Goal: Task Accomplishment & Management: Use online tool/utility

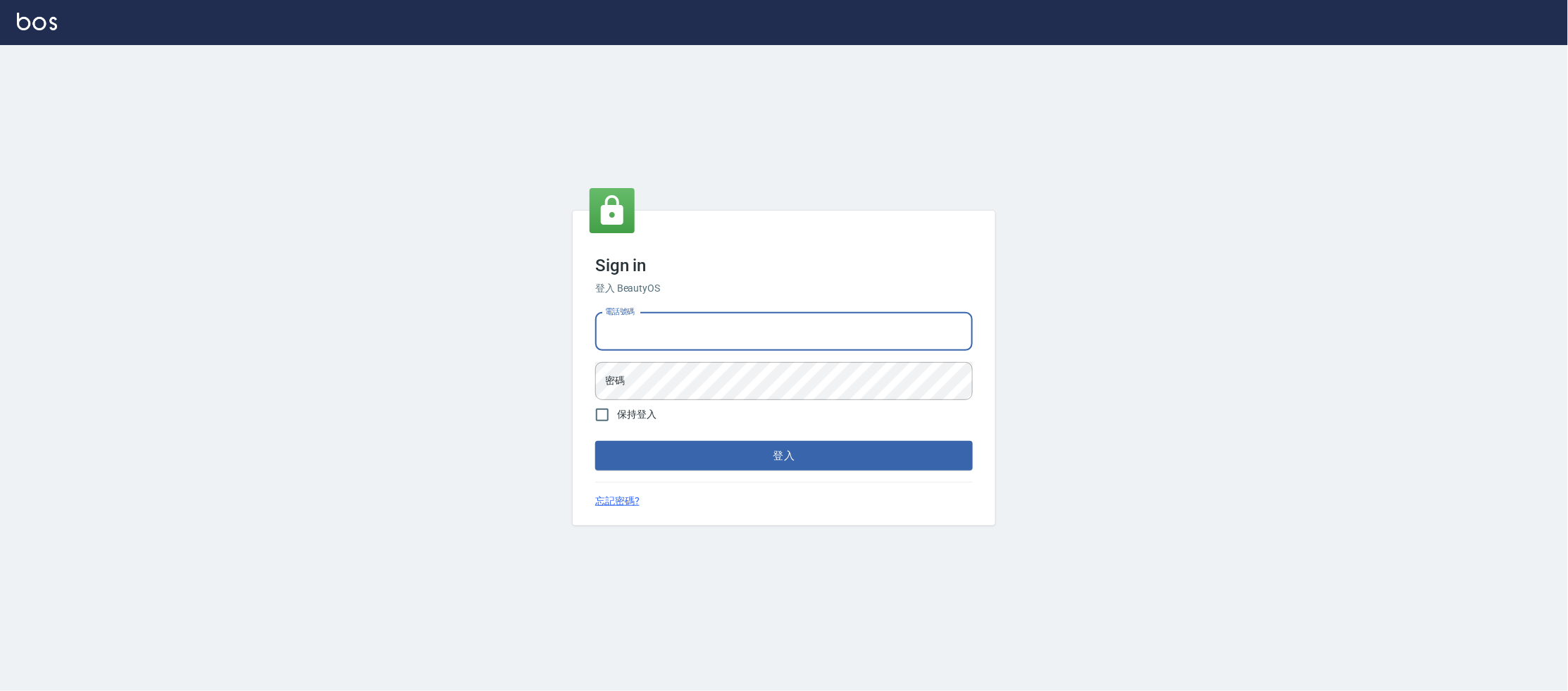
click at [701, 336] on input "電話號碼" at bounding box center [784, 332] width 377 height 38
type input "0223682278"
click at [595, 441] on button "登入" at bounding box center [784, 455] width 377 height 30
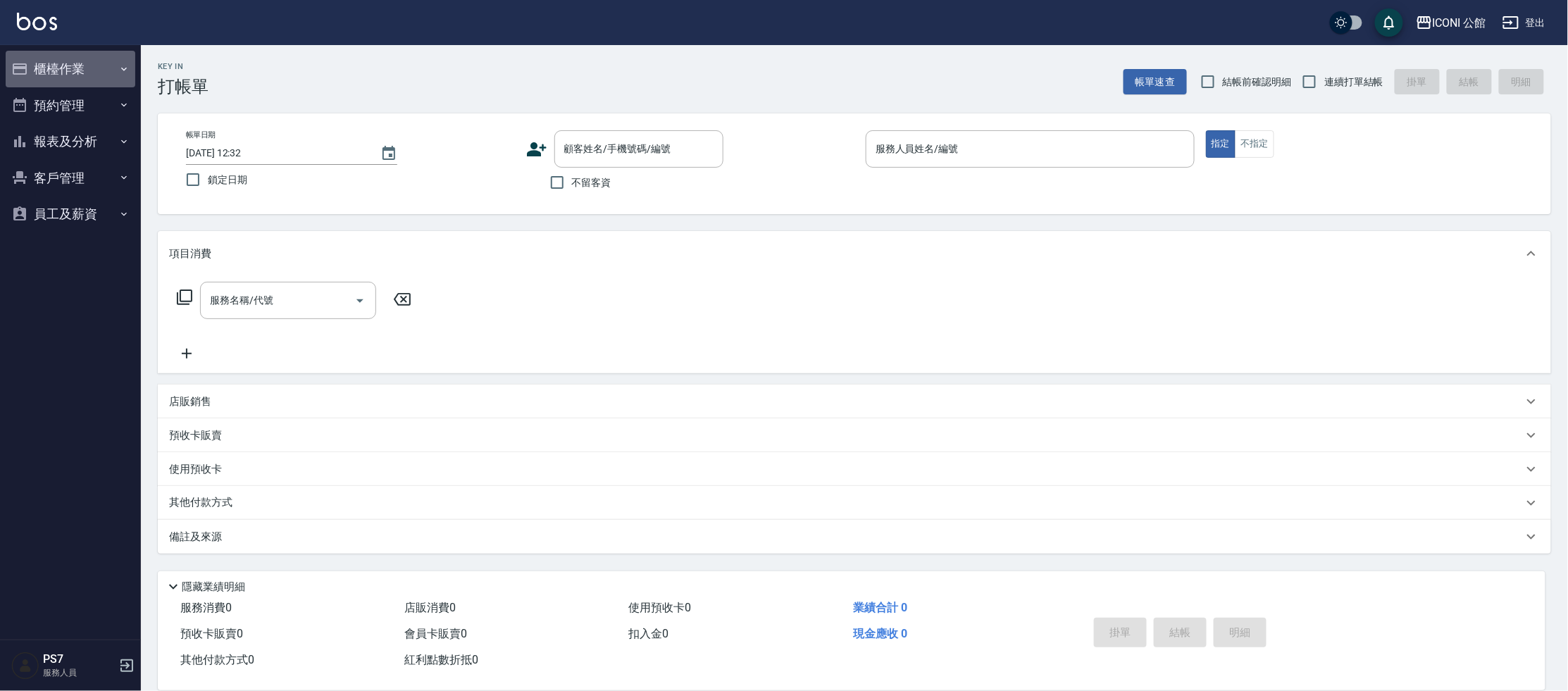
click at [72, 69] on button "櫃檯作業" at bounding box center [70, 69] width 130 height 36
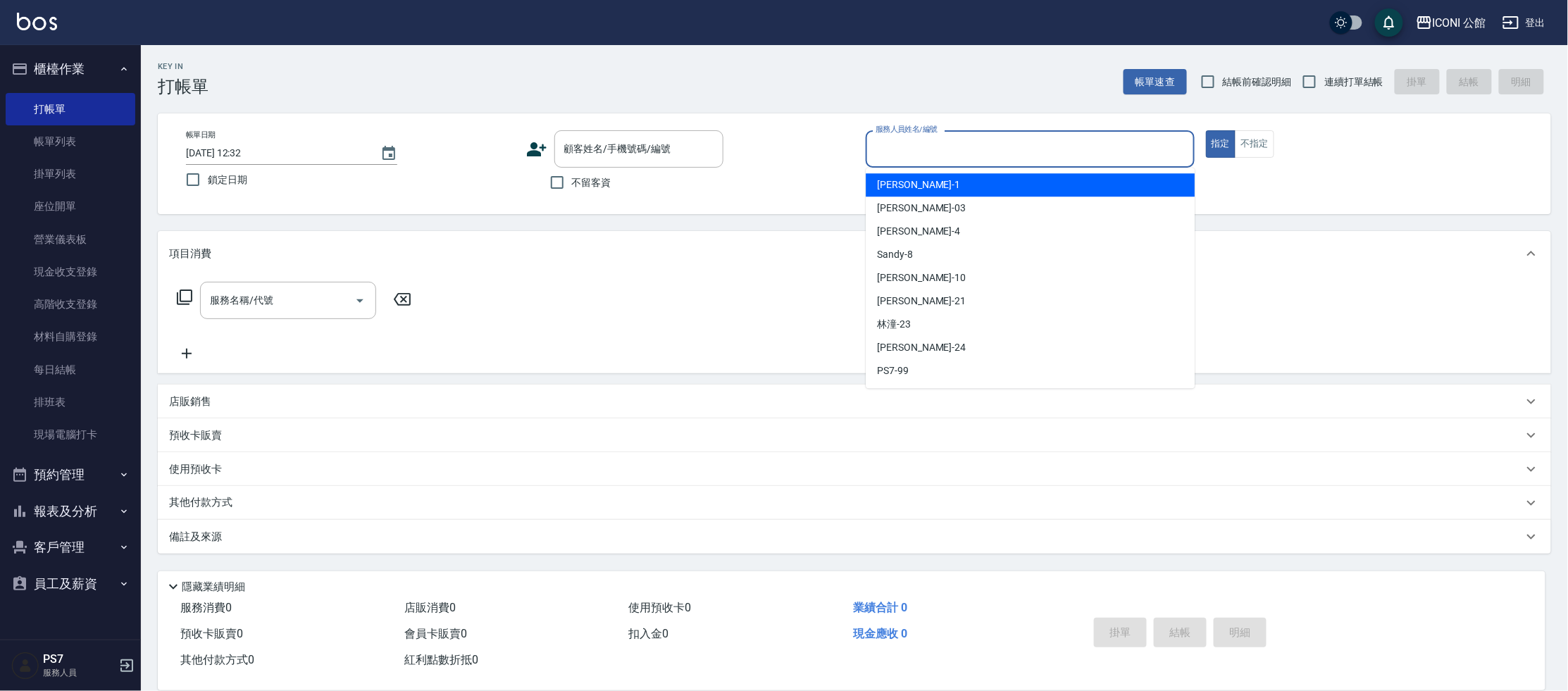
click at [1054, 148] on input "服務人員姓名/編號" at bounding box center [1030, 149] width 316 height 25
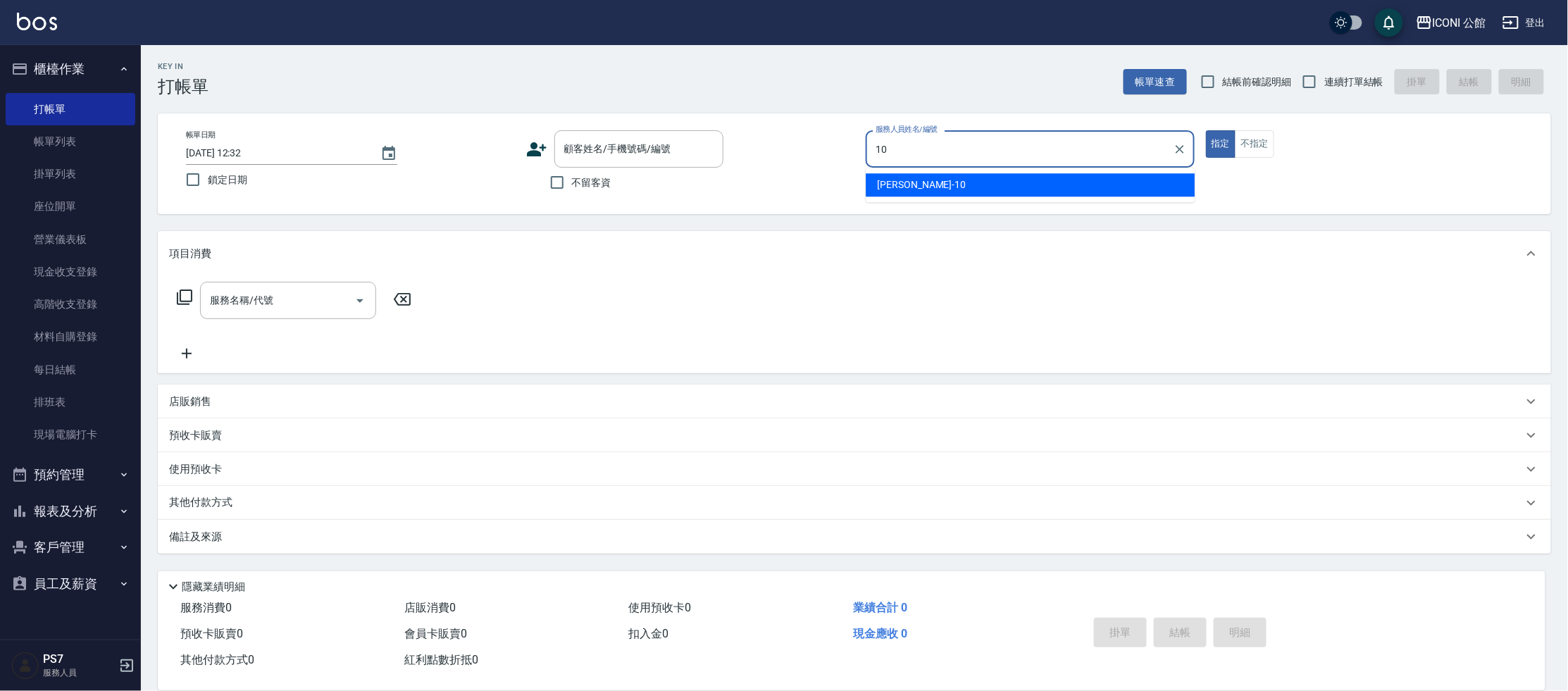
type input "[PERSON_NAME]-10"
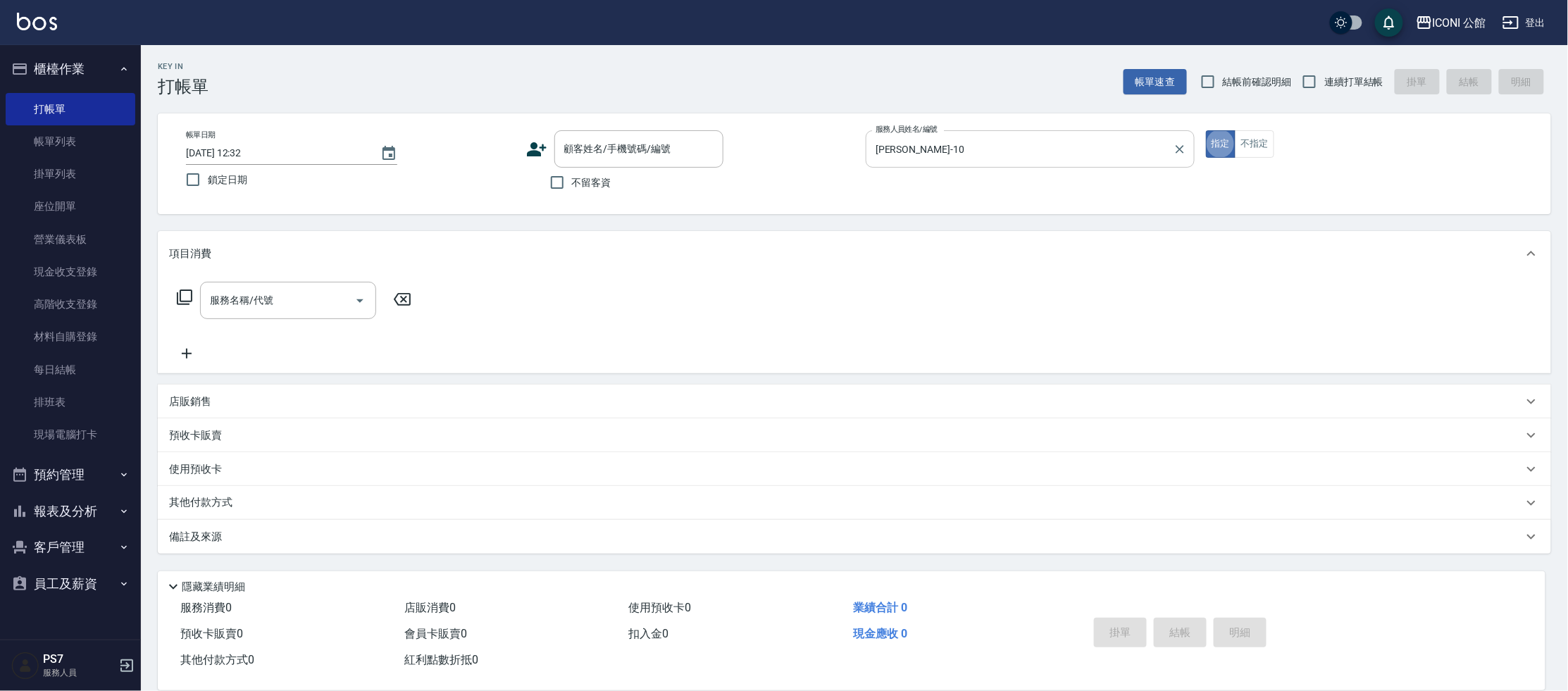
type button "true"
type input "指定洗+剪(204)"
click at [421, 305] on input "600" at bounding box center [407, 301] width 45 height 38
type input "500"
type input "[PERSON_NAME]-10"
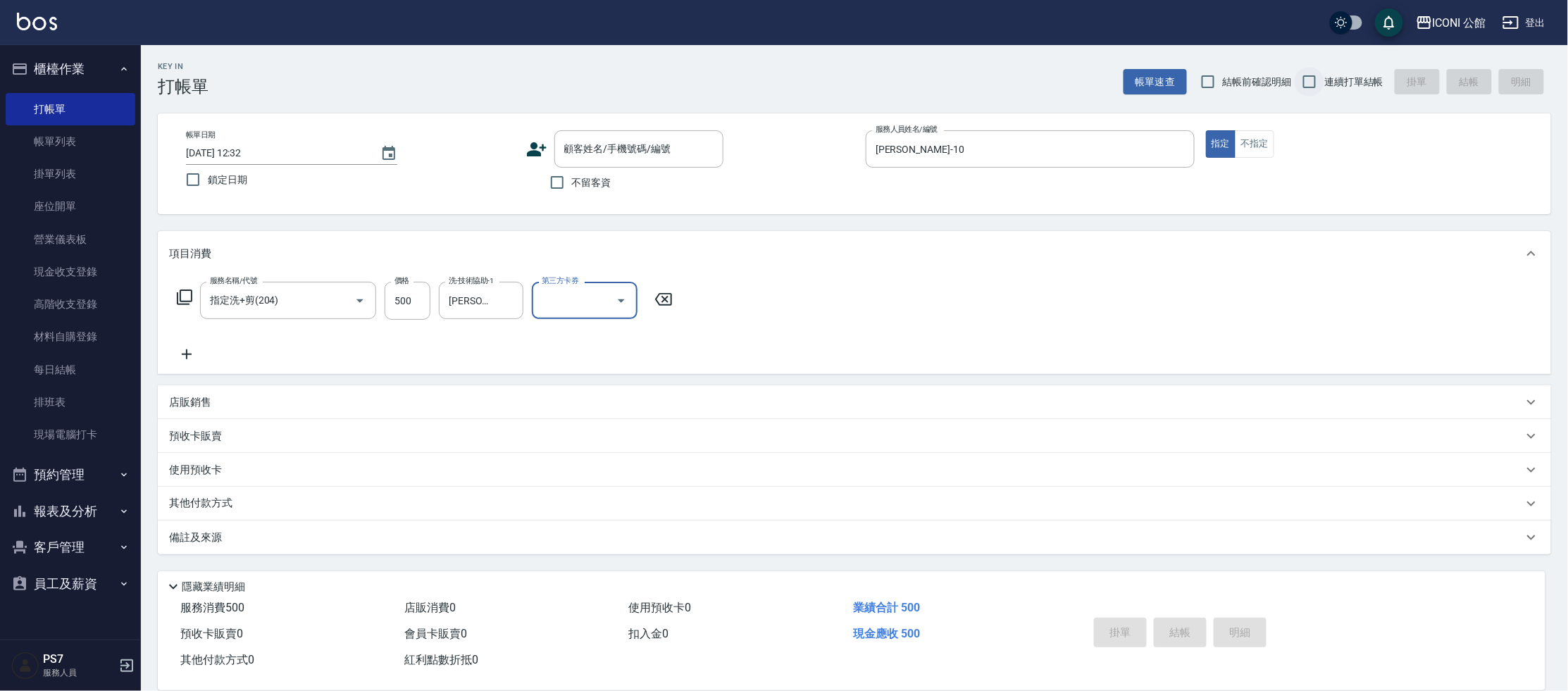
click at [1306, 86] on input "連續打單結帳" at bounding box center [1309, 81] width 30 height 30
checkbox input "true"
click at [547, 185] on input "不留客資" at bounding box center [557, 182] width 30 height 30
checkbox input "true"
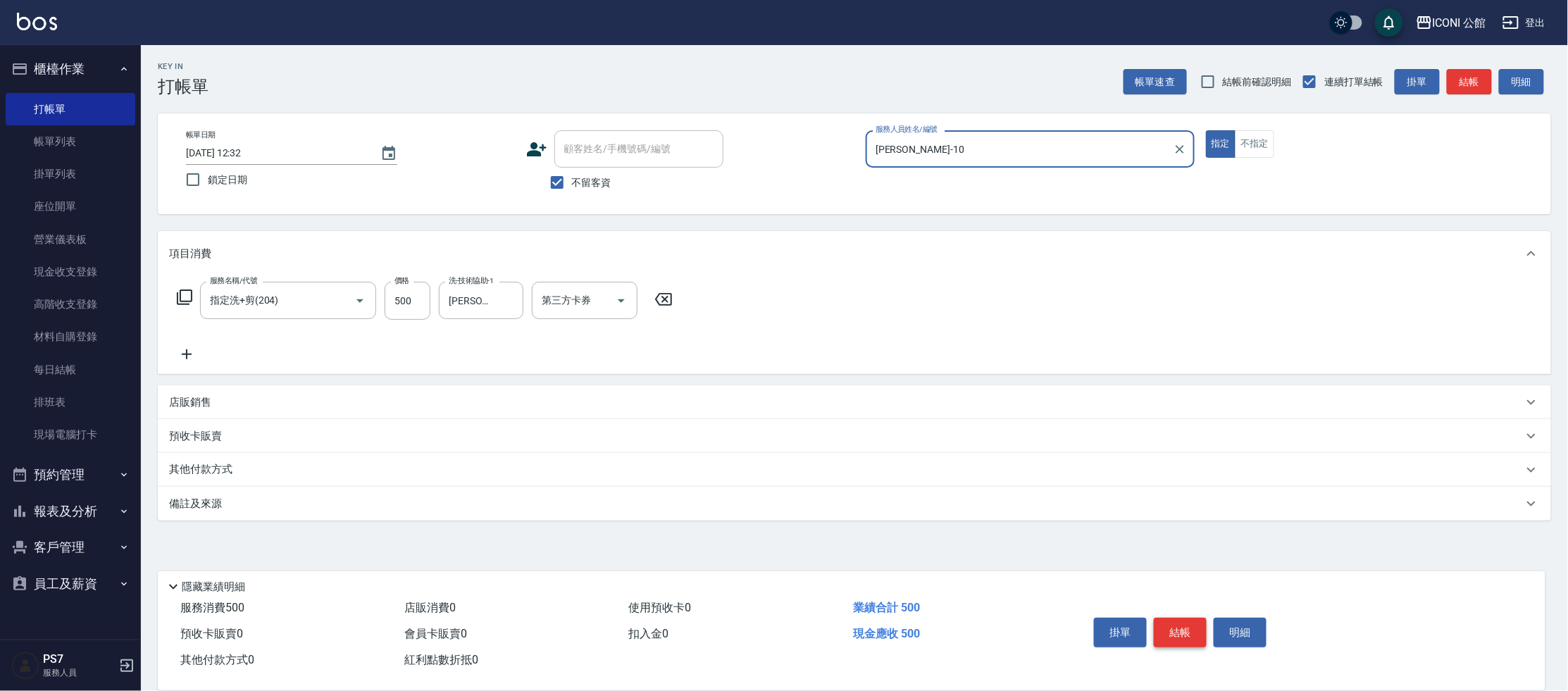
click at [1181, 634] on button "結帳" at bounding box center [1180, 632] width 53 height 30
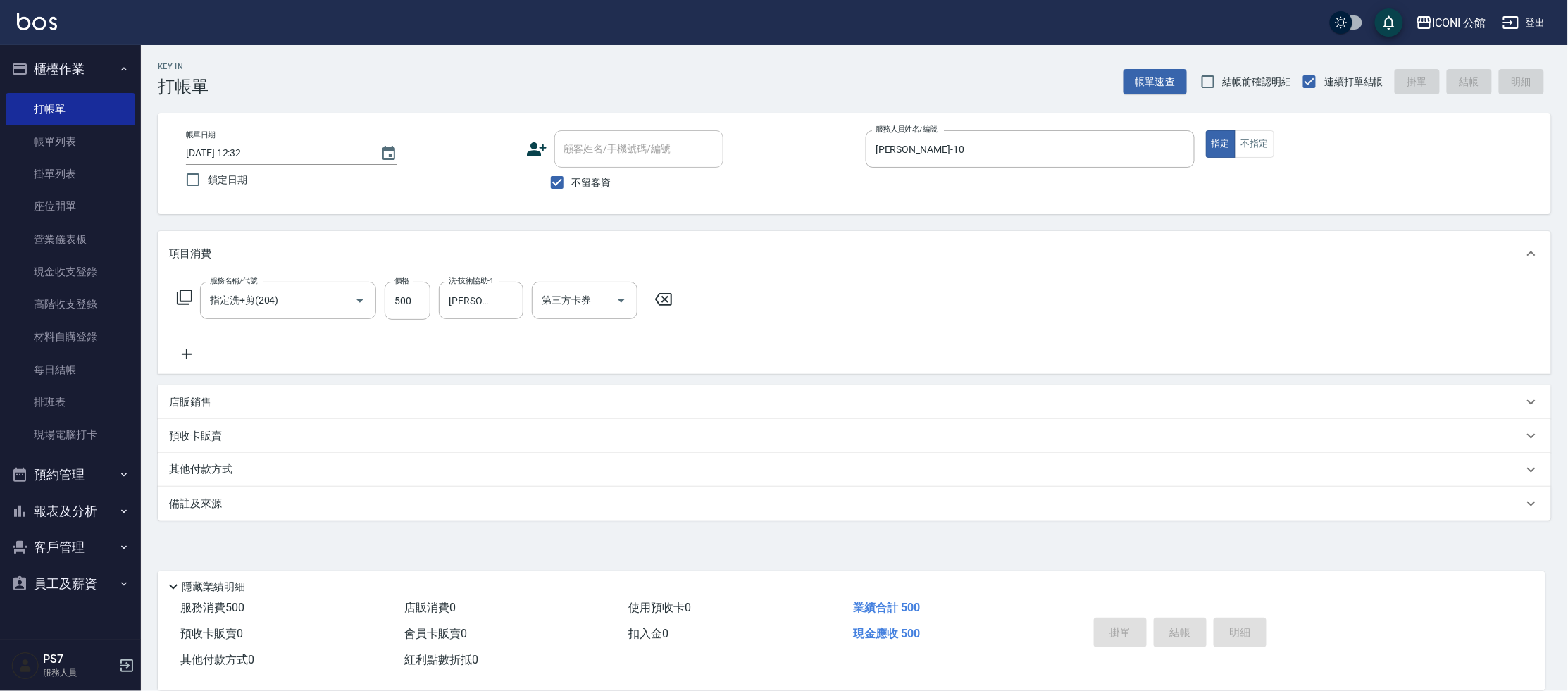
type input "[DATE] 12:33"
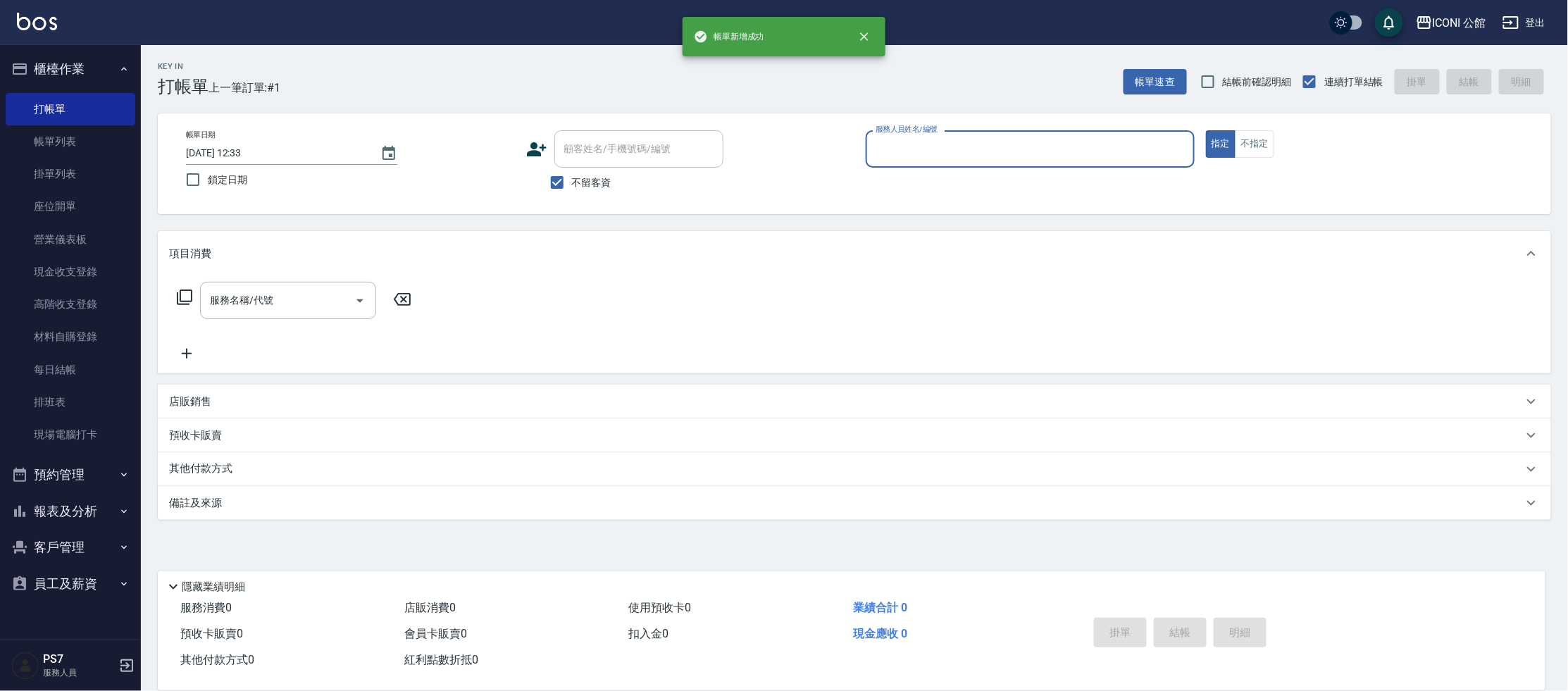
click at [928, 142] on input "服務人員姓名/編號" at bounding box center [1030, 149] width 316 height 25
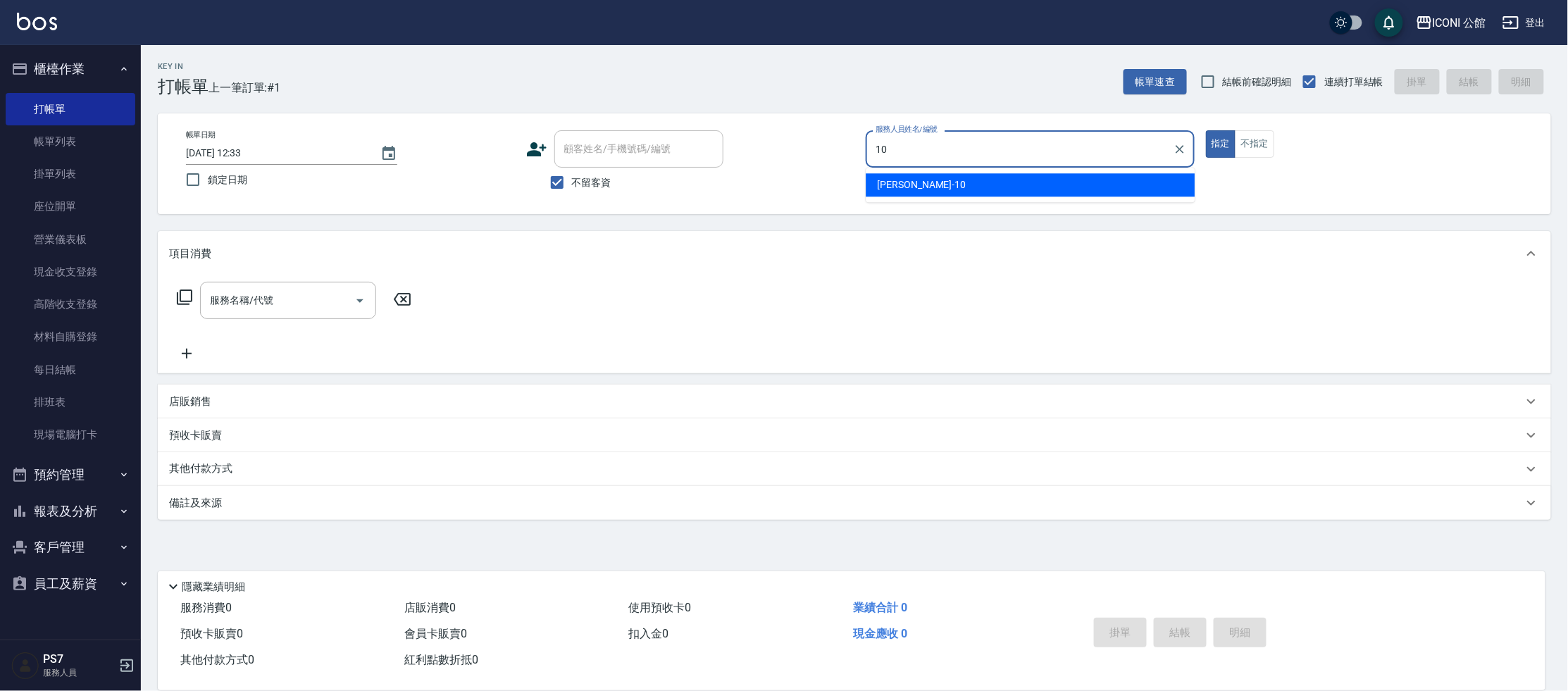
type input "[PERSON_NAME]-10"
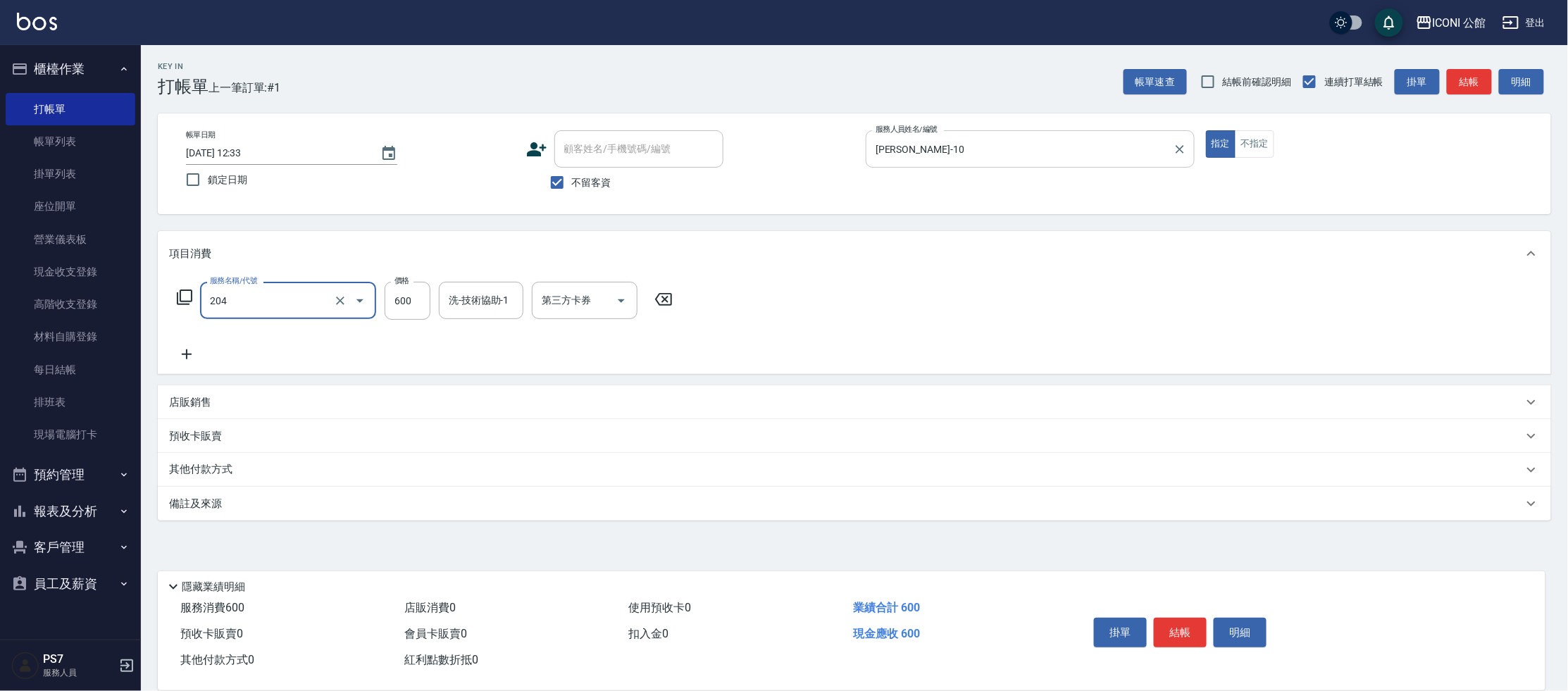
type input "指定洗+剪(204)"
type input "500"
type input "[PERSON_NAME]-10"
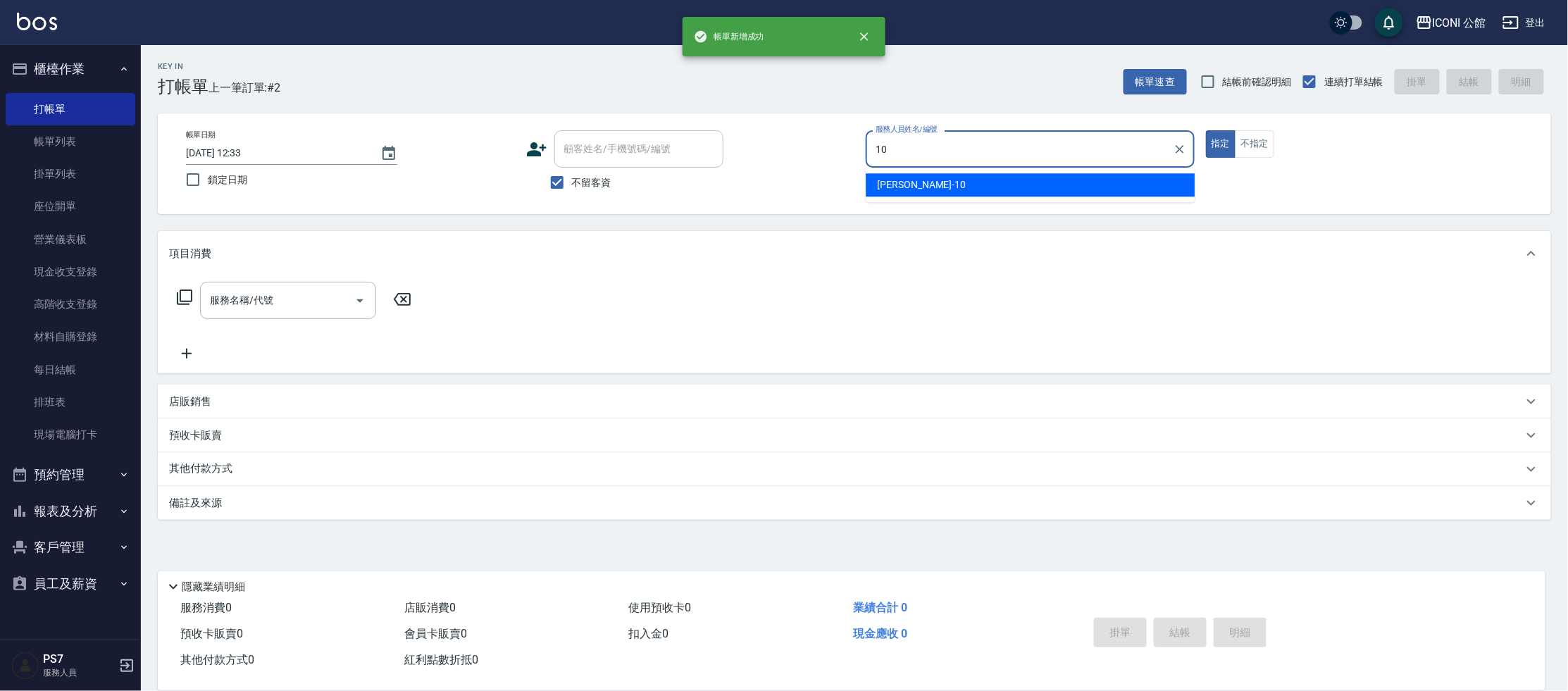
type input "[PERSON_NAME]-10"
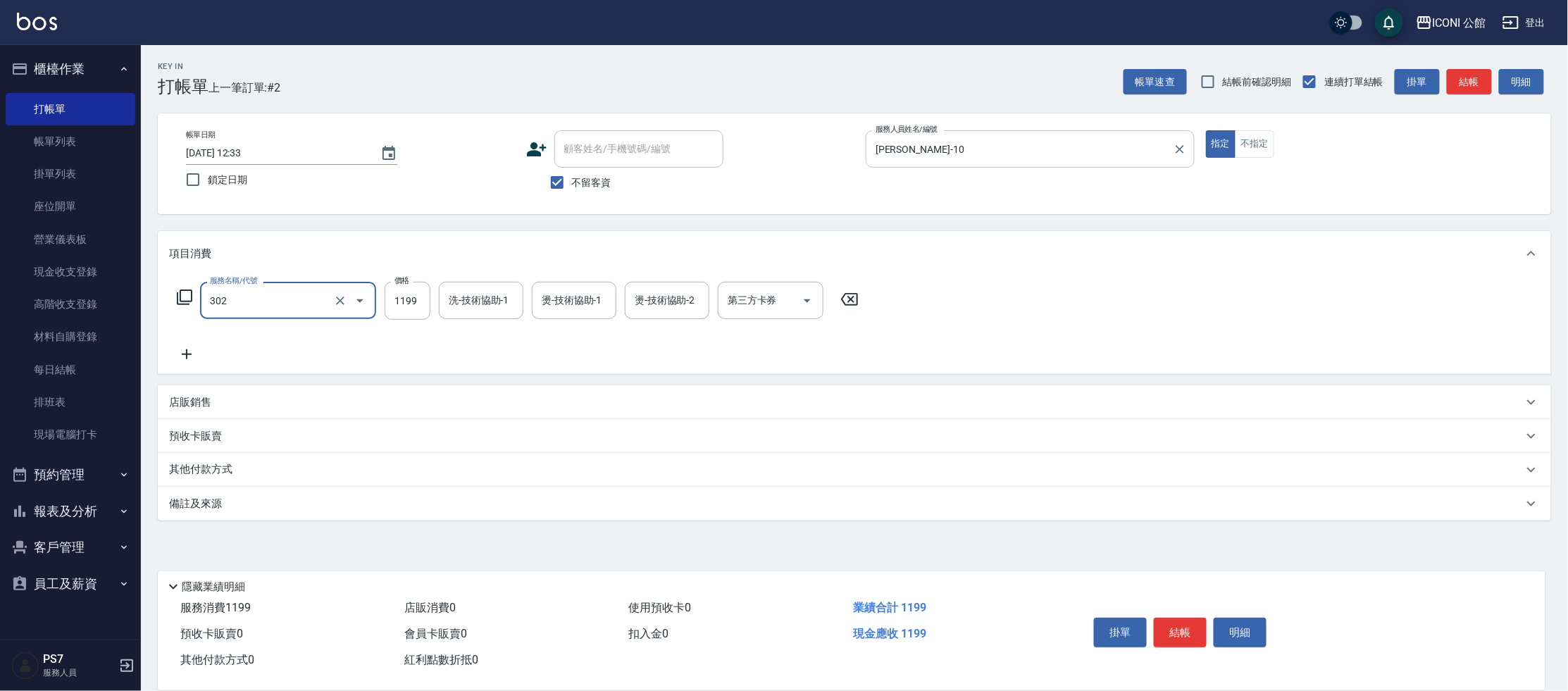
type input "設計燙髮(302)"
type input "1480"
type input "[PERSON_NAME]-10"
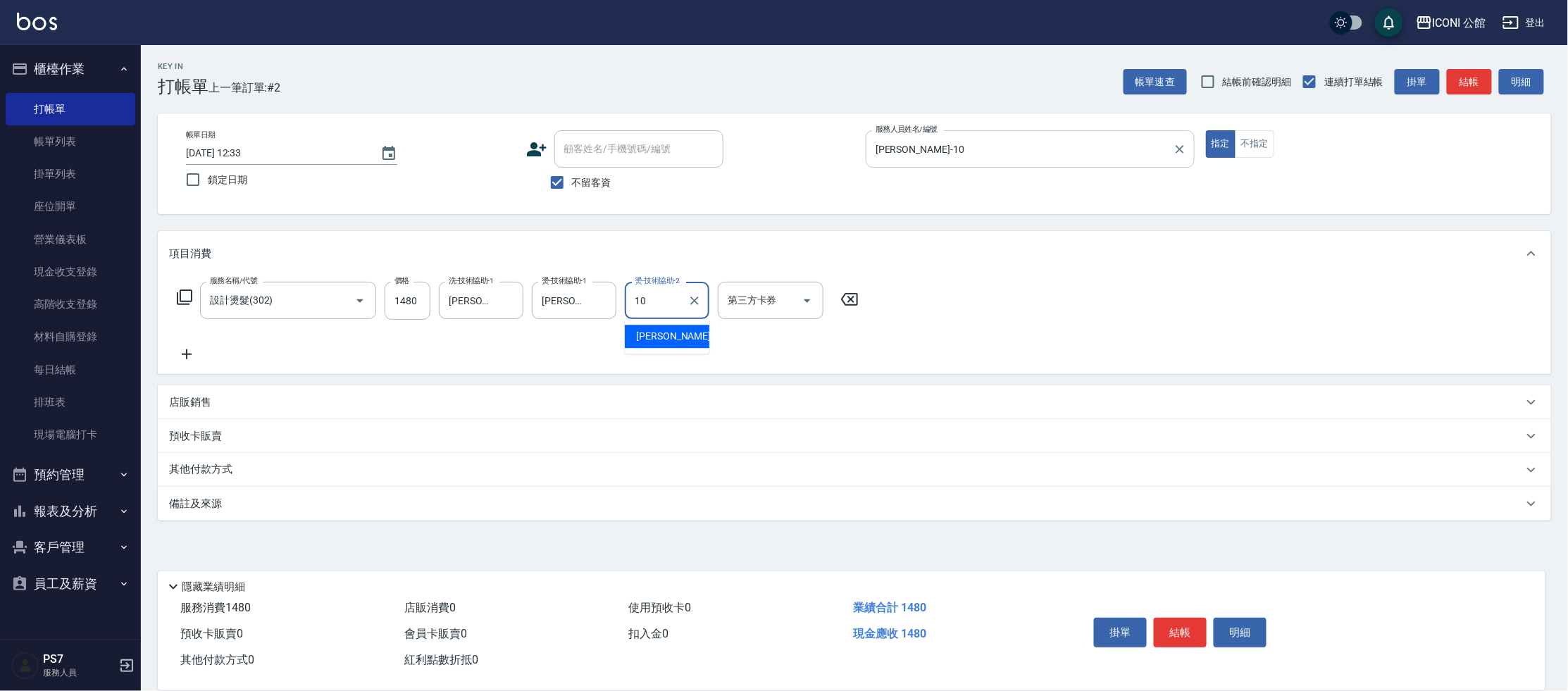
type input "[PERSON_NAME]-10"
click at [186, 295] on icon at bounding box center [184, 297] width 17 height 17
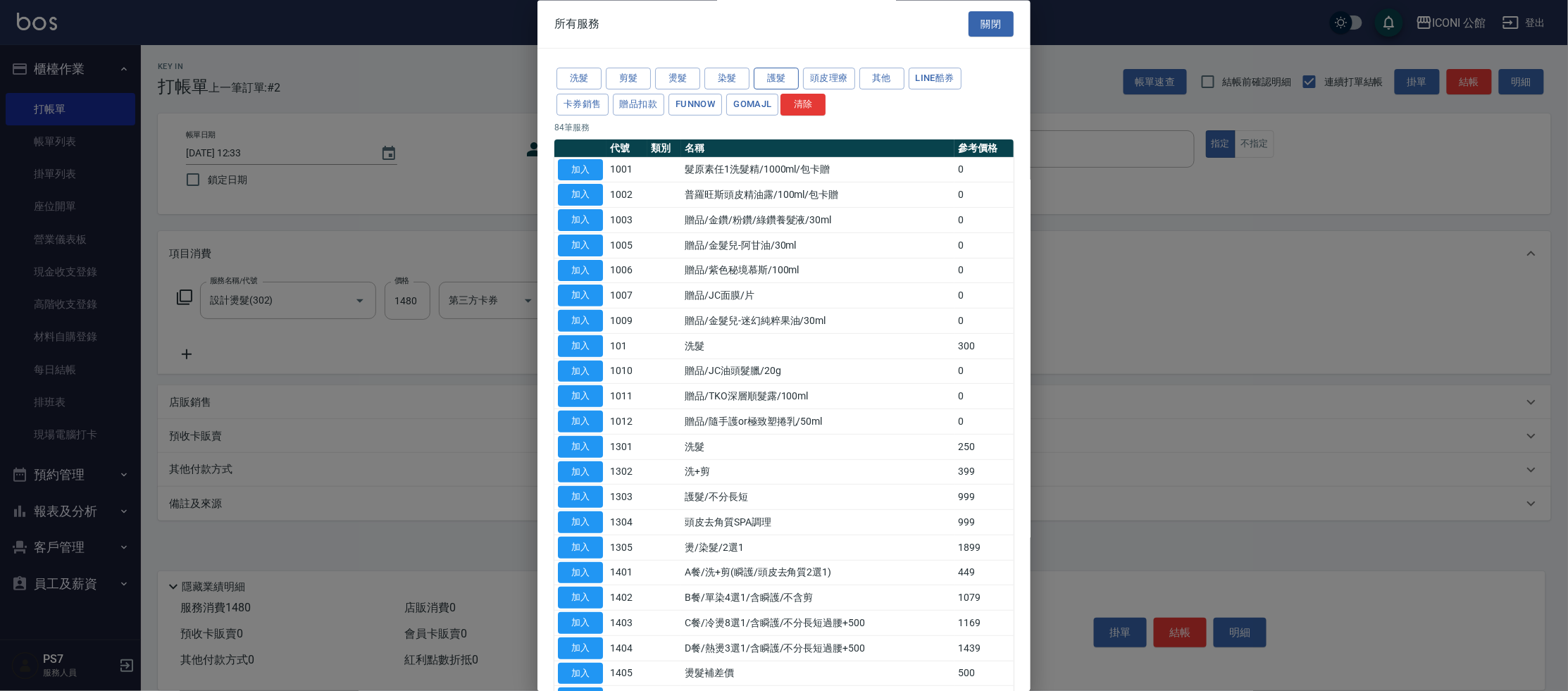
click at [785, 79] on button "護髮" at bounding box center [776, 79] width 45 height 22
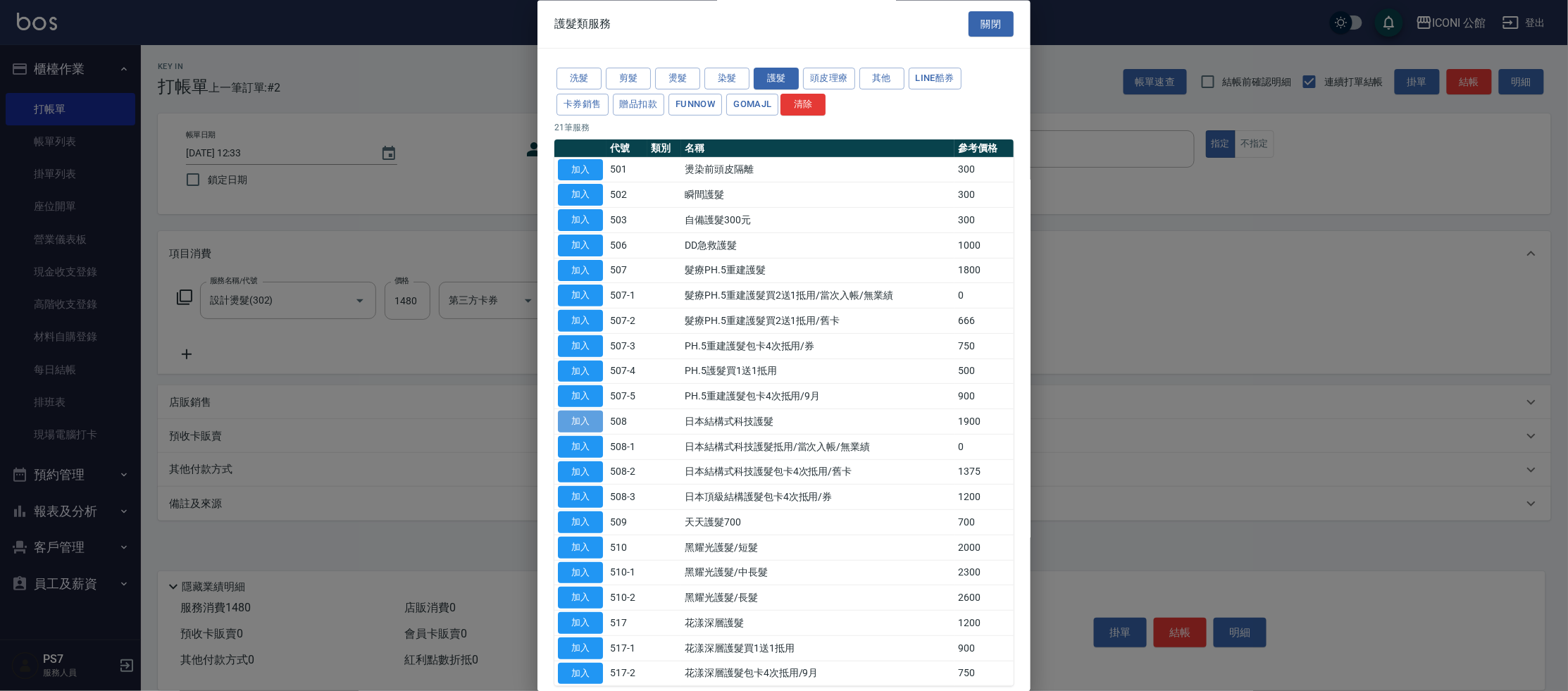
click at [594, 414] on button "加入" at bounding box center [580, 422] width 45 height 22
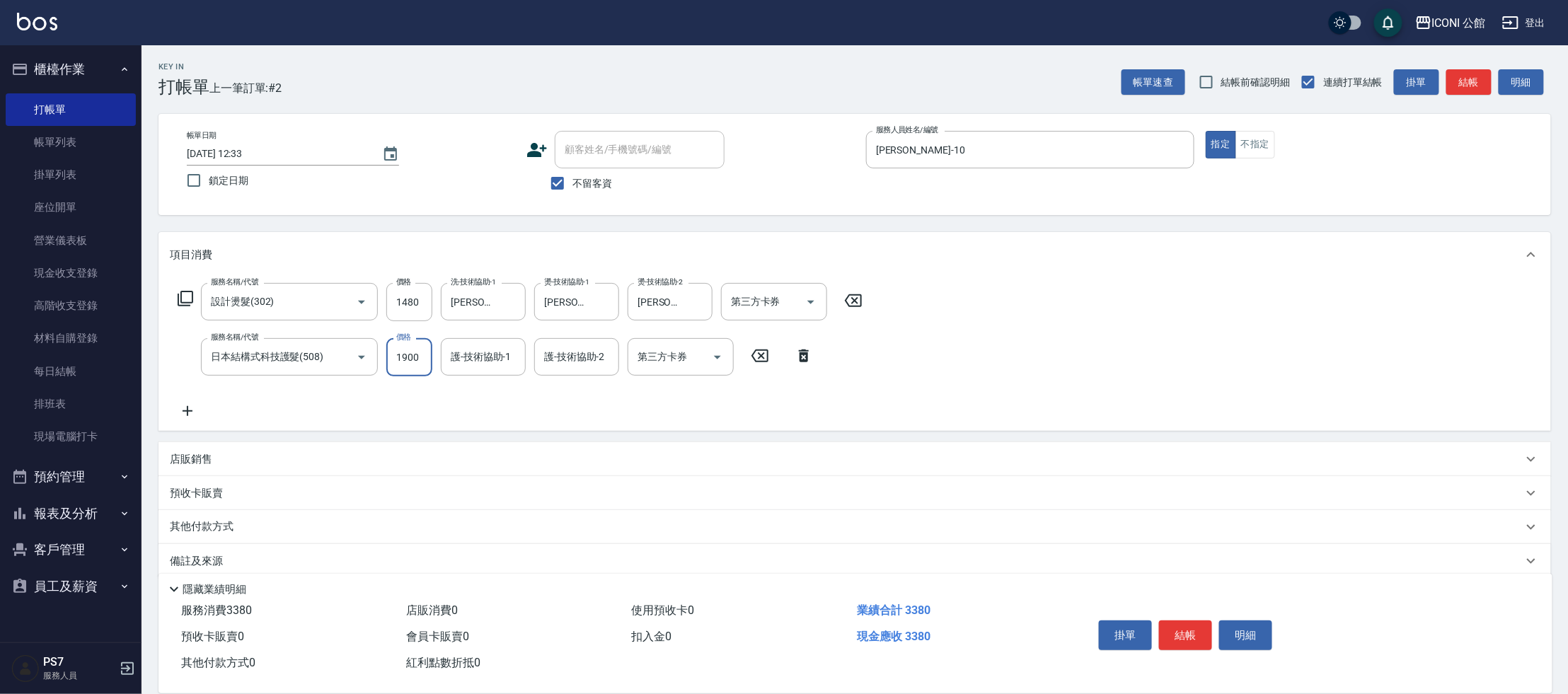
click at [426, 357] on input "1900" at bounding box center [409, 357] width 46 height 38
type input "1520"
type input "[PERSON_NAME]-10"
click at [190, 458] on p "店販銷售" at bounding box center [191, 460] width 43 height 15
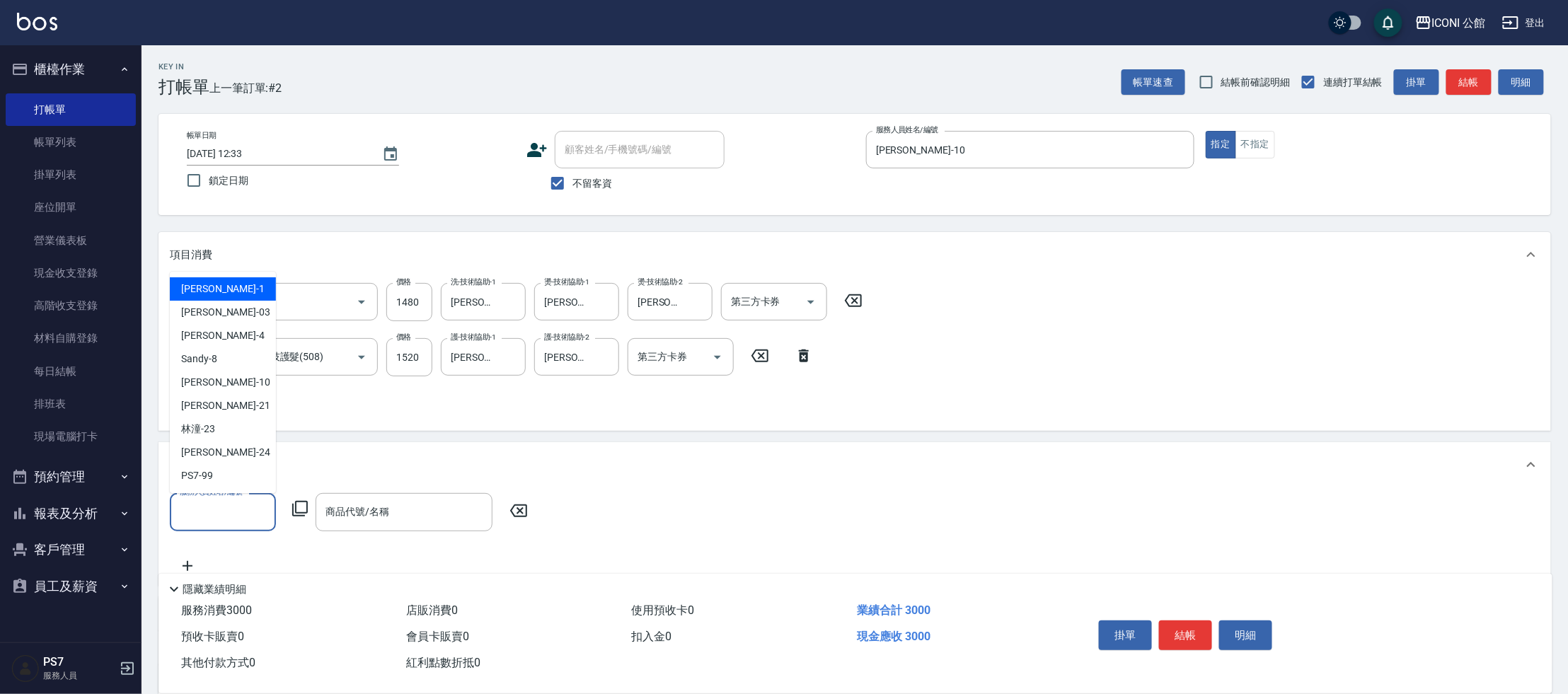
click at [253, 514] on input "服務人員姓名/編號" at bounding box center [222, 511] width 94 height 25
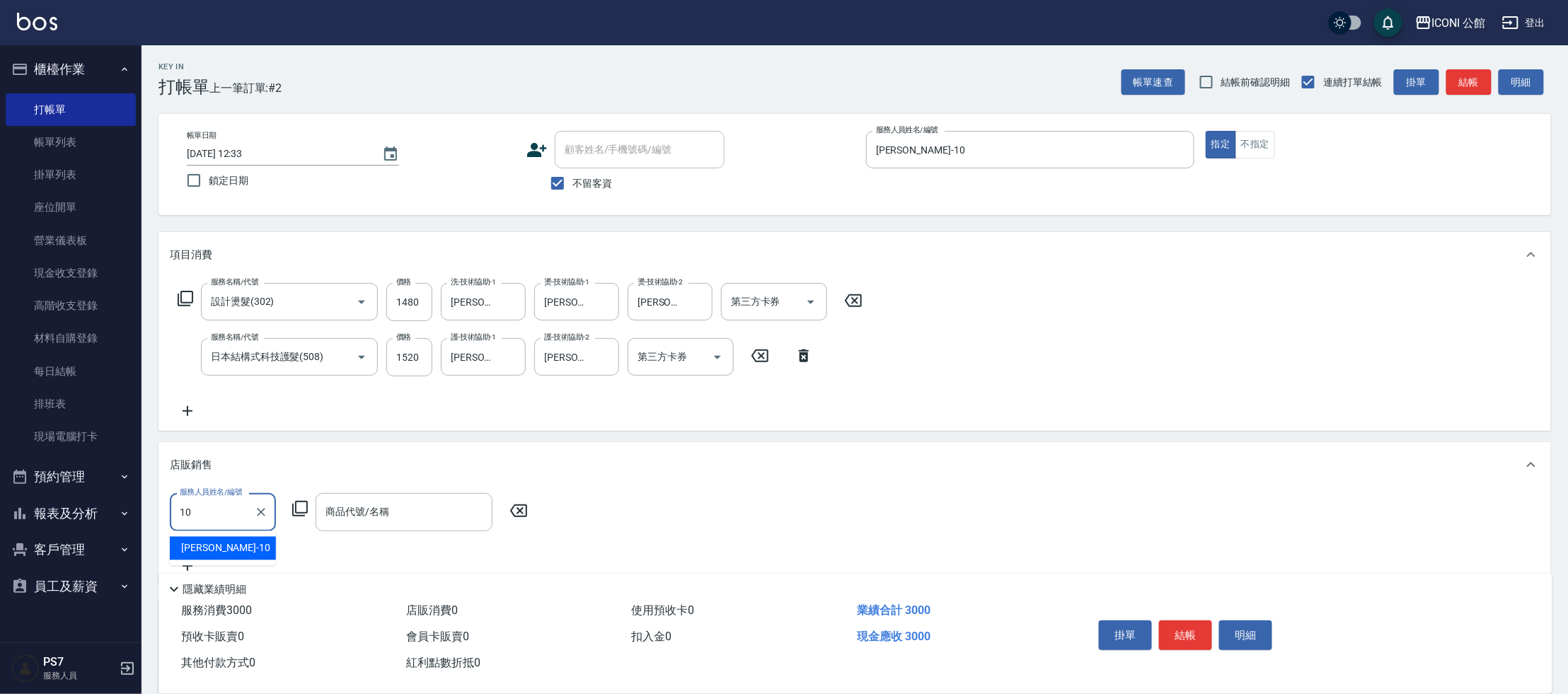
type input "[PERSON_NAME]-10"
click at [301, 513] on icon at bounding box center [300, 508] width 15 height 15
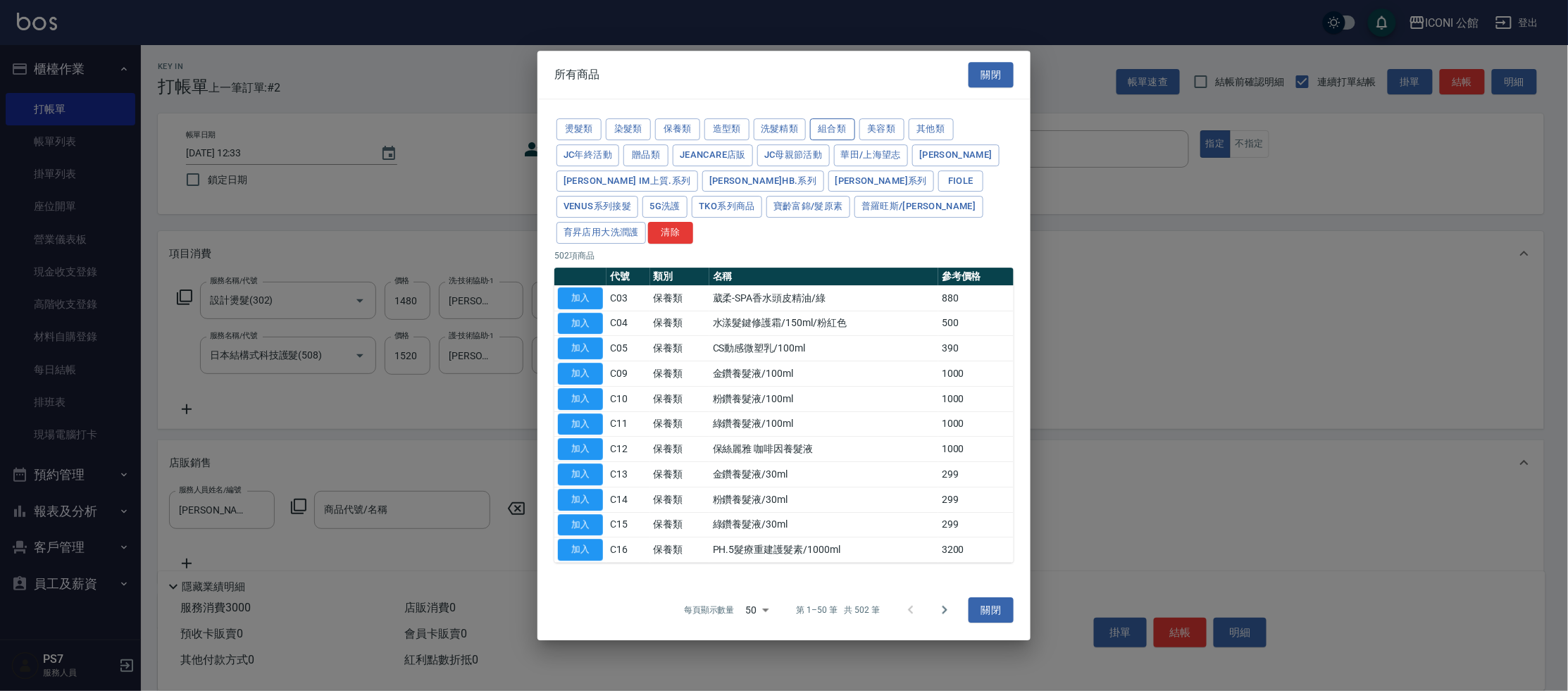
click at [843, 140] on button "組合類" at bounding box center [832, 129] width 45 height 22
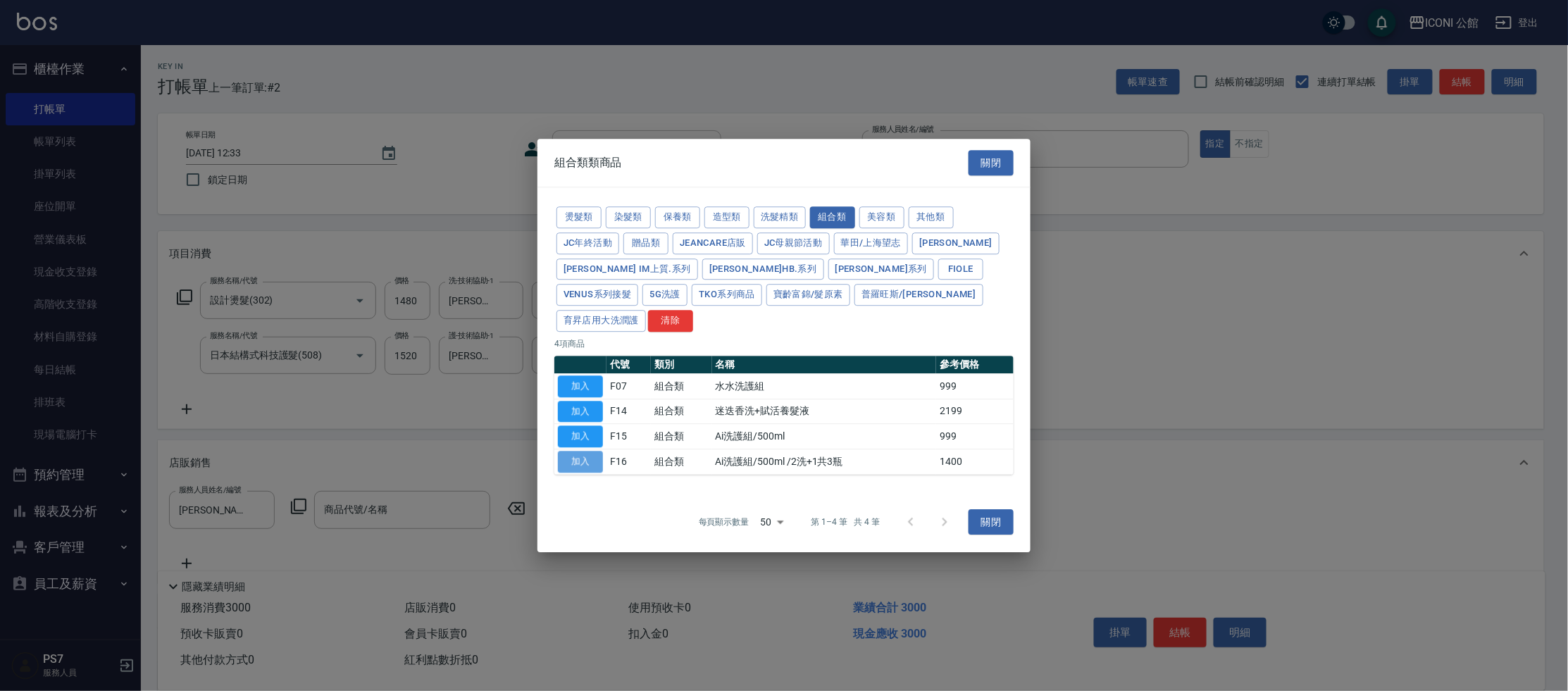
click at [591, 451] on button "加入" at bounding box center [580, 461] width 45 height 22
type input "Ai洗護組/500ml /2洗+1共3瓶"
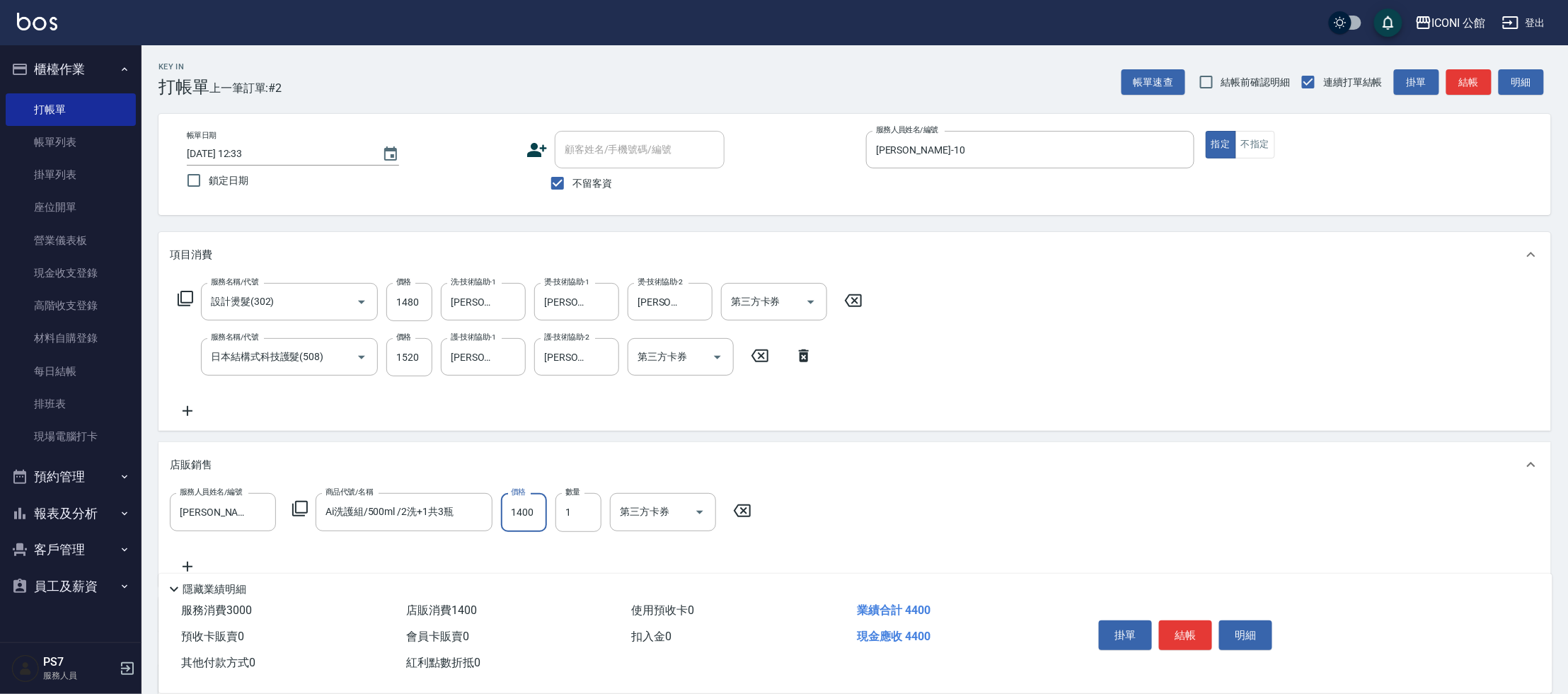
click at [541, 520] on input "1400" at bounding box center [524, 512] width 46 height 38
type input "1200"
drag, startPoint x: 1190, startPoint y: 627, endPoint x: 1111, endPoint y: 683, distance: 96.8
click at [1154, 688] on div "服務消費 3000 店販消費 1200 使用預收卡 0 業績合計 4200 預收卡販賣 0 會員卡販賣 0 扣入金 0 現金應收 4200 其他付款方式 0 …" at bounding box center [855, 645] width 1394 height 95
click at [188, 562] on icon at bounding box center [187, 566] width 35 height 17
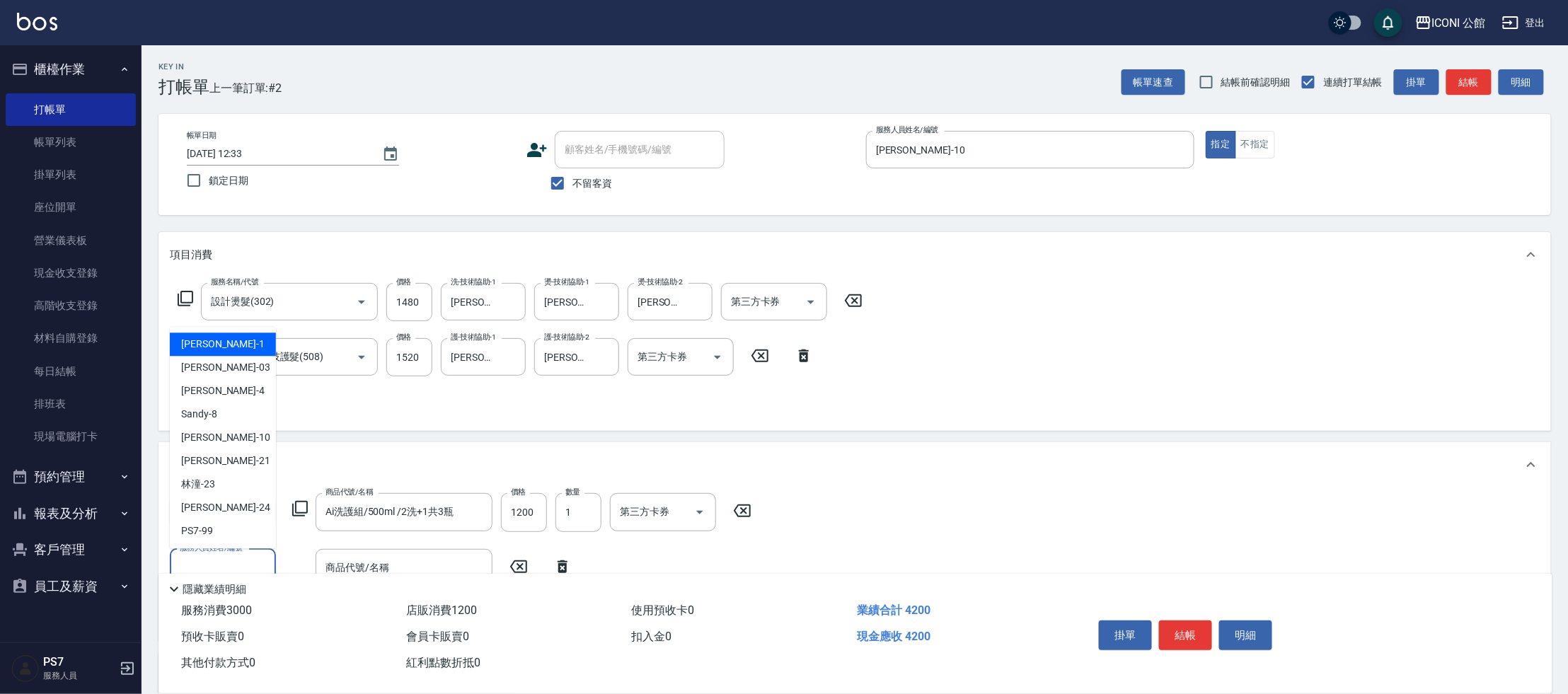
click at [193, 560] on input "服務人員姓名/編號" at bounding box center [222, 568] width 94 height 25
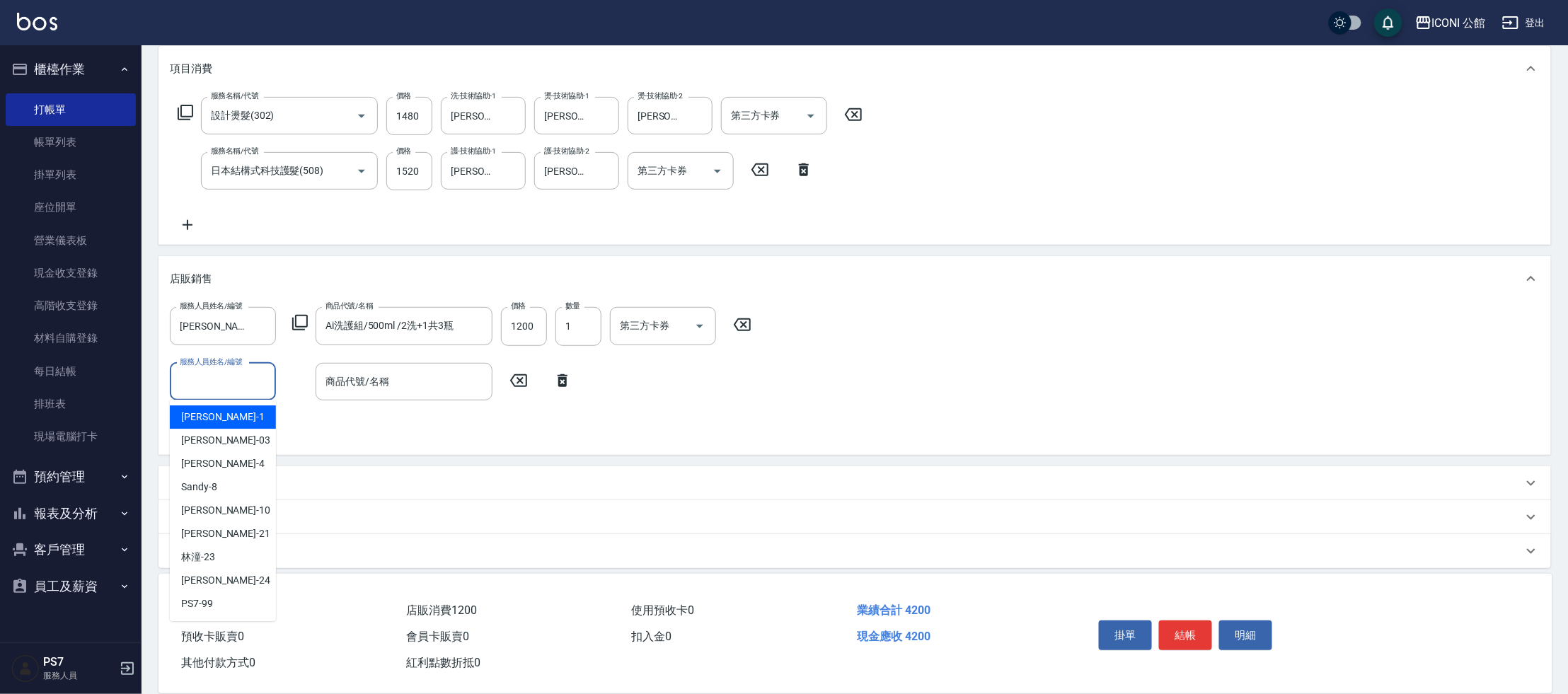
scroll to position [193, 0]
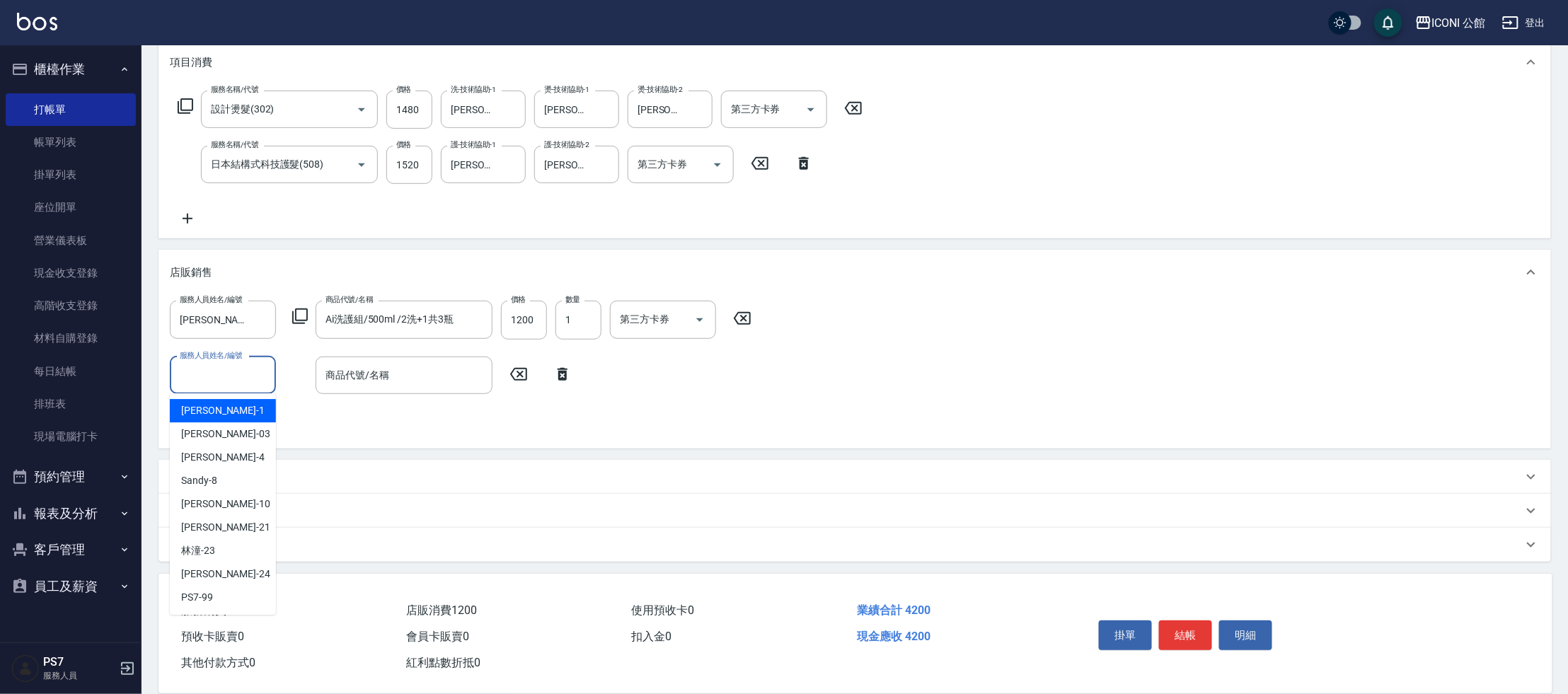
click at [754, 541] on div "備註及來源" at bounding box center [846, 544] width 1353 height 15
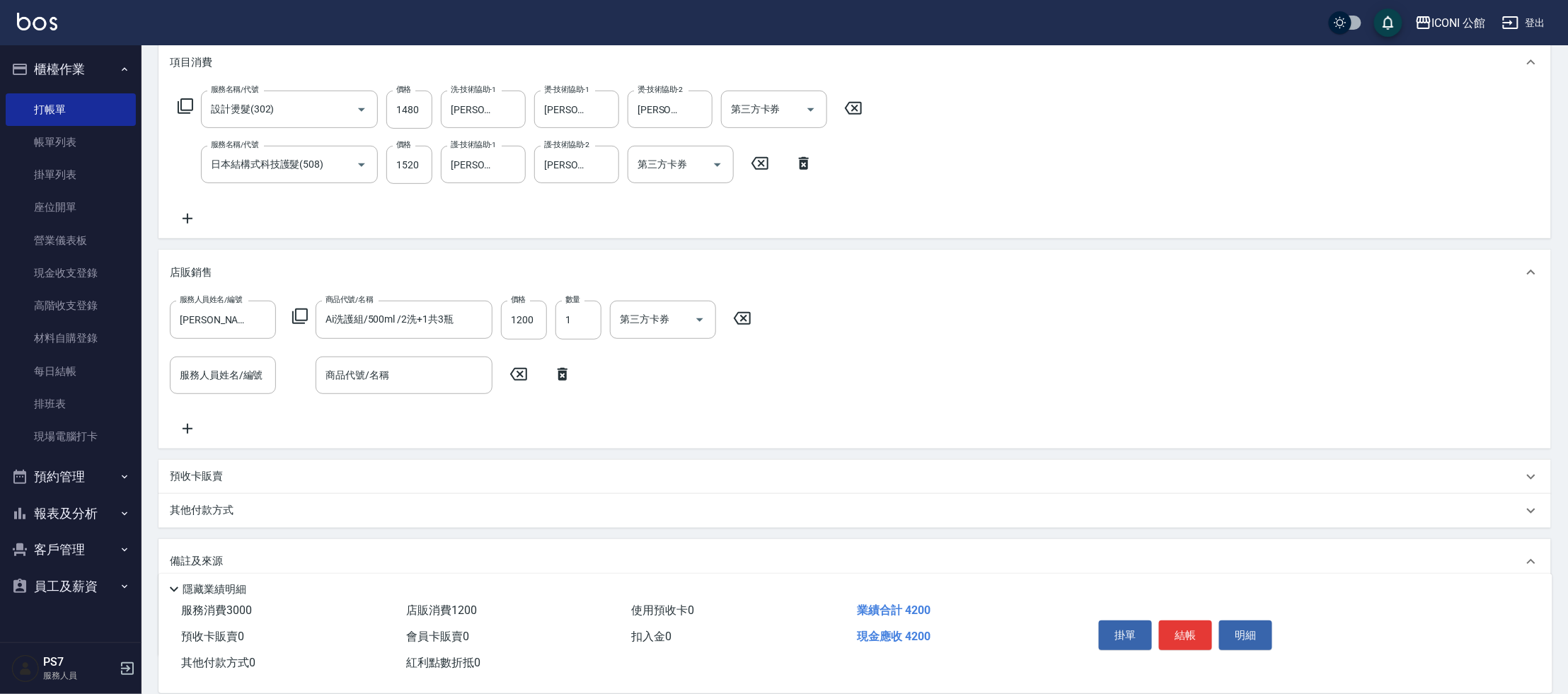
click at [206, 509] on p "其他付款方式" at bounding box center [205, 511] width 71 height 15
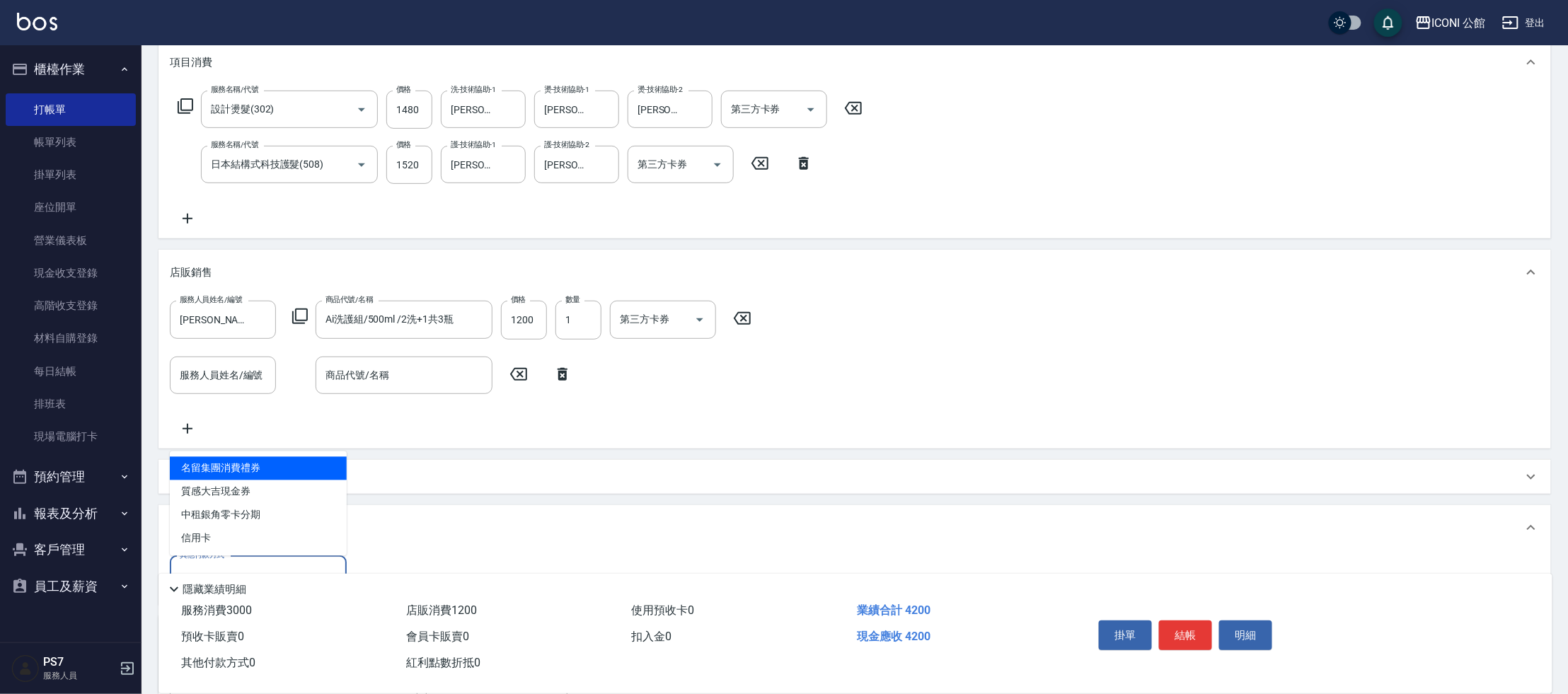
click at [241, 564] on input "其他付款方式" at bounding box center [258, 575] width 164 height 25
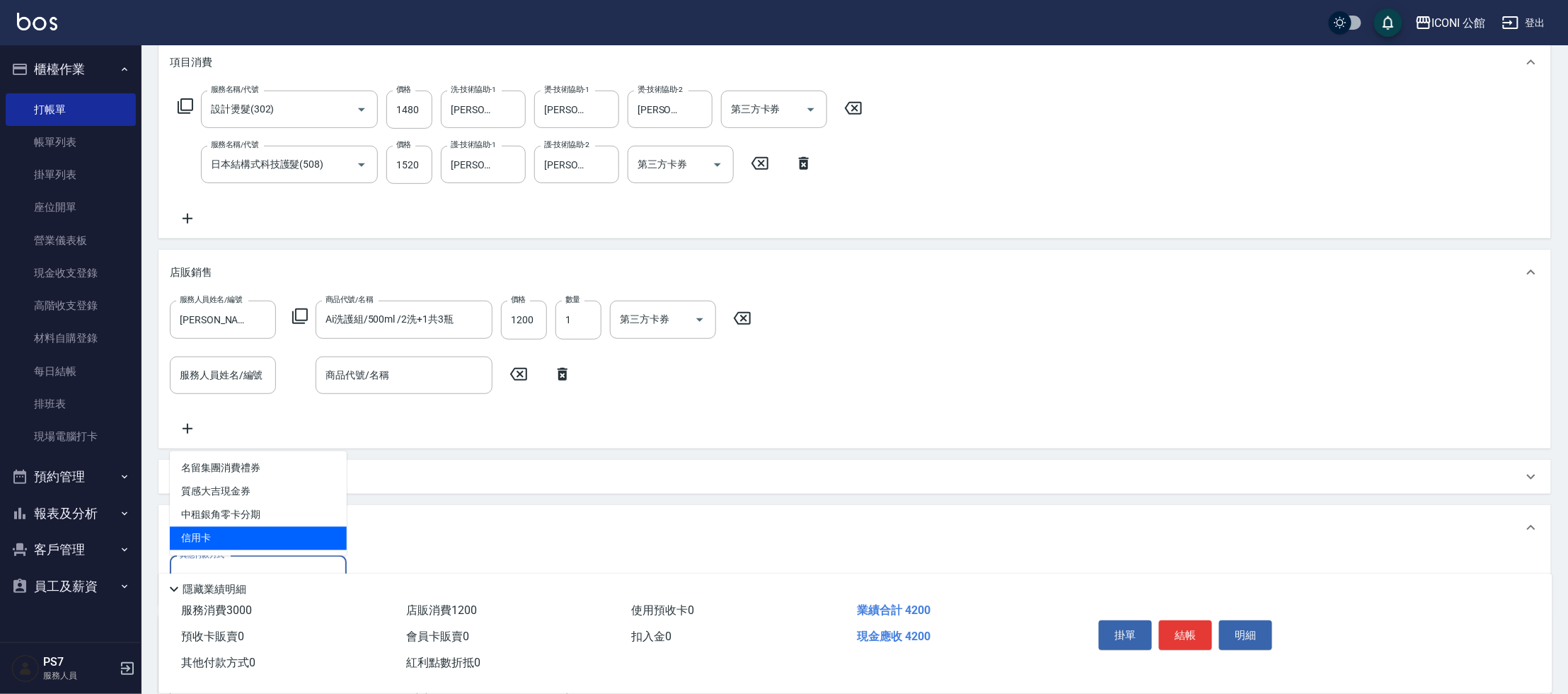
click at [266, 541] on span "信用卡" at bounding box center [258, 538] width 177 height 24
type input "信用卡"
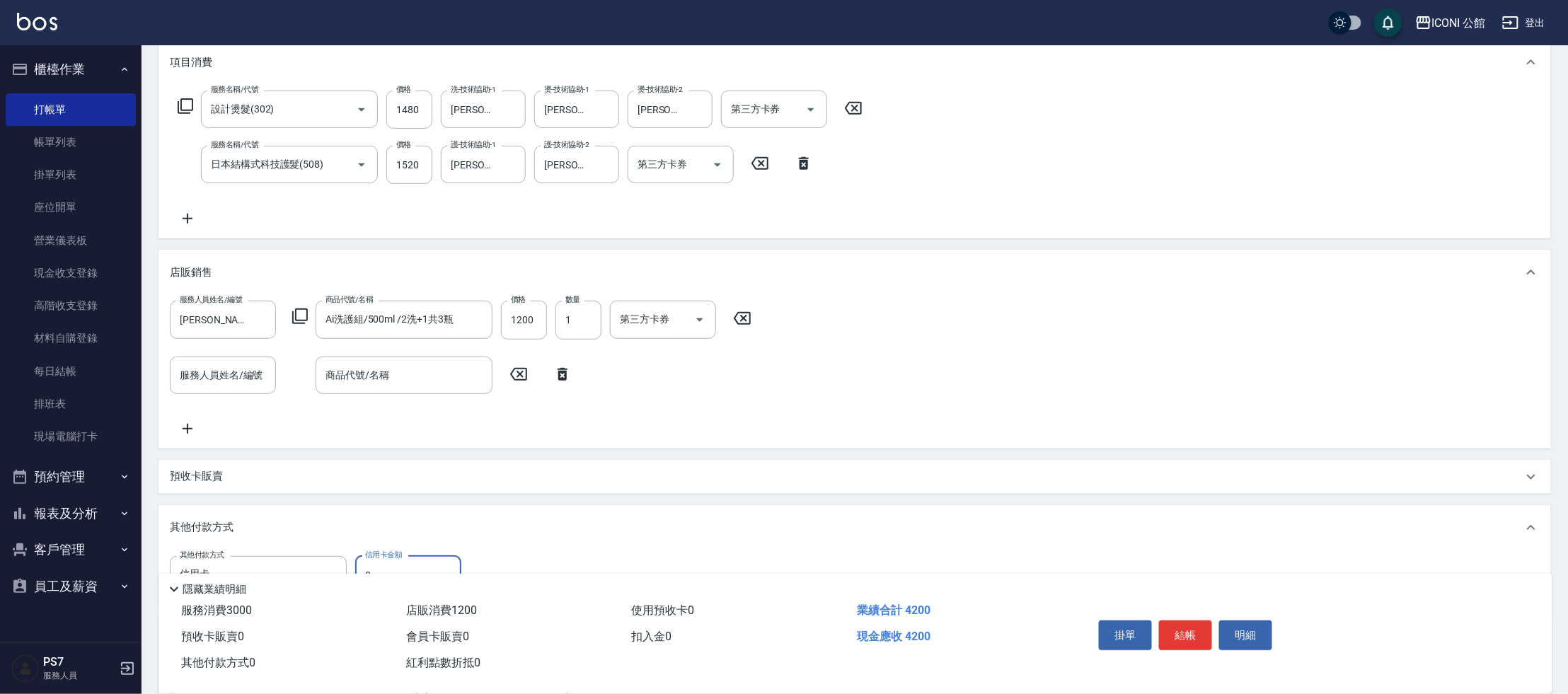
click at [388, 561] on input "0" at bounding box center [408, 575] width 106 height 38
type input "4200"
type input "[DATE] 12:35"
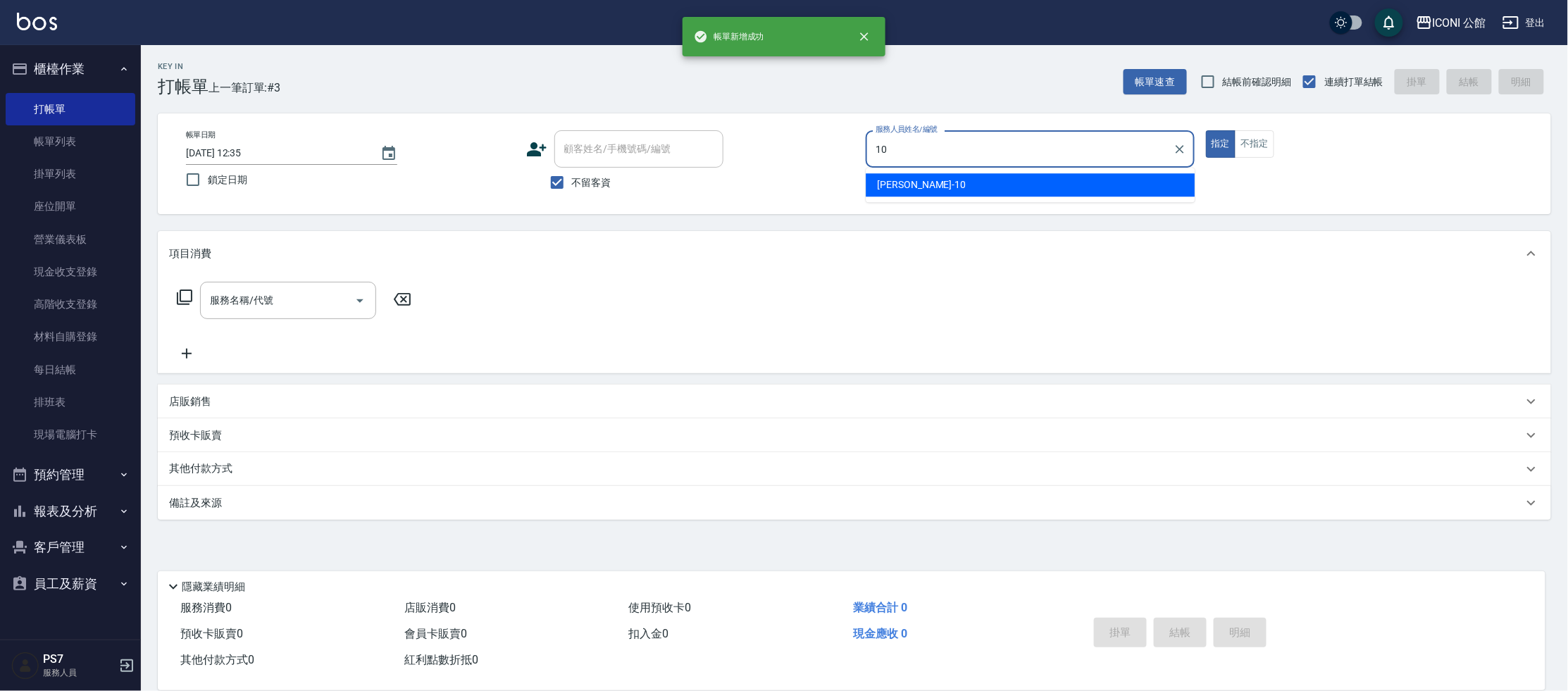
type input "[PERSON_NAME]-10"
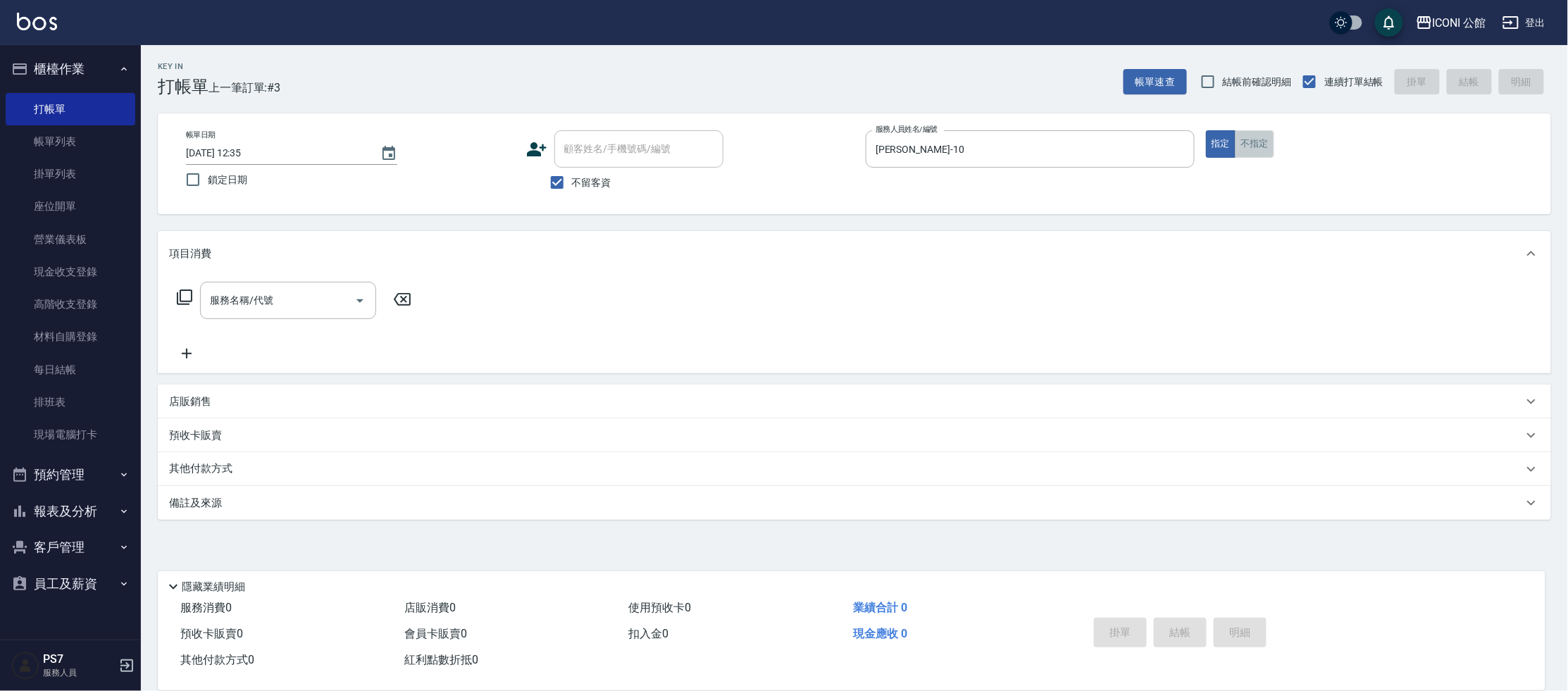
drag, startPoint x: 1260, startPoint y: 145, endPoint x: 1250, endPoint y: 156, distance: 14.9
click at [1262, 146] on button "不指定" at bounding box center [1254, 144] width 39 height 27
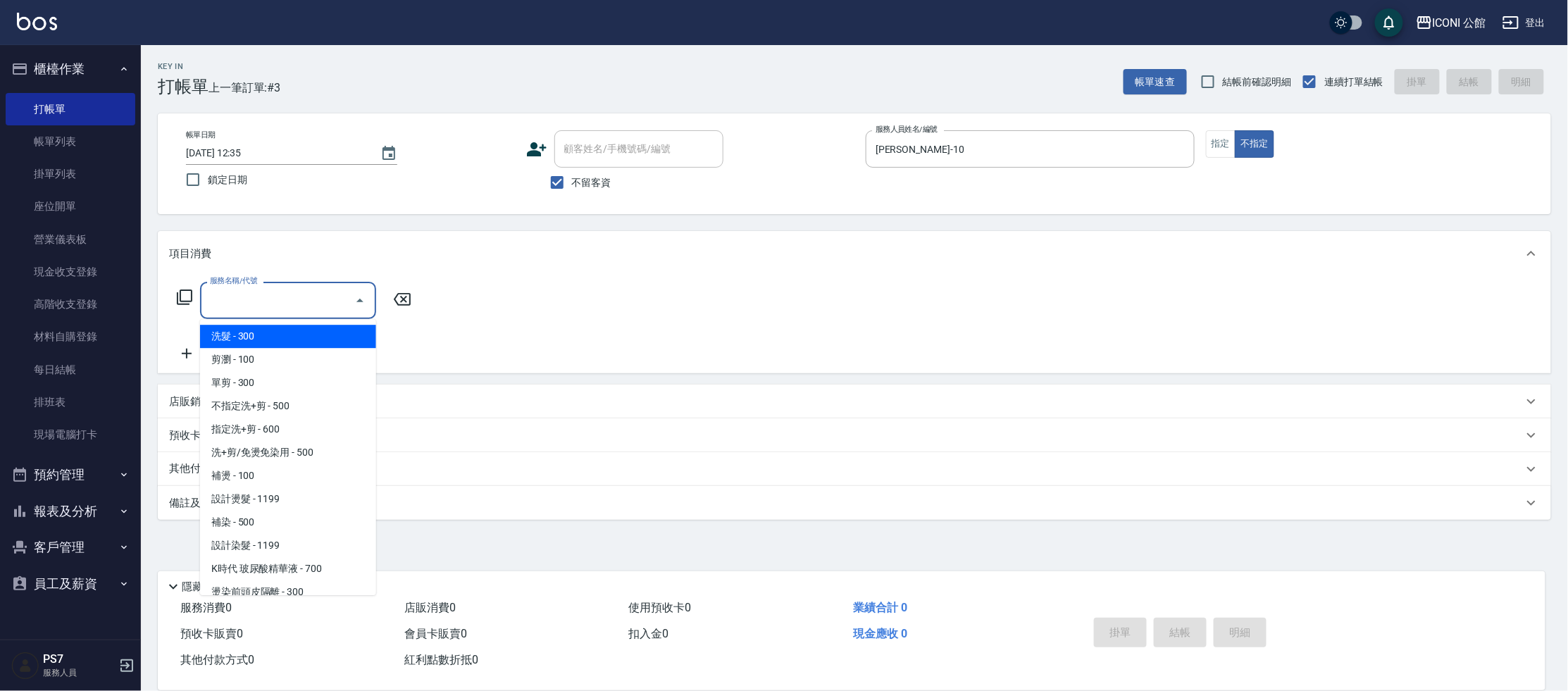
click at [289, 302] on input "服務名稱/代號" at bounding box center [277, 300] width 142 height 25
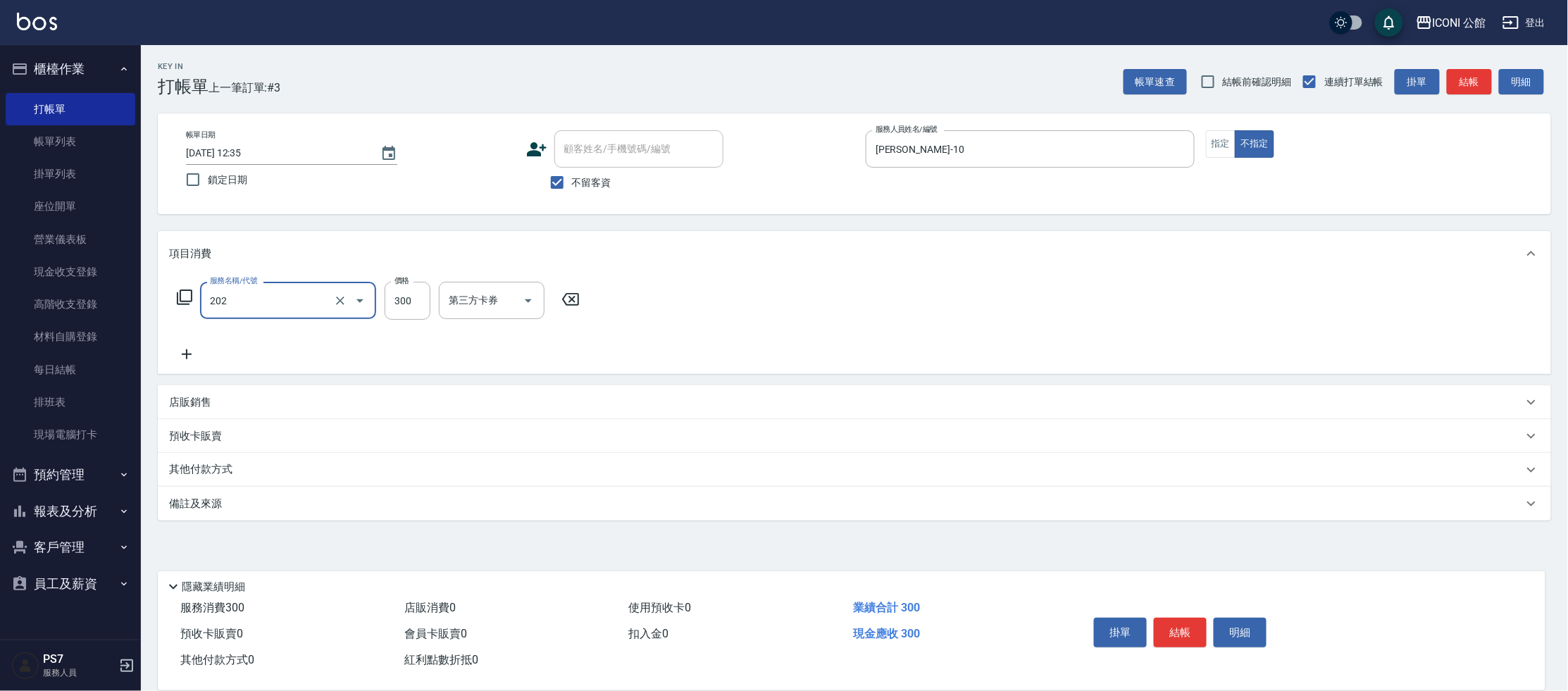
type input "單剪(202)"
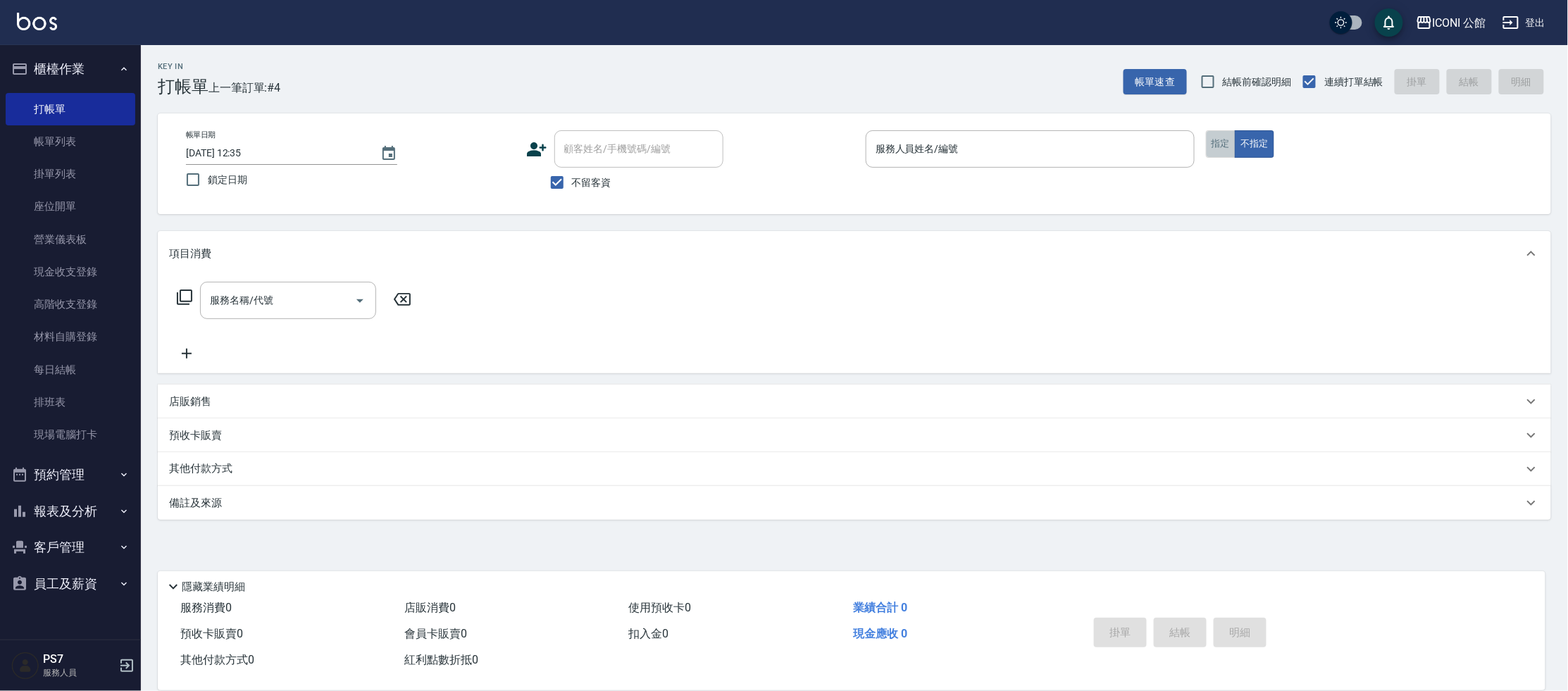
click at [1207, 143] on button "指定" at bounding box center [1221, 144] width 30 height 27
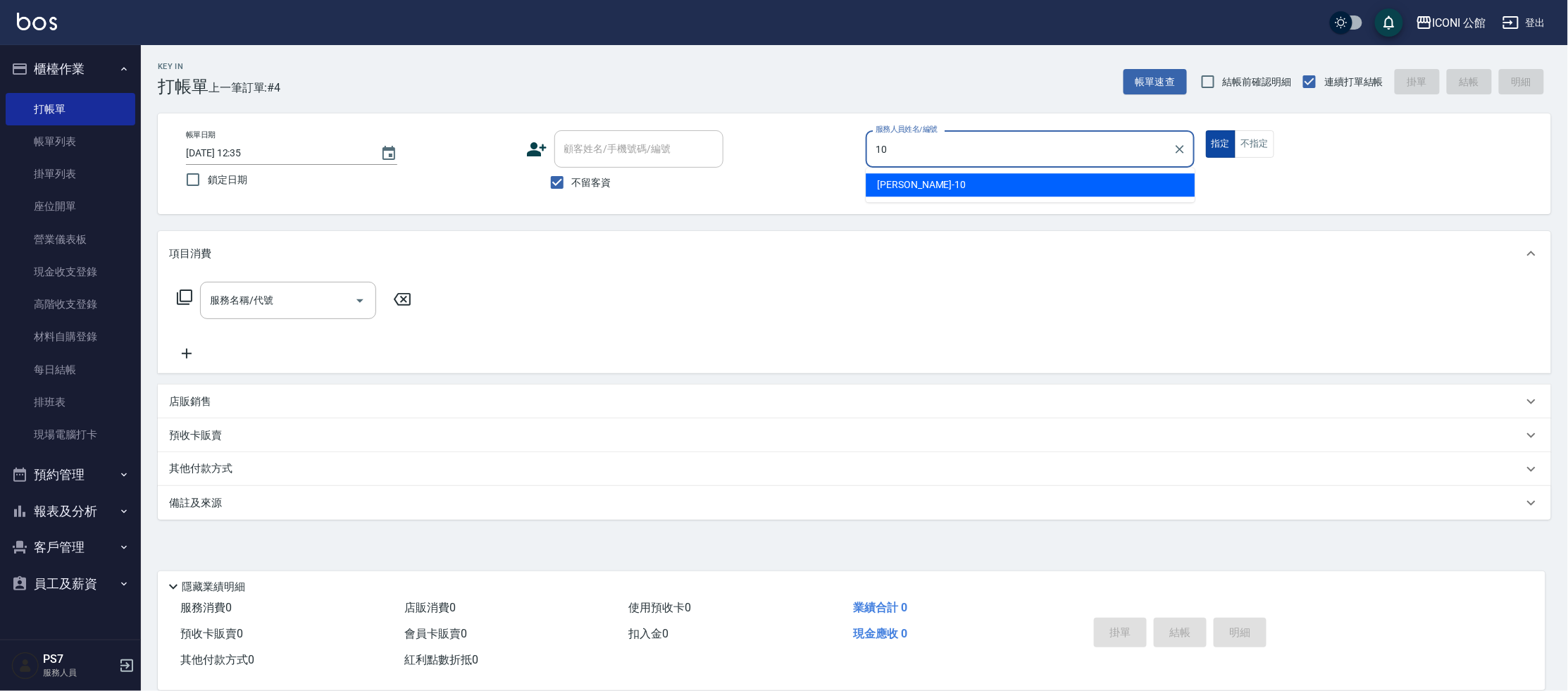
type input "[PERSON_NAME]-10"
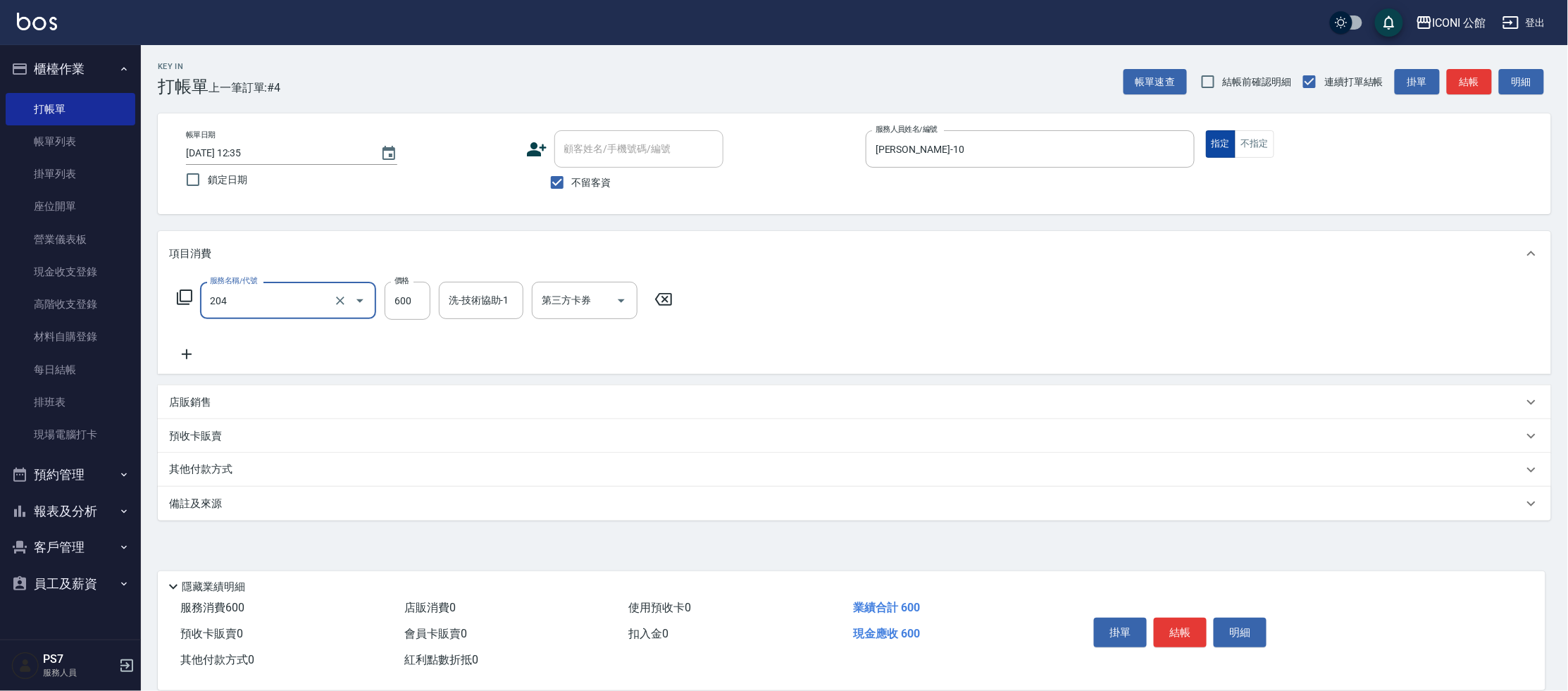
type input "指定洗+剪(204)"
type input "500"
type input "[PERSON_NAME]-10"
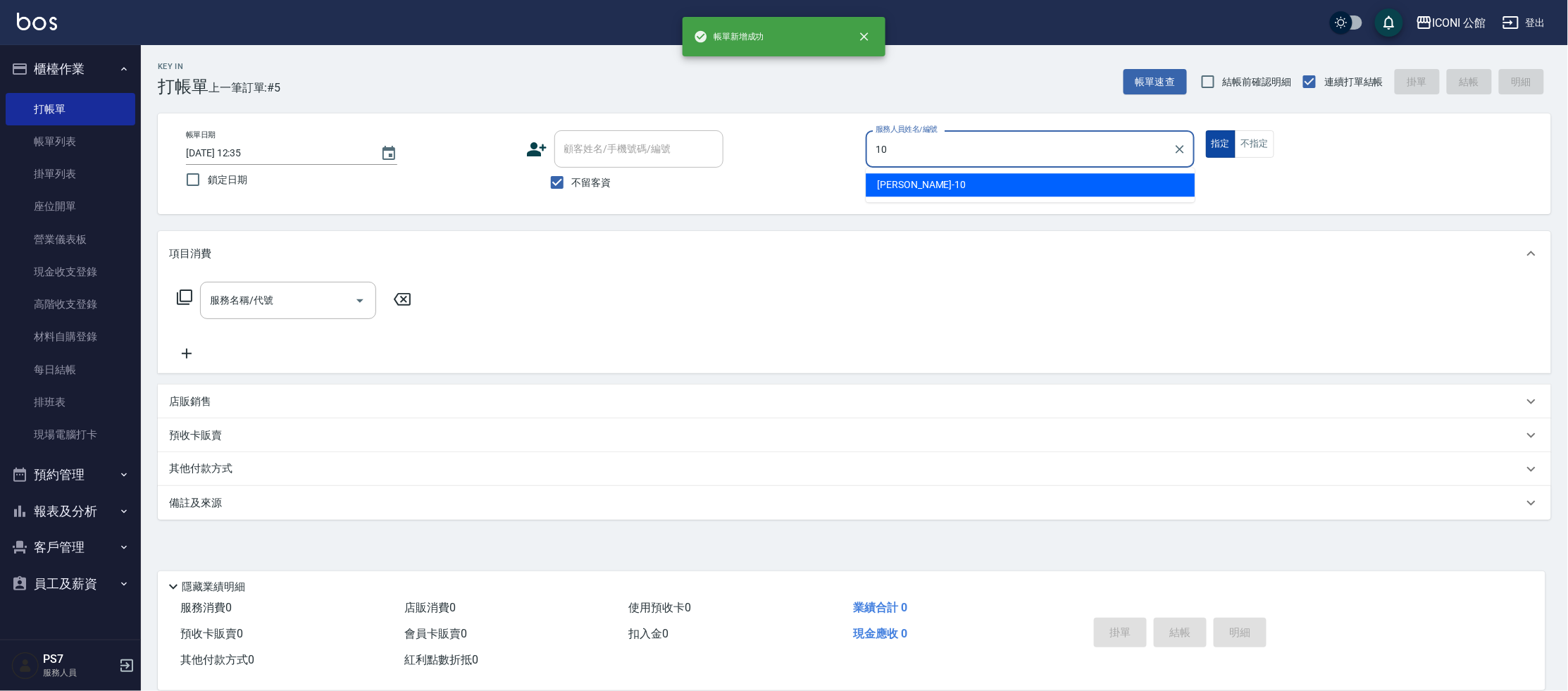
type input "[PERSON_NAME]-10"
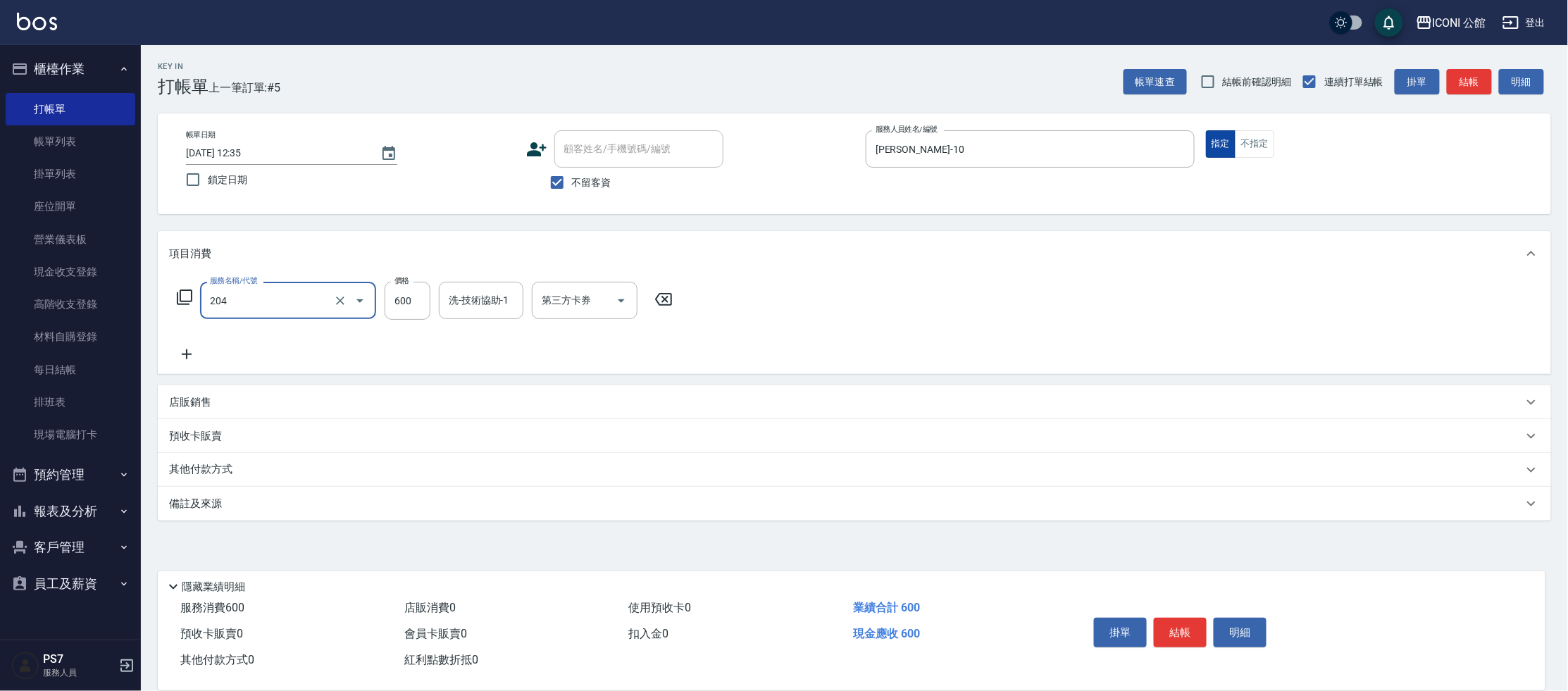
type input "指定洗+剪(204)"
type input "500"
type input "[PERSON_NAME]-10"
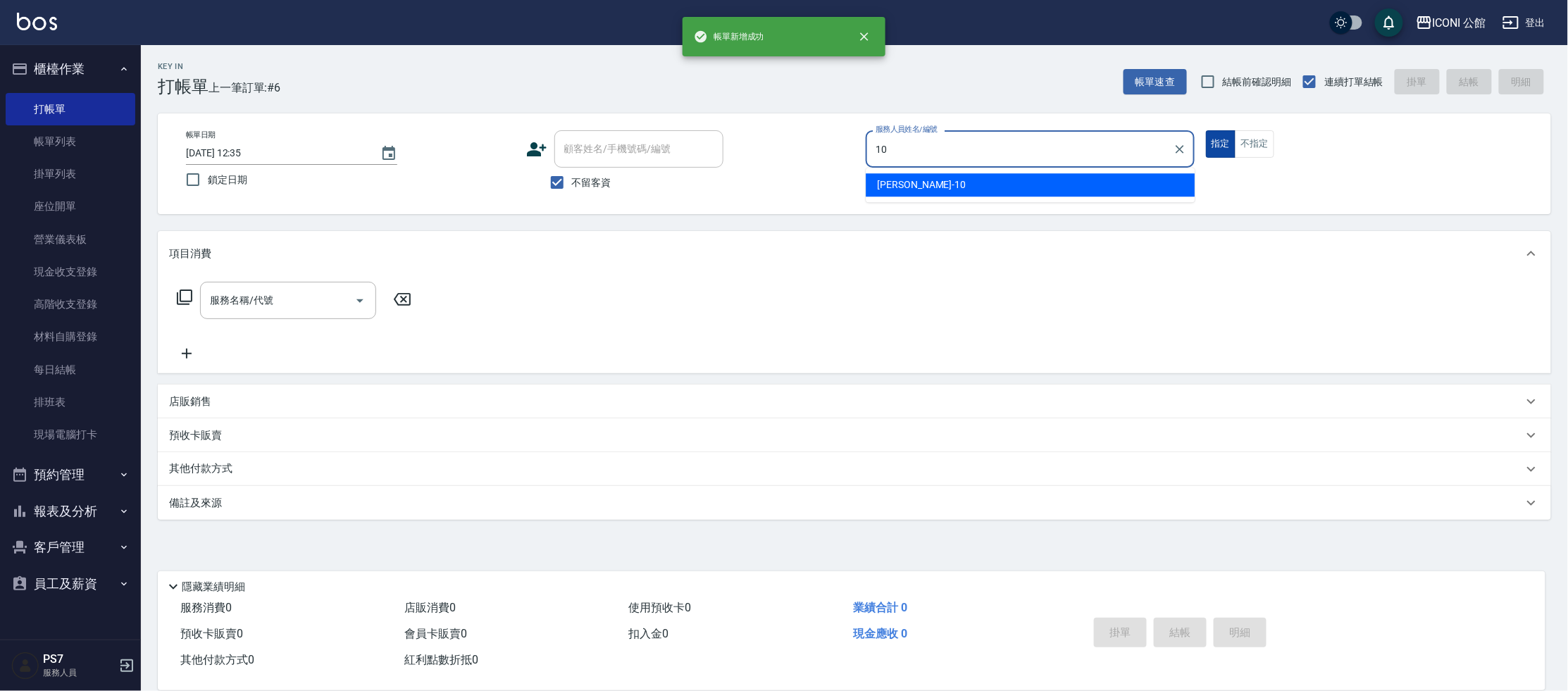
type input "[PERSON_NAME]-10"
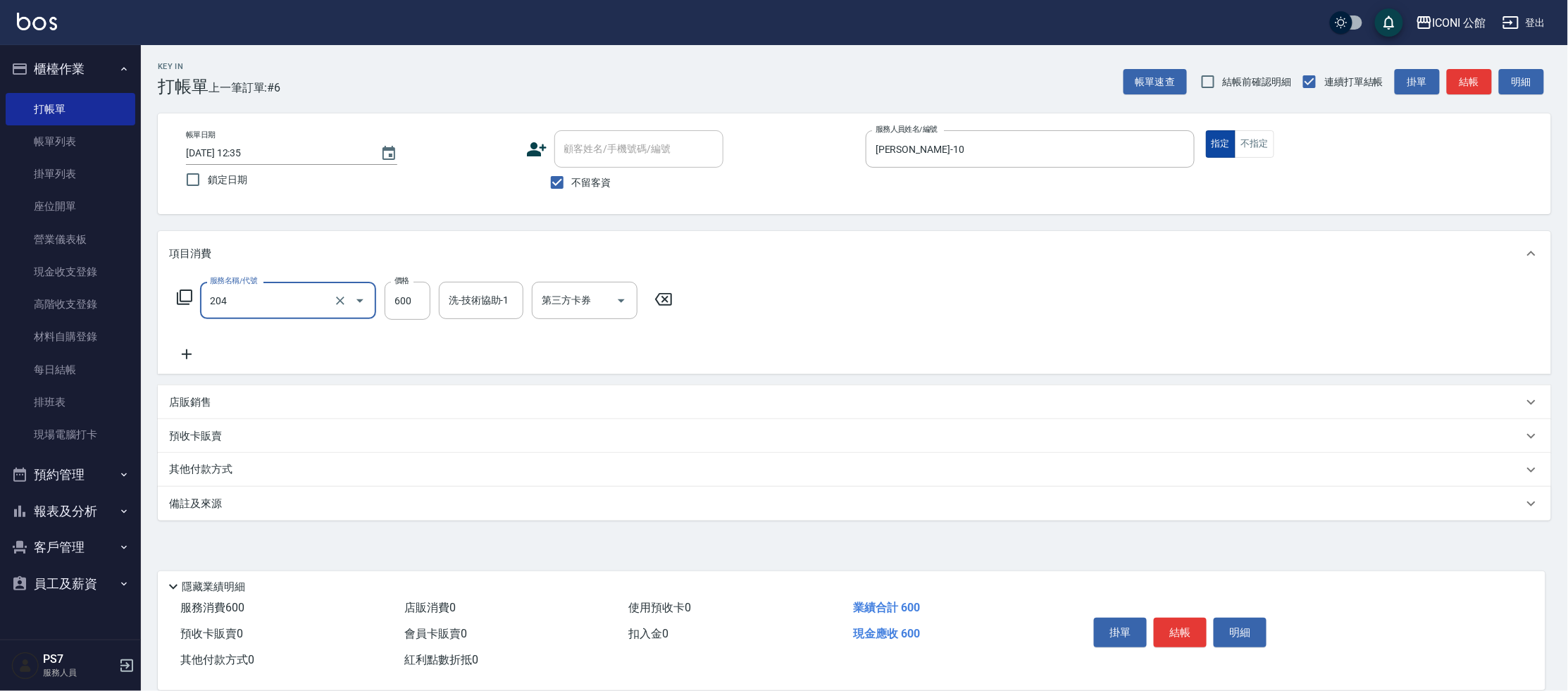
type input "指定洗+剪(204)"
type input "500"
type input "[PERSON_NAME]-10"
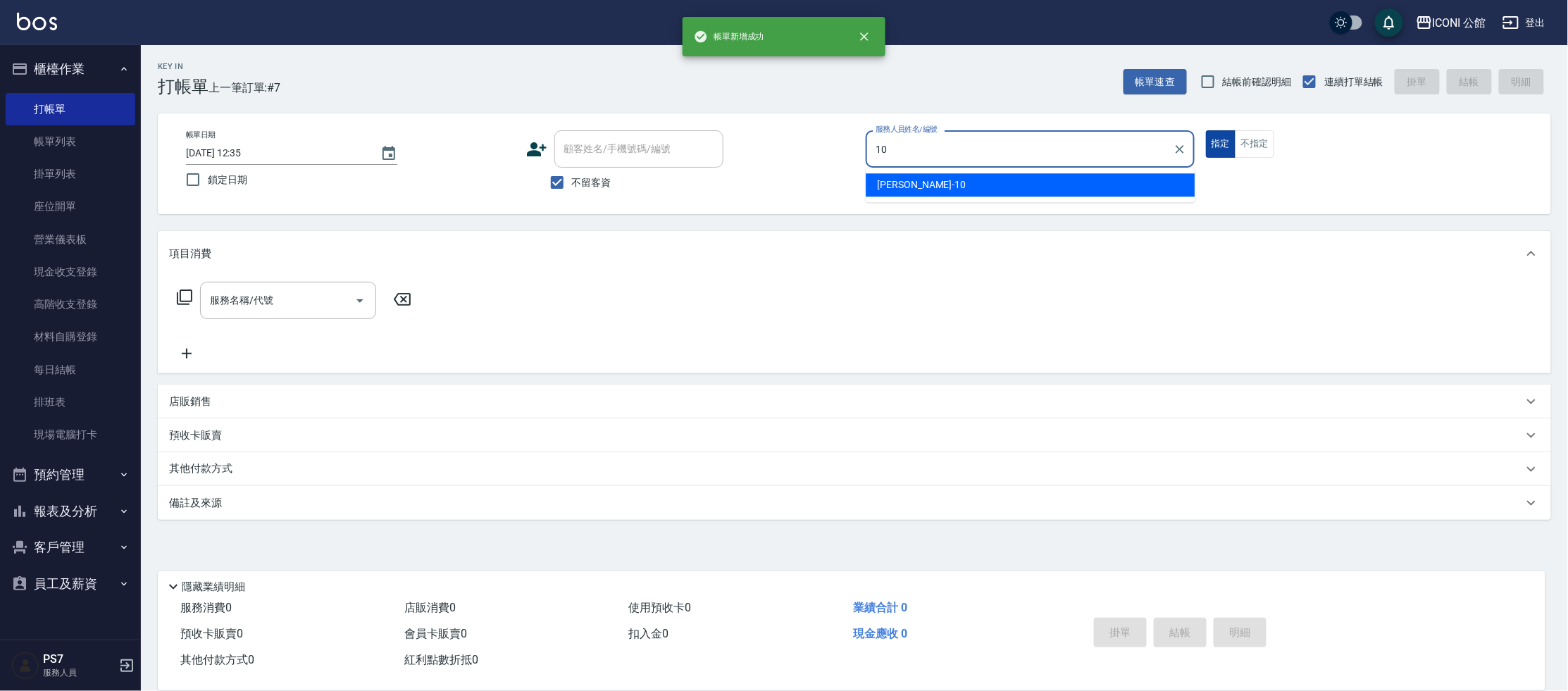
type input "[PERSON_NAME]-10"
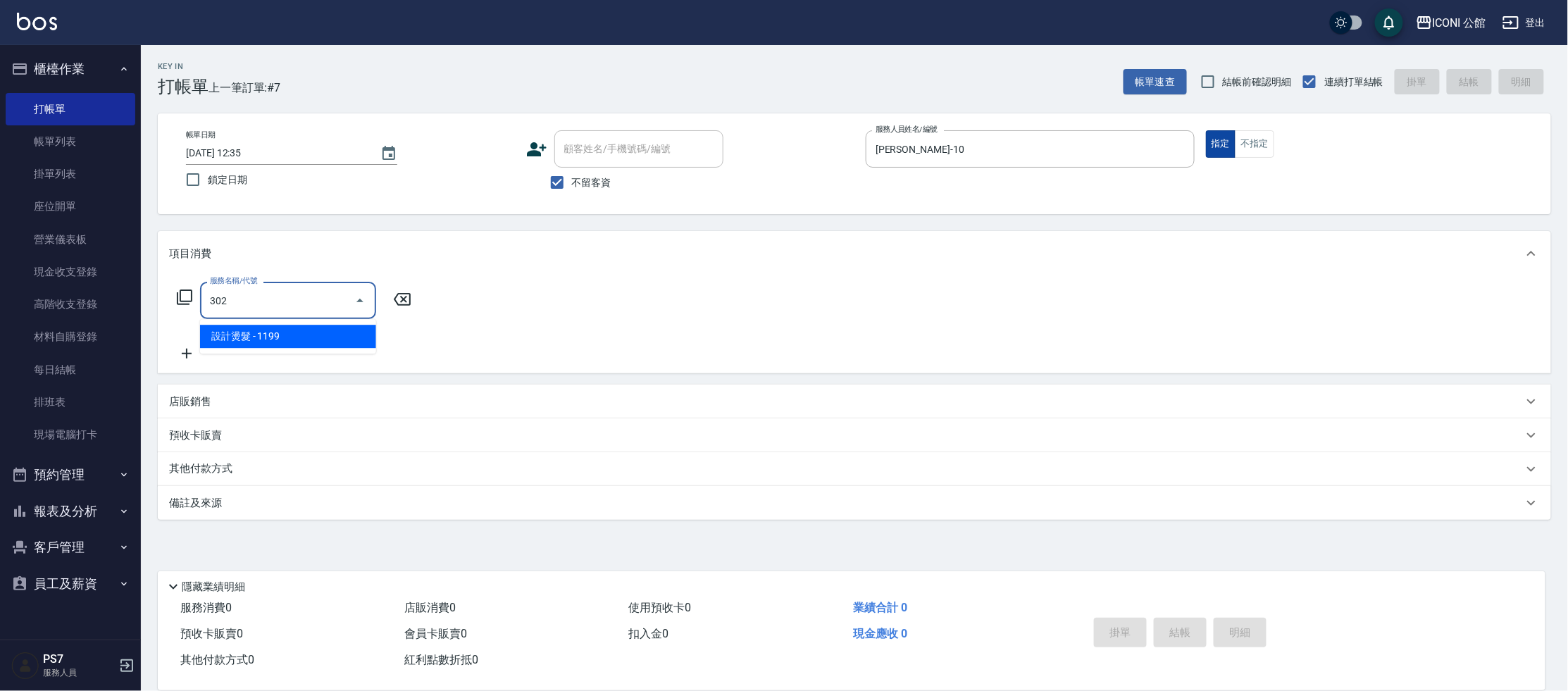
type input "設計燙髮(302)"
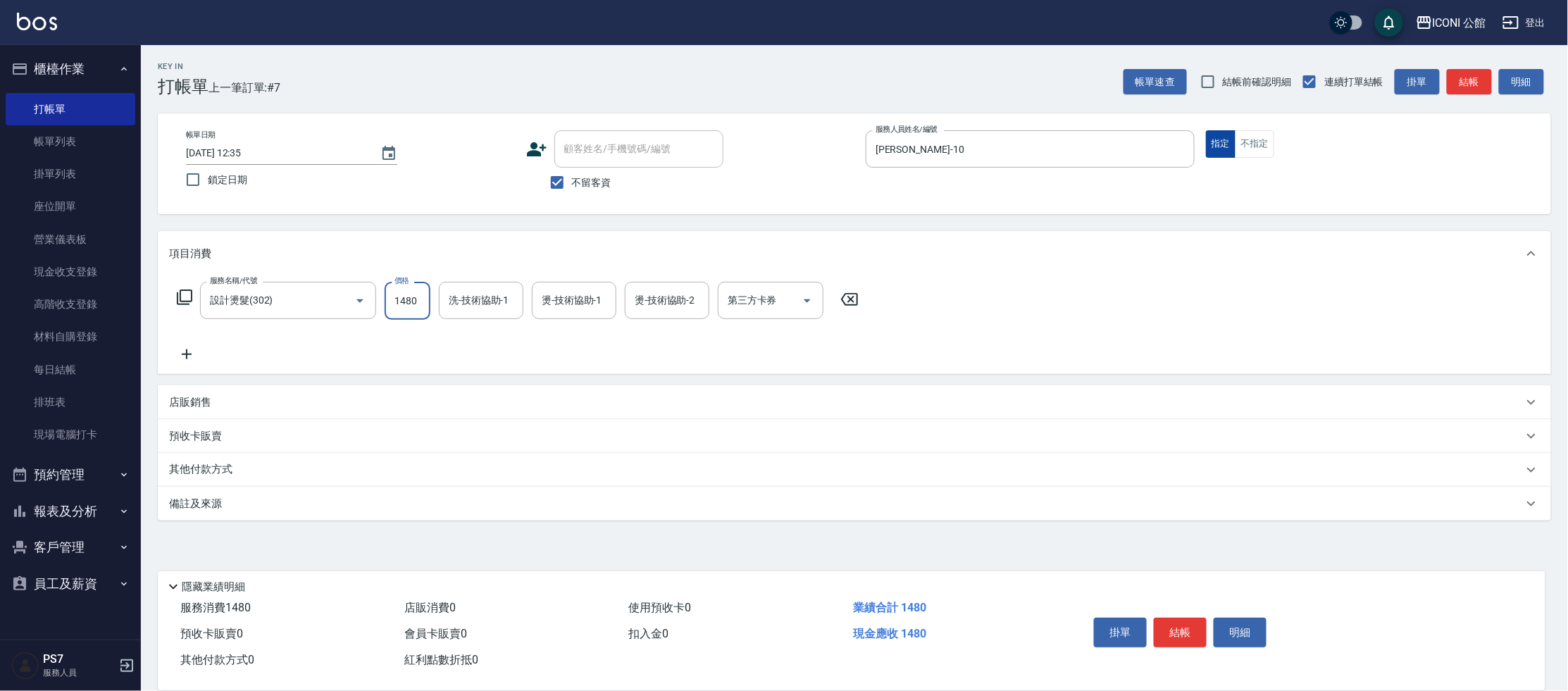
type input "1480"
type input "[PERSON_NAME]-10"
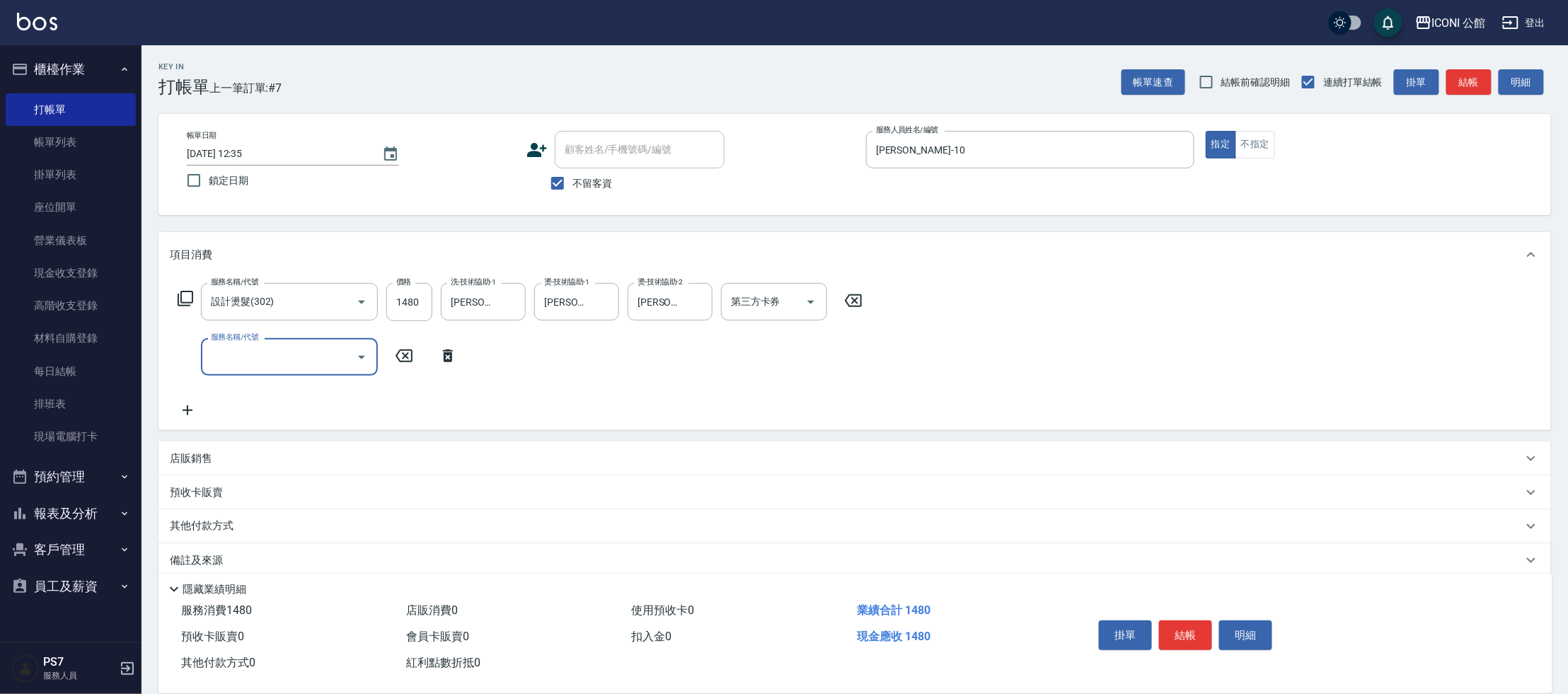
click at [186, 301] on icon at bounding box center [185, 298] width 17 height 17
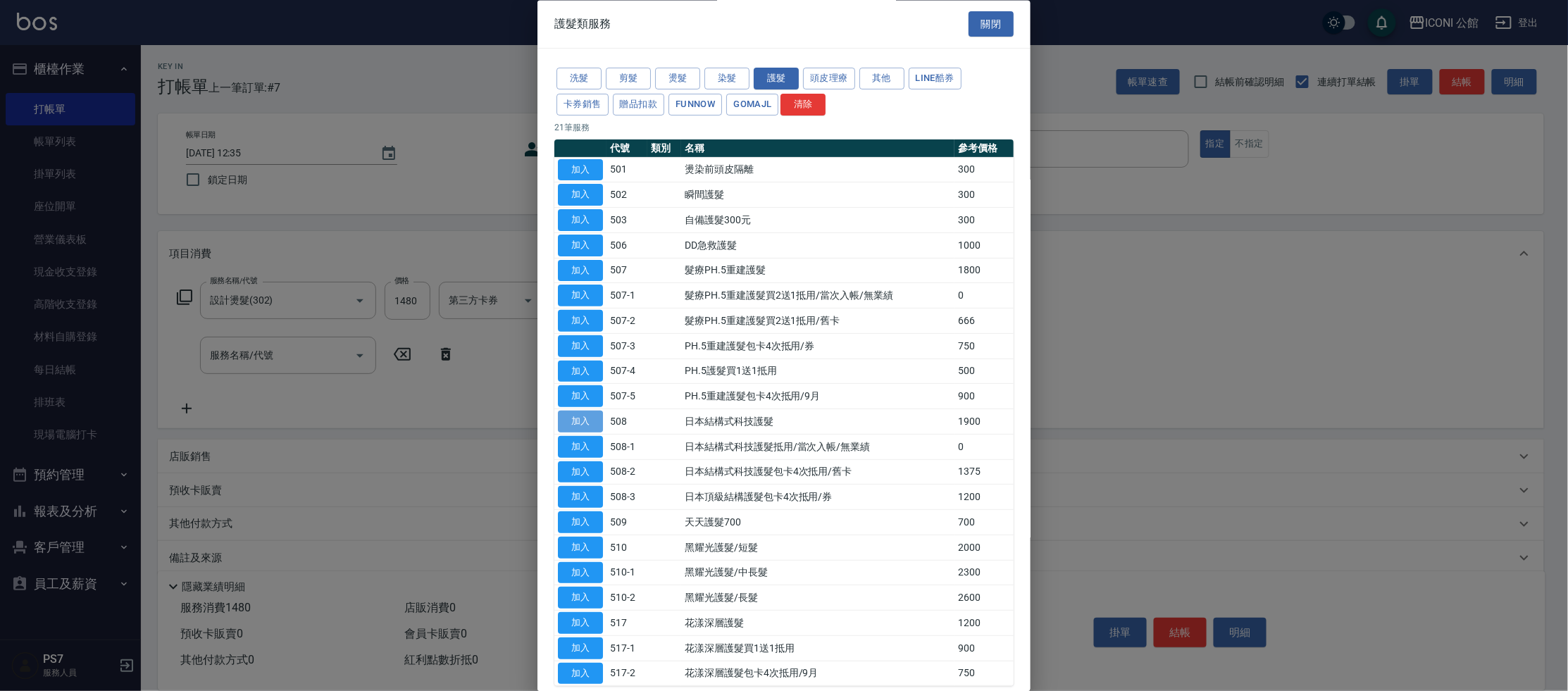
click at [587, 423] on button "加入" at bounding box center [580, 422] width 45 height 22
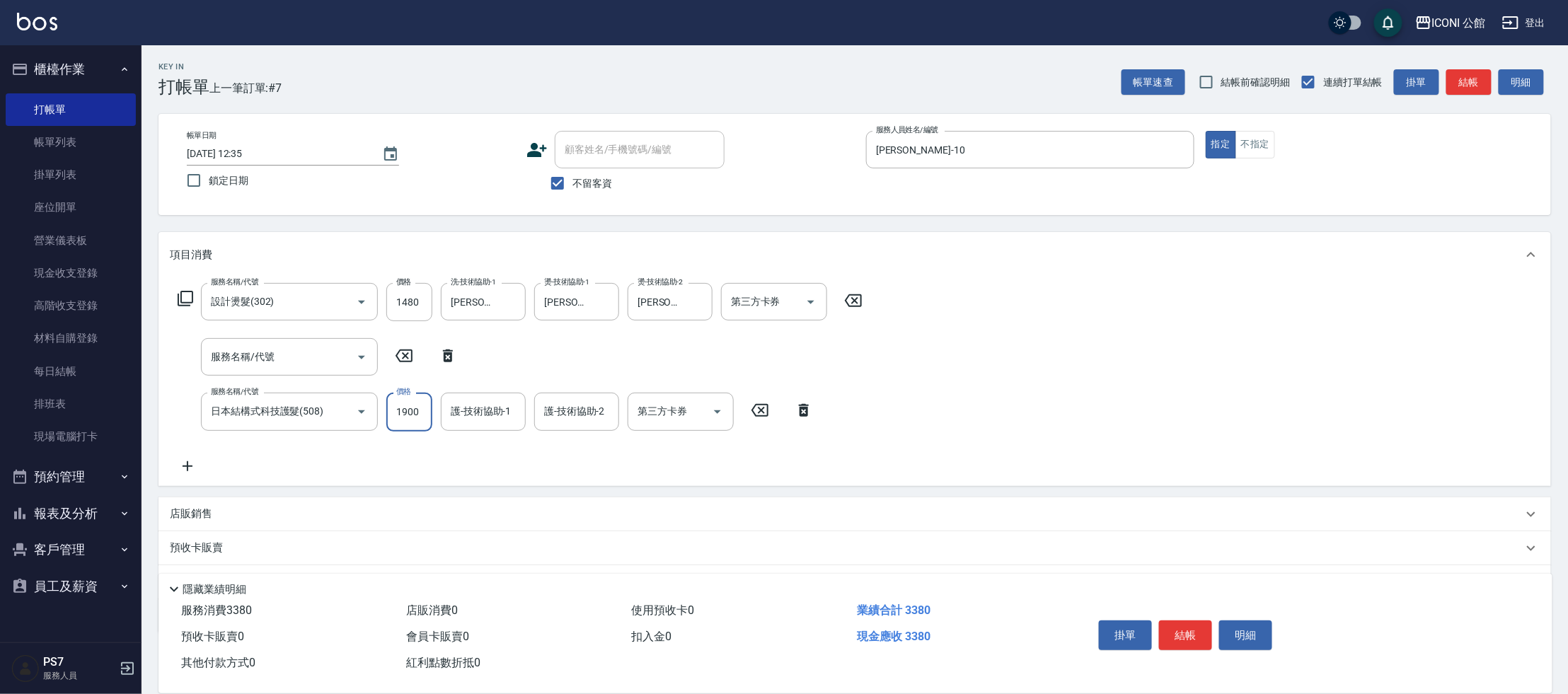
click at [421, 413] on input "1900" at bounding box center [409, 412] width 46 height 38
type input "1520"
type input "[PERSON_NAME]-10"
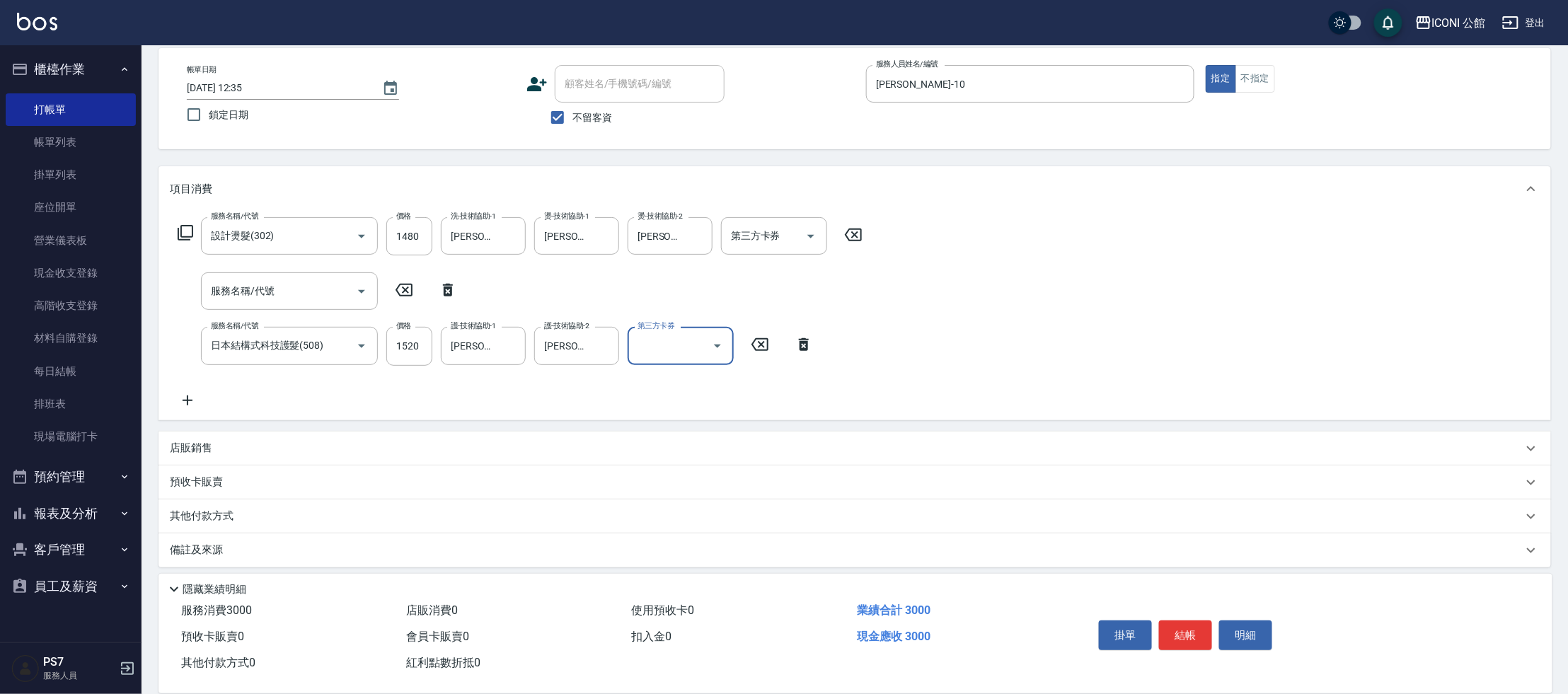
scroll to position [72, 0]
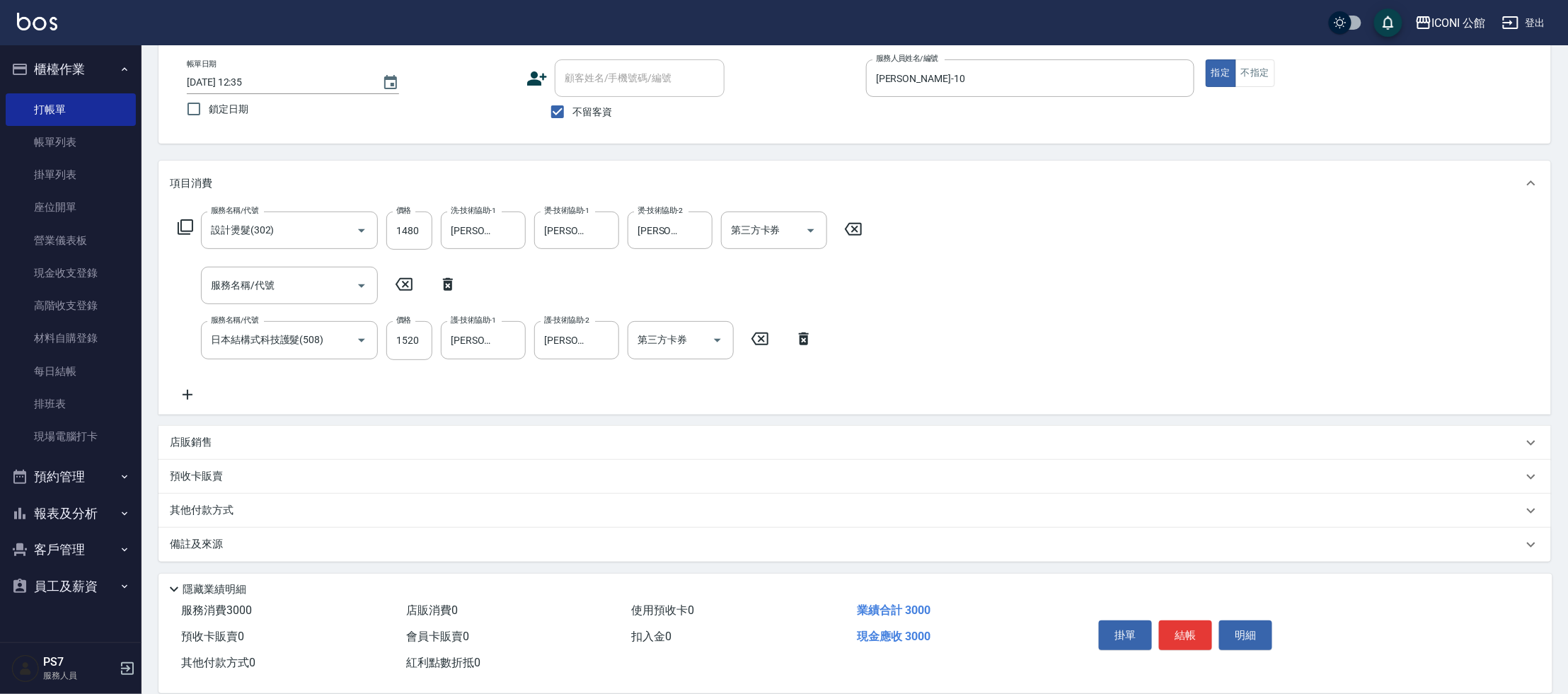
click at [176, 505] on p "其他付款方式" at bounding box center [205, 511] width 71 height 15
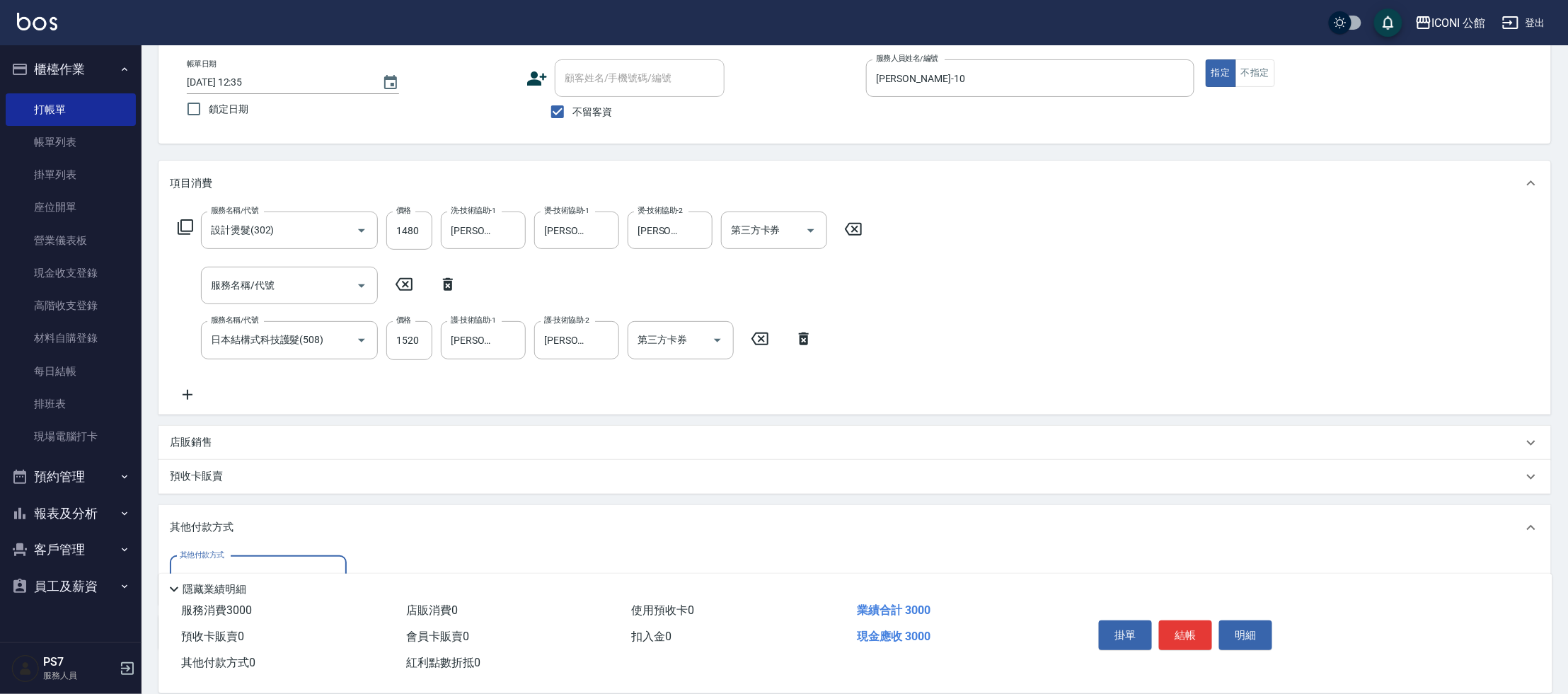
scroll to position [0, 0]
click at [258, 568] on input "其他付款方式" at bounding box center [258, 575] width 164 height 25
click at [275, 536] on span "信用卡" at bounding box center [258, 538] width 177 height 24
type input "信用卡"
click at [399, 563] on input "0" at bounding box center [408, 575] width 106 height 38
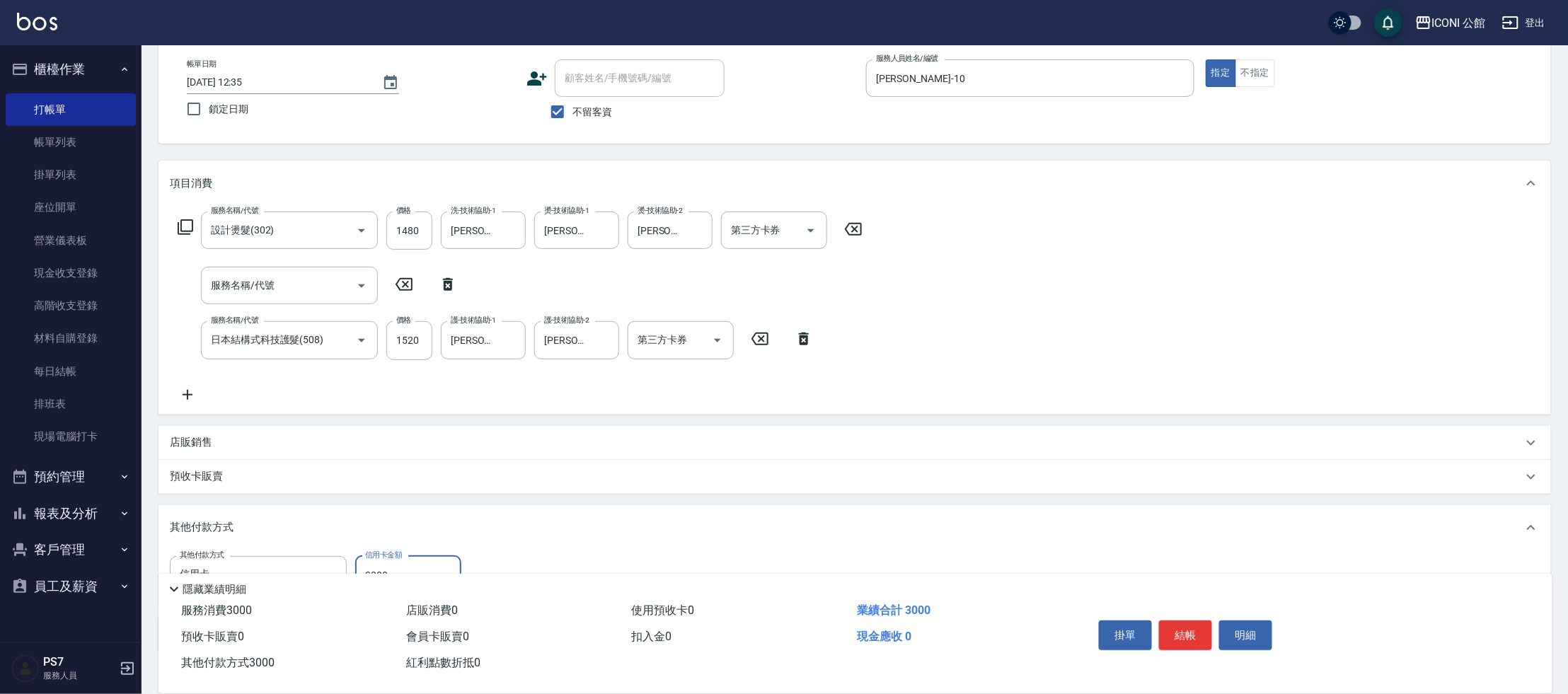
type input "3000"
type input "[DATE] 12:36"
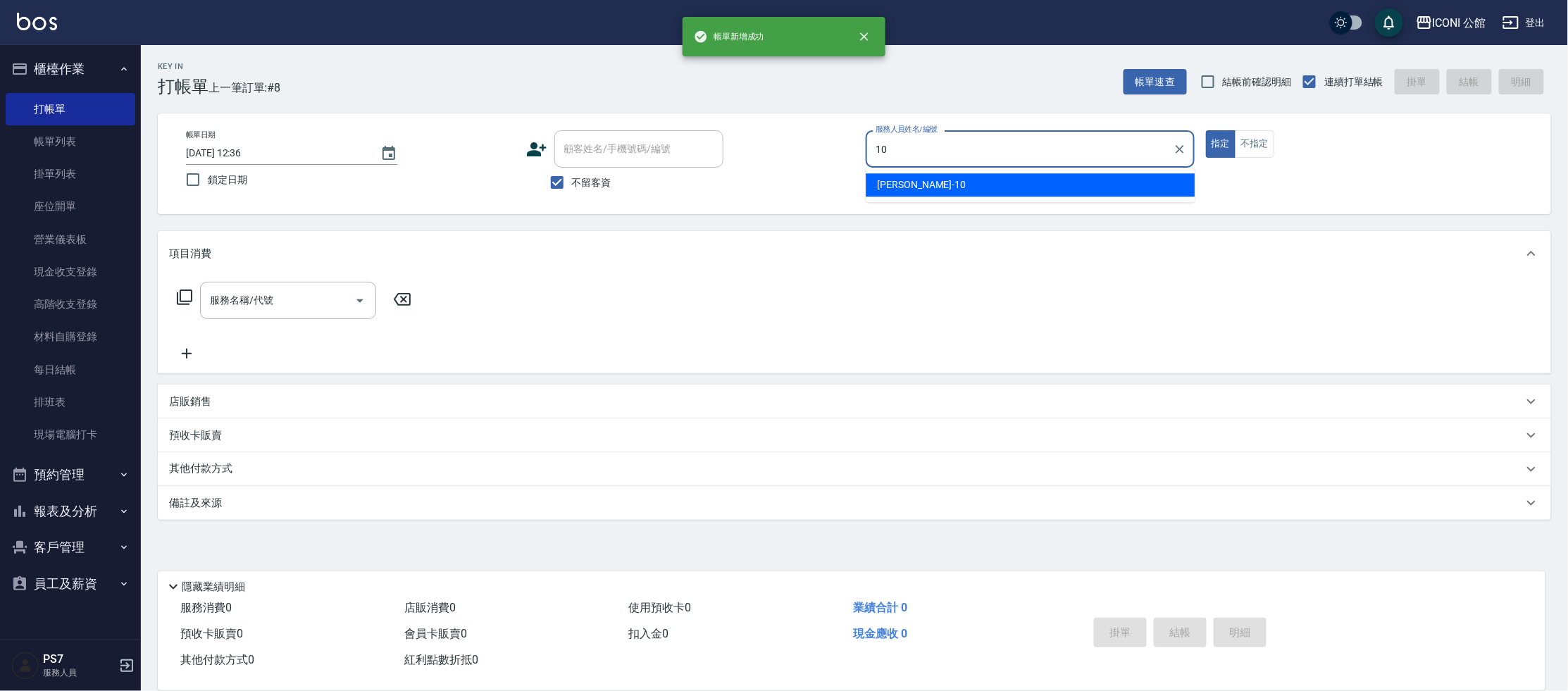
type input "[PERSON_NAME]-10"
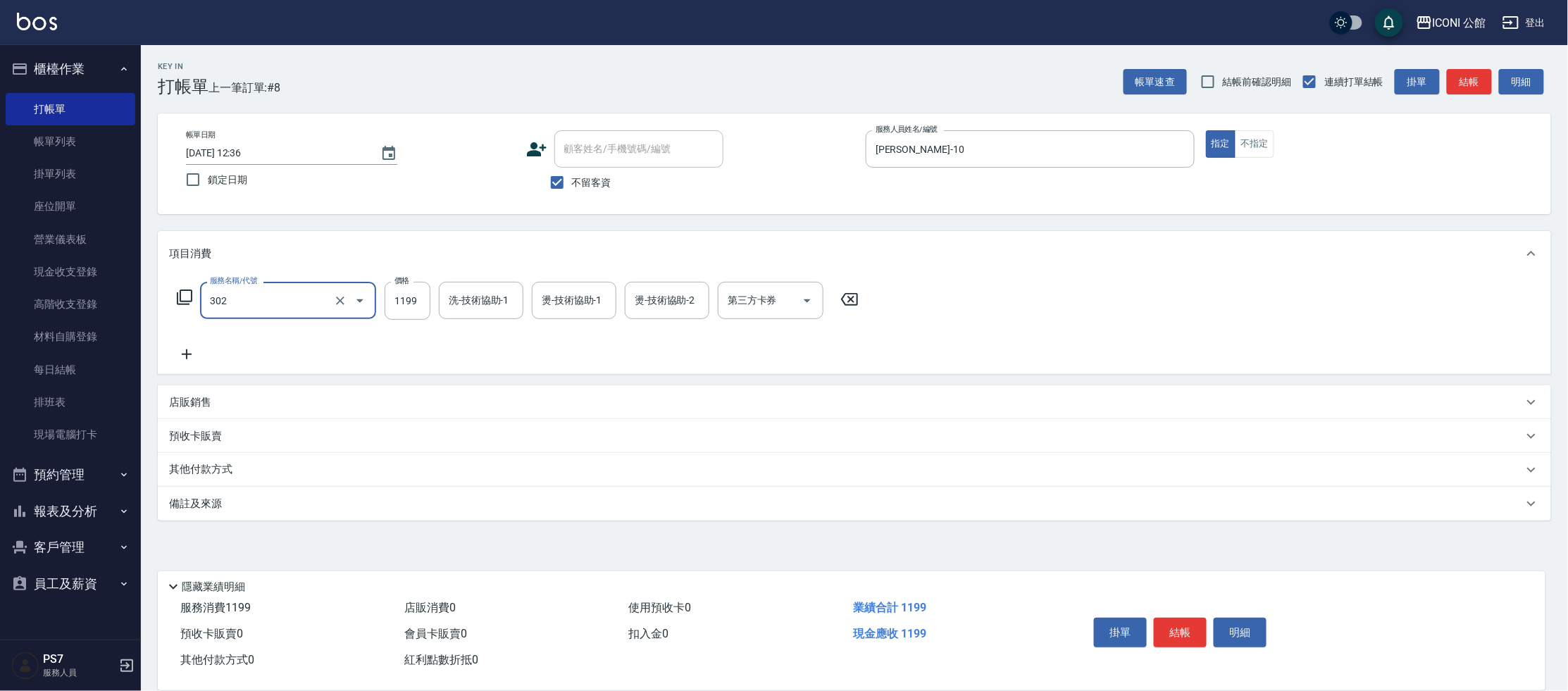
type input "設計燙髮(302)"
type input "1480"
type input "[PERSON_NAME]-10"
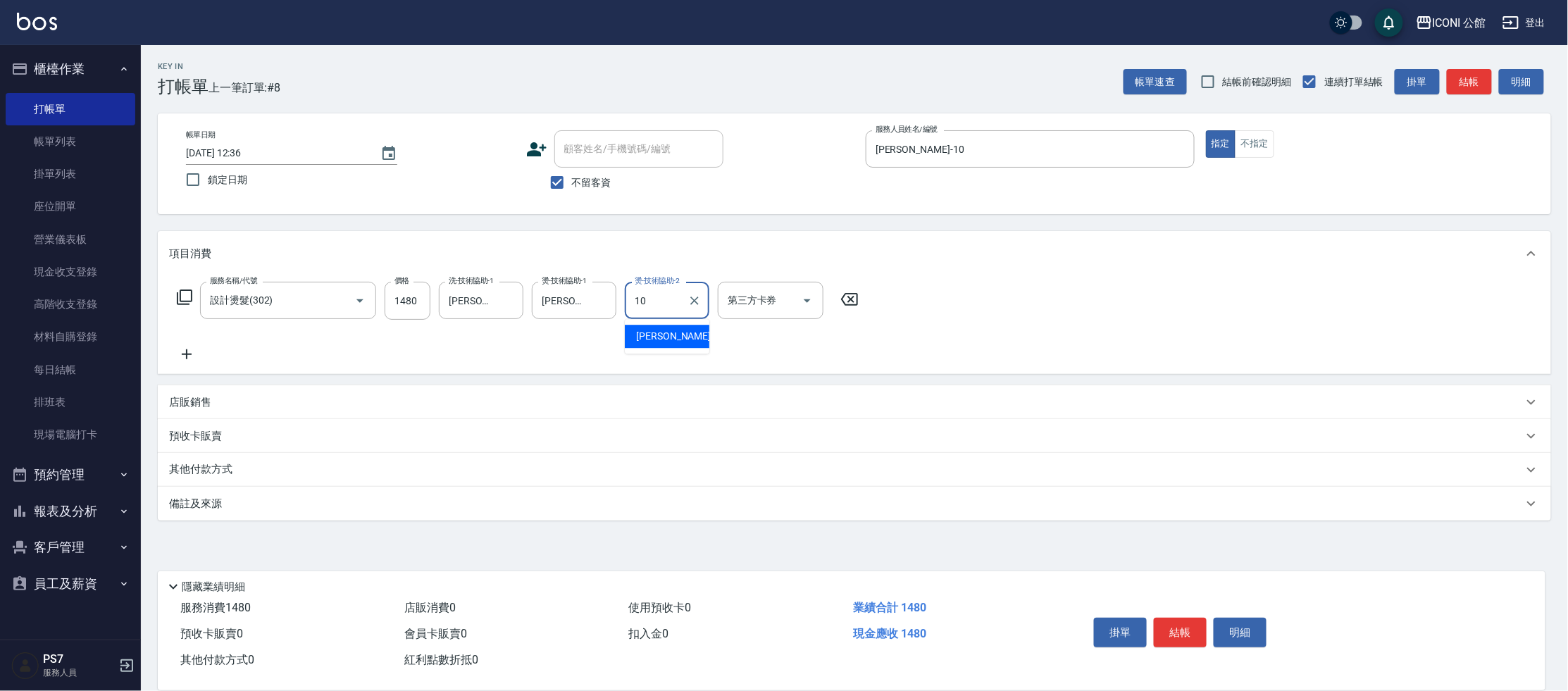
type input "[PERSON_NAME]-10"
click at [183, 299] on icon at bounding box center [184, 297] width 17 height 17
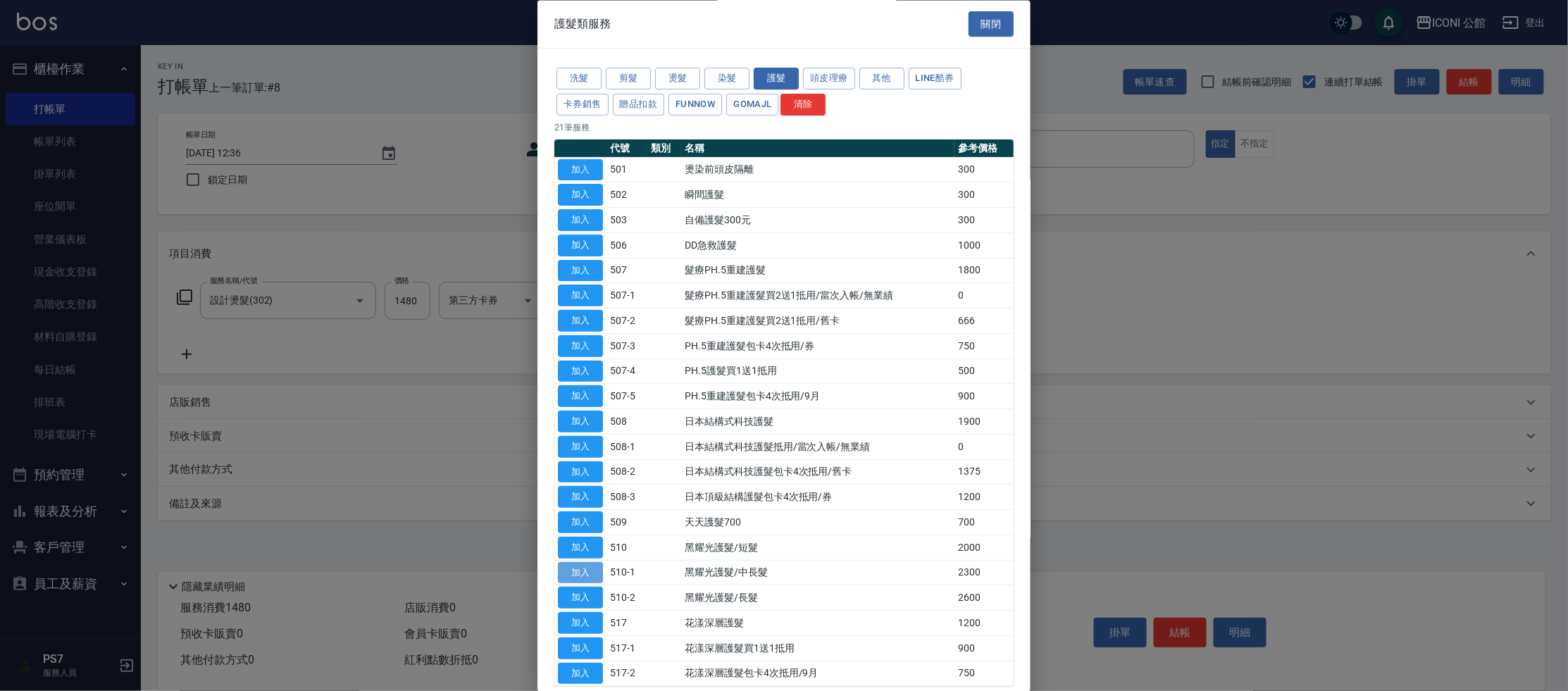
click at [590, 565] on button "加入" at bounding box center [580, 573] width 45 height 22
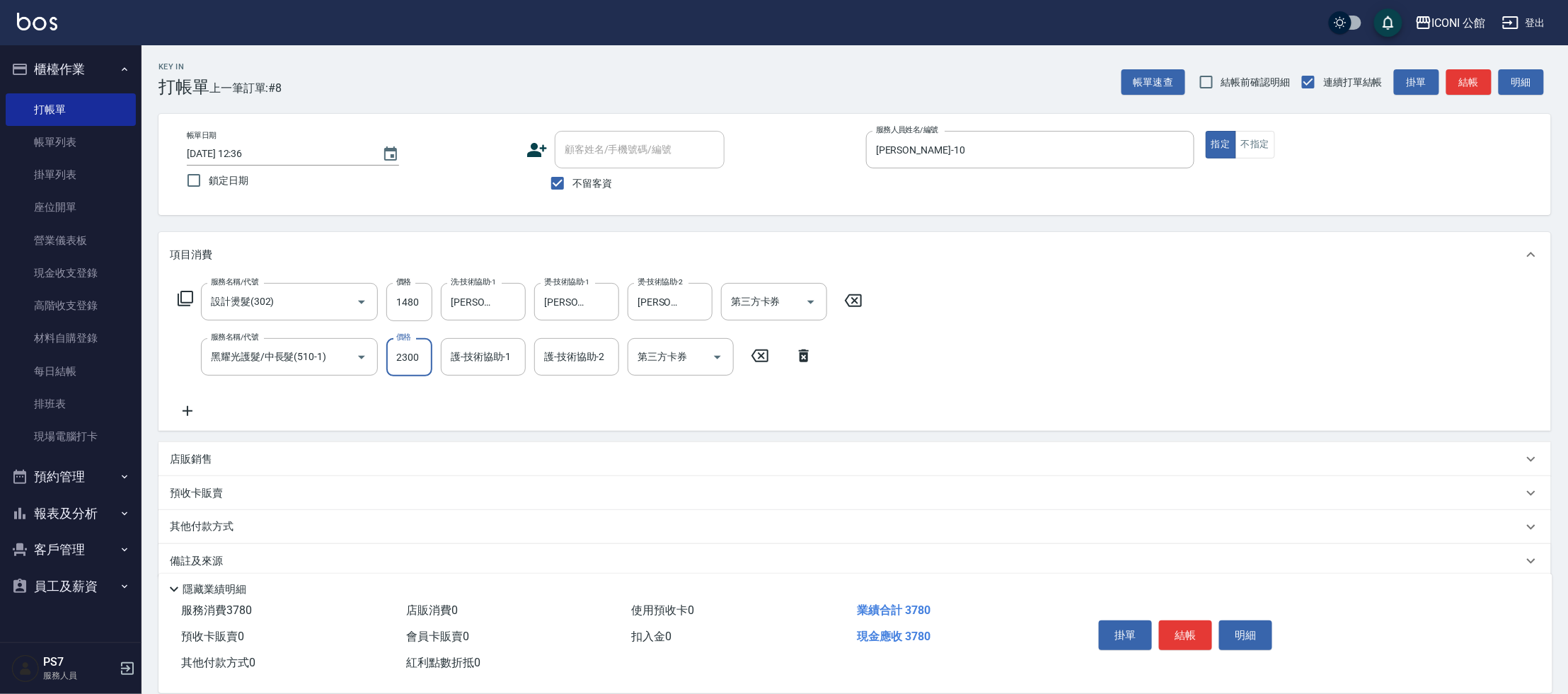
click at [416, 359] on input "2300" at bounding box center [409, 357] width 46 height 38
type input "1840"
type input "[PERSON_NAME]-10"
click at [202, 527] on p "其他付款方式" at bounding box center [205, 527] width 71 height 15
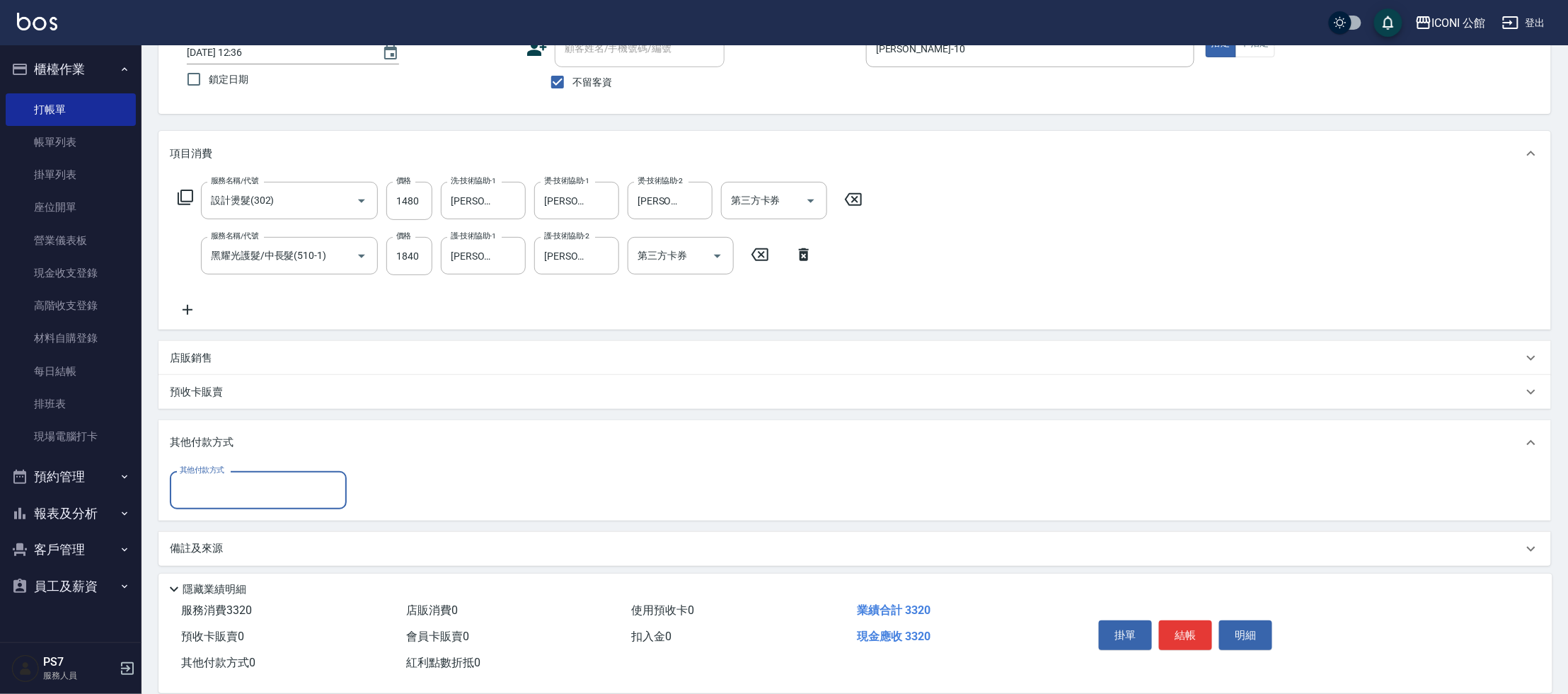
scroll to position [100, 0]
click at [216, 491] on input "其他付款方式" at bounding box center [258, 491] width 164 height 25
click at [218, 594] on span "信用卡" at bounding box center [258, 597] width 177 height 24
type input "信用卡"
click at [434, 506] on input "0" at bounding box center [408, 492] width 106 height 38
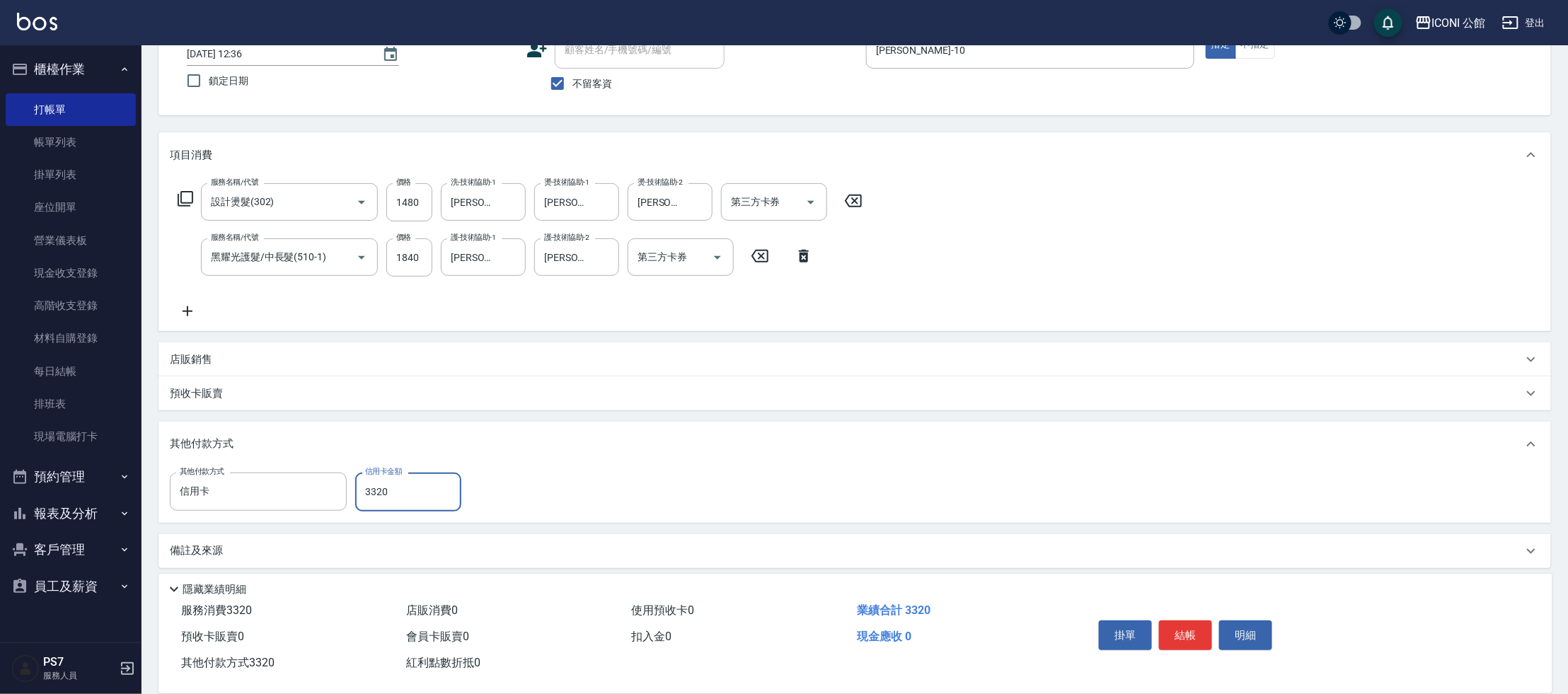
type input "3320"
click at [1174, 626] on button "結帳" at bounding box center [1185, 635] width 53 height 30
type input "[DATE] 12:37"
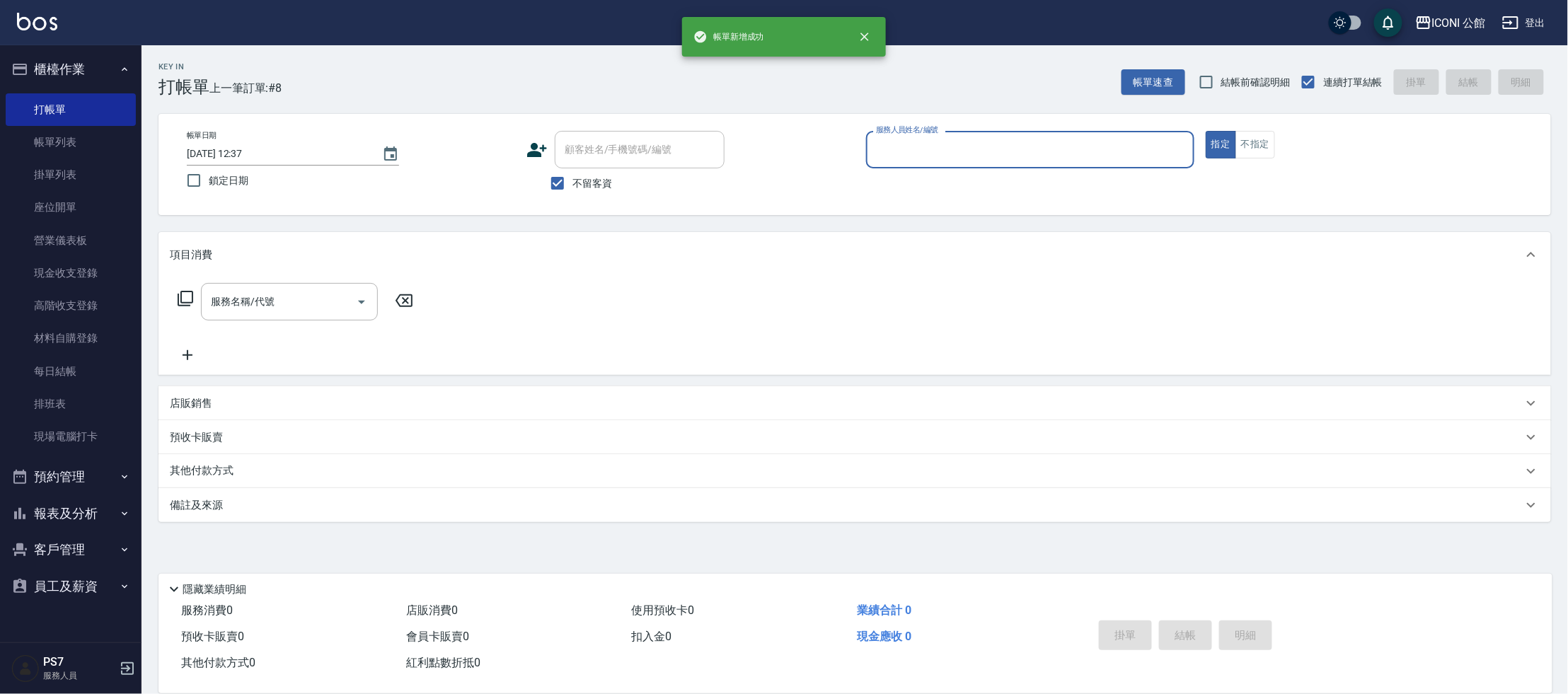
scroll to position [0, 0]
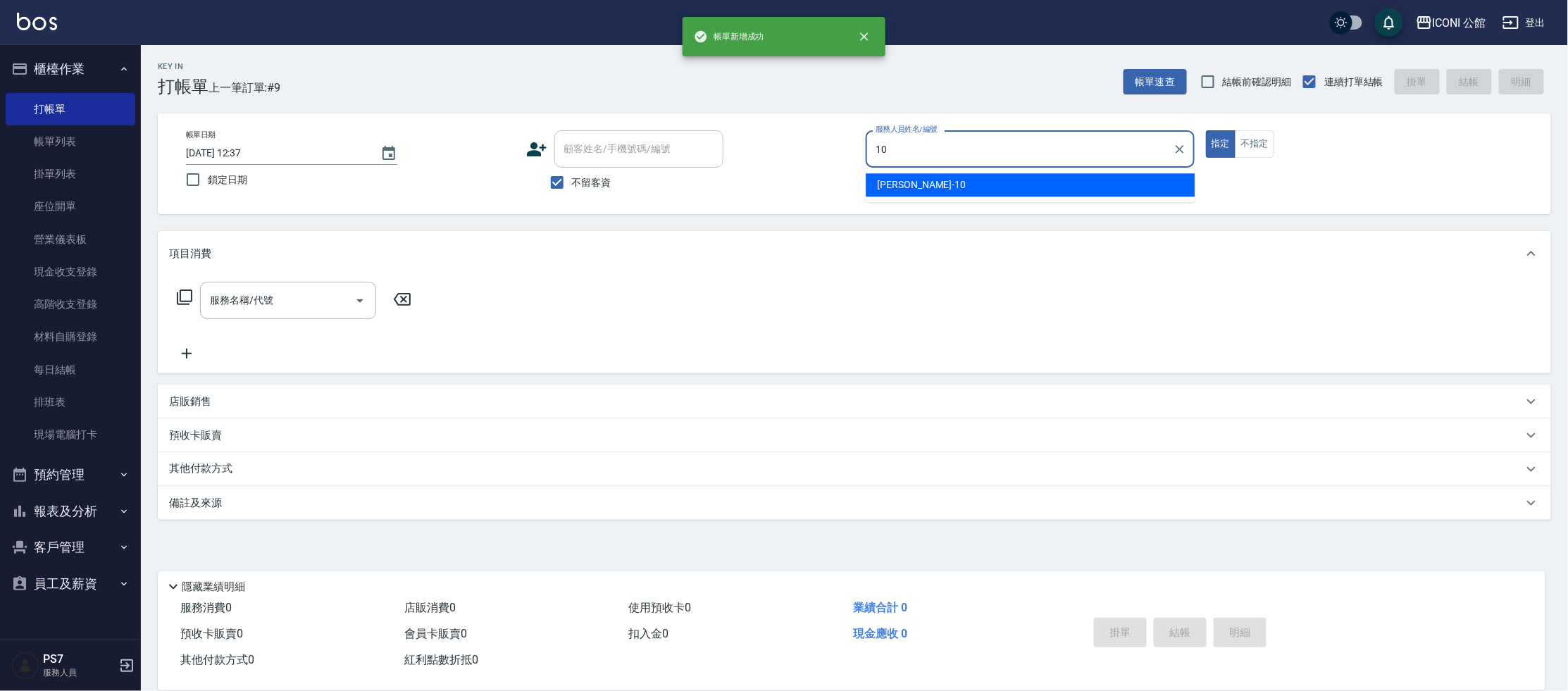
type input "[PERSON_NAME]-10"
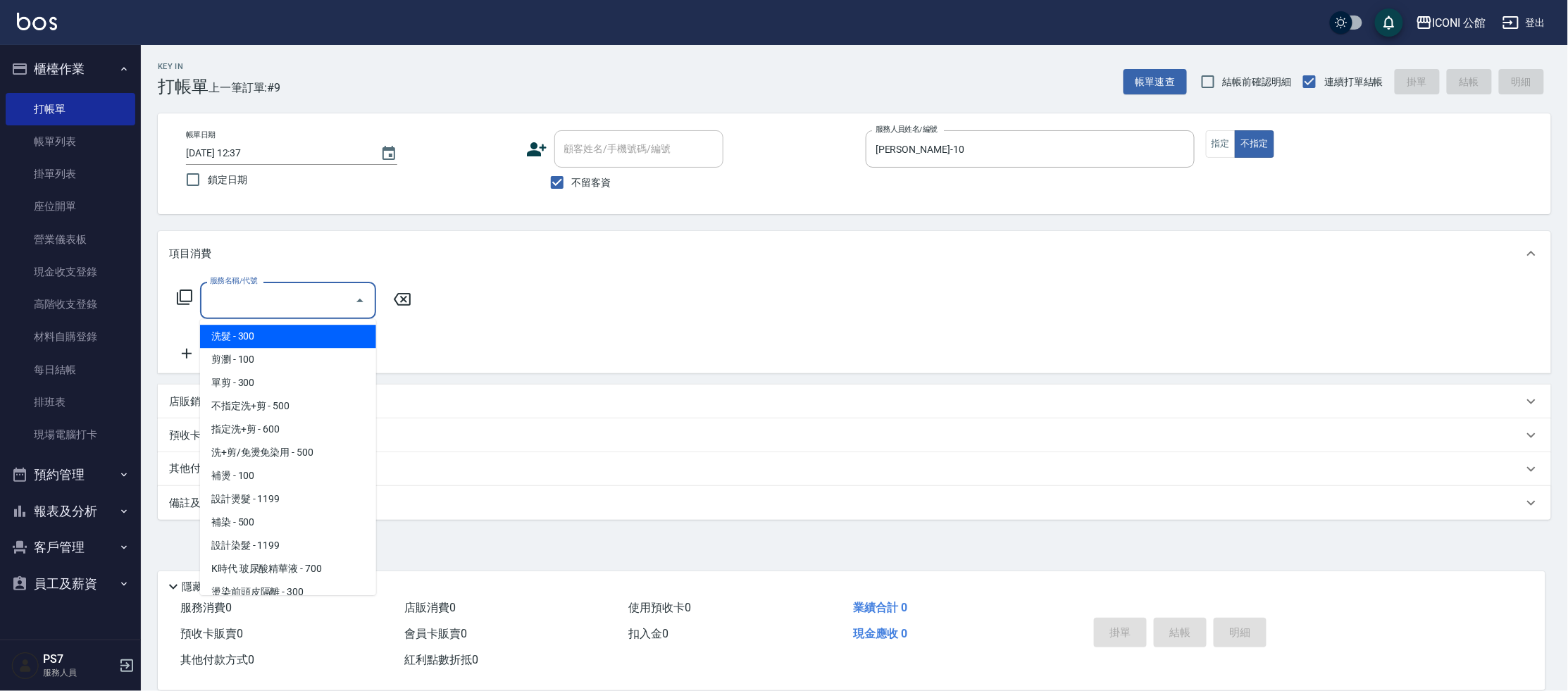
click at [276, 305] on input "服務名稱/代號" at bounding box center [277, 300] width 142 height 25
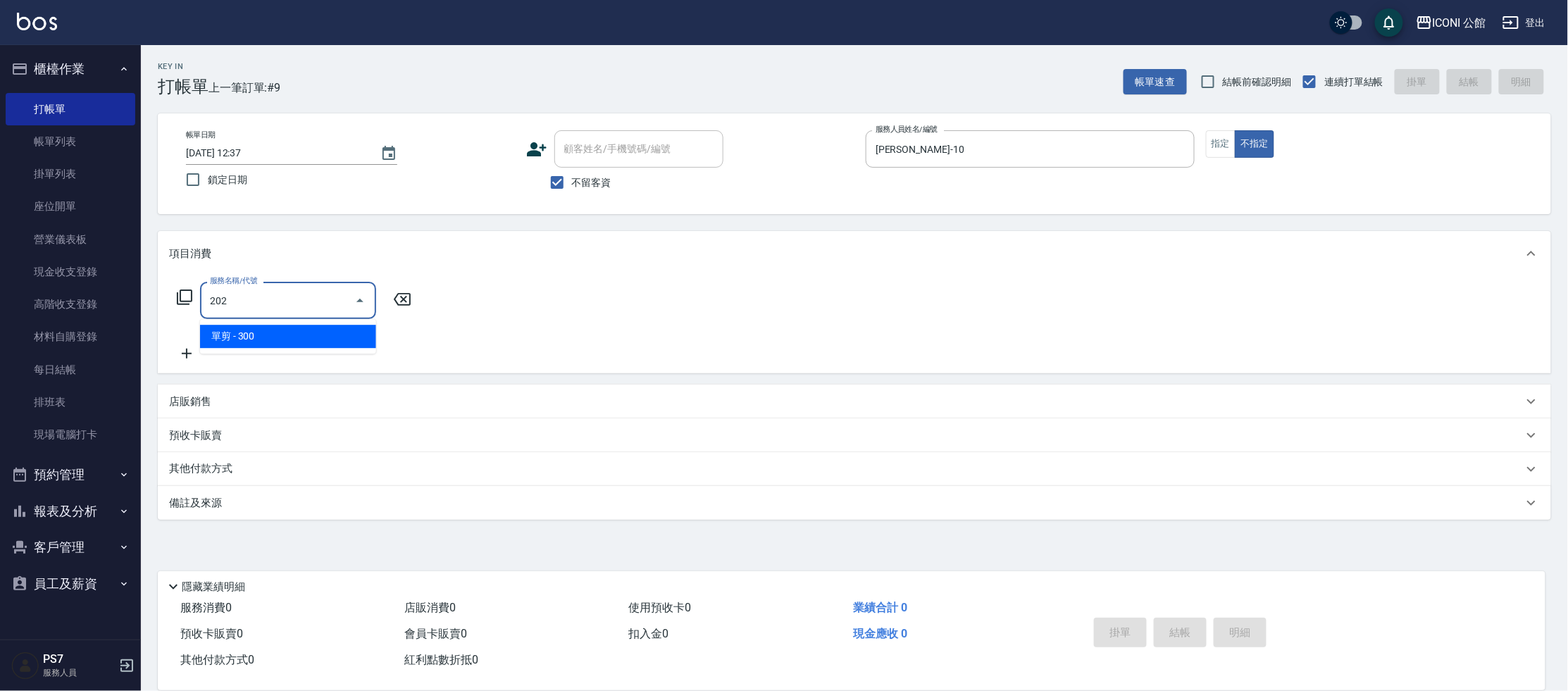
type input "單剪(202)"
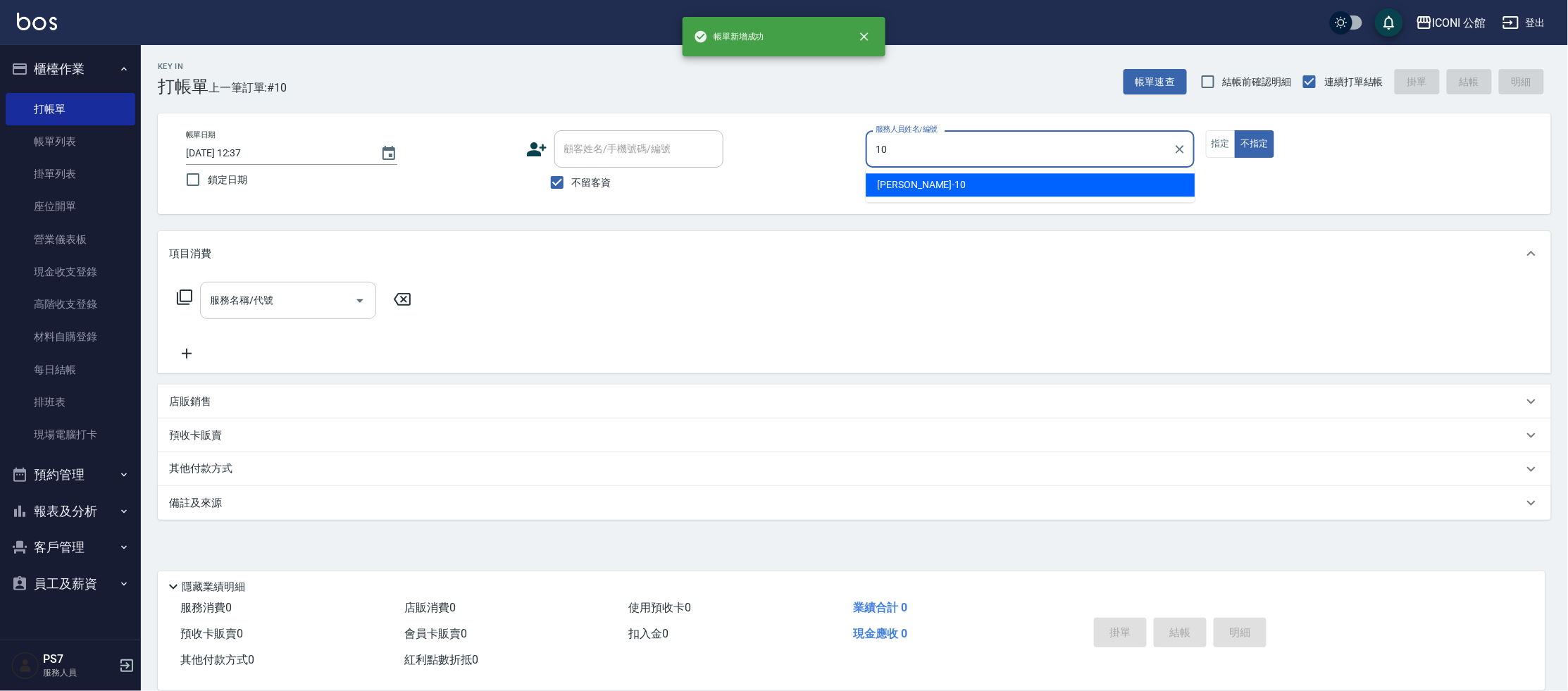
type input "[PERSON_NAME]-10"
type button "false"
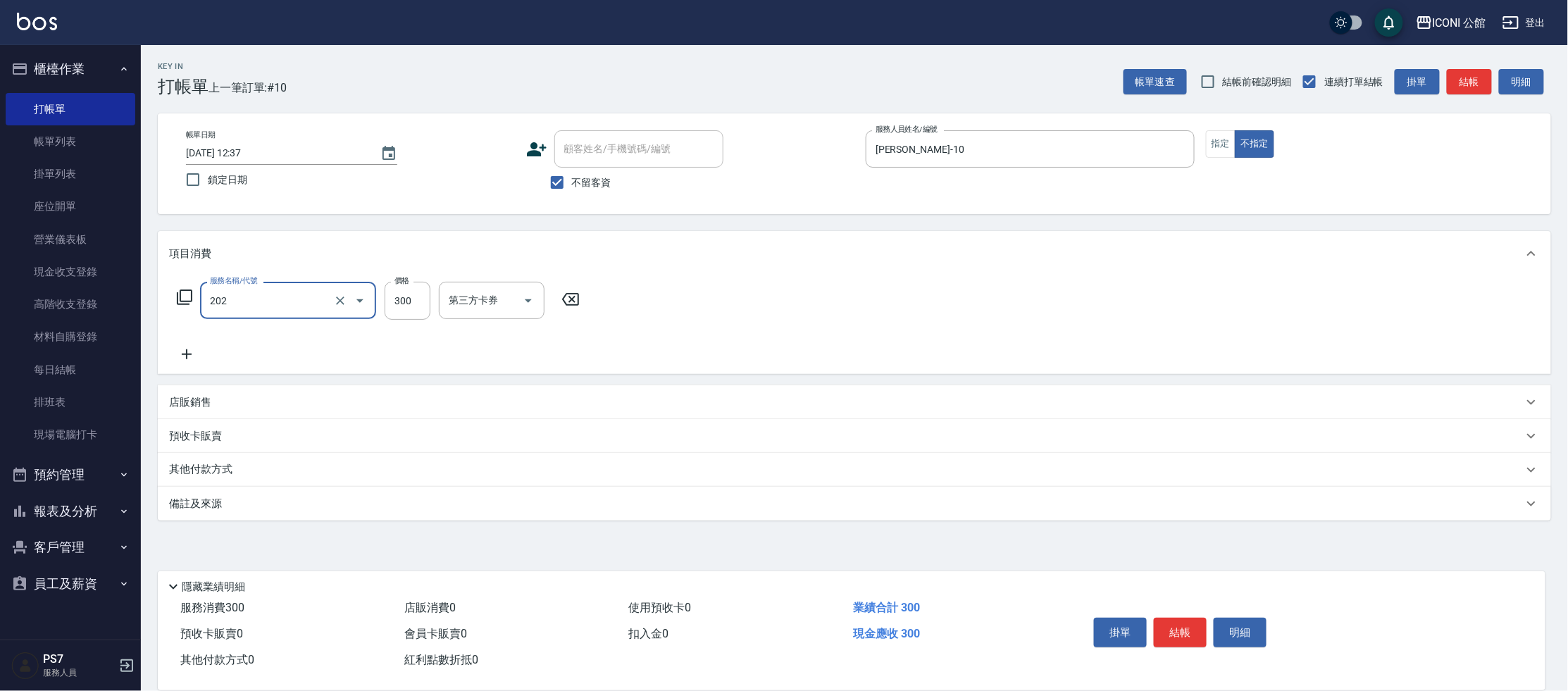
type input "單剪(202)"
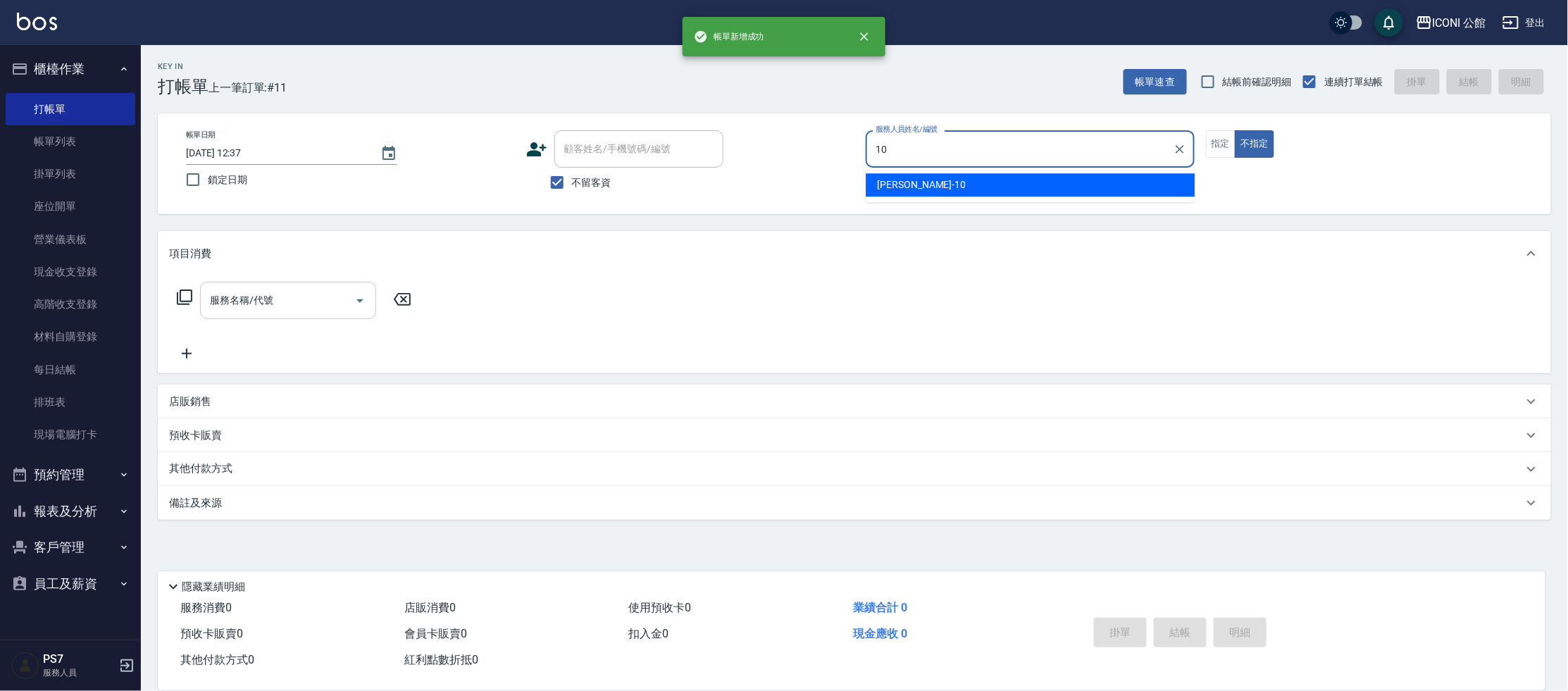
type input "[PERSON_NAME]-10"
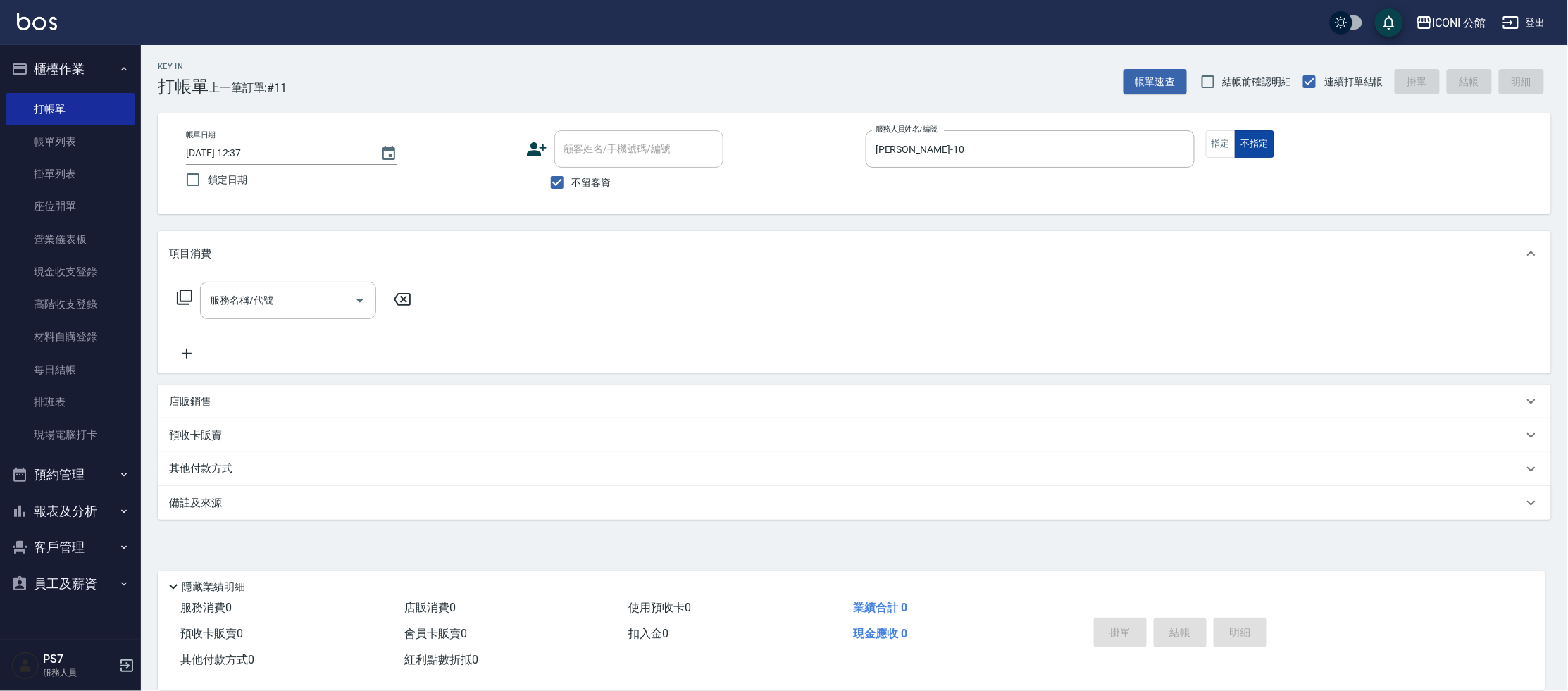
click at [1235, 152] on button "不指定" at bounding box center [1254, 144] width 39 height 27
click at [1232, 150] on button "指定" at bounding box center [1221, 144] width 30 height 27
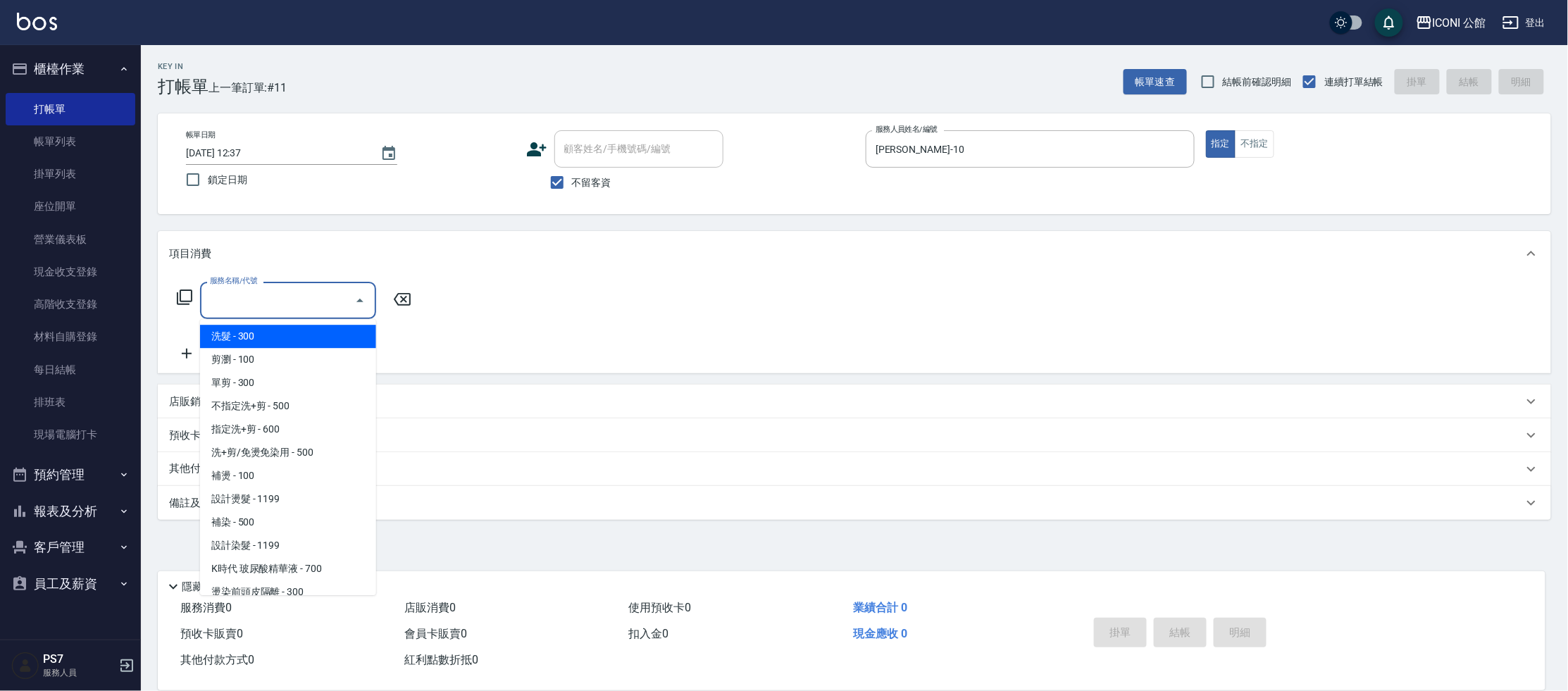
click at [258, 298] on input "服務名稱/代號" at bounding box center [277, 300] width 142 height 25
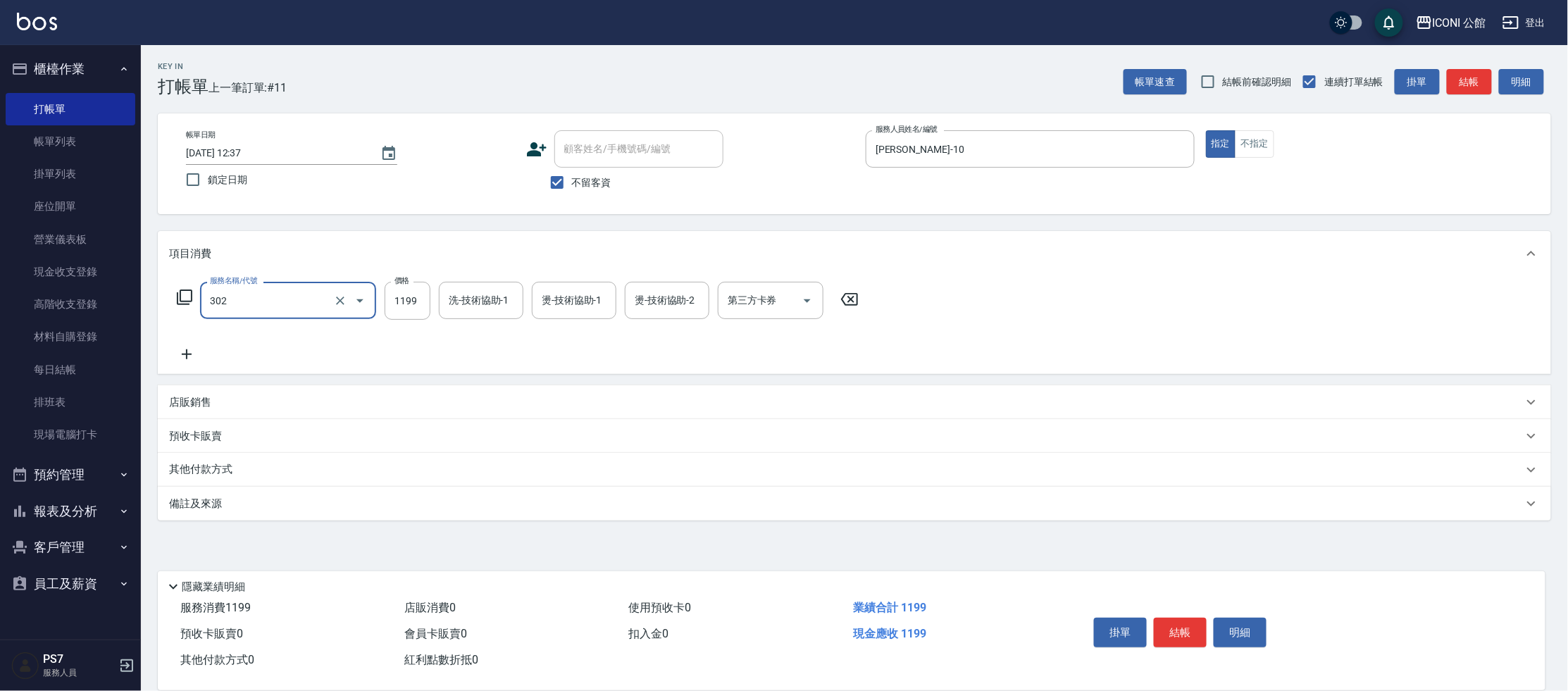
type input "設計燙髮(302)"
type input "2480"
type input "[PERSON_NAME]-10"
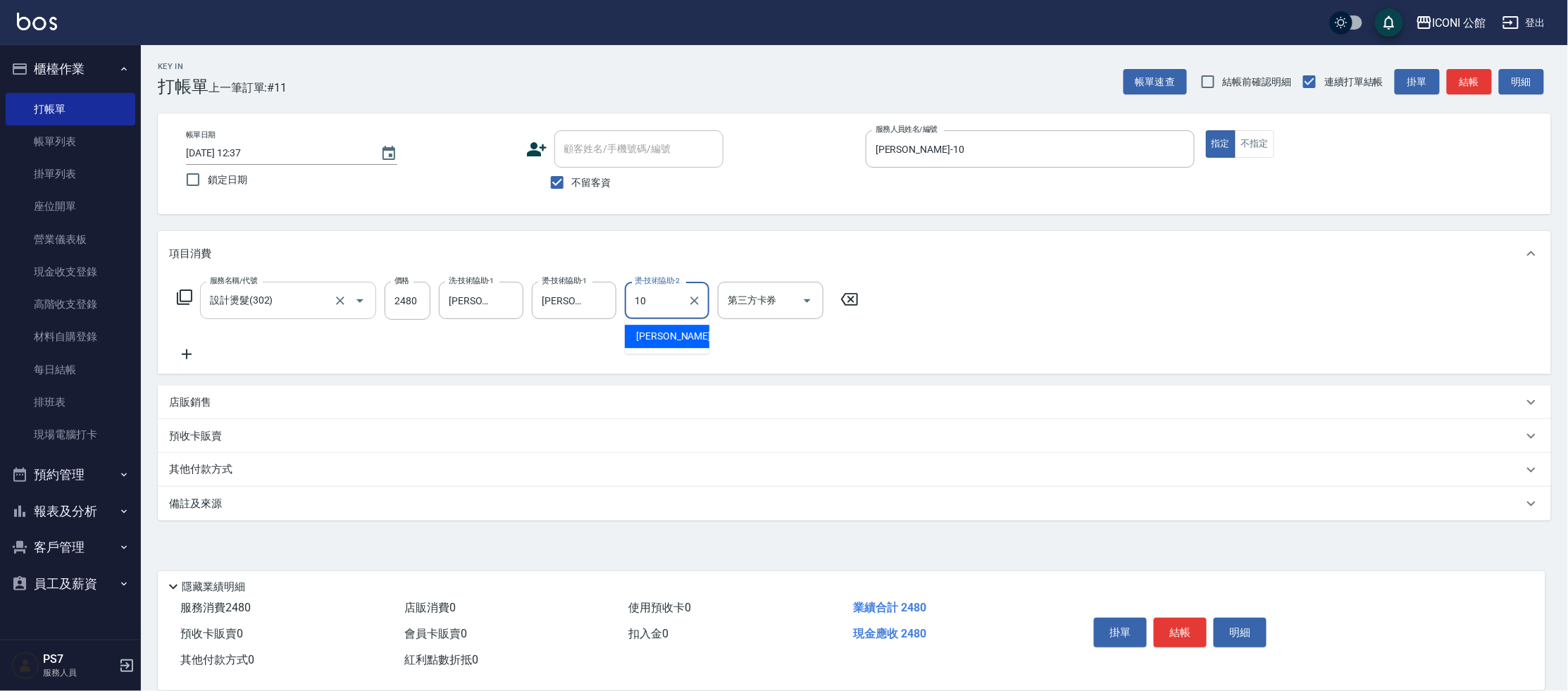
type input "[PERSON_NAME]-10"
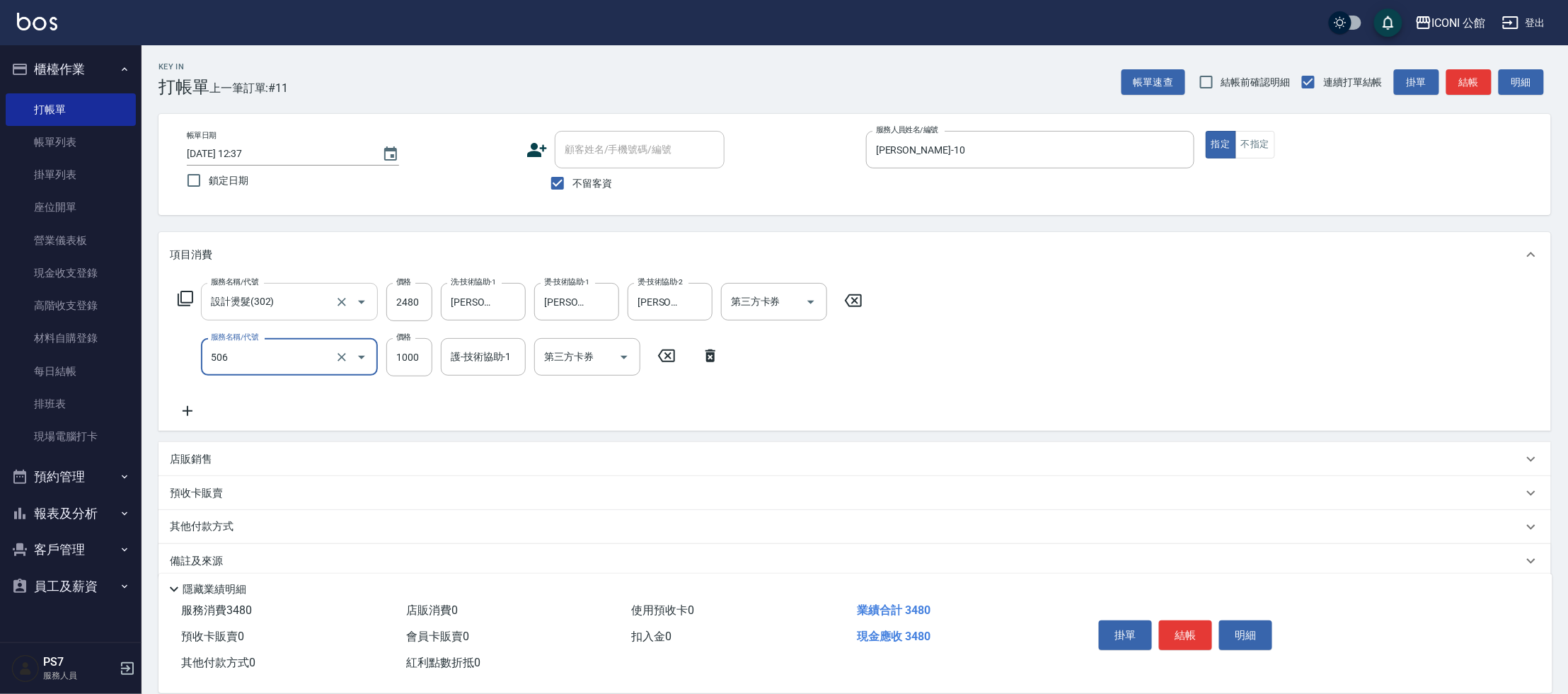
type input "DD急救護髮(506)"
click at [341, 352] on icon "Clear" at bounding box center [342, 357] width 14 height 14
type input "96"
type input "DD急救護髮(506)"
click at [360, 356] on icon "Open" at bounding box center [361, 358] width 7 height 4
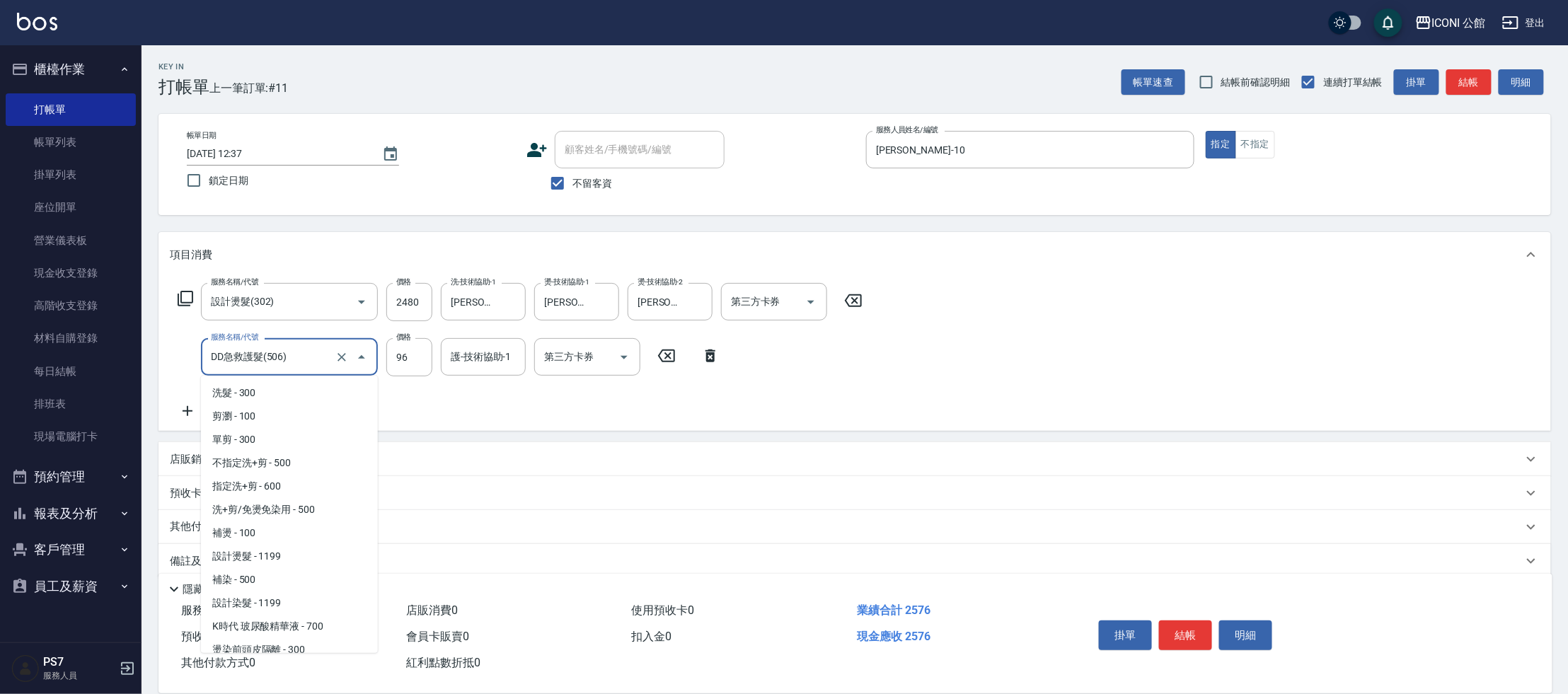
scroll to position [78, 0]
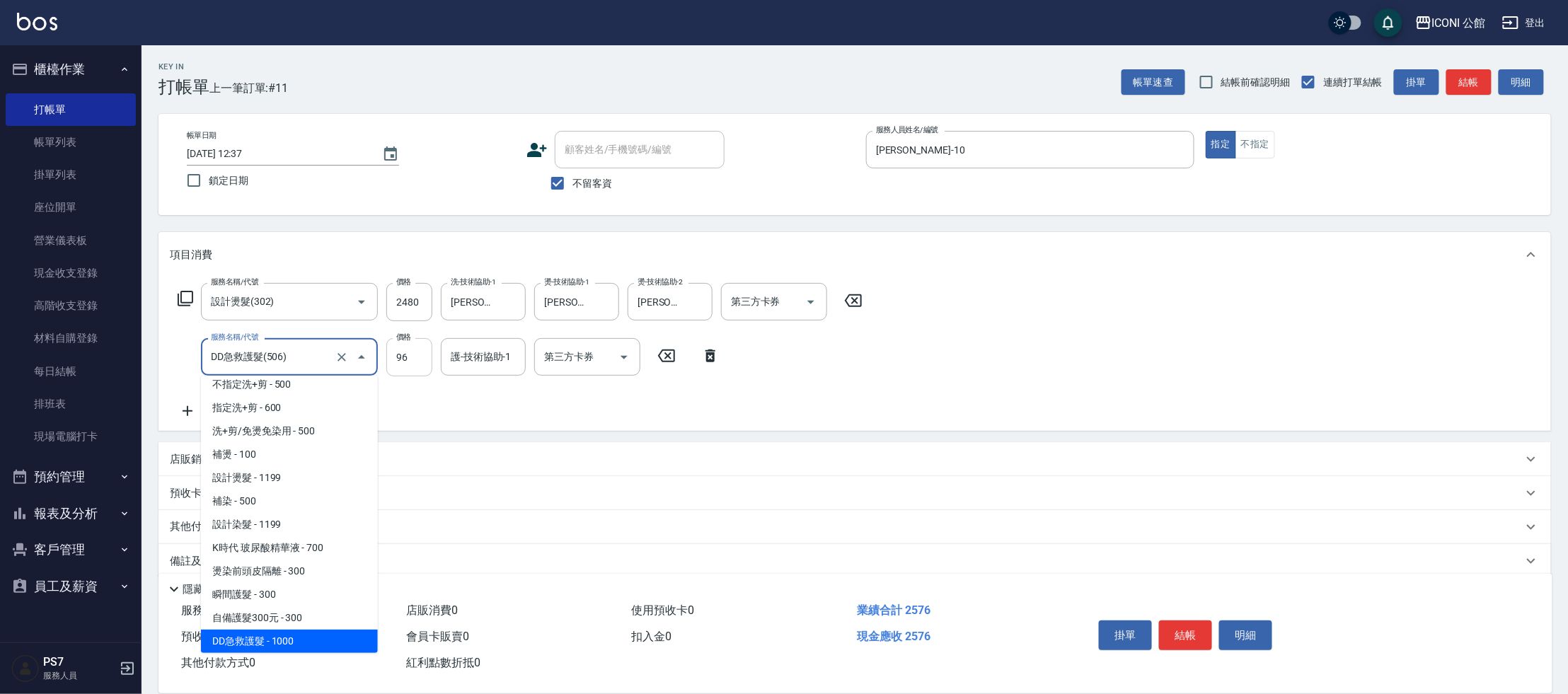
click at [416, 358] on input "96" at bounding box center [409, 357] width 46 height 38
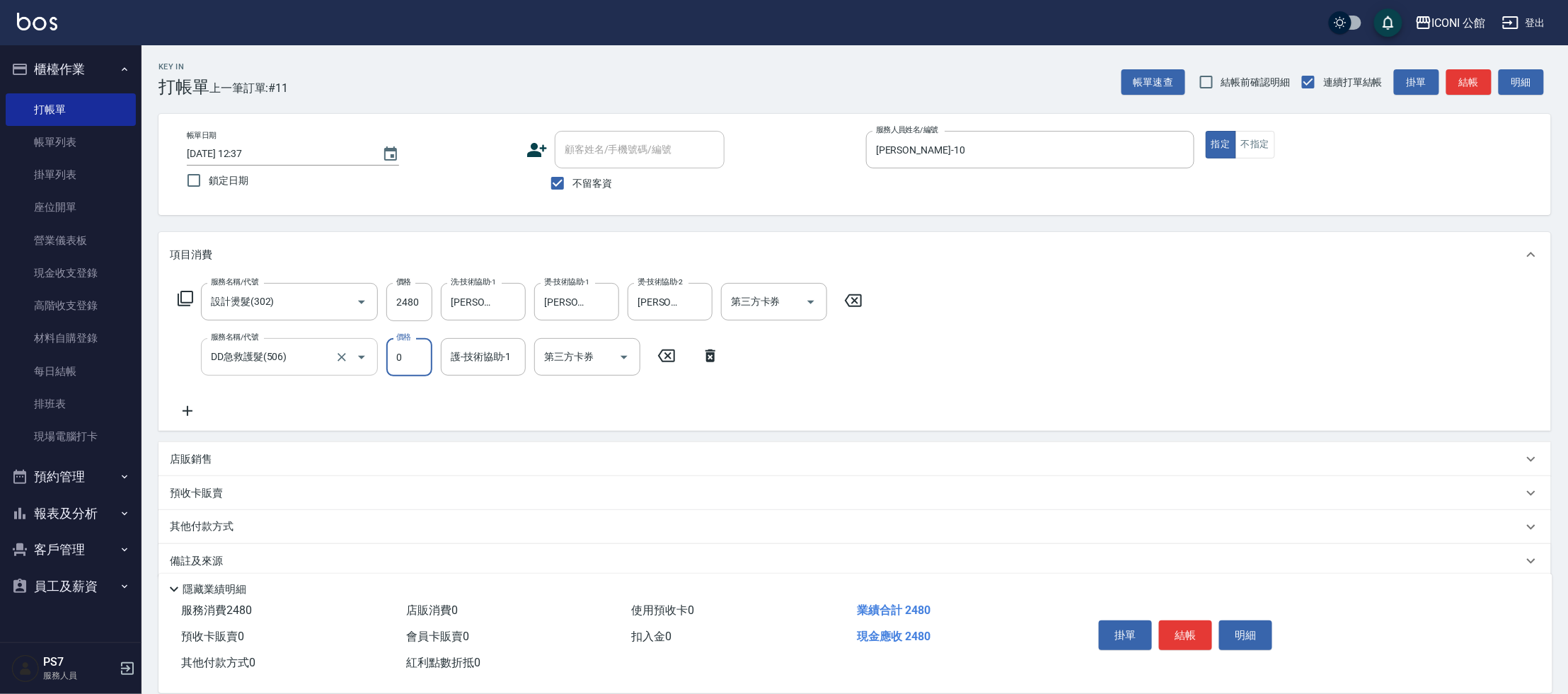
type input "0"
click at [288, 352] on input "DD急救護髮(506)" at bounding box center [269, 357] width 125 height 25
type input "1"
type input "5"
click at [347, 355] on input "服務名稱/代號" at bounding box center [279, 357] width 143 height 25
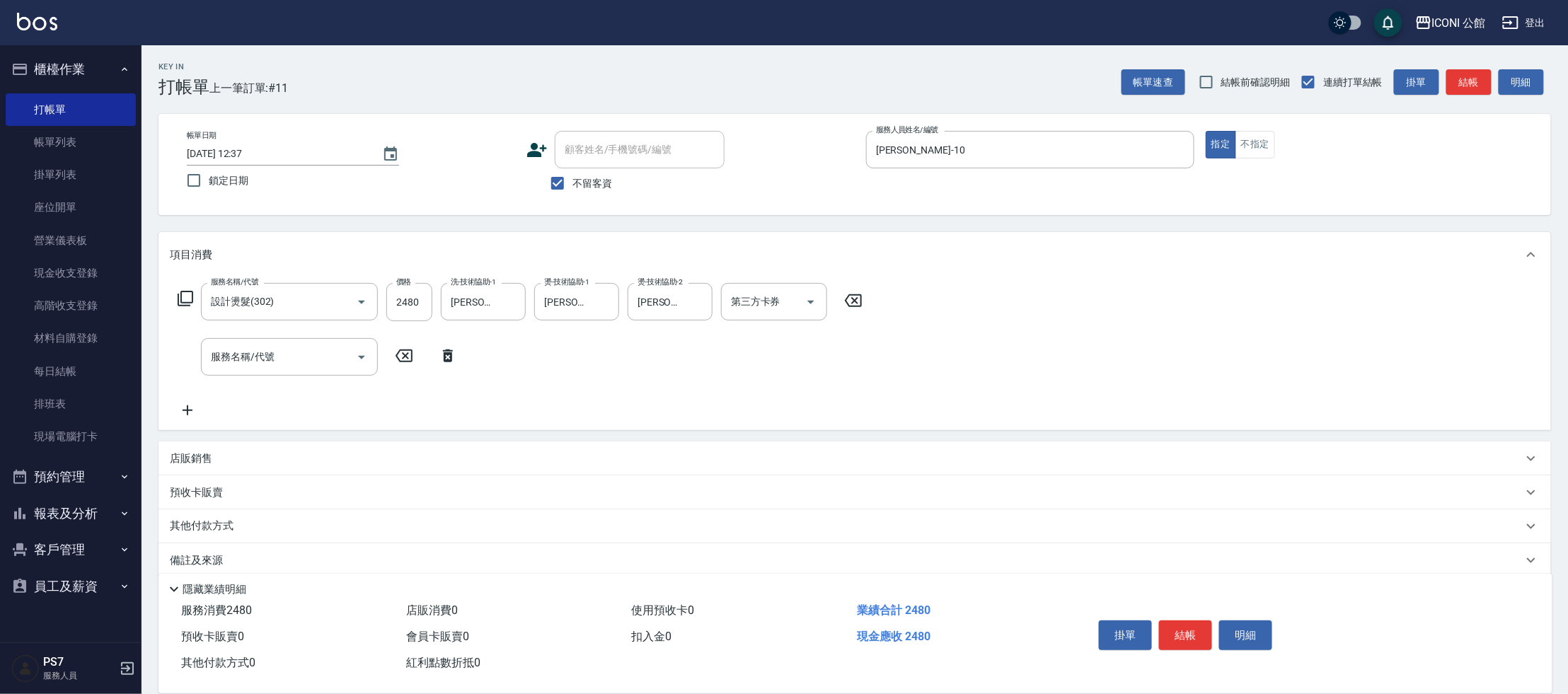
click at [190, 301] on icon at bounding box center [185, 298] width 17 height 17
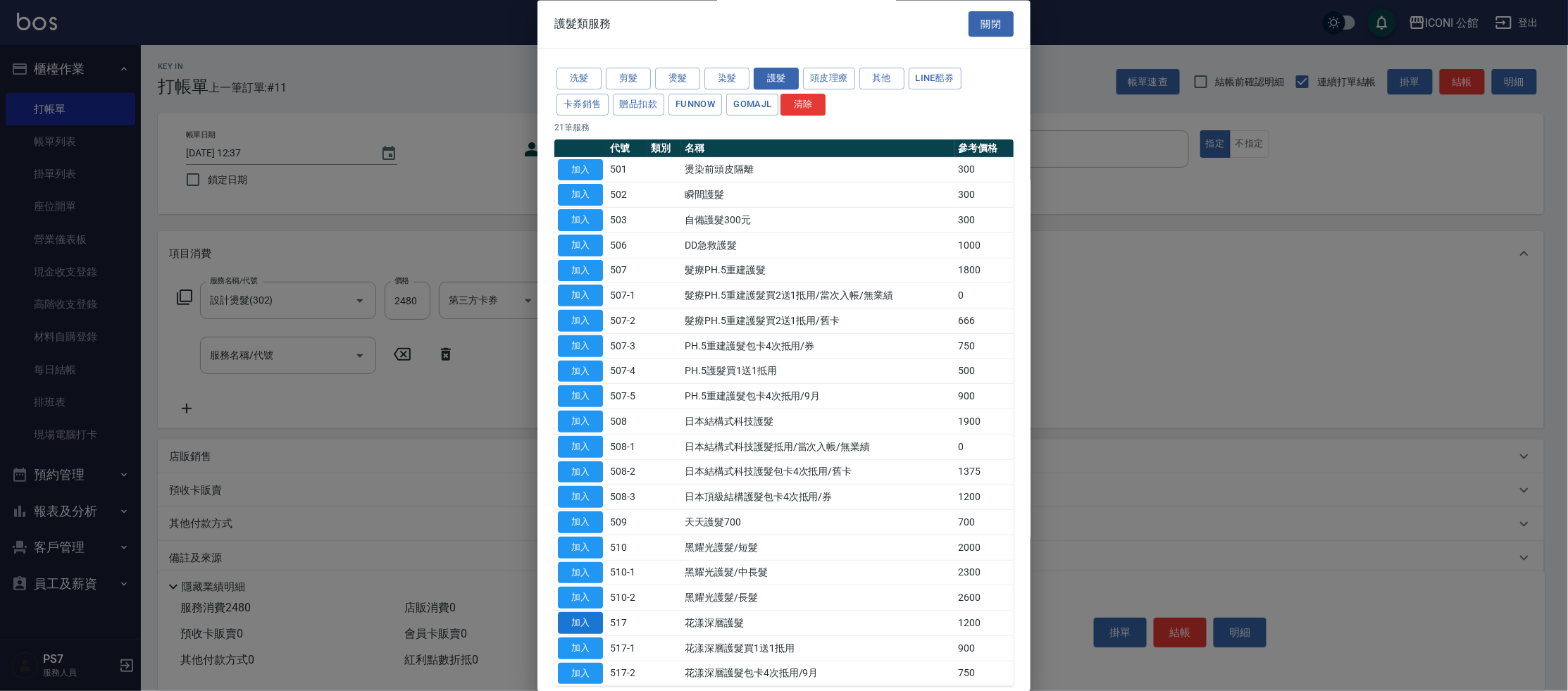
click at [594, 613] on button "加入" at bounding box center [580, 624] width 45 height 22
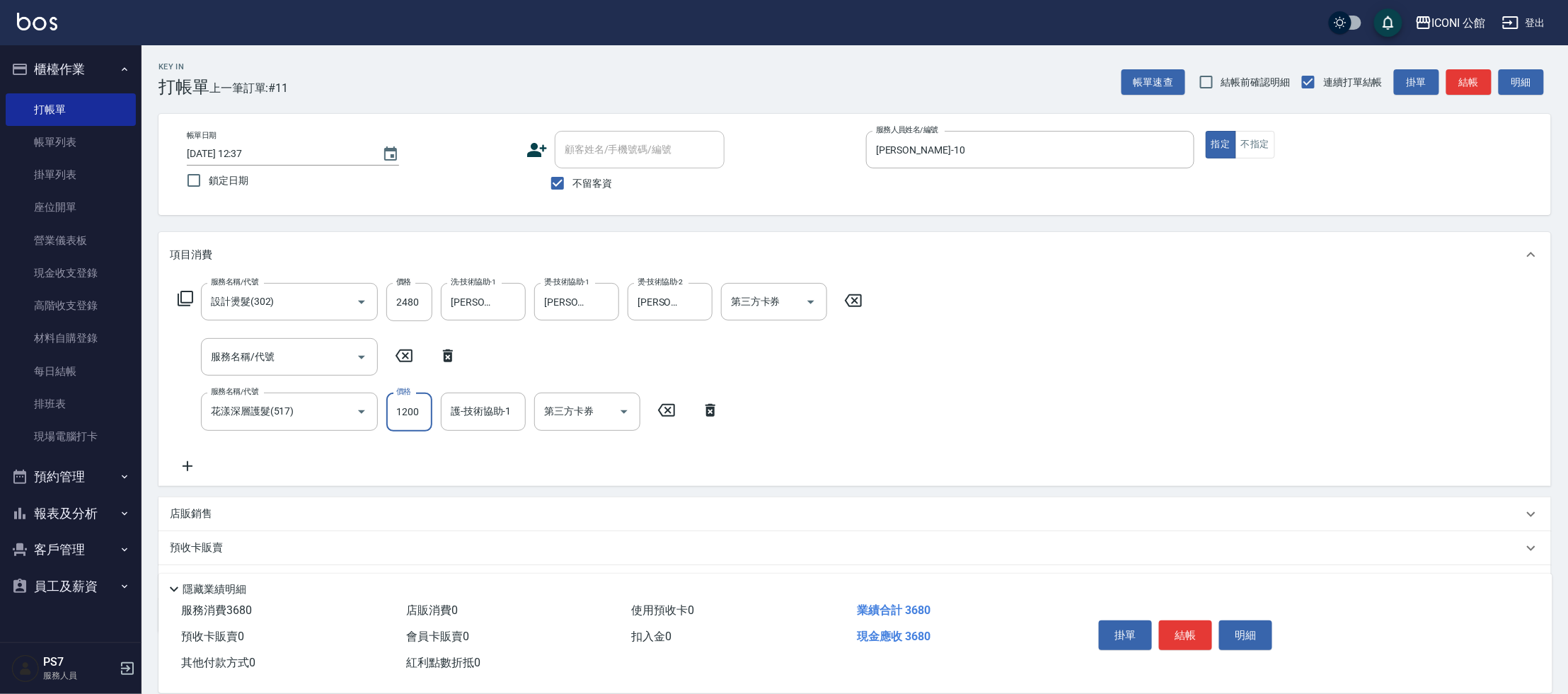
click at [422, 412] on input "1200" at bounding box center [409, 412] width 46 height 38
type input "960"
type input "[PERSON_NAME]-10"
click at [212, 518] on p "店販銷售" at bounding box center [191, 514] width 43 height 15
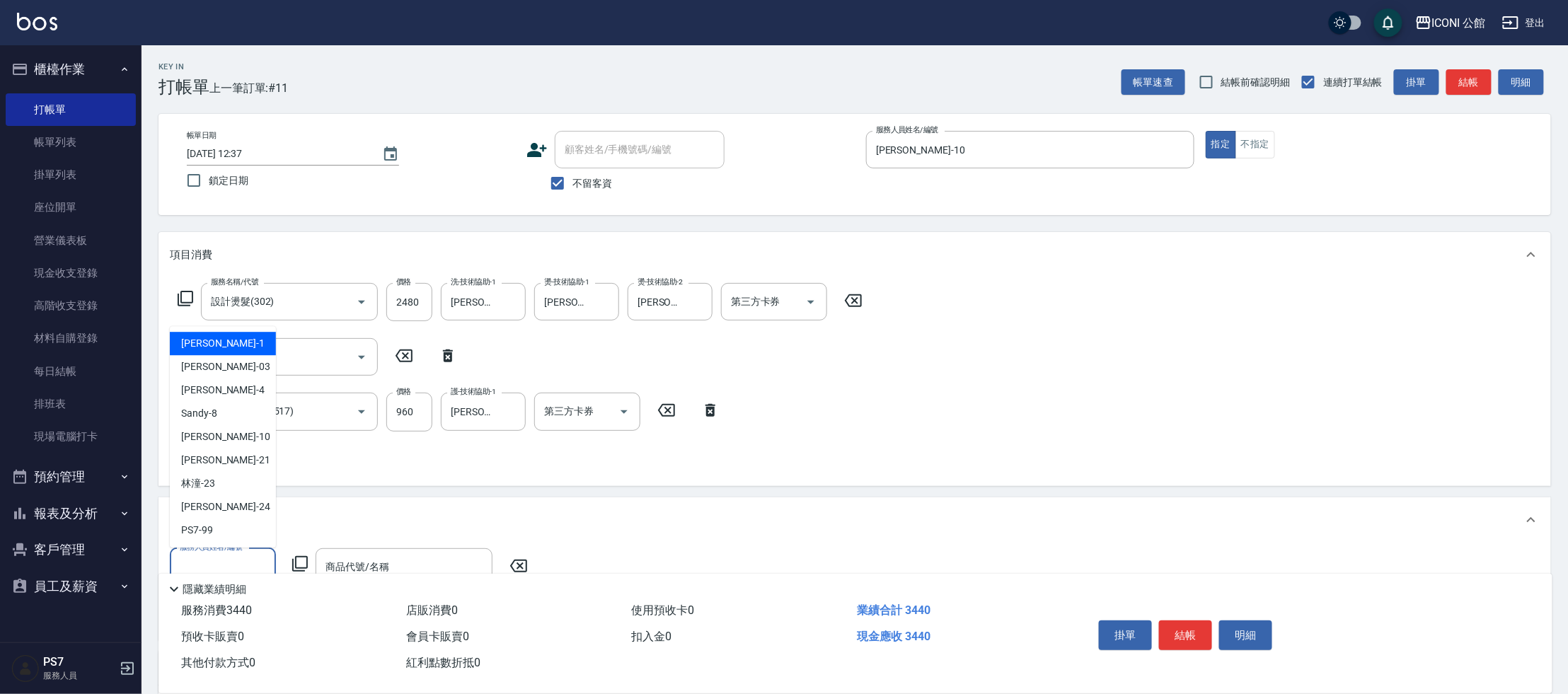
click at [211, 556] on input "服務人員姓名/編號" at bounding box center [222, 567] width 94 height 25
click at [243, 442] on div "[PERSON_NAME] -10" at bounding box center [222, 437] width 106 height 24
type input "[PERSON_NAME]-10"
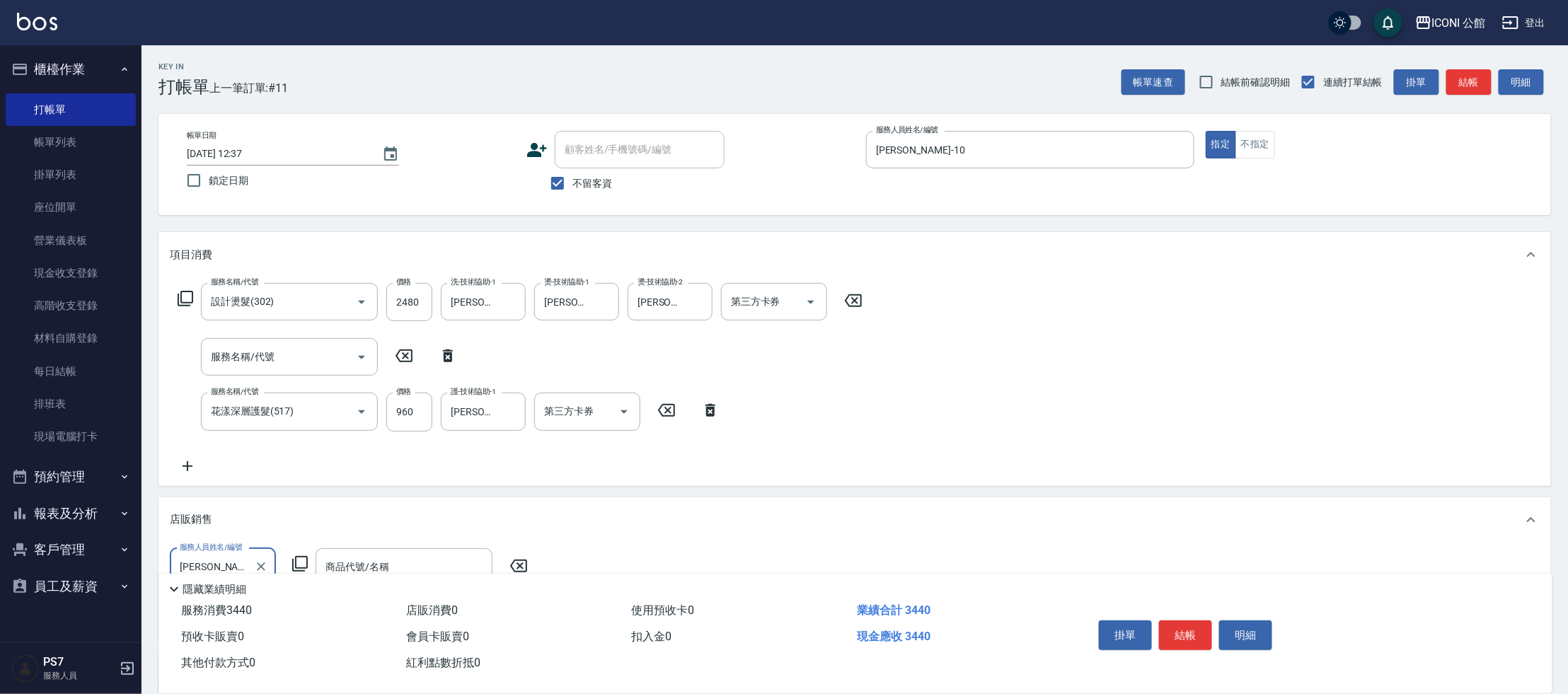
click at [306, 561] on icon at bounding box center [300, 564] width 17 height 17
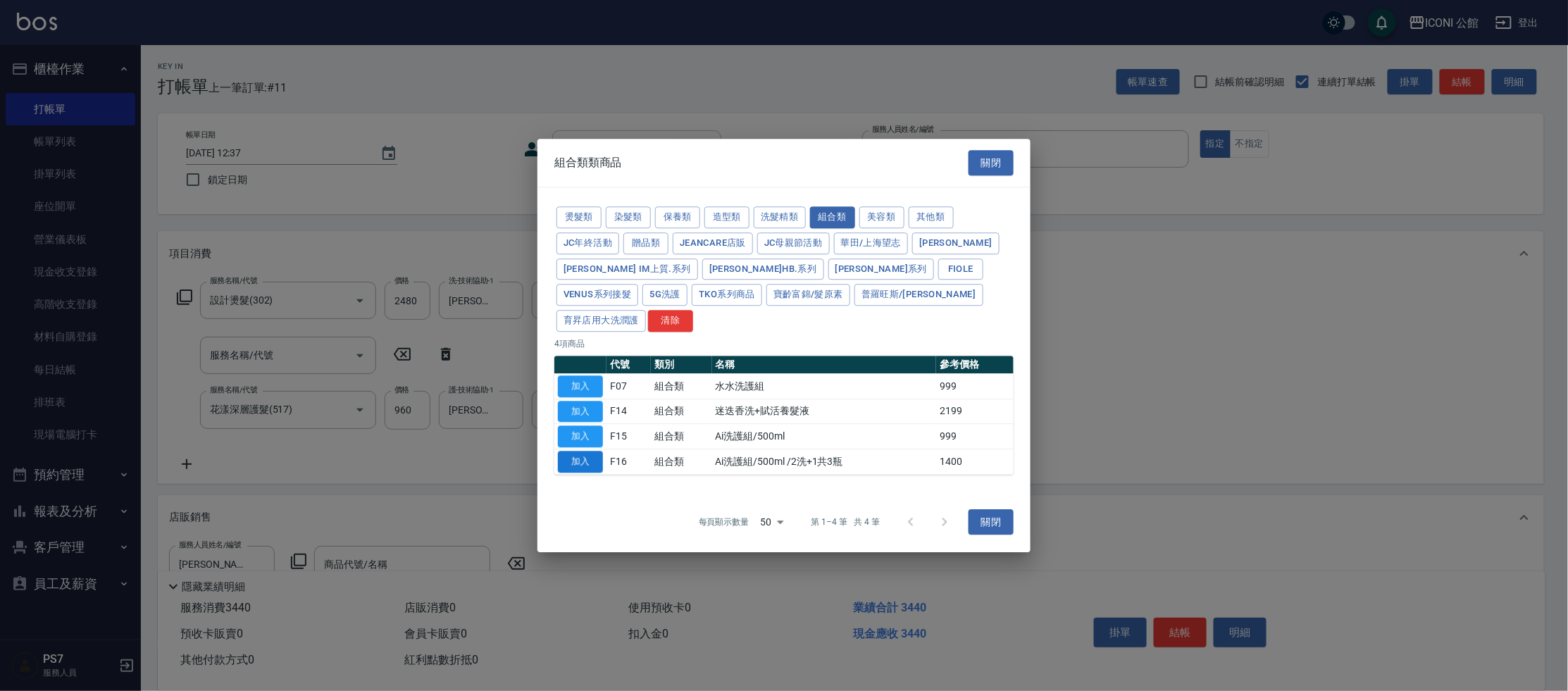
click at [585, 451] on button "加入" at bounding box center [580, 461] width 45 height 22
type input "Ai洗護組/500ml /2洗+1共3瓶"
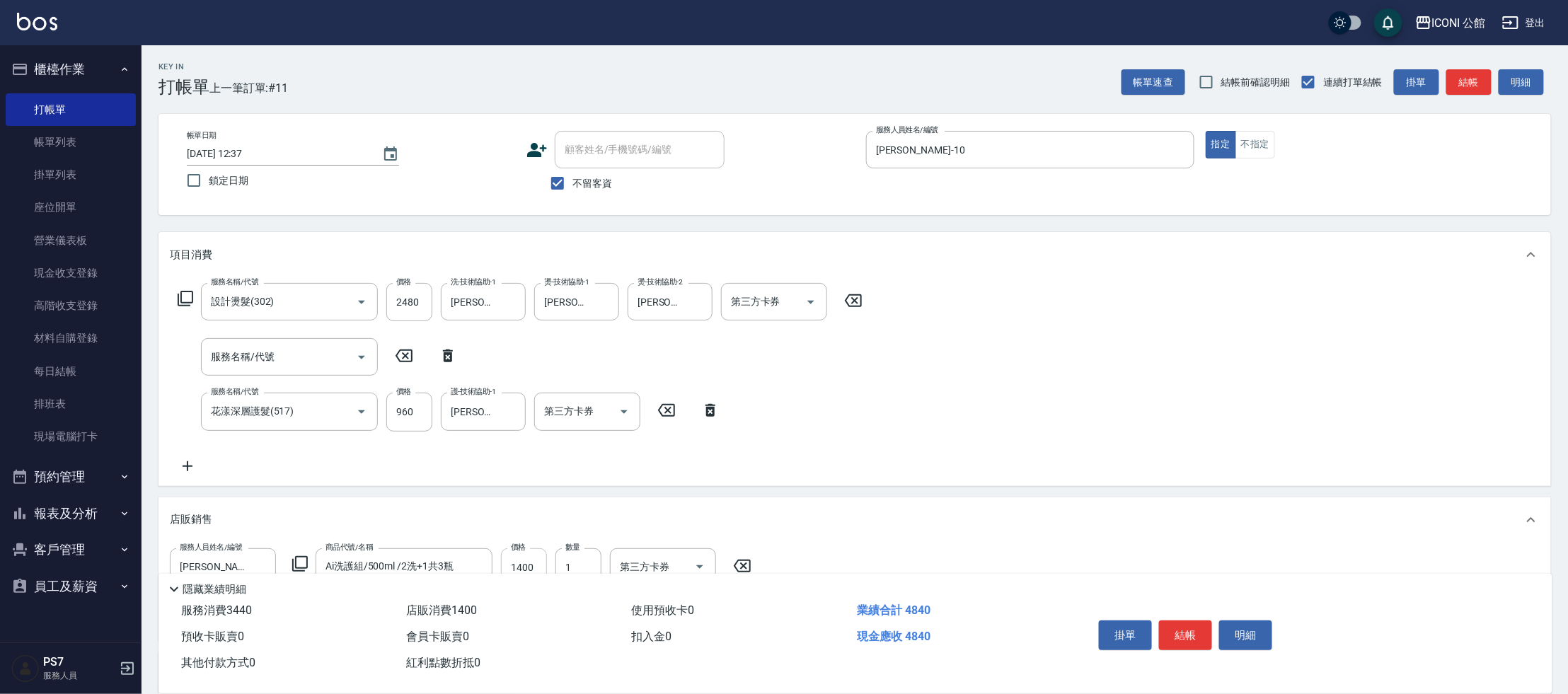
click at [543, 567] on input "1400" at bounding box center [524, 567] width 46 height 38
type input "1200"
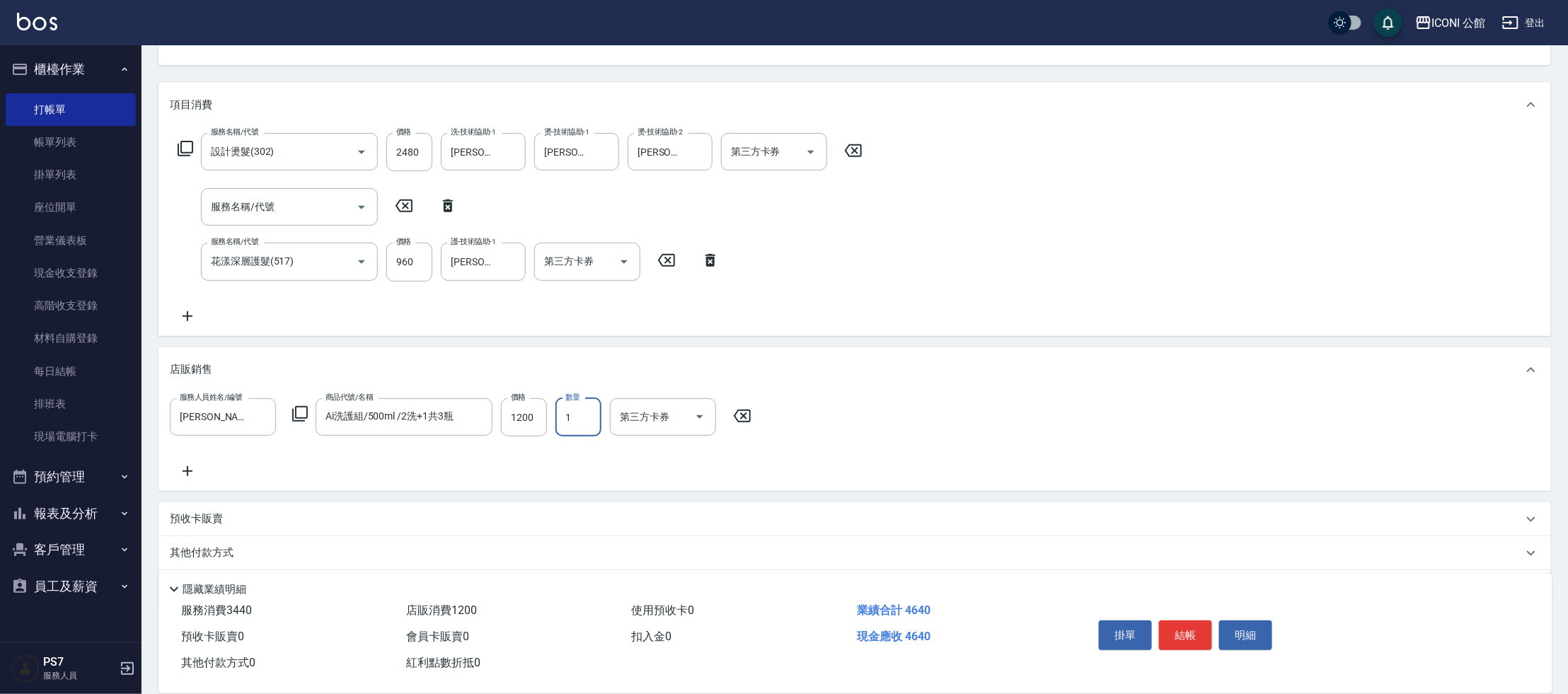
scroll to position [164, 0]
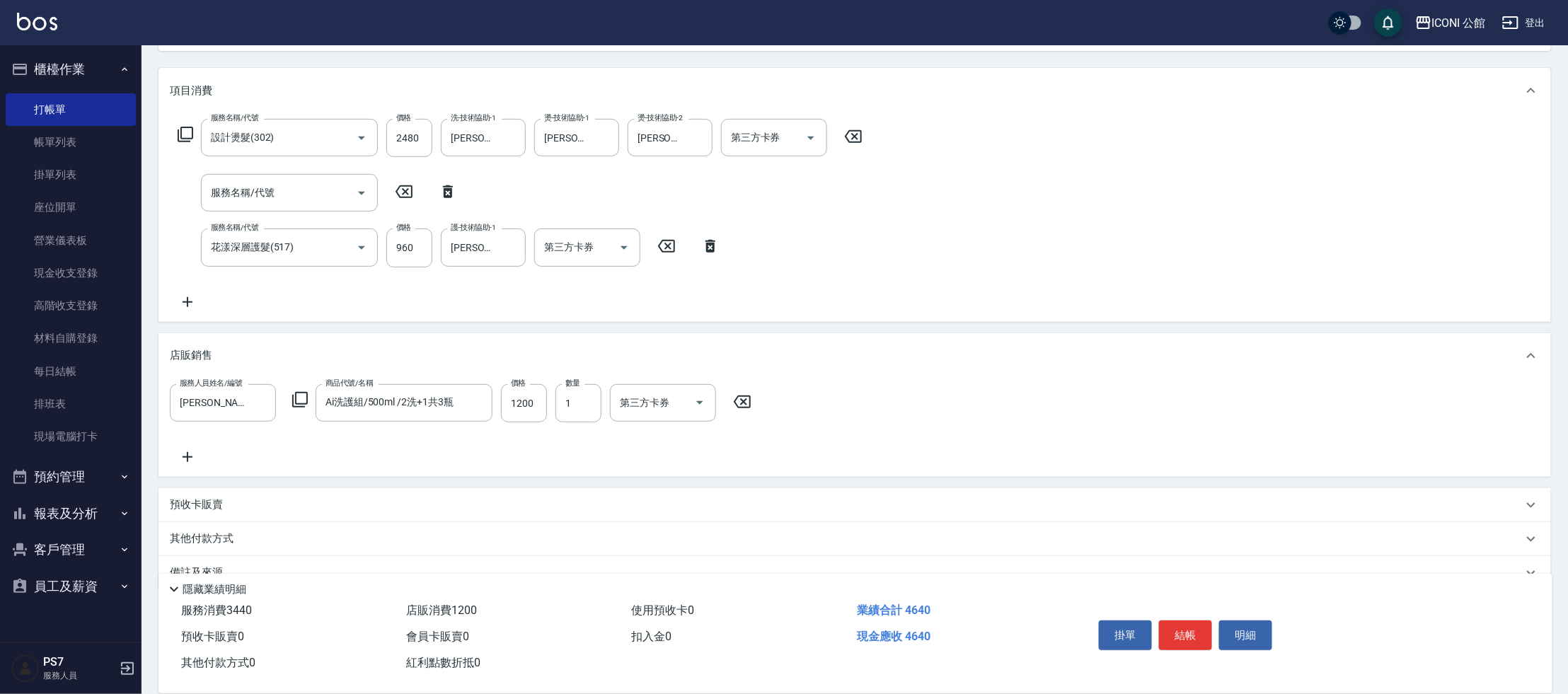
click at [199, 536] on p "其他付款方式" at bounding box center [205, 539] width 71 height 15
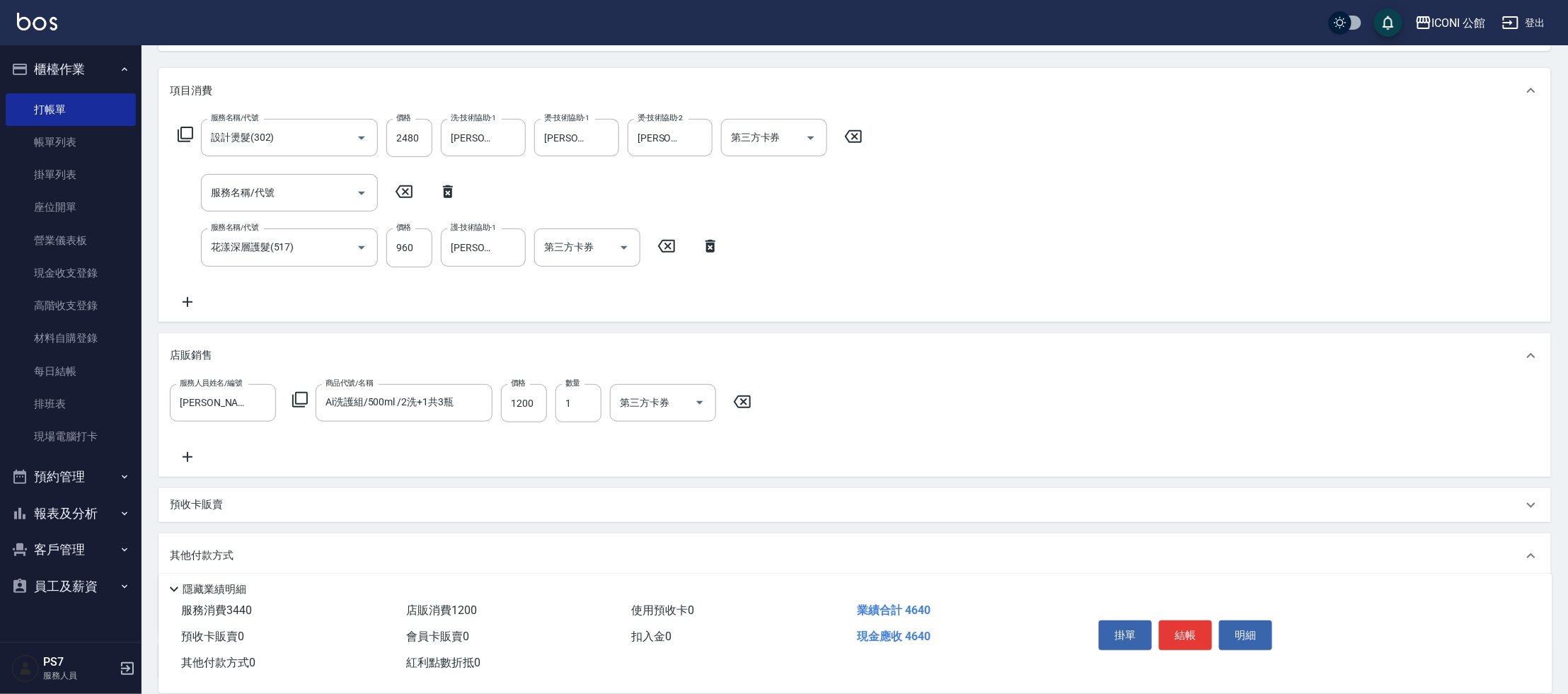
scroll to position [281, 0]
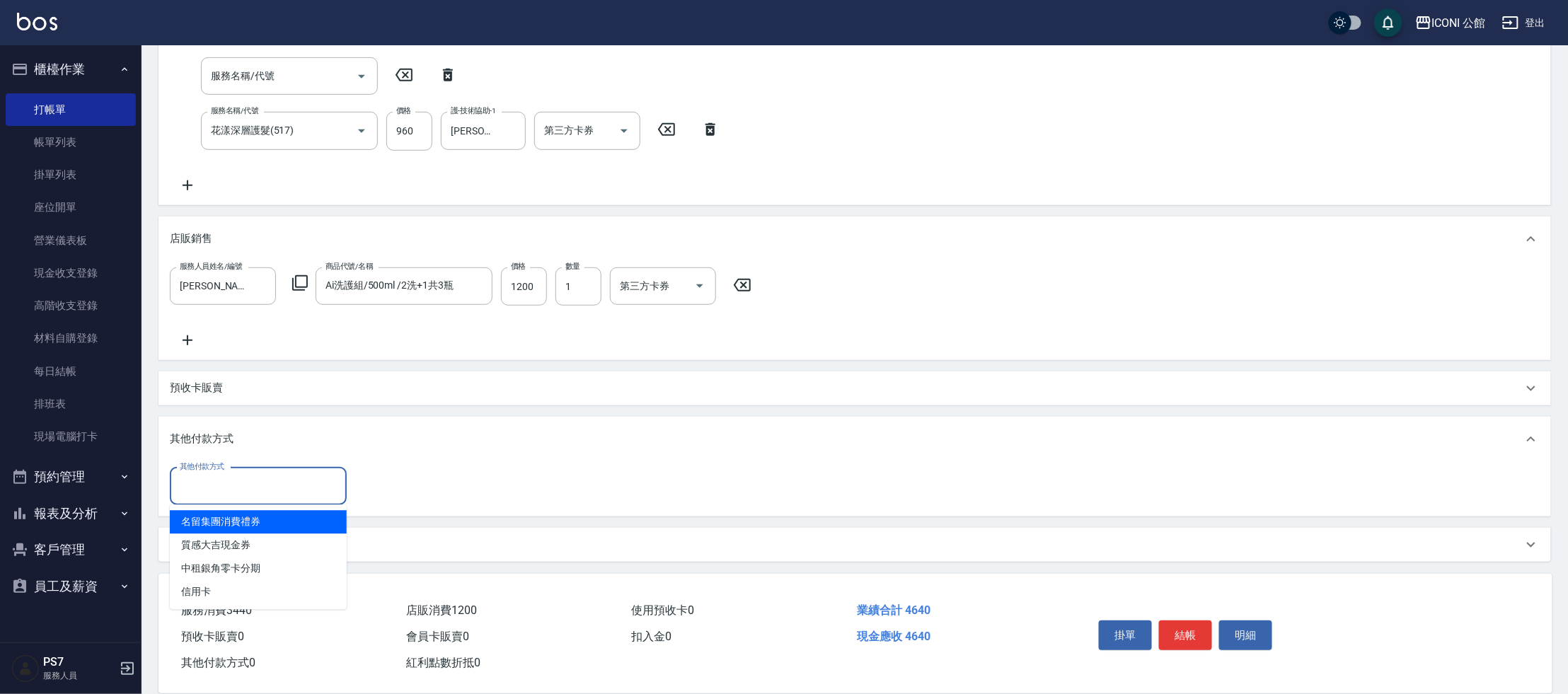
click at [278, 479] on input "其他付款方式" at bounding box center [258, 486] width 164 height 25
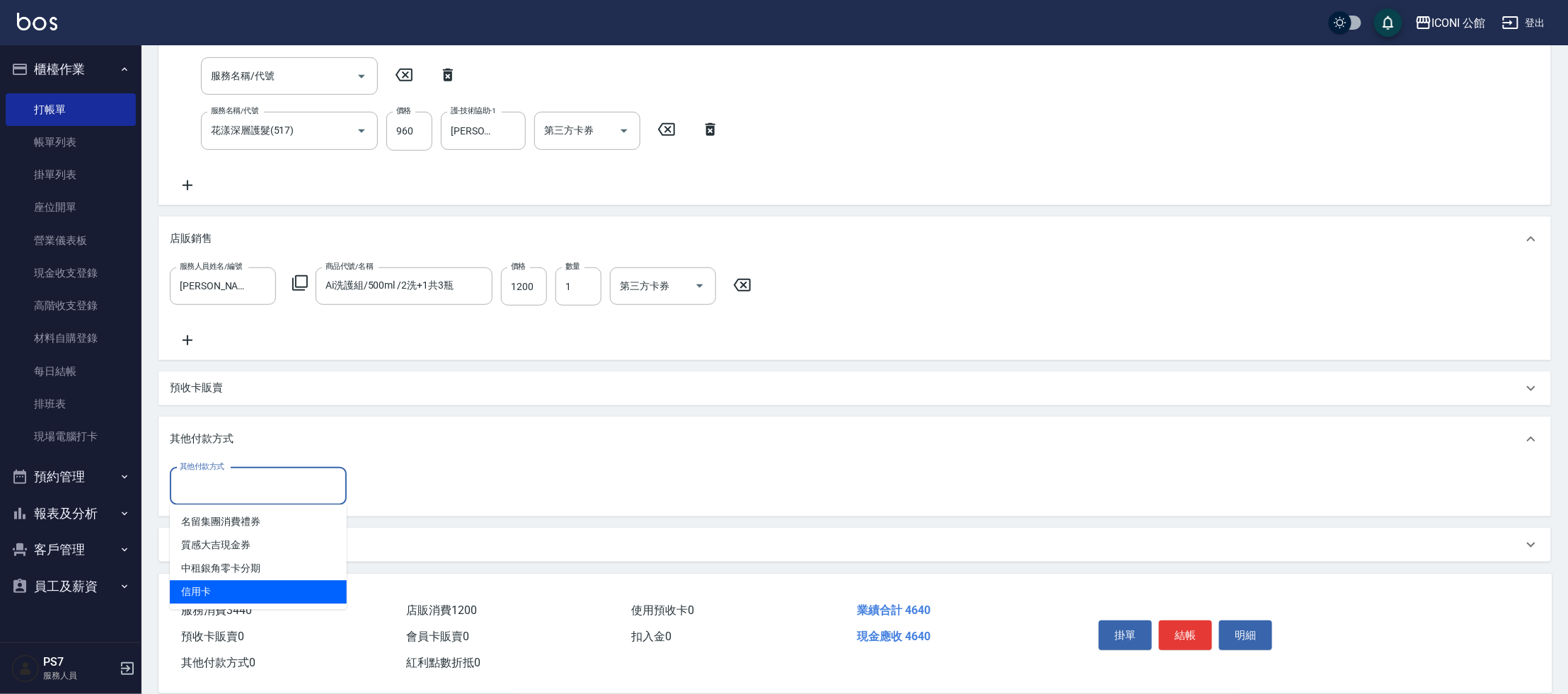
click at [272, 586] on span "信用卡" at bounding box center [258, 592] width 177 height 24
type input "信用卡"
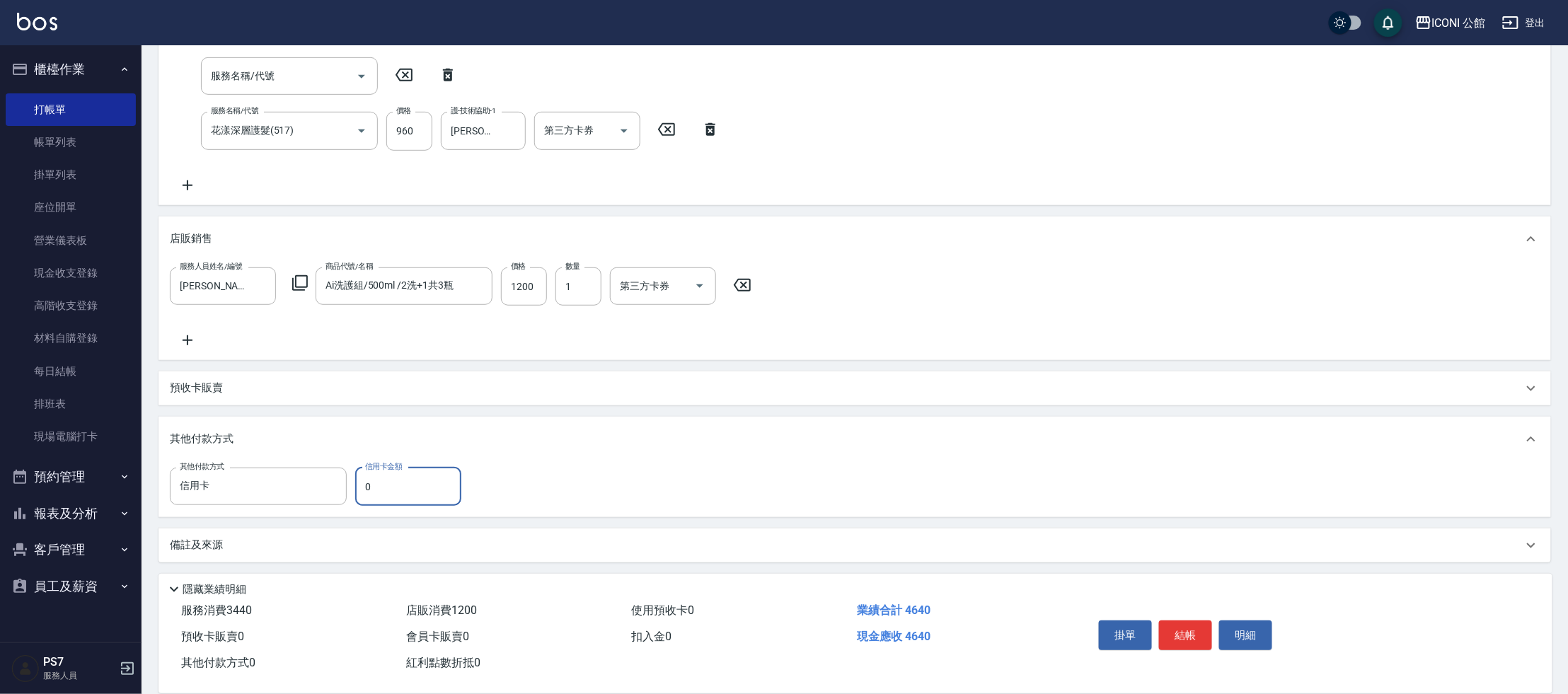
click at [422, 480] on input "0" at bounding box center [408, 486] width 106 height 38
type input "4640"
type input "[DATE] 12:39"
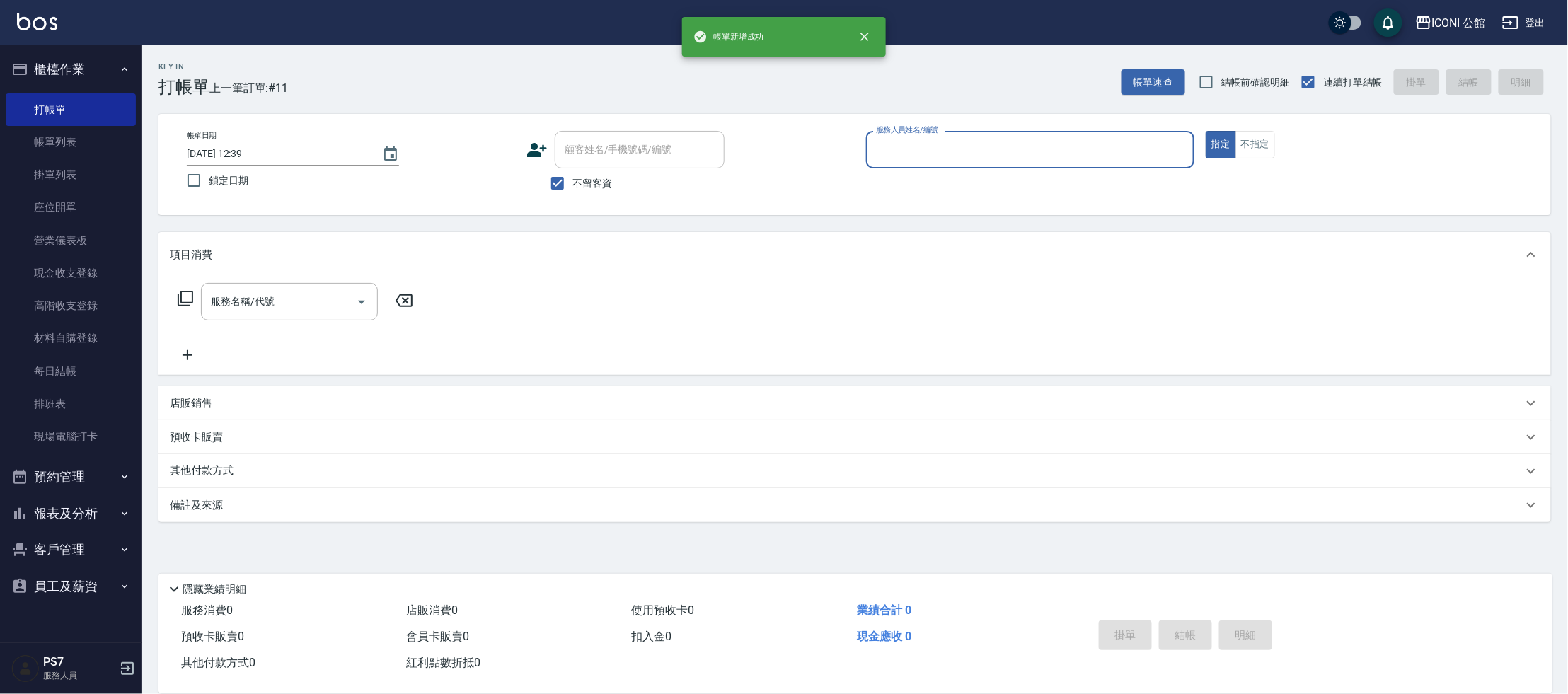
scroll to position [0, 0]
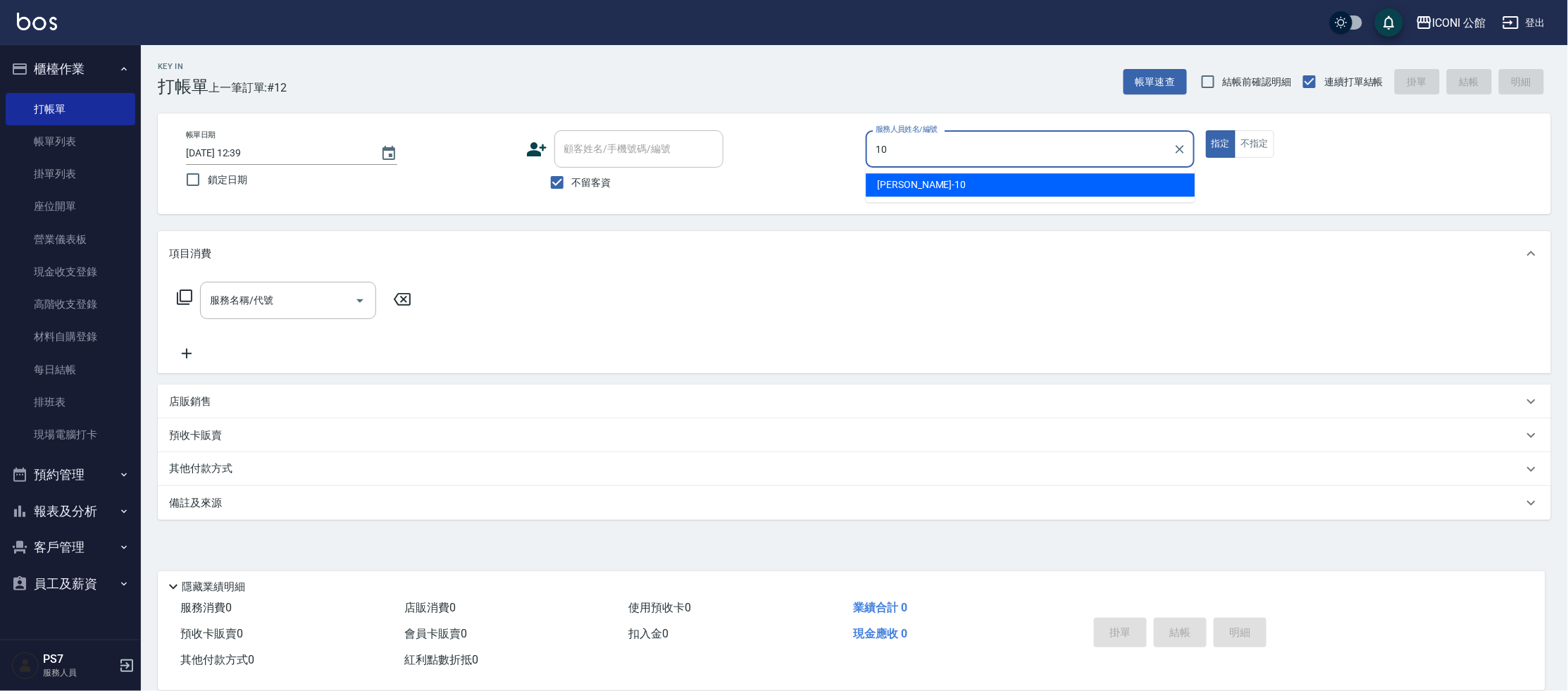
type input "[PERSON_NAME]-10"
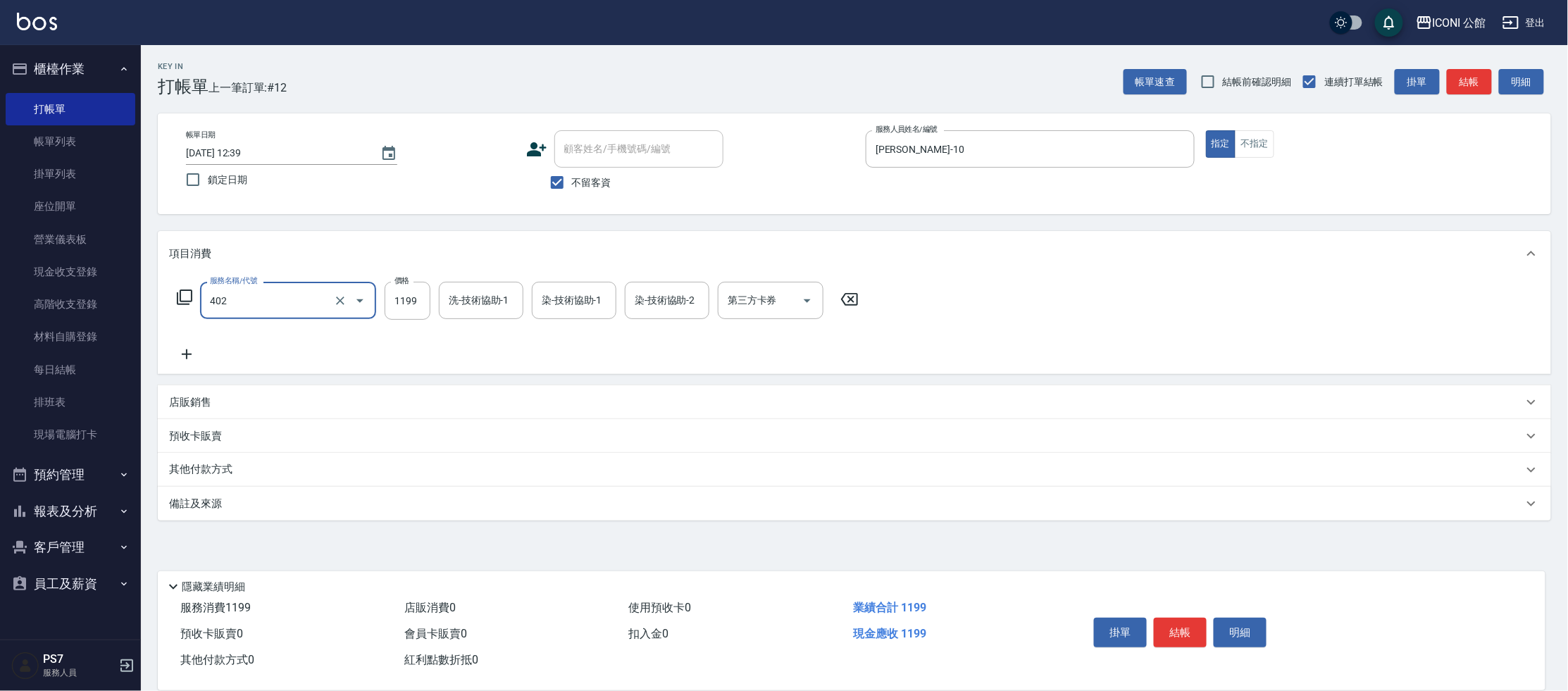
type input "設計染髮(402)"
type input "7000"
type input "[PERSON_NAME]-10"
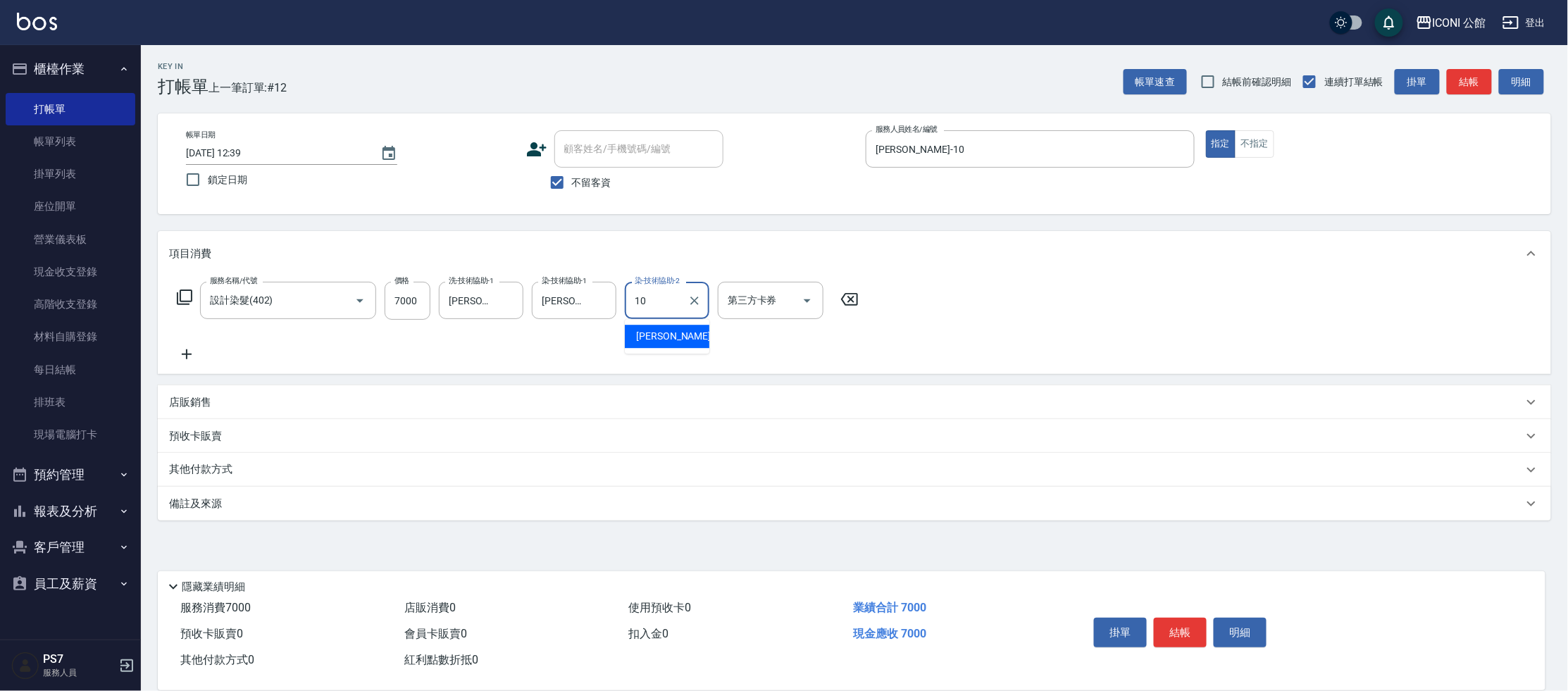
type input "[PERSON_NAME]-10"
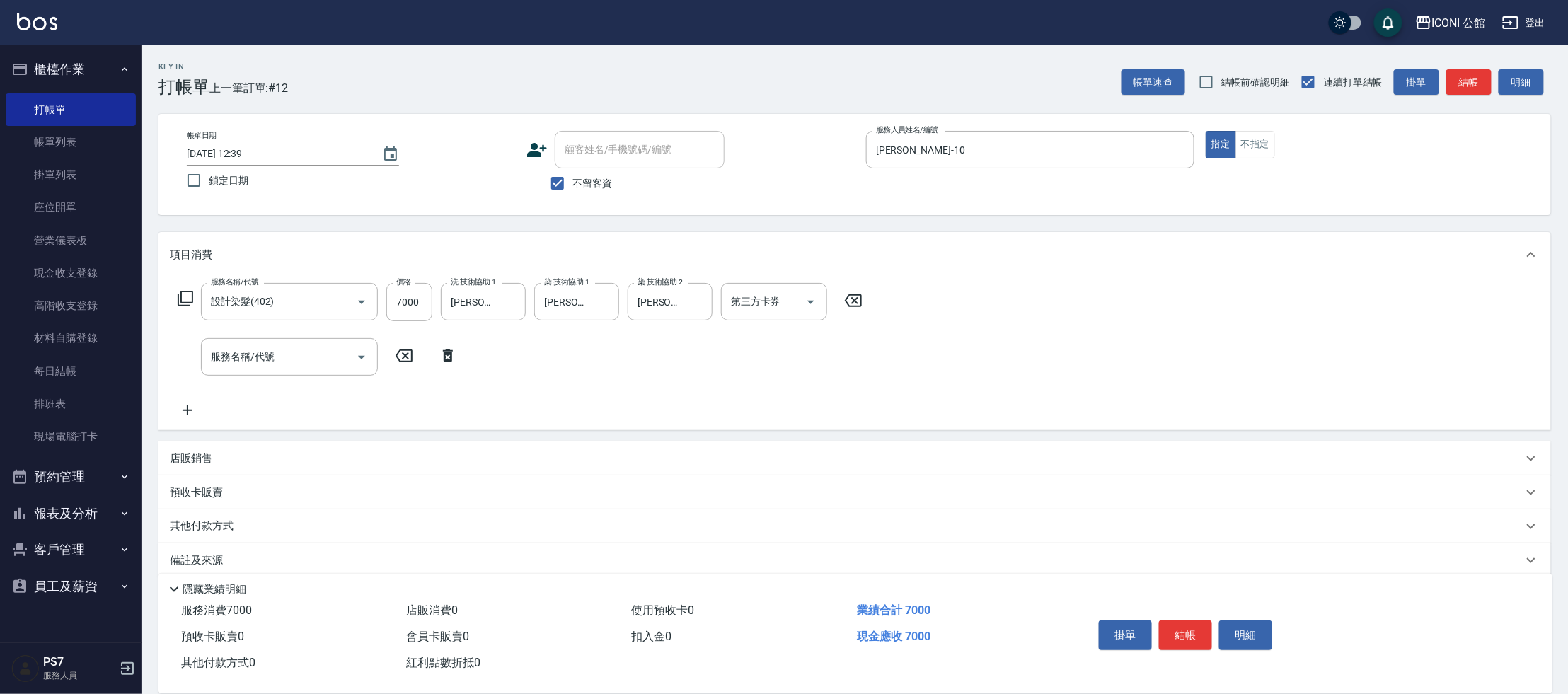
click at [193, 463] on p "店販銷售" at bounding box center [191, 459] width 43 height 15
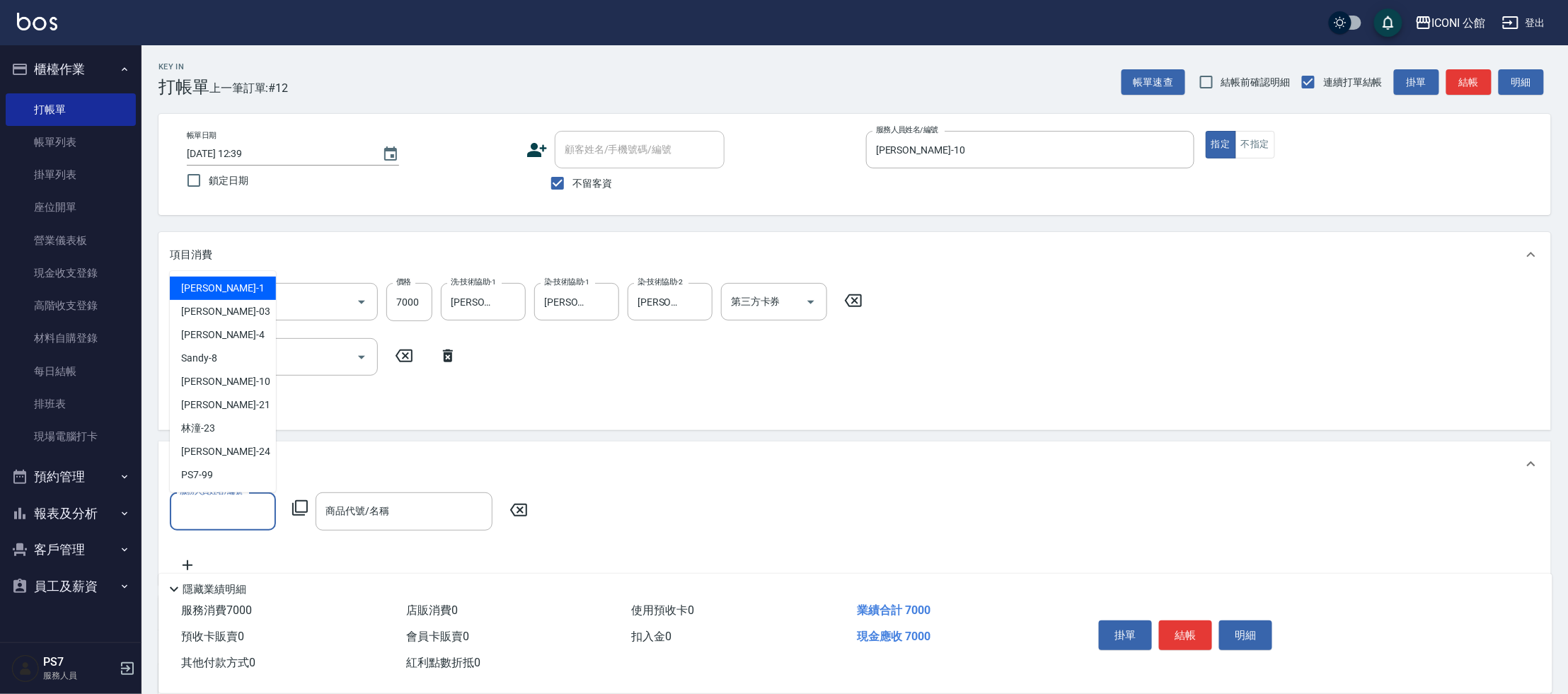
click at [248, 516] on input "服務人員姓名/編號" at bounding box center [222, 511] width 94 height 25
click at [236, 374] on div "[PERSON_NAME] -10" at bounding box center [222, 381] width 106 height 24
type input "[PERSON_NAME]-10"
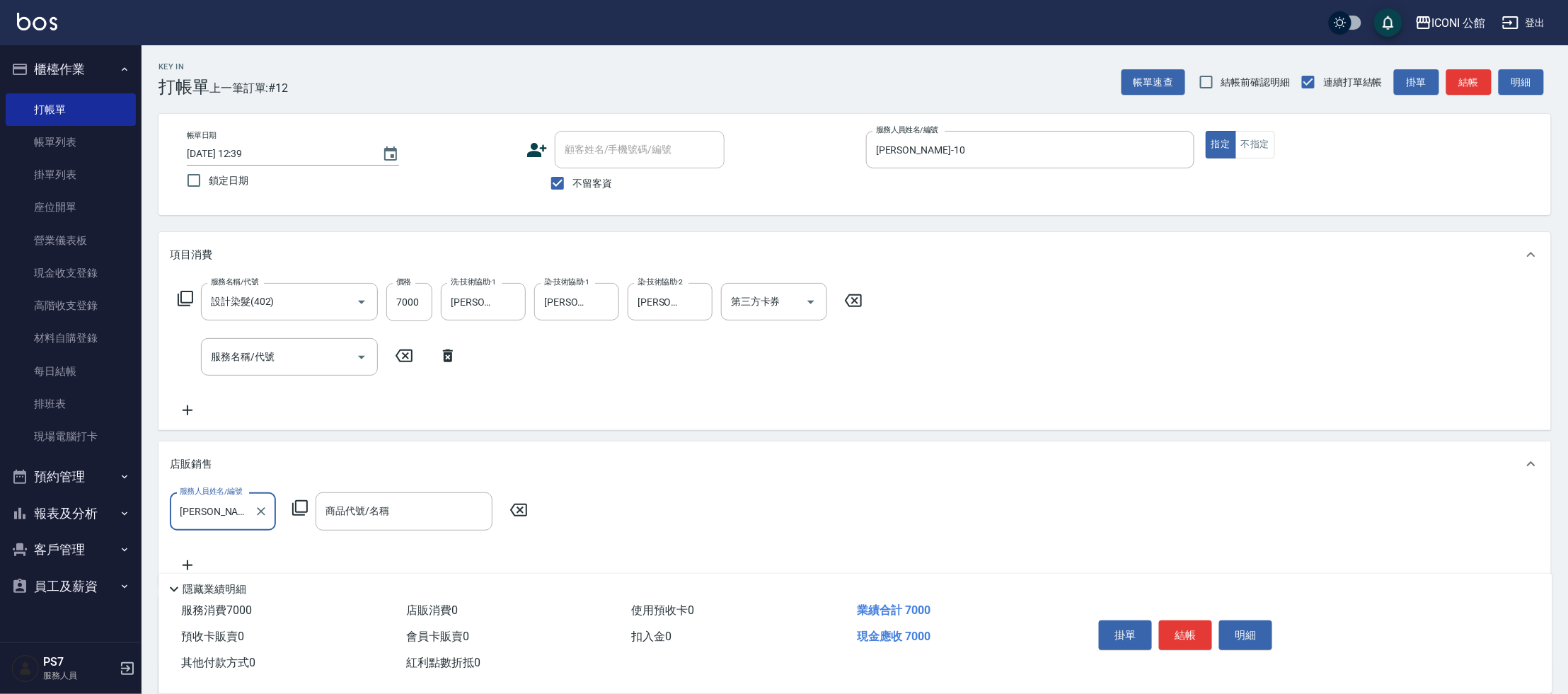
click at [304, 511] on icon at bounding box center [300, 508] width 15 height 15
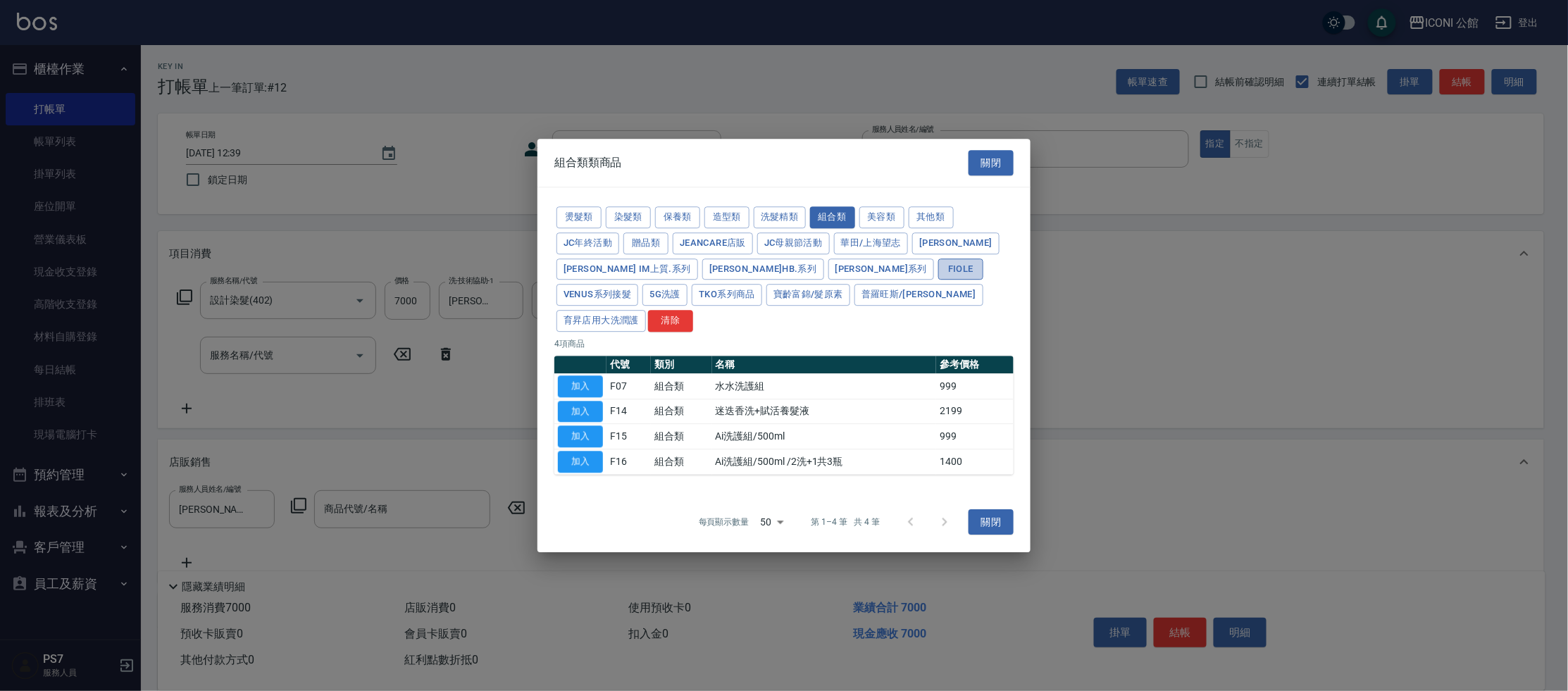
click at [938, 280] on button "Fiole" at bounding box center [960, 269] width 45 height 22
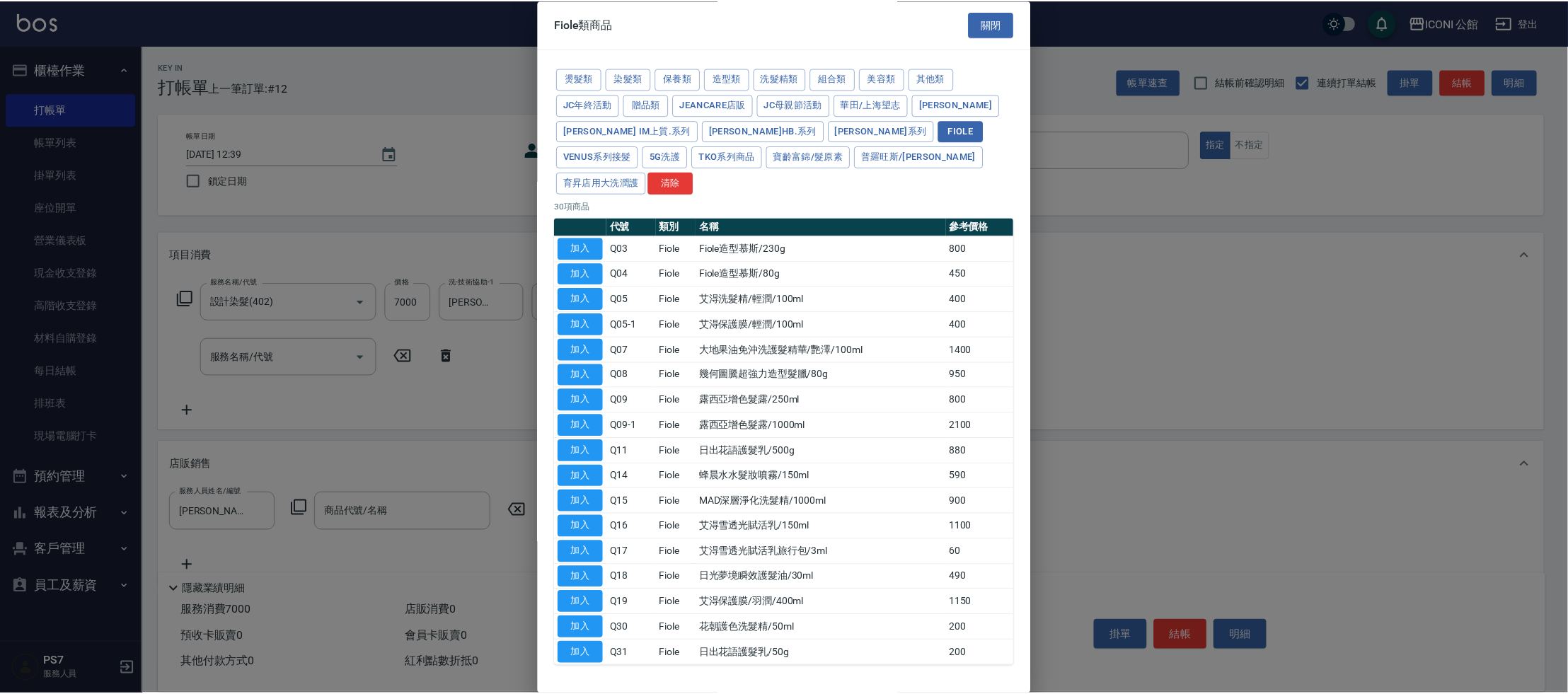
scroll to position [15, 0]
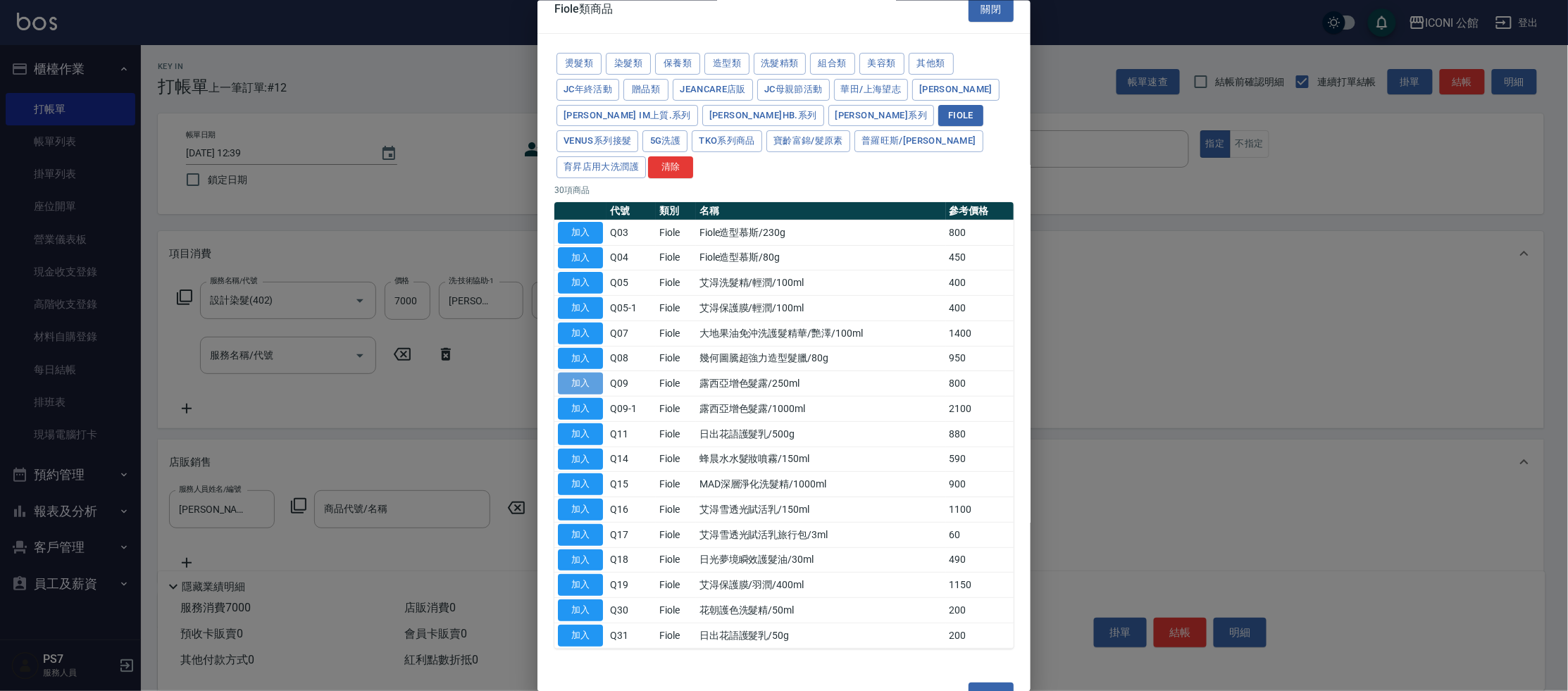
click at [595, 373] on button "加入" at bounding box center [580, 383] width 45 height 22
type input "露西亞增色髮露/250ml"
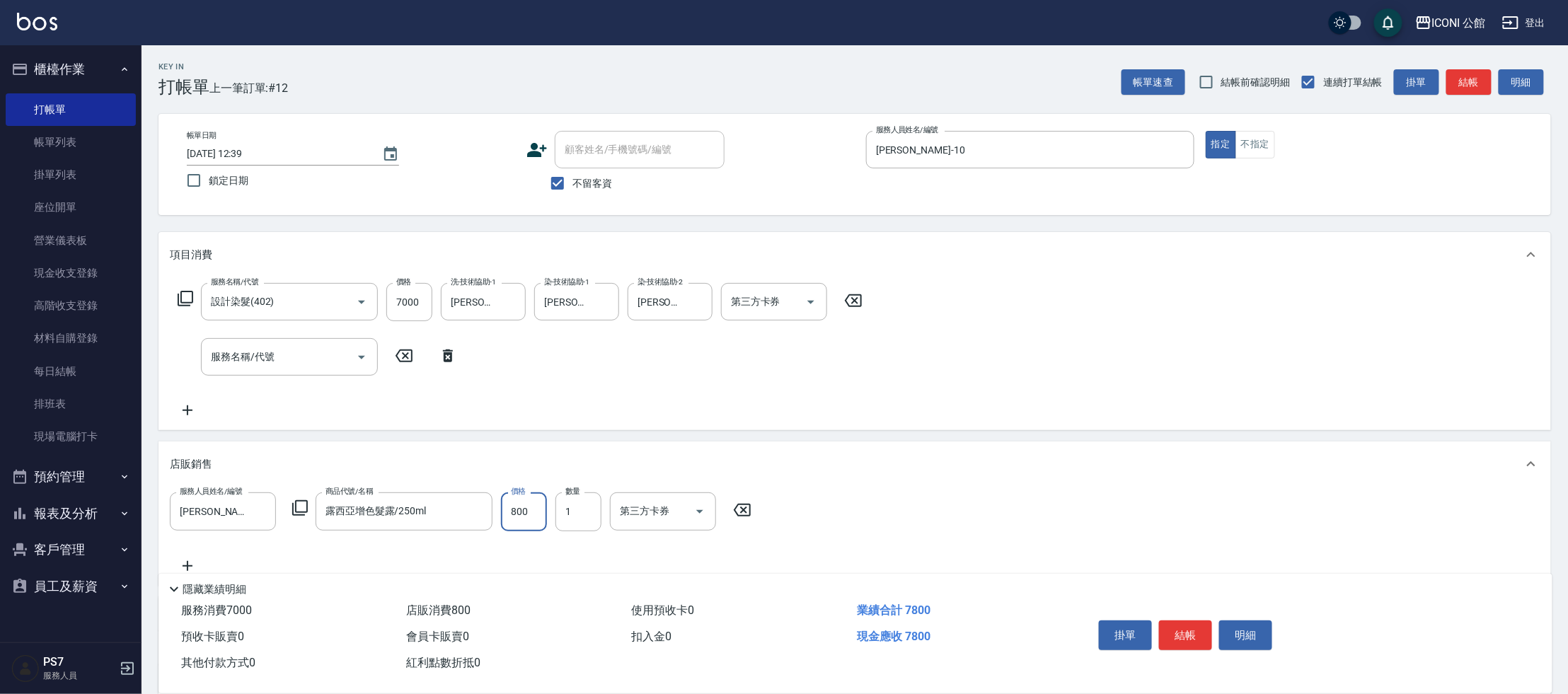
click at [527, 513] on input "800" at bounding box center [524, 511] width 46 height 38
type input "640"
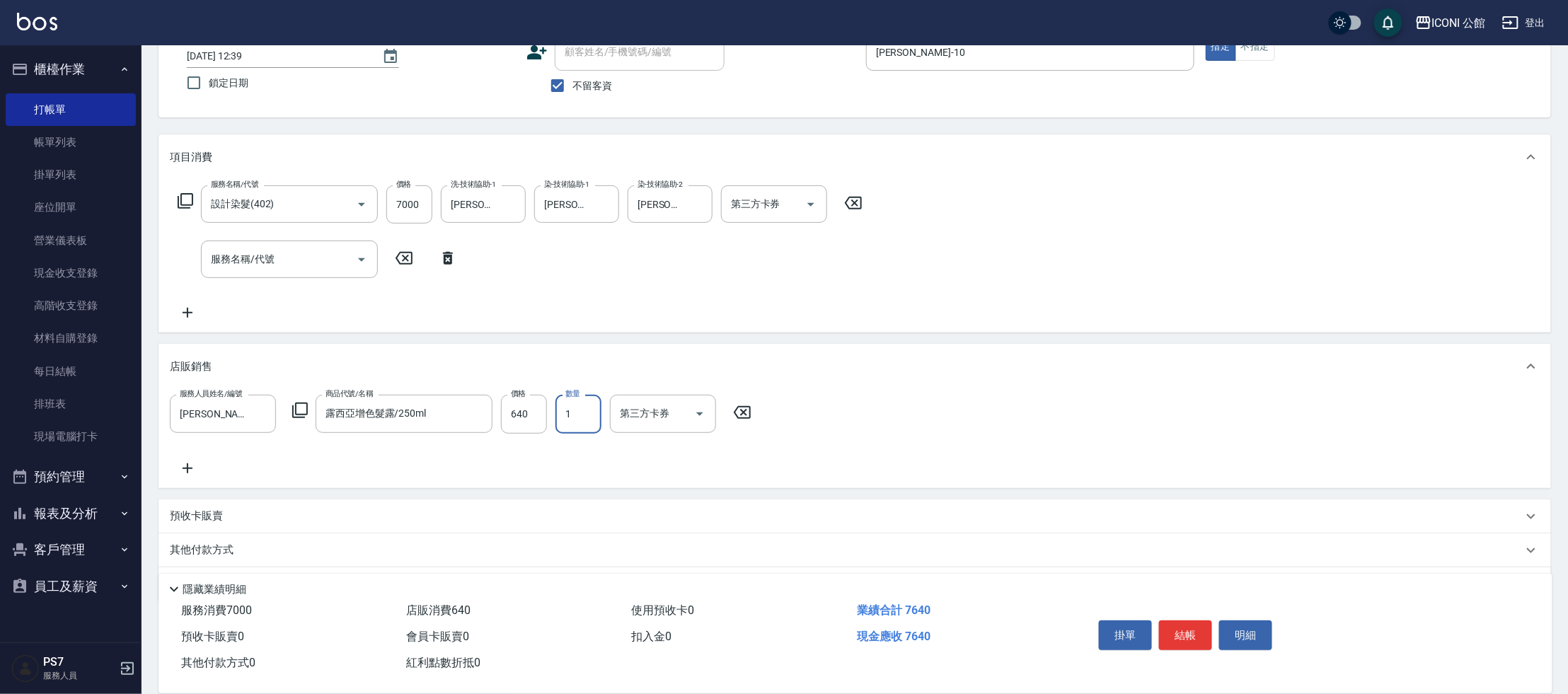
scroll to position [137, 0]
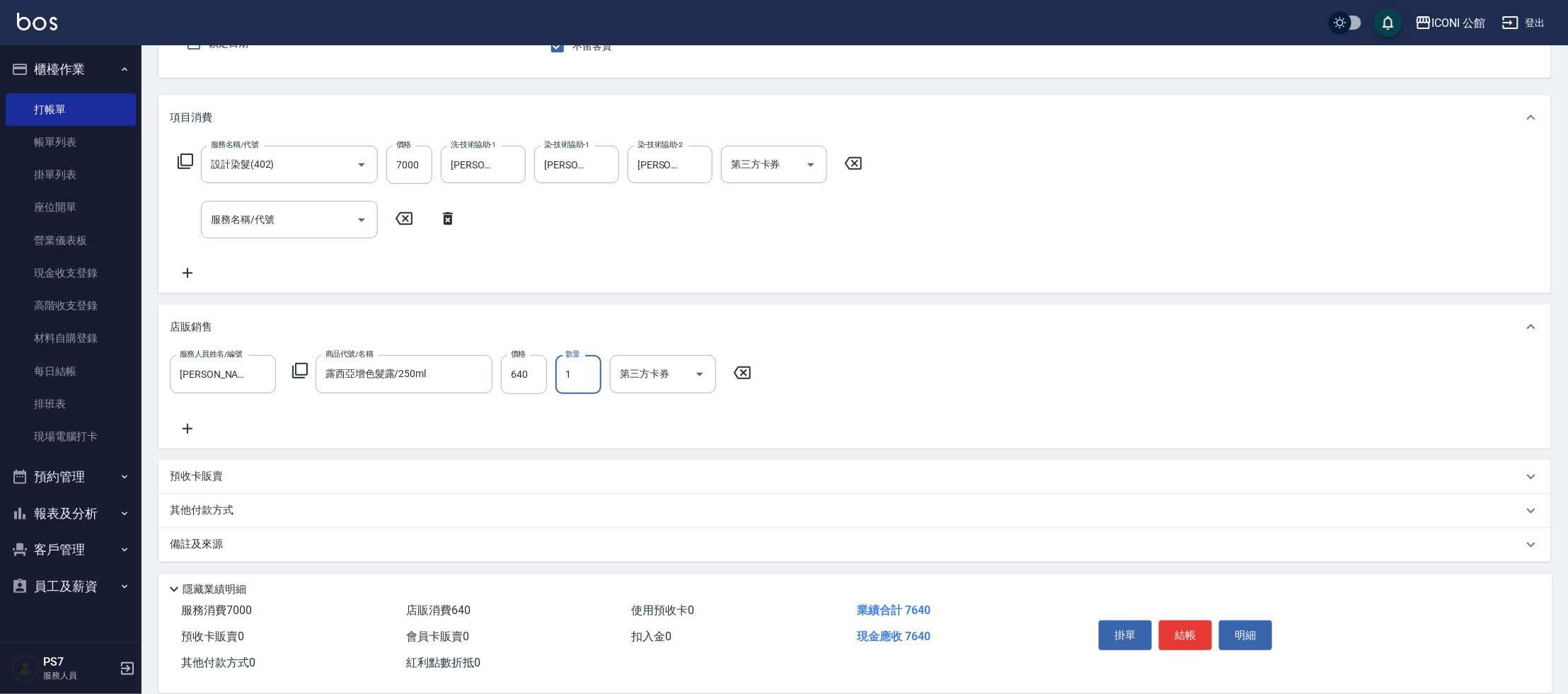
click at [209, 503] on p "其他付款方式" at bounding box center [205, 511] width 71 height 15
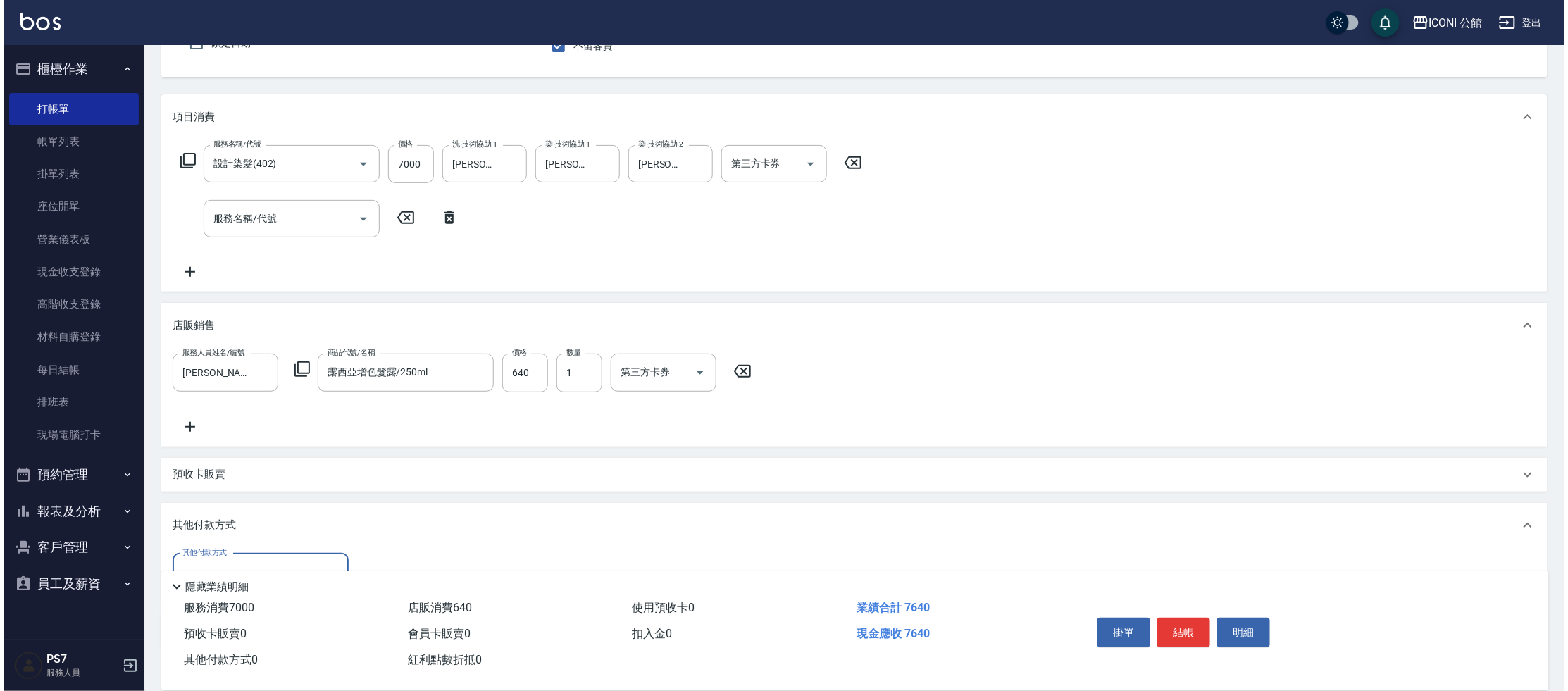
scroll to position [0, 0]
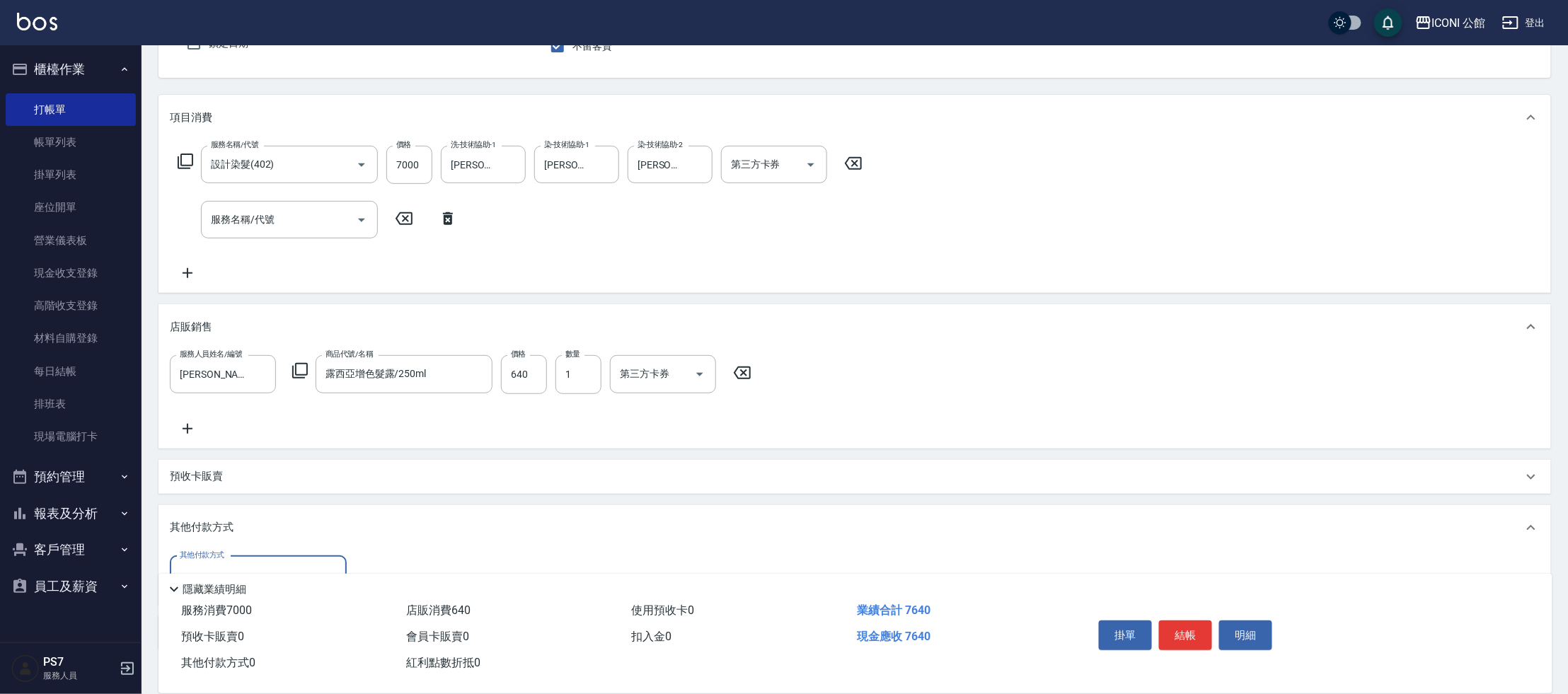
click at [292, 559] on div "其他付款方式" at bounding box center [258, 575] width 177 height 37
click at [286, 538] on span "信用卡" at bounding box center [258, 538] width 177 height 24
type input "信用卡"
click at [401, 559] on input "0" at bounding box center [408, 575] width 106 height 38
type input "7640"
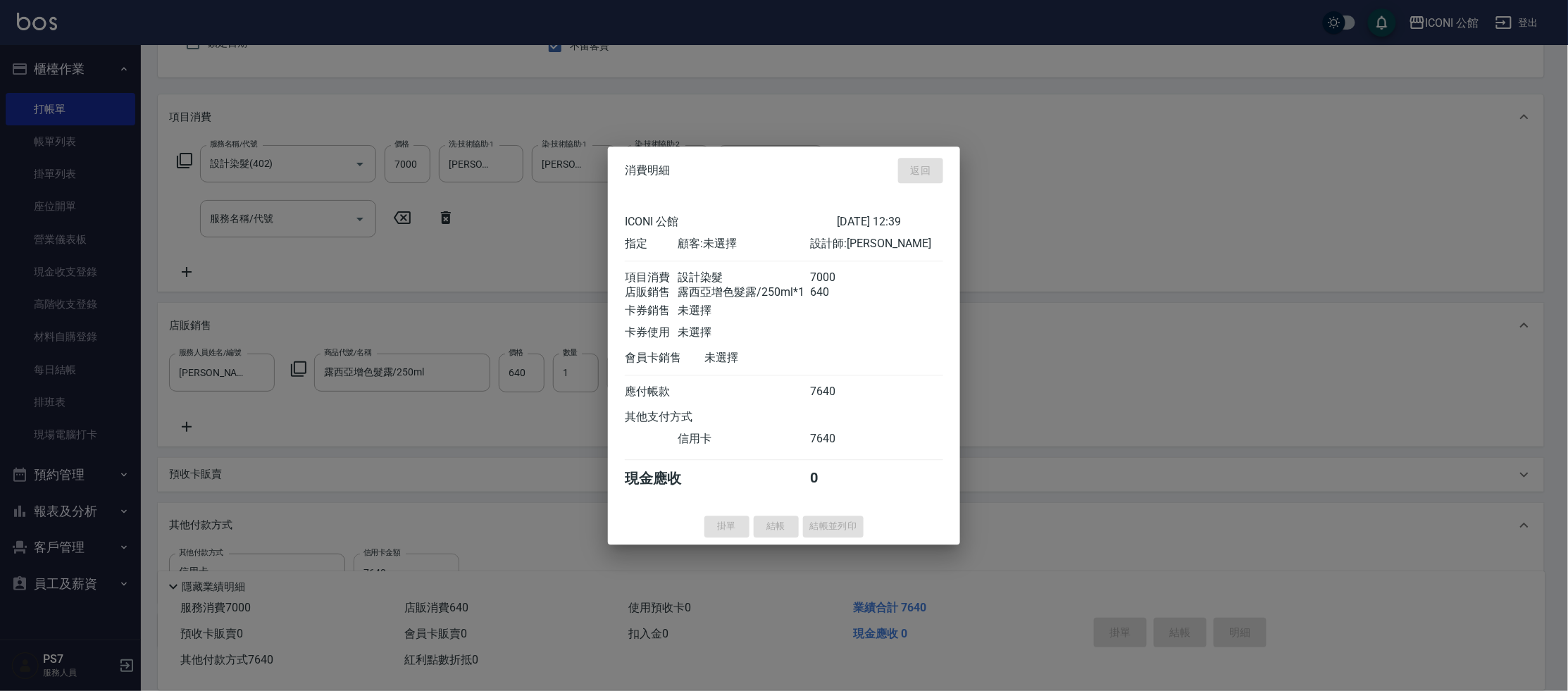
type input "[DATE] 12:41"
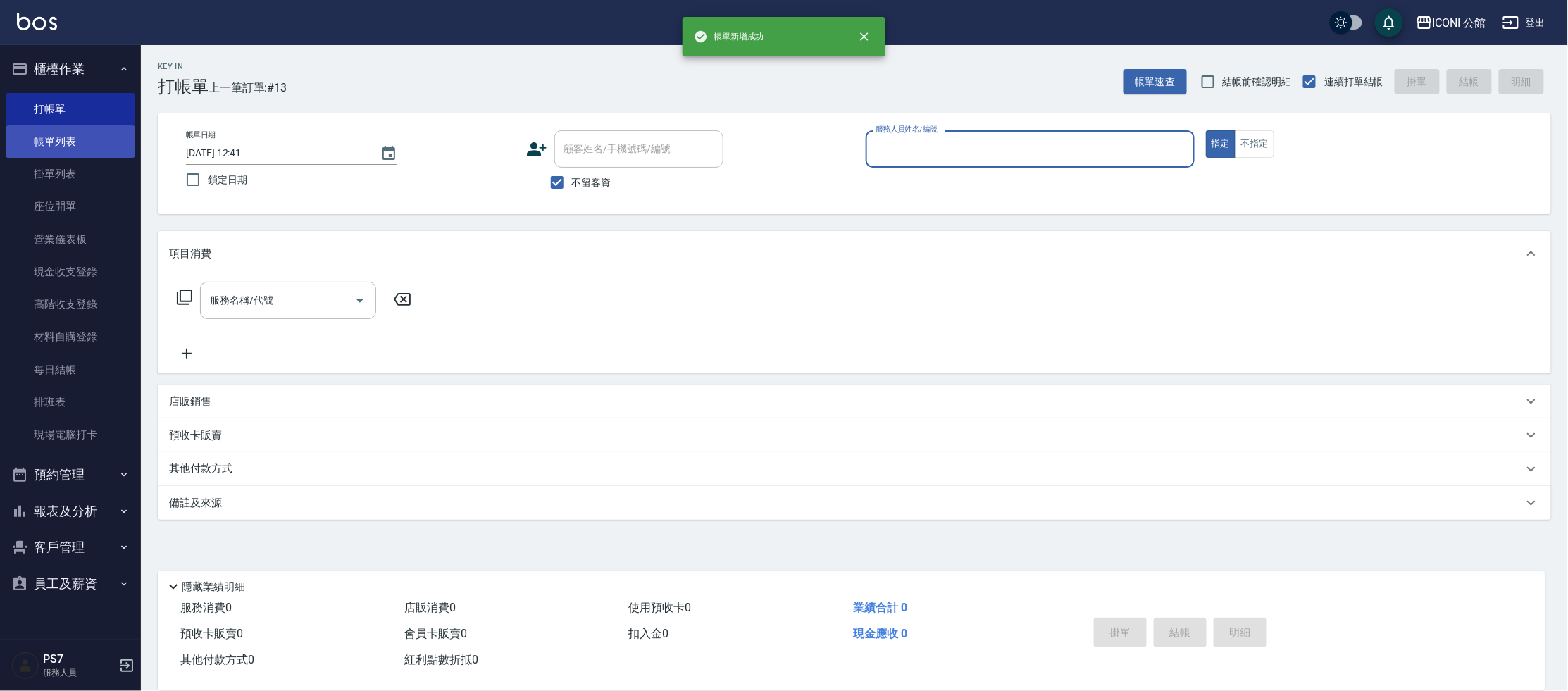
click at [105, 135] on link "帳單列表" at bounding box center [70, 141] width 130 height 33
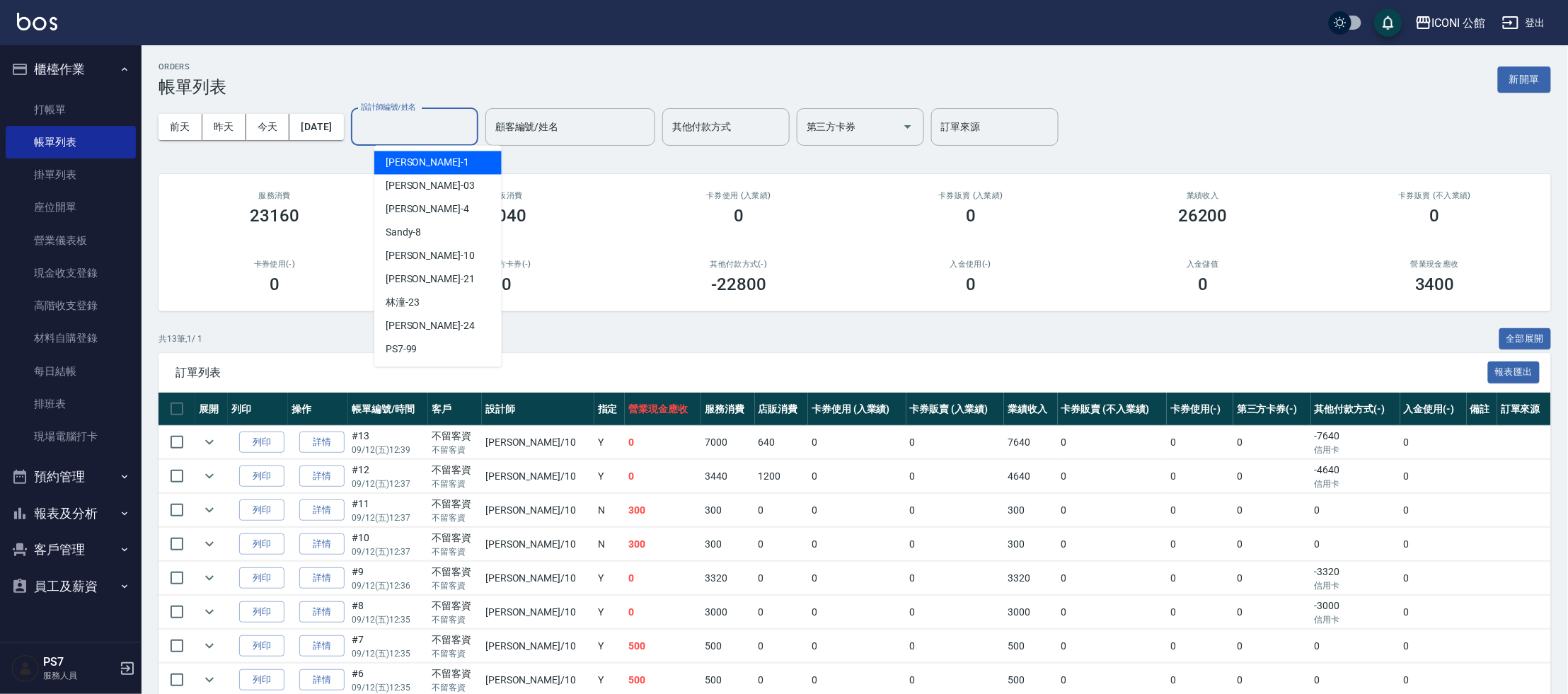
click at [411, 120] on input "設計師編號/姓名" at bounding box center [414, 127] width 115 height 25
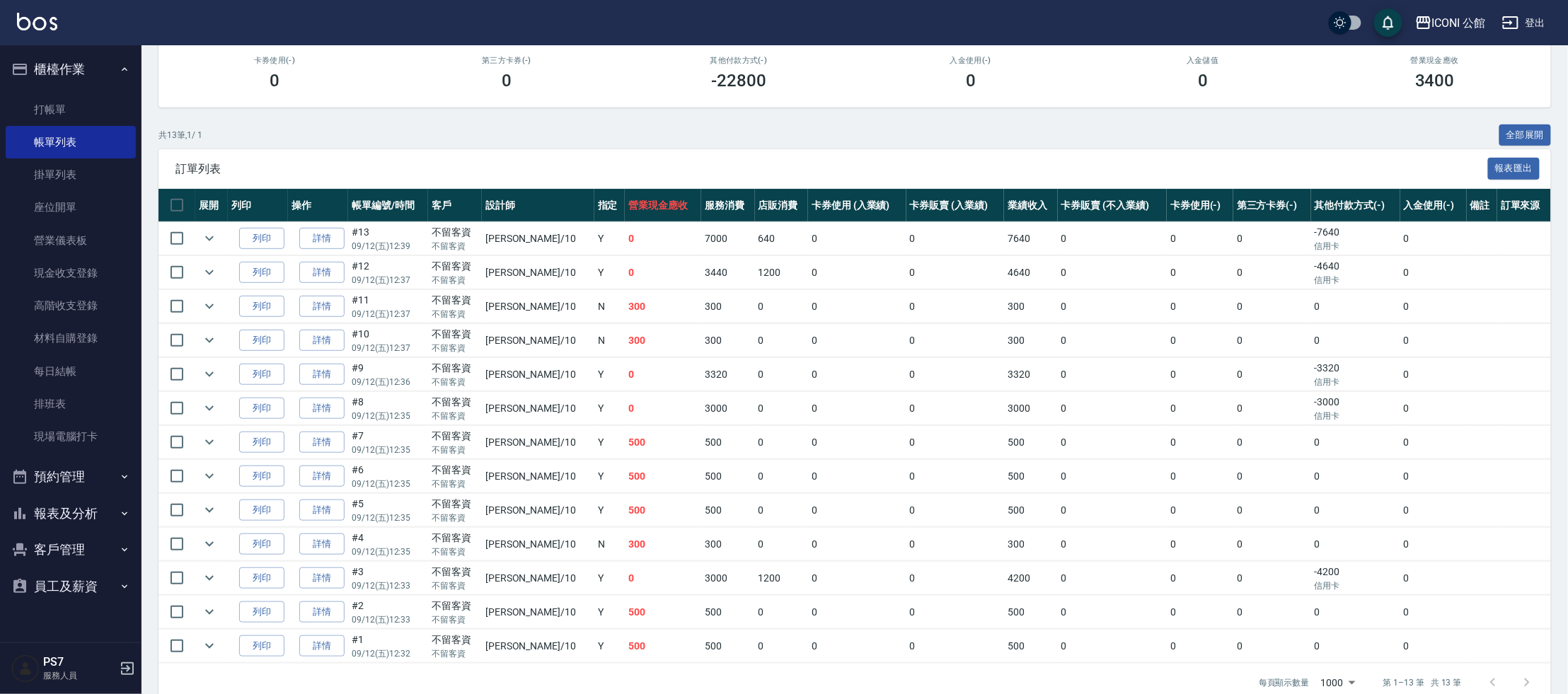
scroll to position [219, 0]
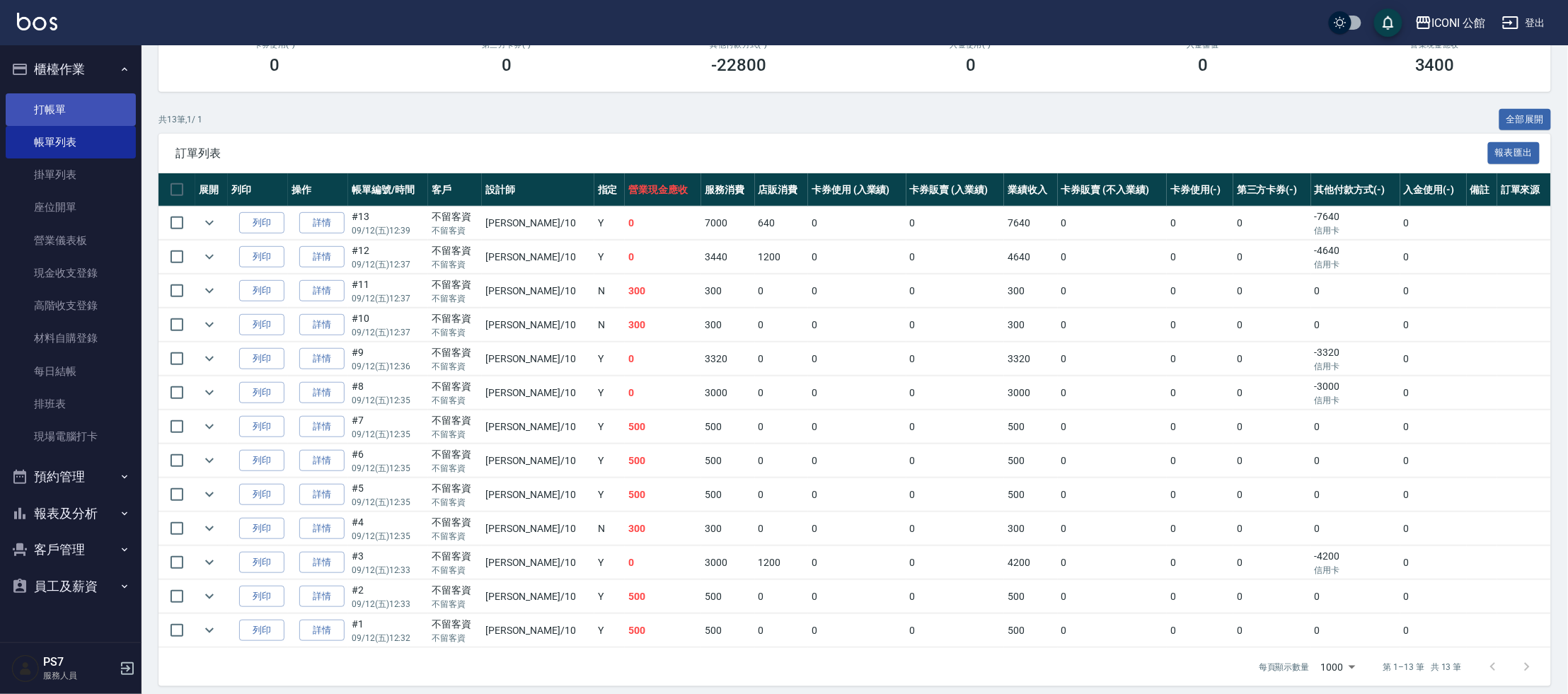
type input "[PERSON_NAME]-10"
click at [59, 105] on link "打帳單" at bounding box center [70, 110] width 130 height 33
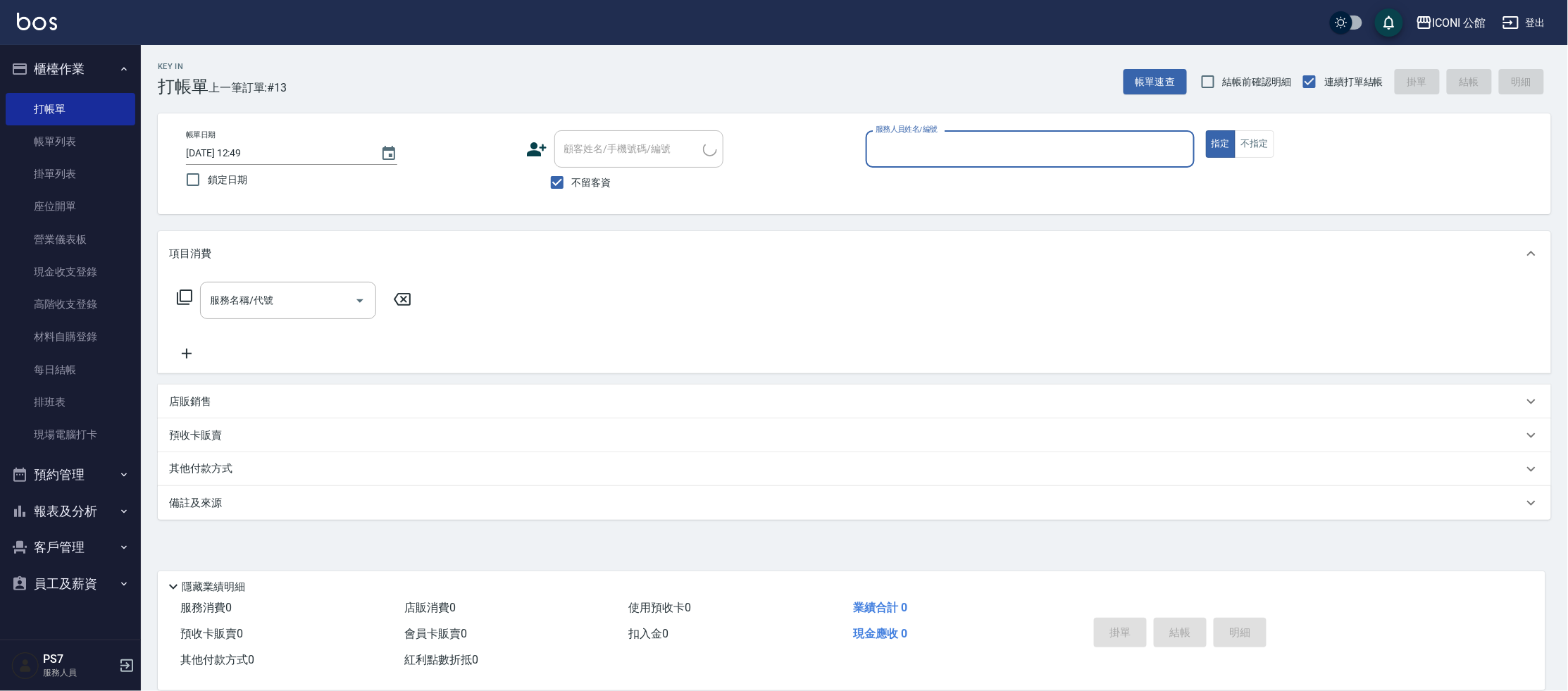
click at [996, 158] on input "服務人員姓名/編號" at bounding box center [1030, 149] width 316 height 25
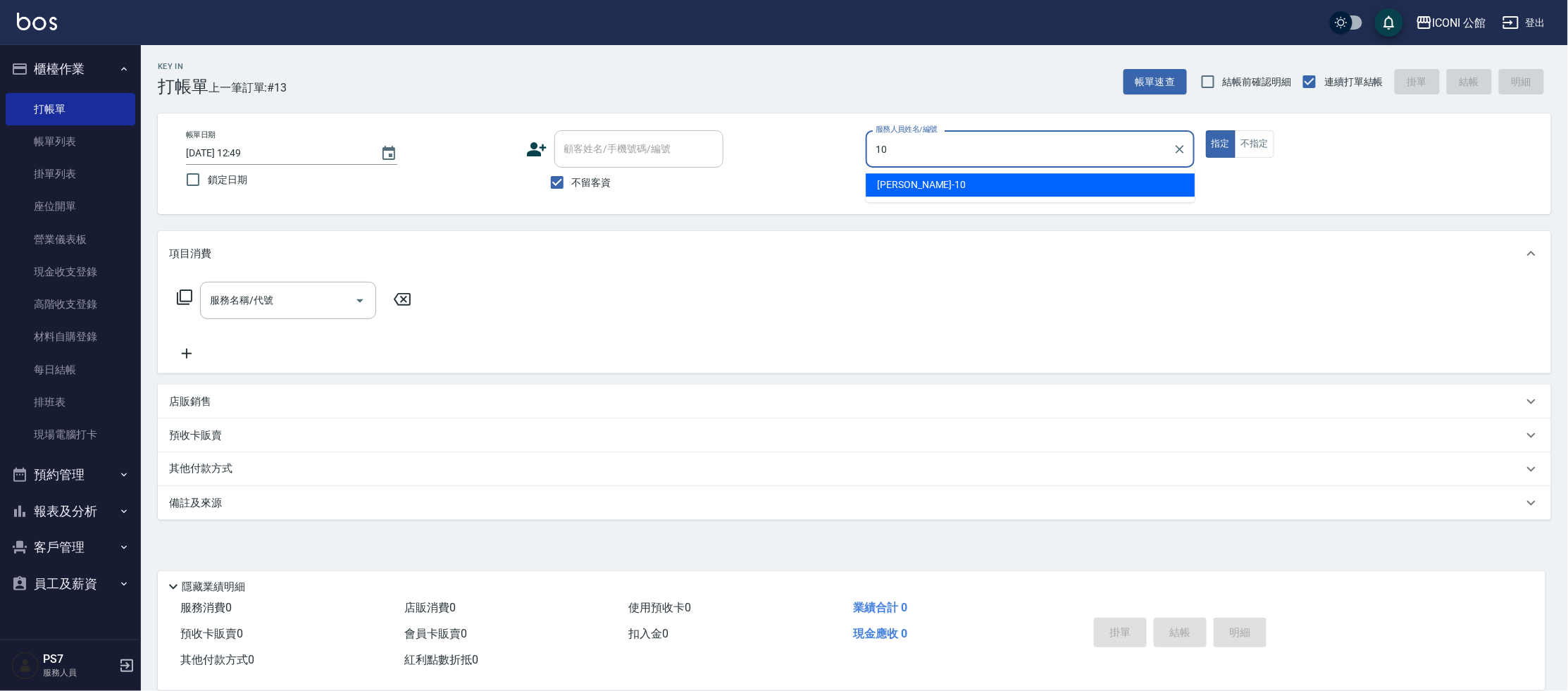
type input "[PERSON_NAME]-10"
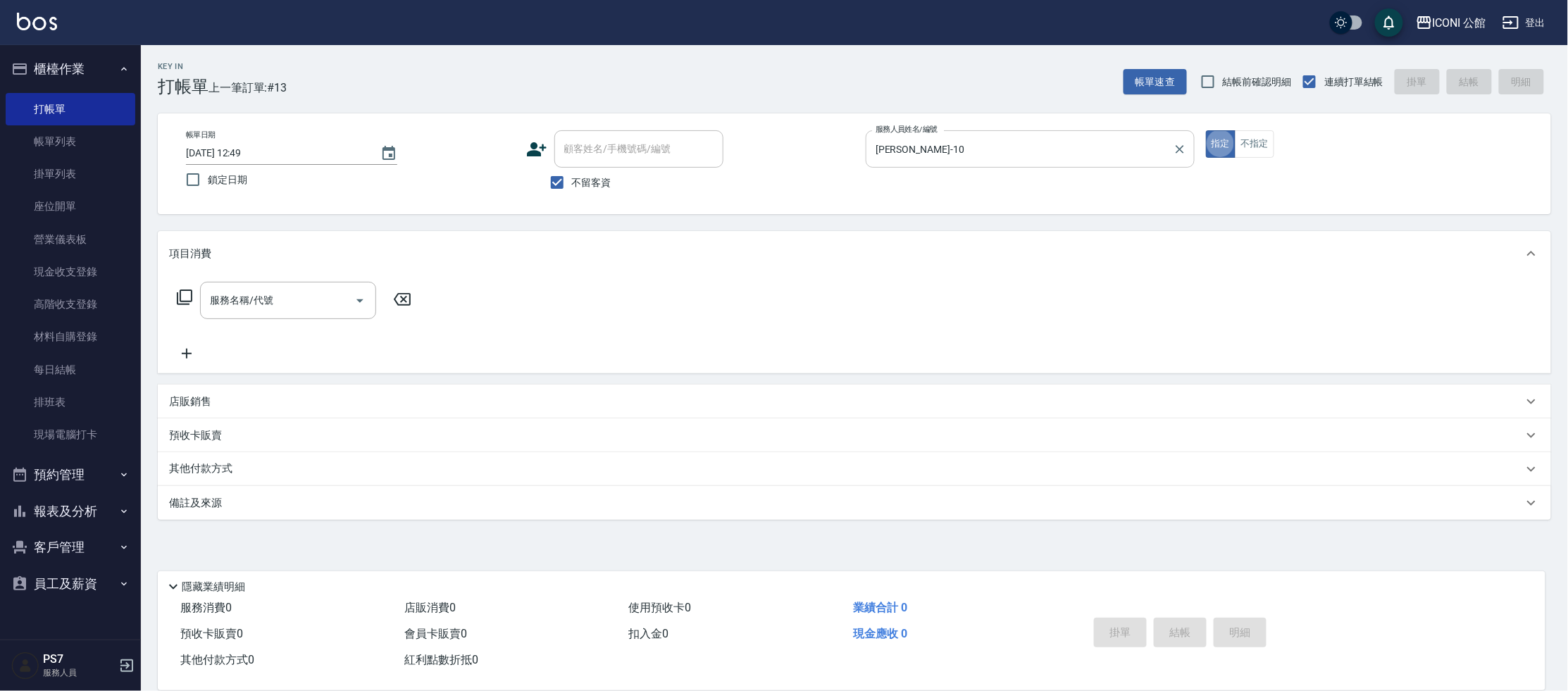
type button "true"
click at [1273, 142] on div "指定 不指定" at bounding box center [1370, 144] width 329 height 27
click at [1264, 148] on button "不指定" at bounding box center [1254, 144] width 39 height 27
click at [300, 293] on input "服務名稱/代號" at bounding box center [277, 300] width 142 height 25
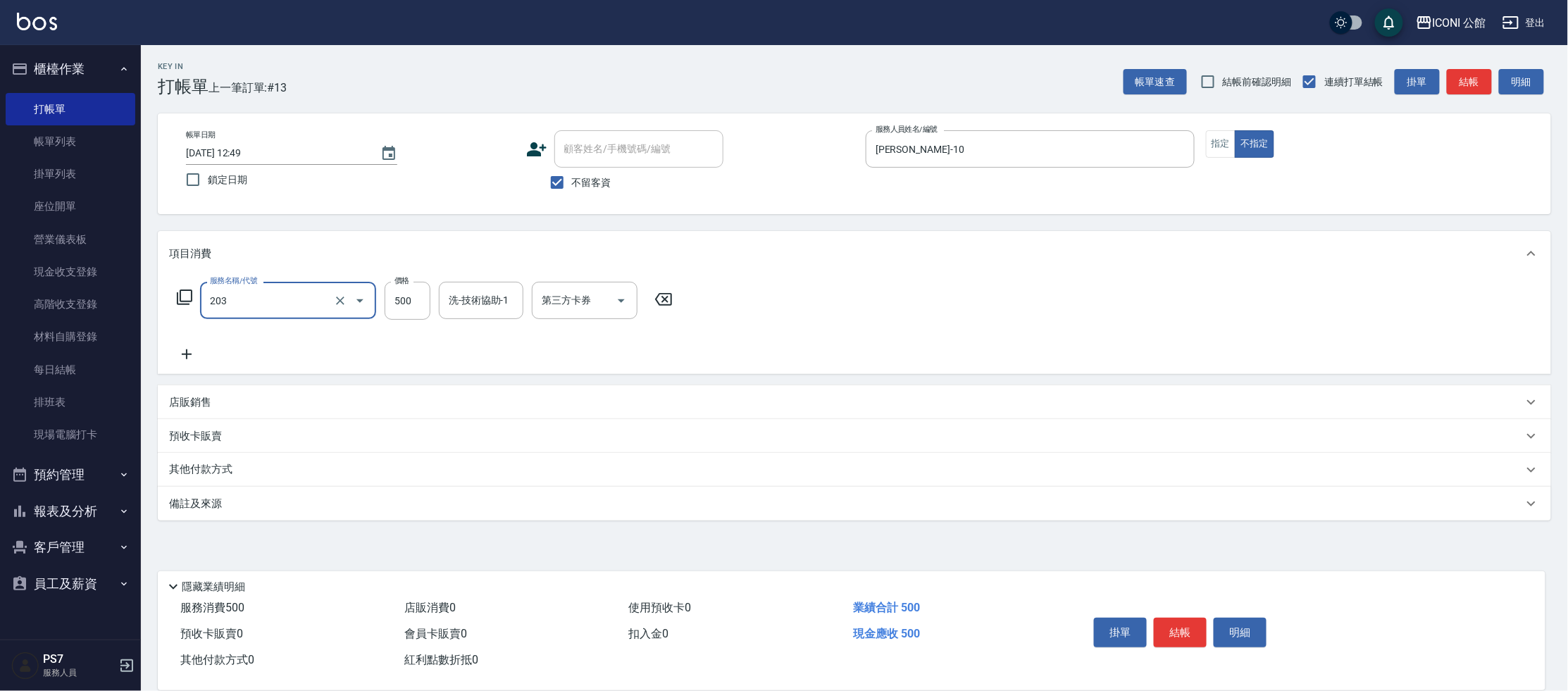
type input "不指定洗+剪(203)"
type input "[PERSON_NAME]-10"
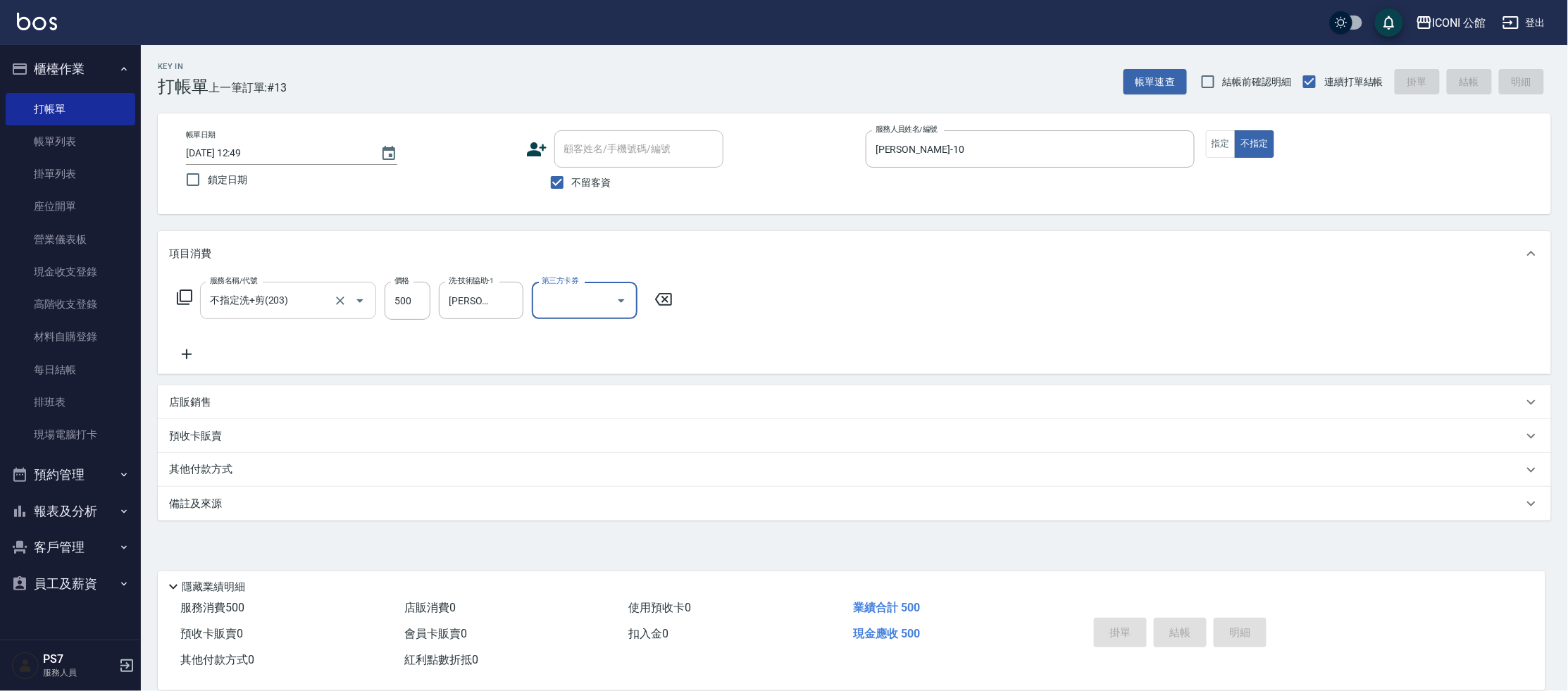
type input "[DATE] 12:50"
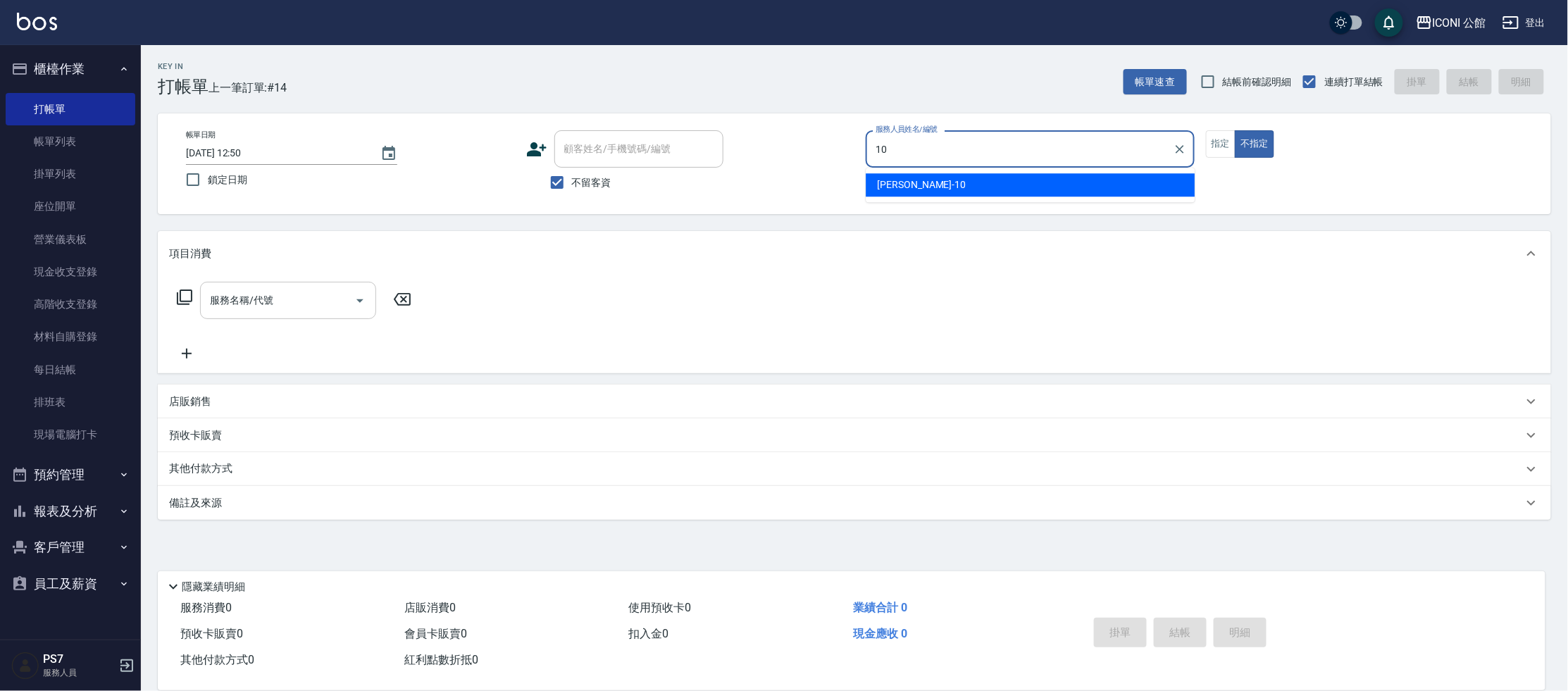
type input "[PERSON_NAME]-10"
type button "false"
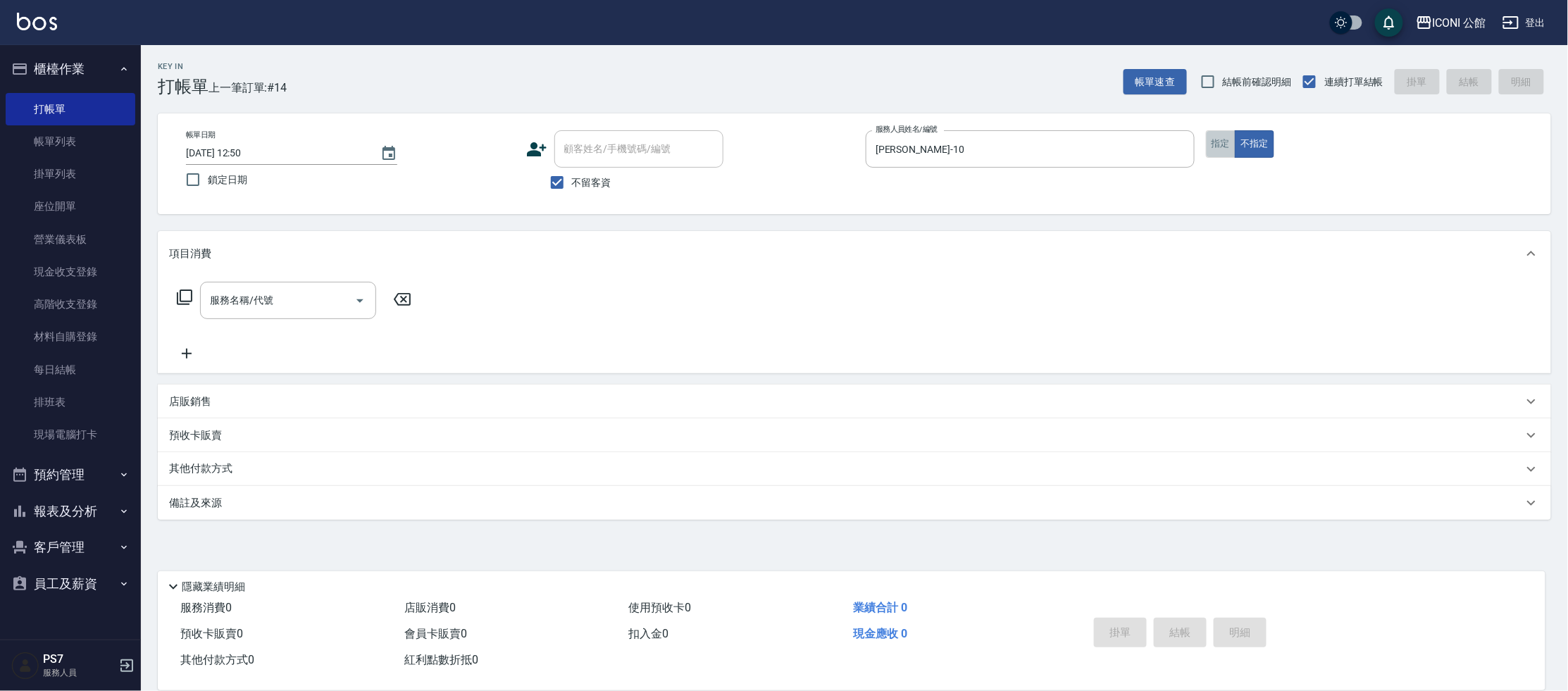
click at [1212, 139] on button "指定" at bounding box center [1221, 144] width 30 height 27
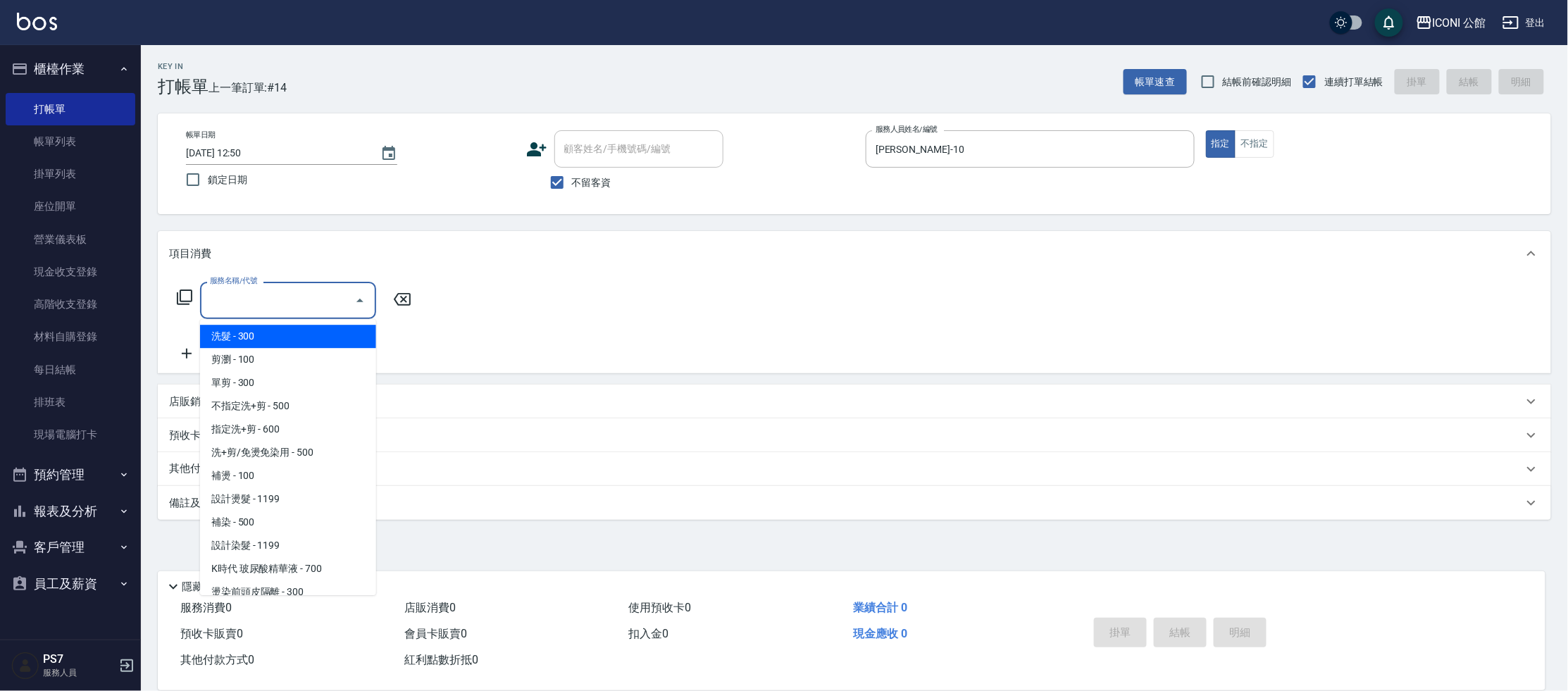
click at [230, 308] on input "服務名稱/代號" at bounding box center [277, 300] width 142 height 25
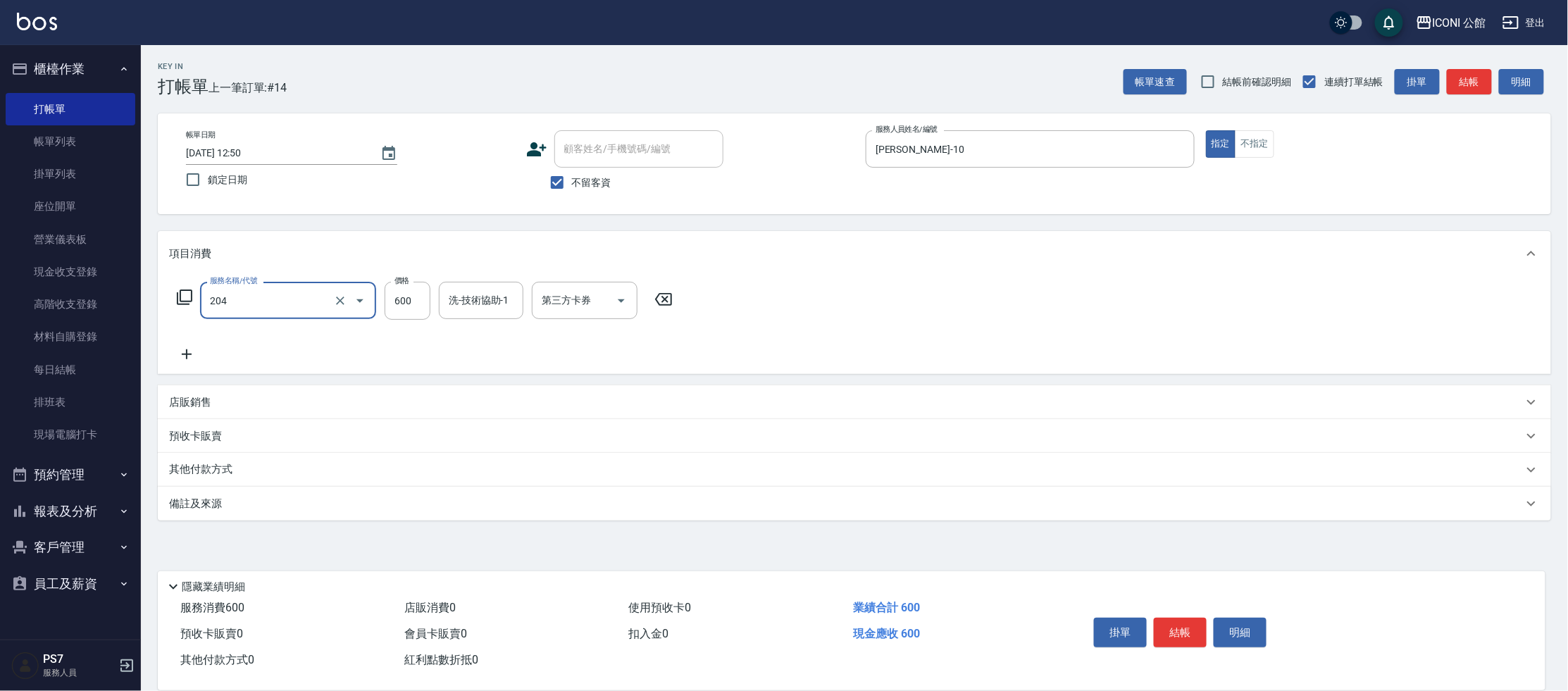
type input "指定洗+剪(204)"
type input "[PERSON_NAME]-10"
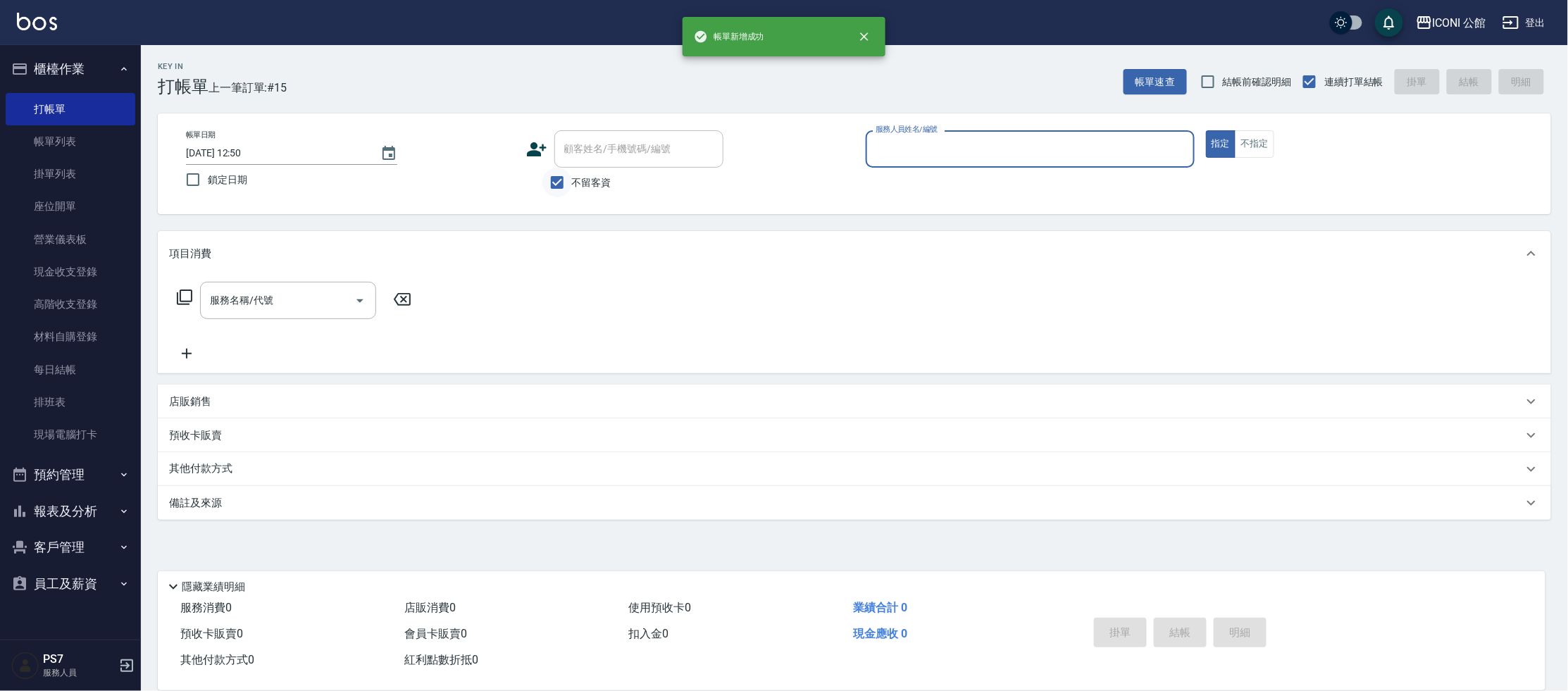
click at [558, 185] on input "不留客資" at bounding box center [557, 182] width 30 height 30
checkbox input "false"
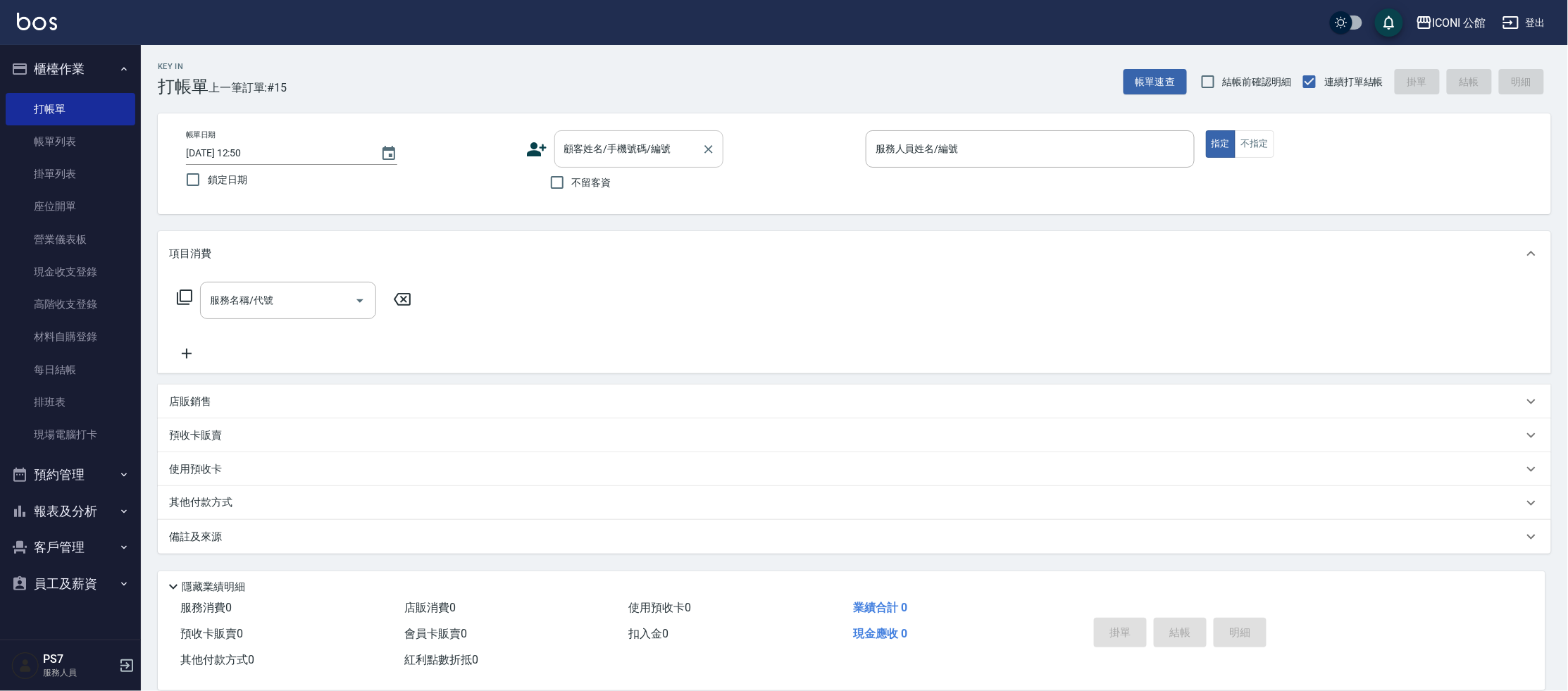
click at [580, 158] on input "顧客姓名/手機號碼/編號" at bounding box center [628, 149] width 135 height 25
click at [621, 137] on input "顧客姓名/手機號碼/編號" at bounding box center [628, 149] width 135 height 25
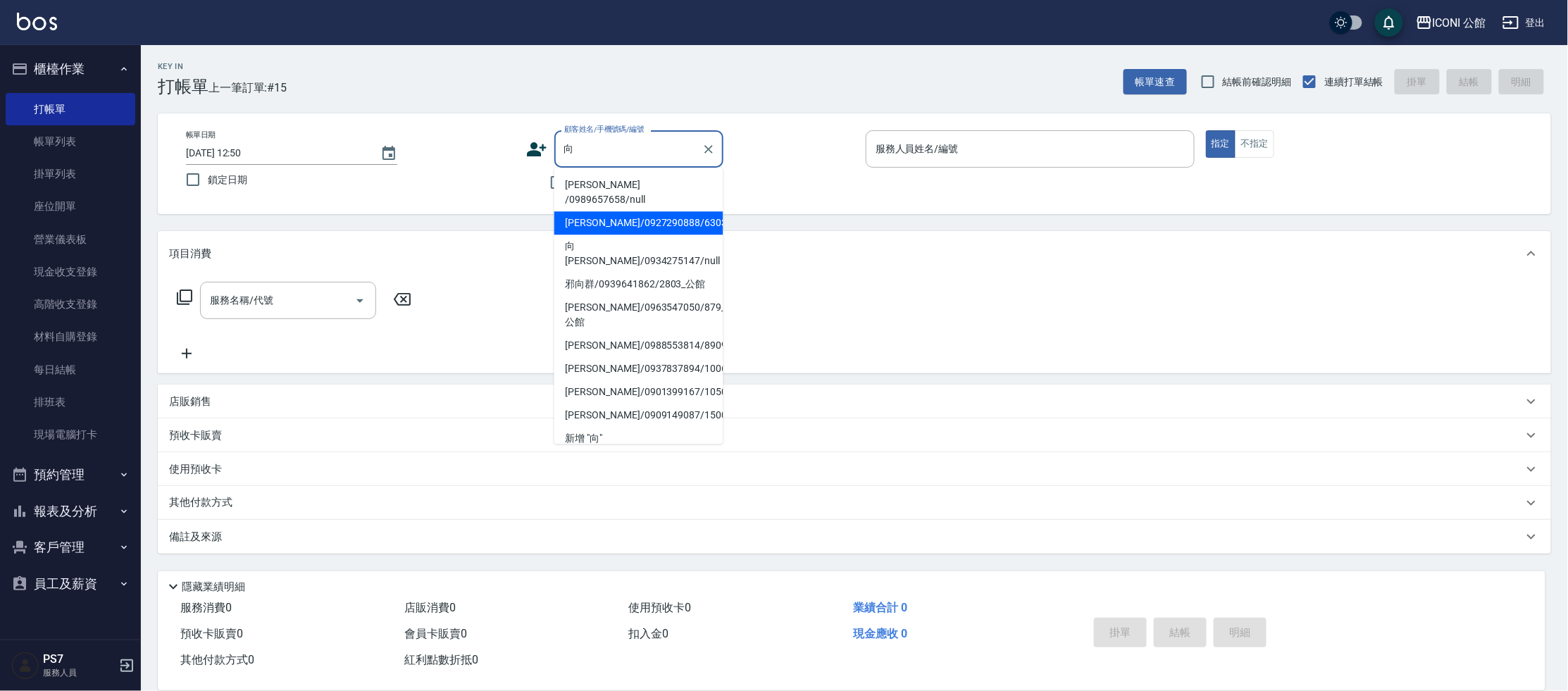
click at [646, 215] on li "[PERSON_NAME]/0927290888/630323" at bounding box center [638, 223] width 169 height 23
type input "[PERSON_NAME]/0927290888/630323"
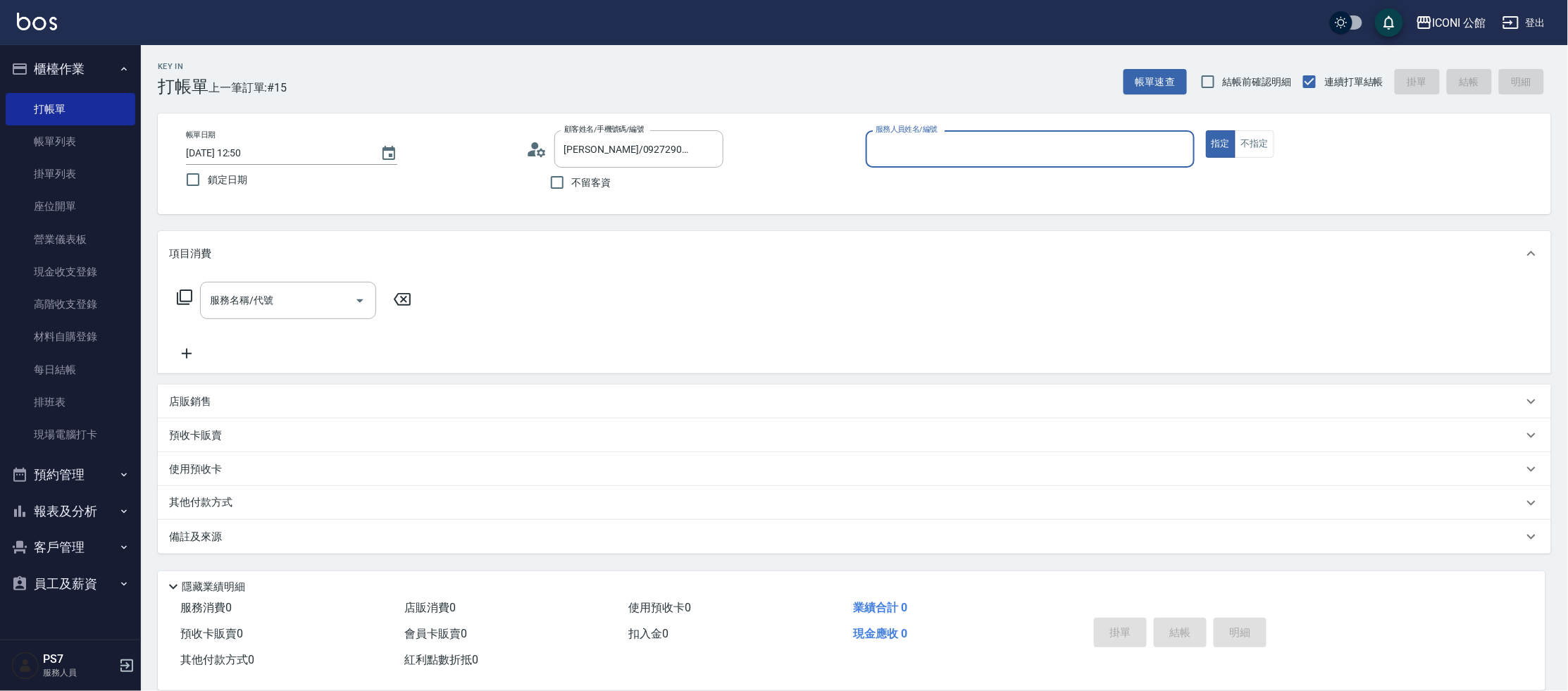
type input "[PERSON_NAME]-10"
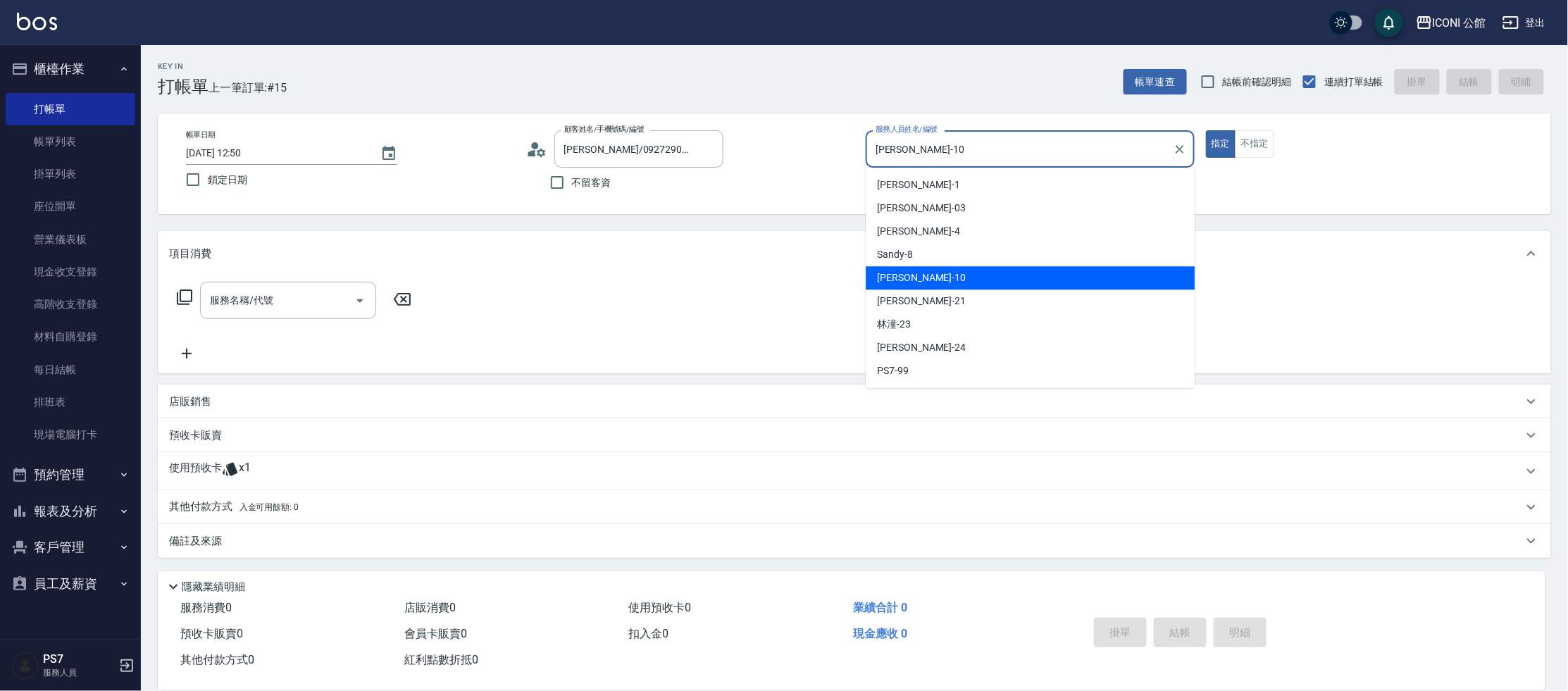
click at [934, 157] on input "[PERSON_NAME]-10" at bounding box center [1019, 149] width 295 height 25
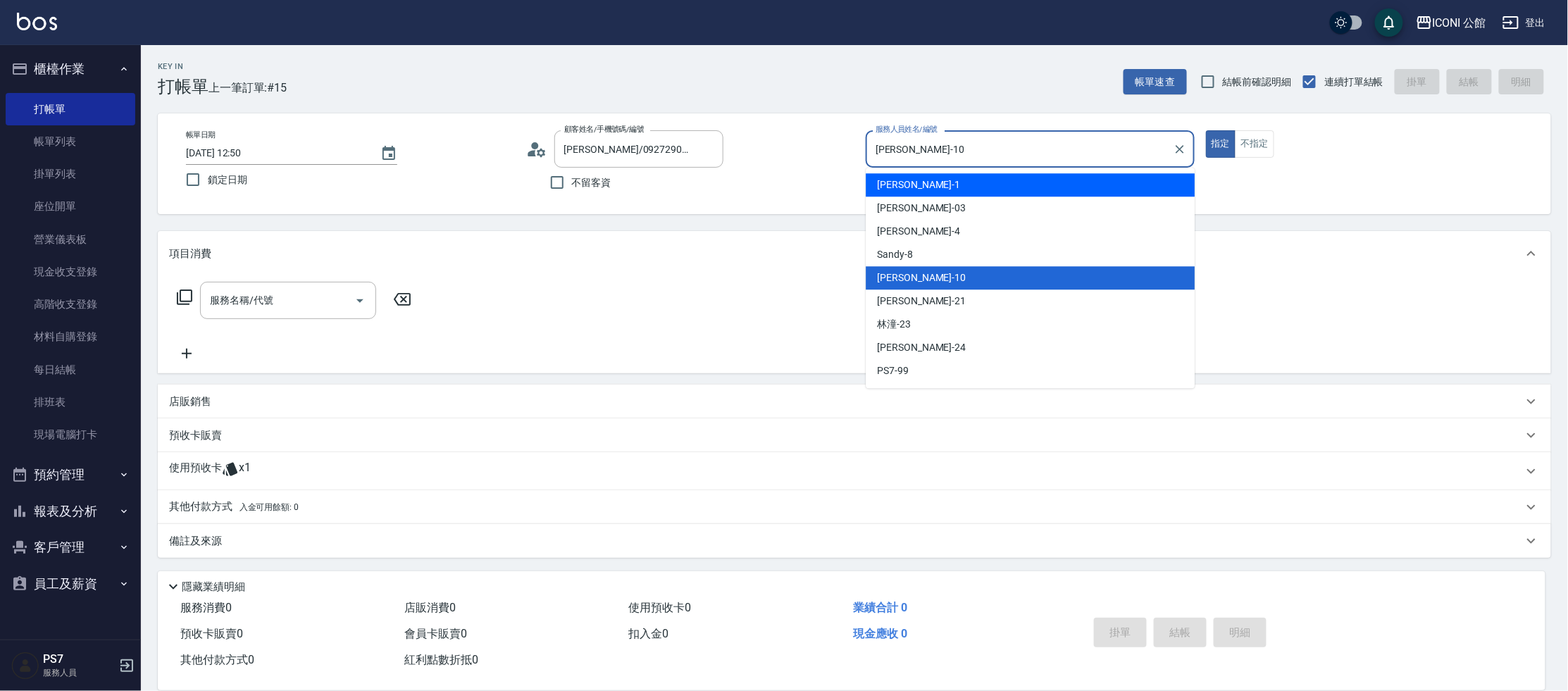
click at [960, 151] on input "[PERSON_NAME]-10" at bounding box center [1019, 149] width 295 height 25
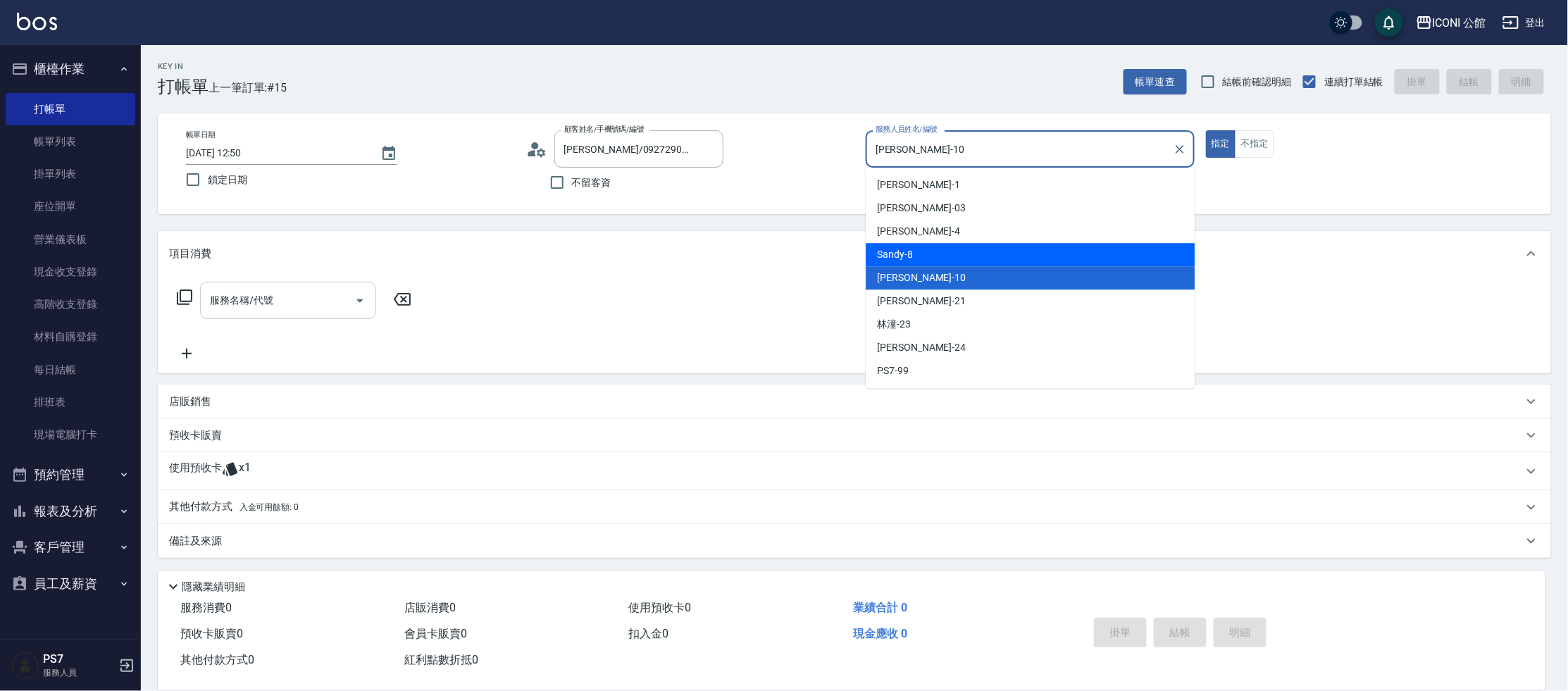
click at [261, 296] on input "服務名稱/代號" at bounding box center [277, 300] width 142 height 25
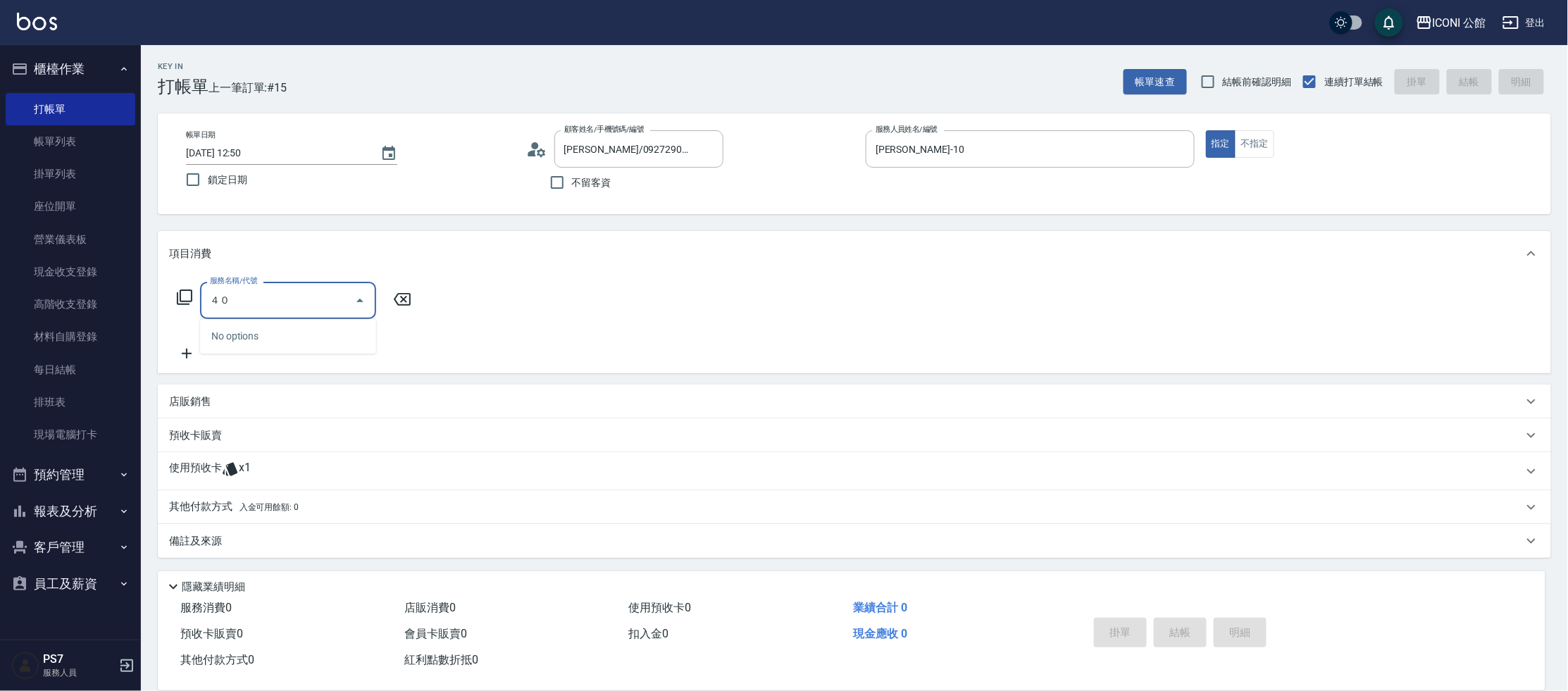
type input "４"
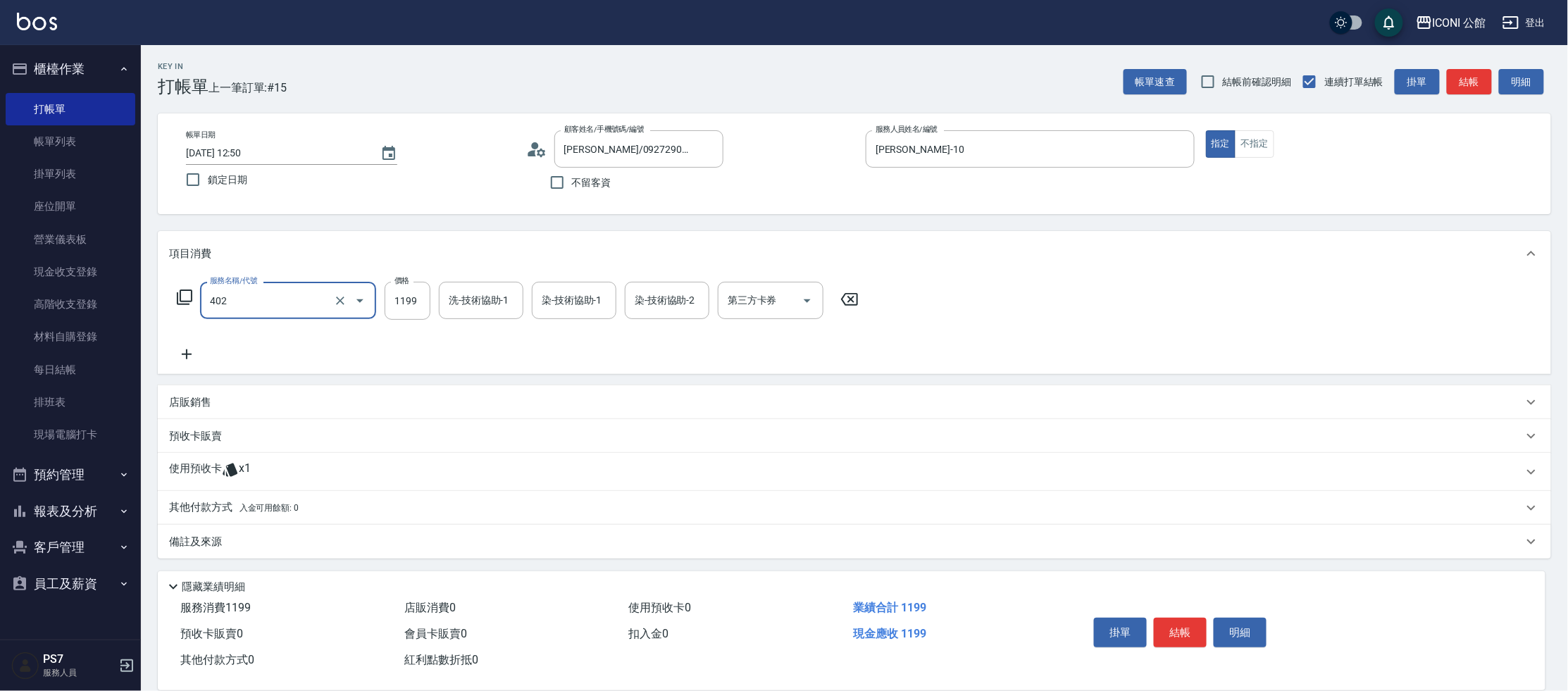
type input "設計染髮(402)"
type input "1600"
type input "[PERSON_NAME]-10"
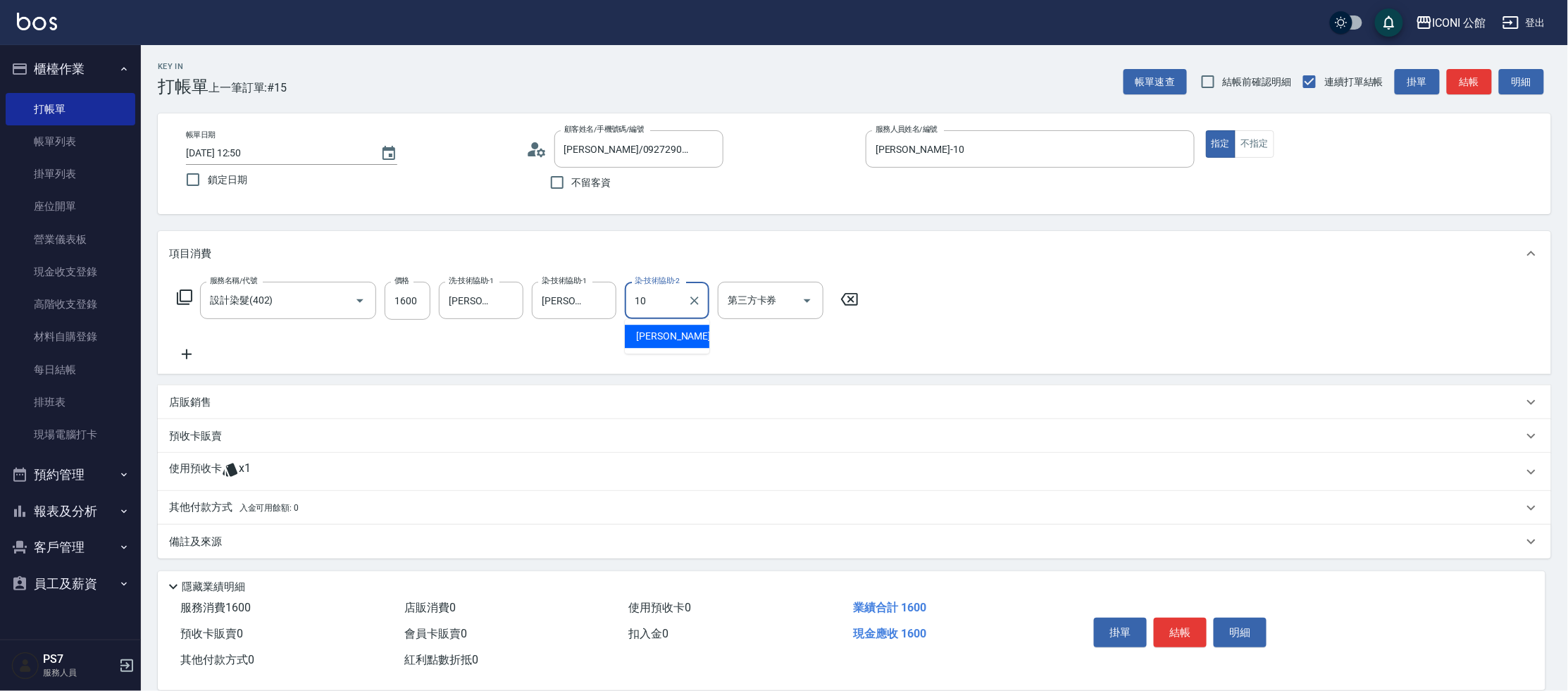
type input "[PERSON_NAME]-10"
click at [202, 460] on div "使用預收卡 x1" at bounding box center [854, 472] width 1393 height 38
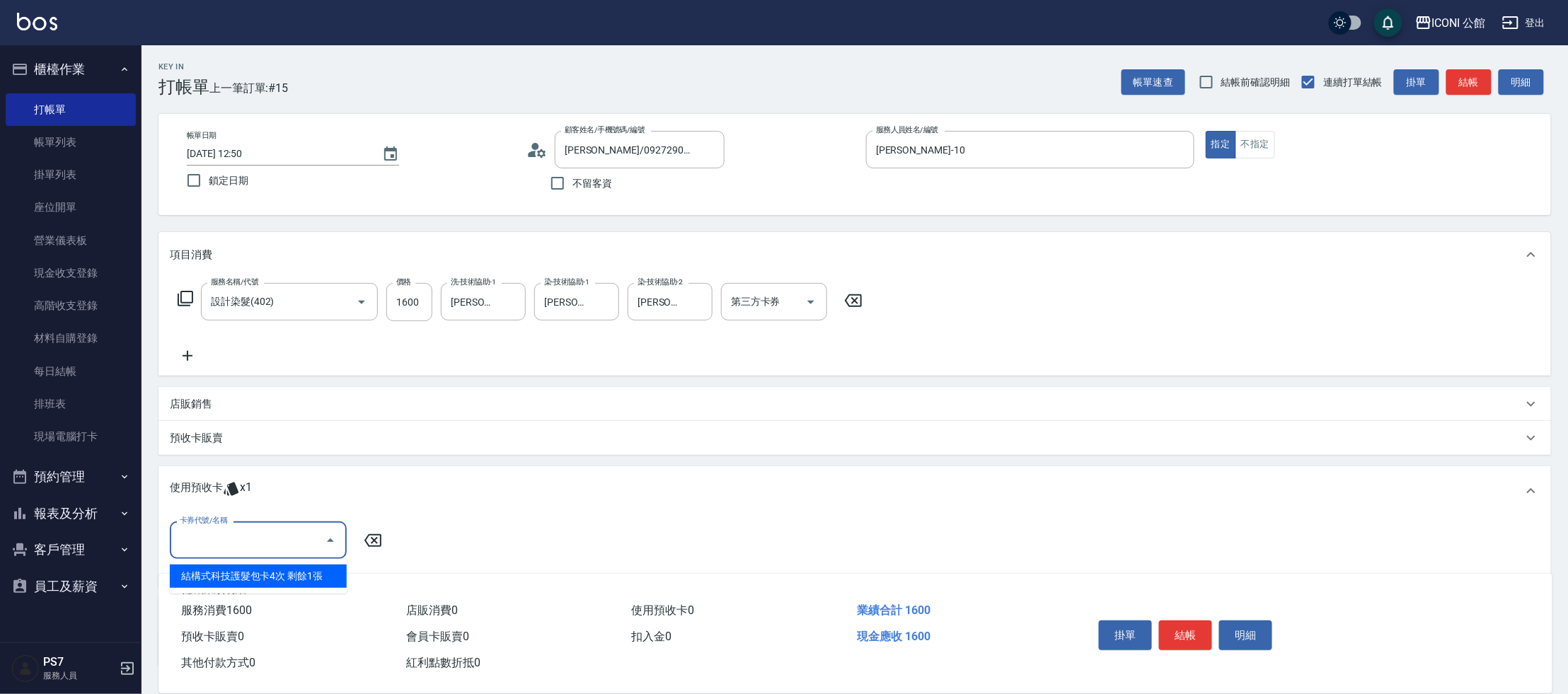
click at [243, 536] on input "卡券代號/名稱" at bounding box center [247, 540] width 143 height 25
click at [262, 579] on div "結構式科技護髮包卡4次 剩餘1張" at bounding box center [258, 576] width 177 height 24
type input "結構式科技護髮包卡4次"
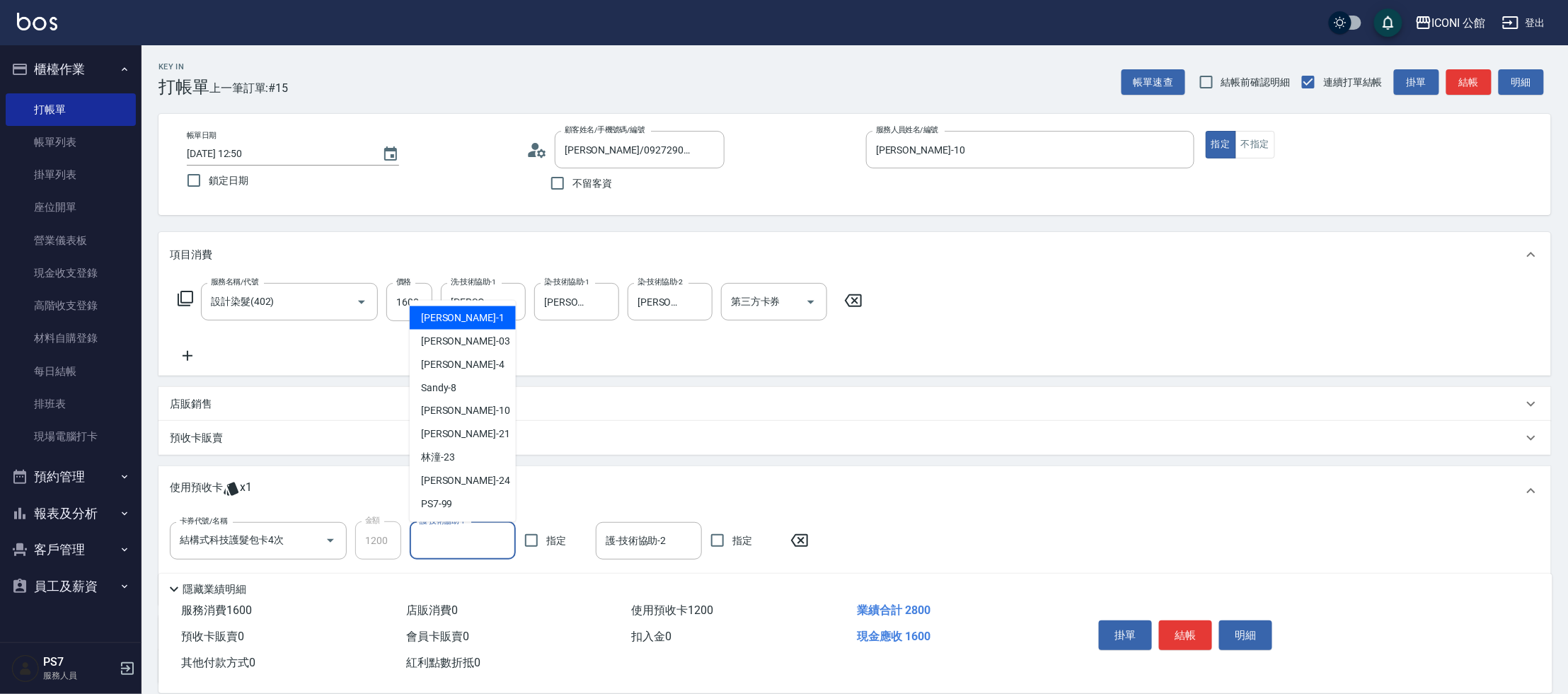
click at [438, 545] on input "護-技術協助-1" at bounding box center [463, 540] width 94 height 25
click at [489, 408] on div "[PERSON_NAME] -10" at bounding box center [462, 411] width 106 height 24
type input "[PERSON_NAME]-10"
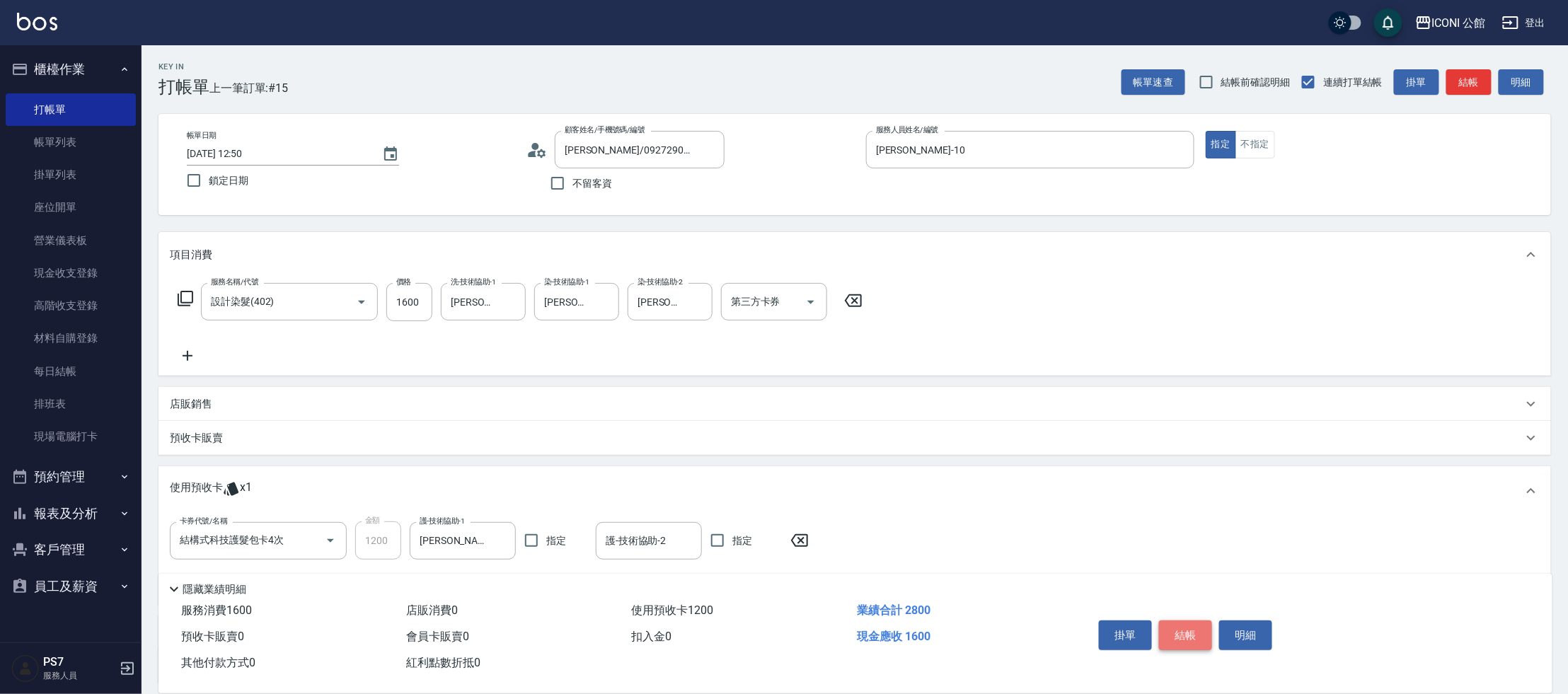
click at [1195, 632] on button "結帳" at bounding box center [1185, 635] width 53 height 30
type input "[DATE] 12:51"
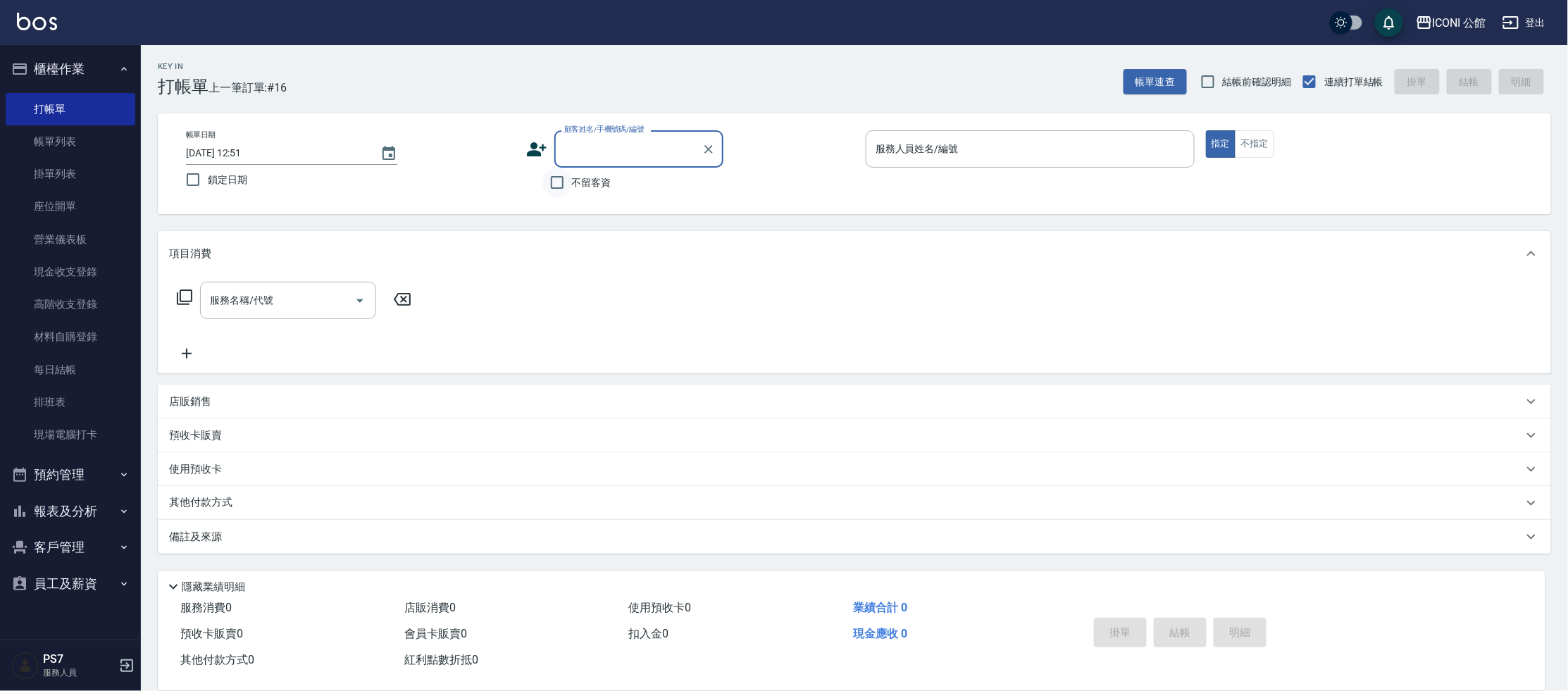
click at [562, 184] on input "不留客資" at bounding box center [557, 182] width 30 height 30
checkbox input "true"
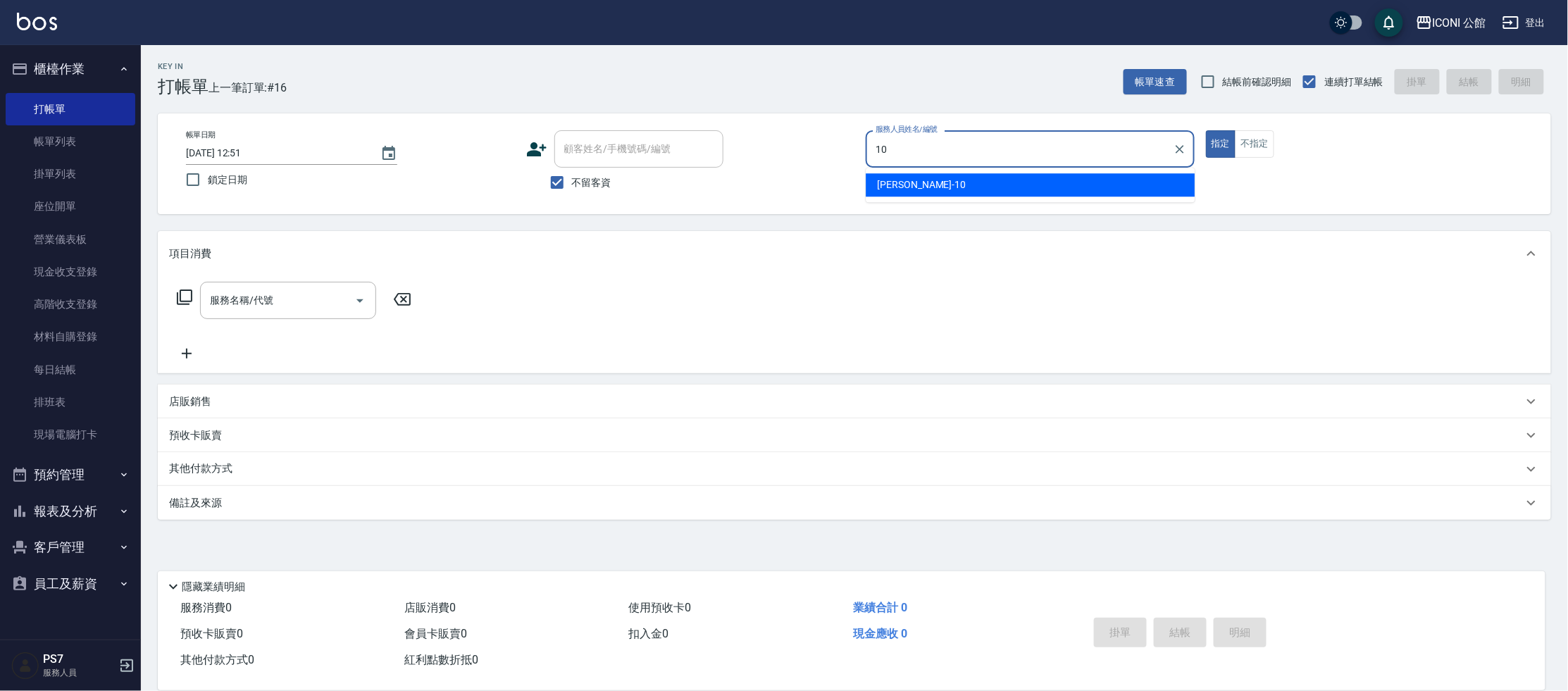
type input "[PERSON_NAME]-10"
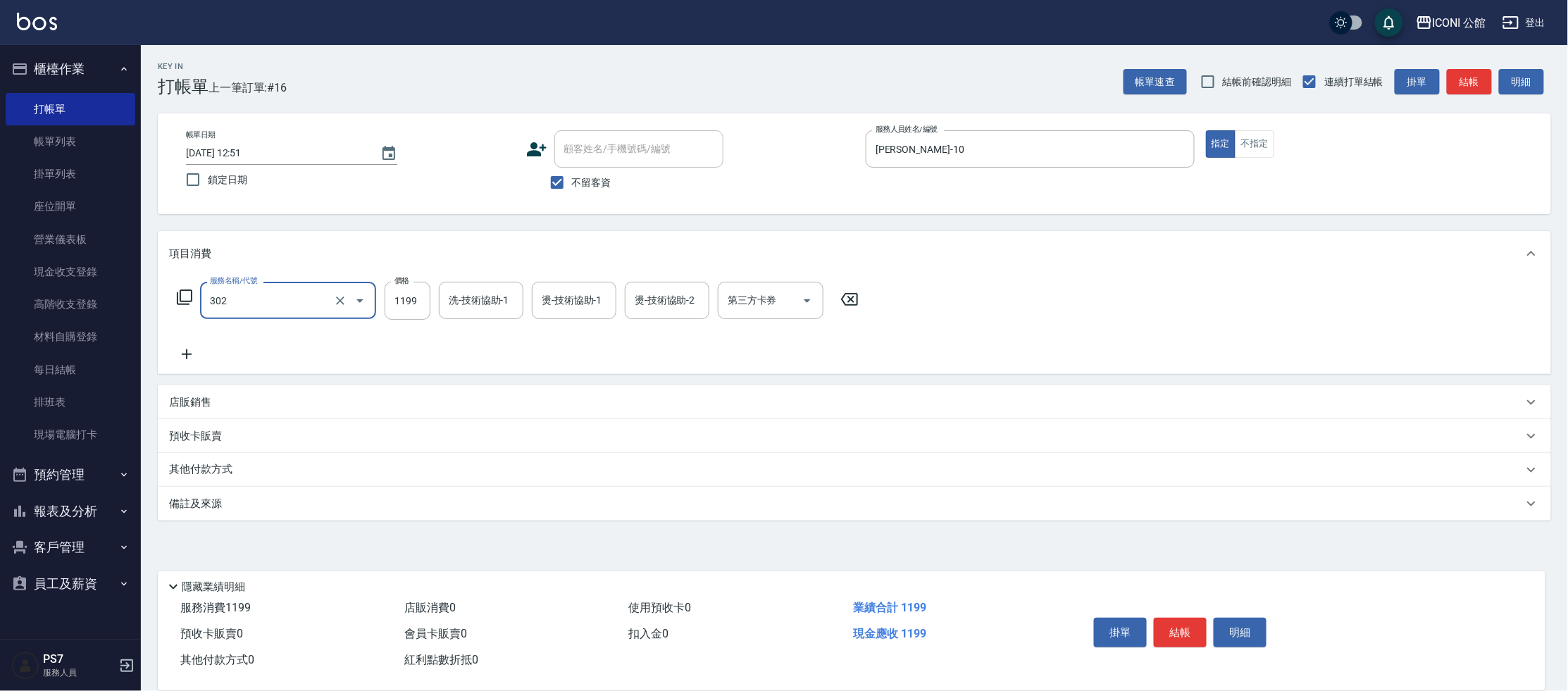
type input "設計燙髮(302)"
type input "1480"
type input "[PERSON_NAME]-10"
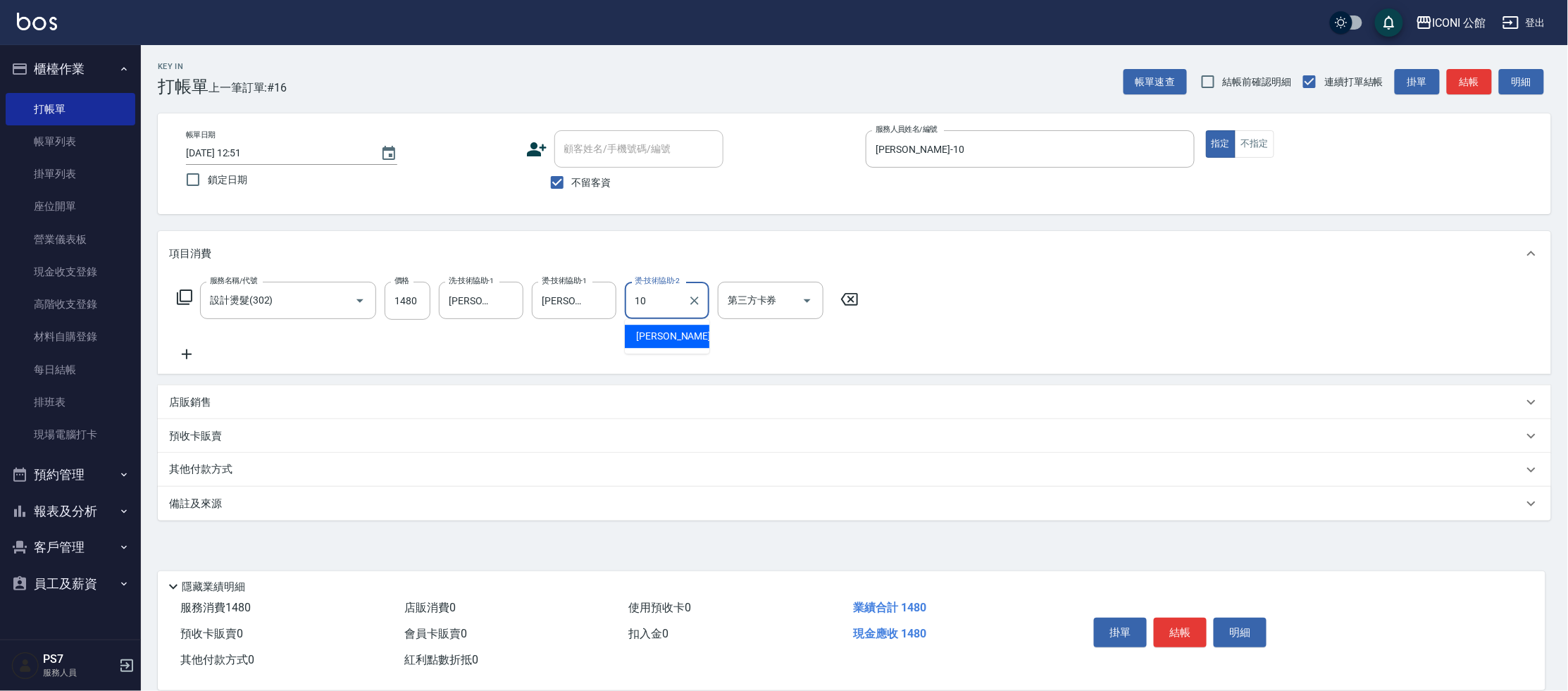
type input "[PERSON_NAME]-10"
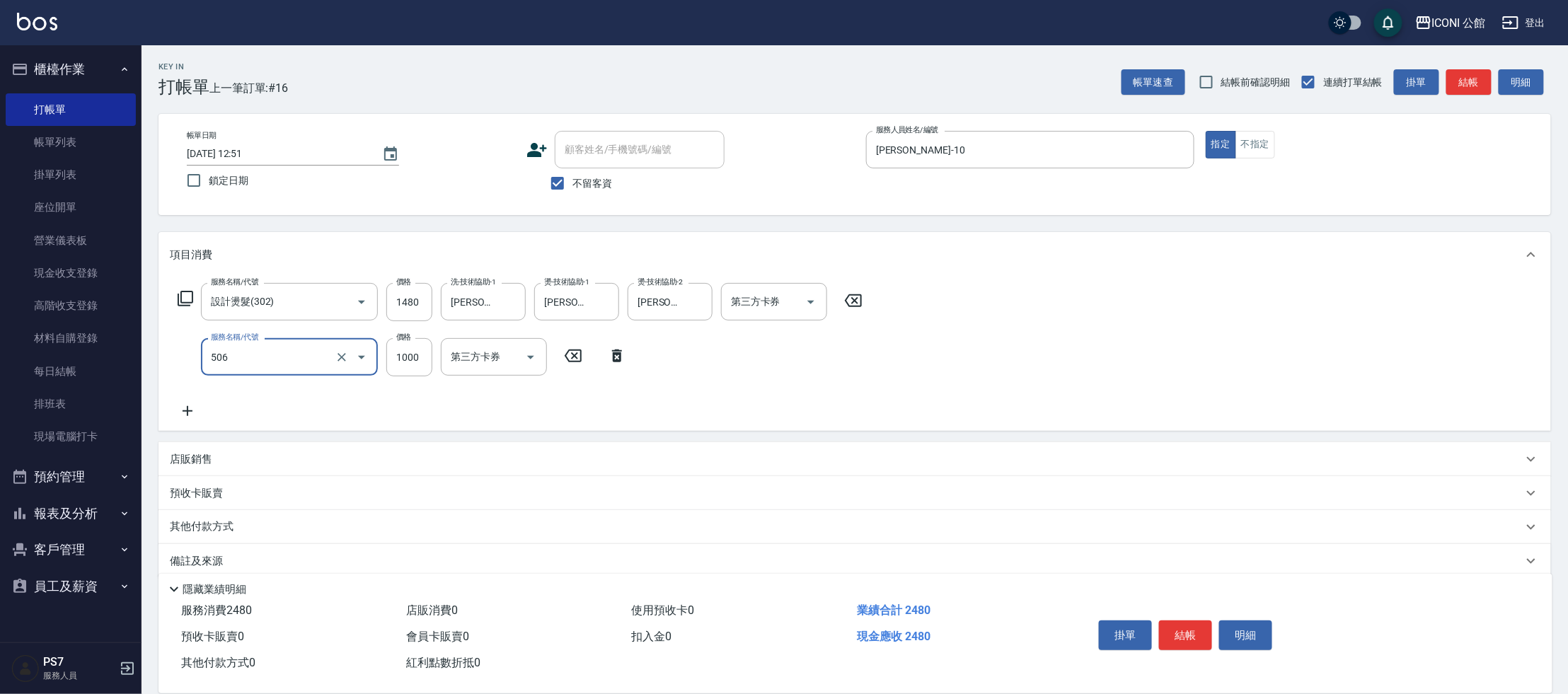
type input "DD急救護髮(506)"
type input "800"
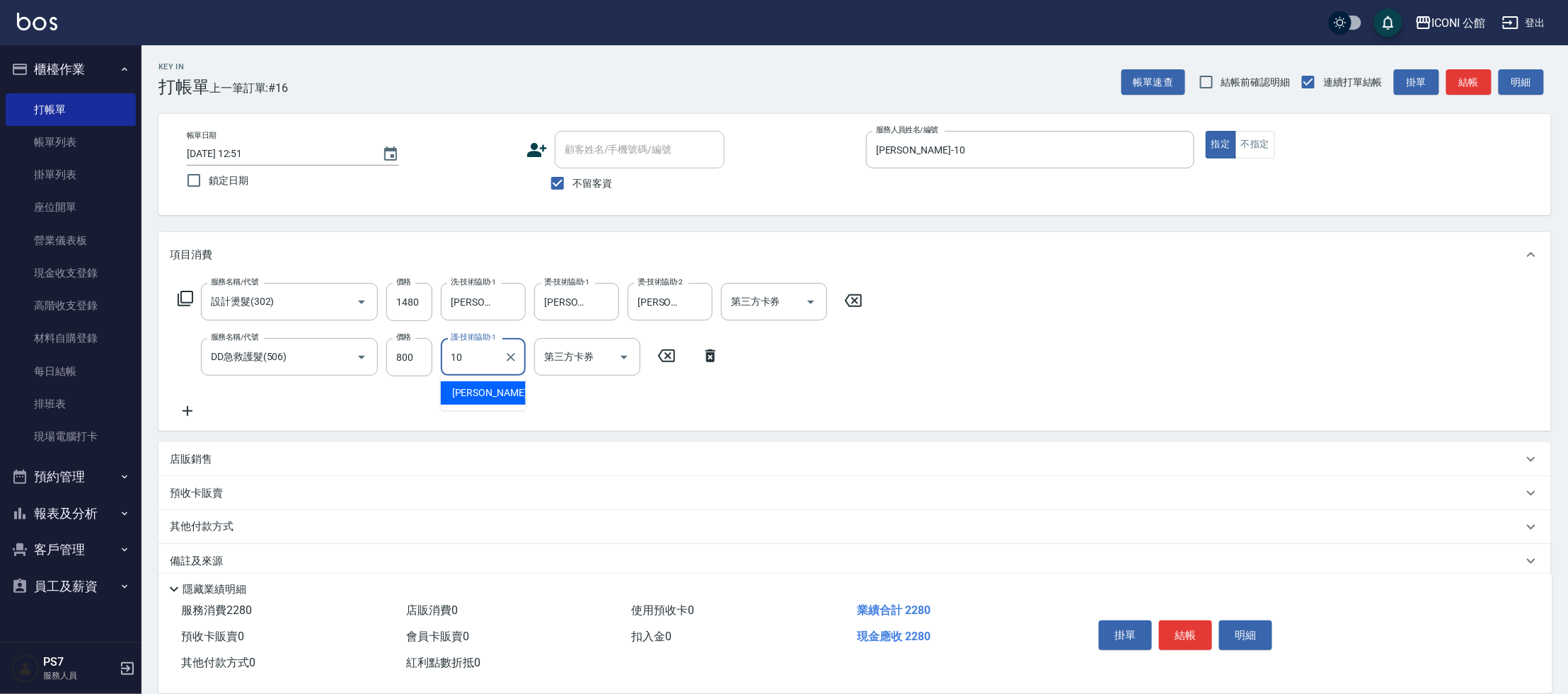
type input "[PERSON_NAME]-10"
click at [193, 527] on p "其他付款方式" at bounding box center [205, 527] width 71 height 15
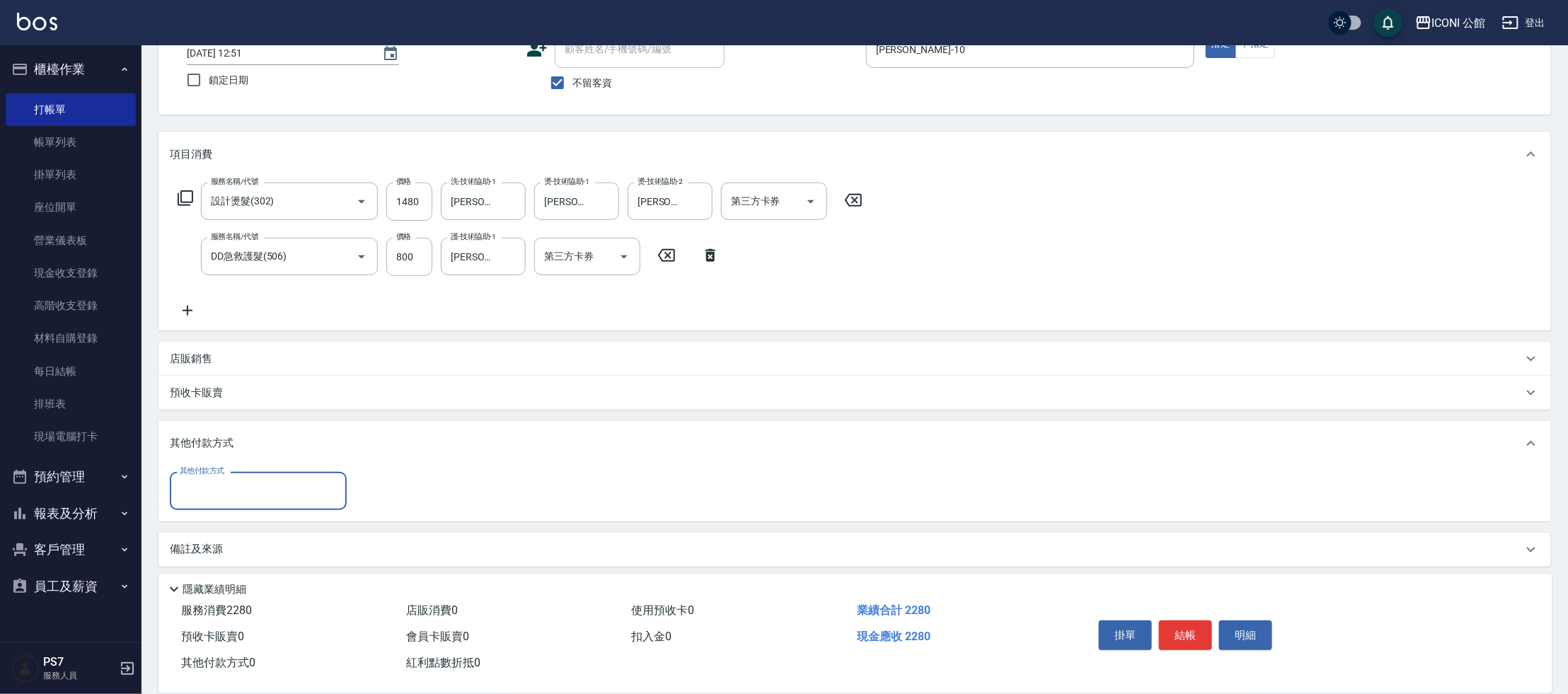
scroll to position [105, 0]
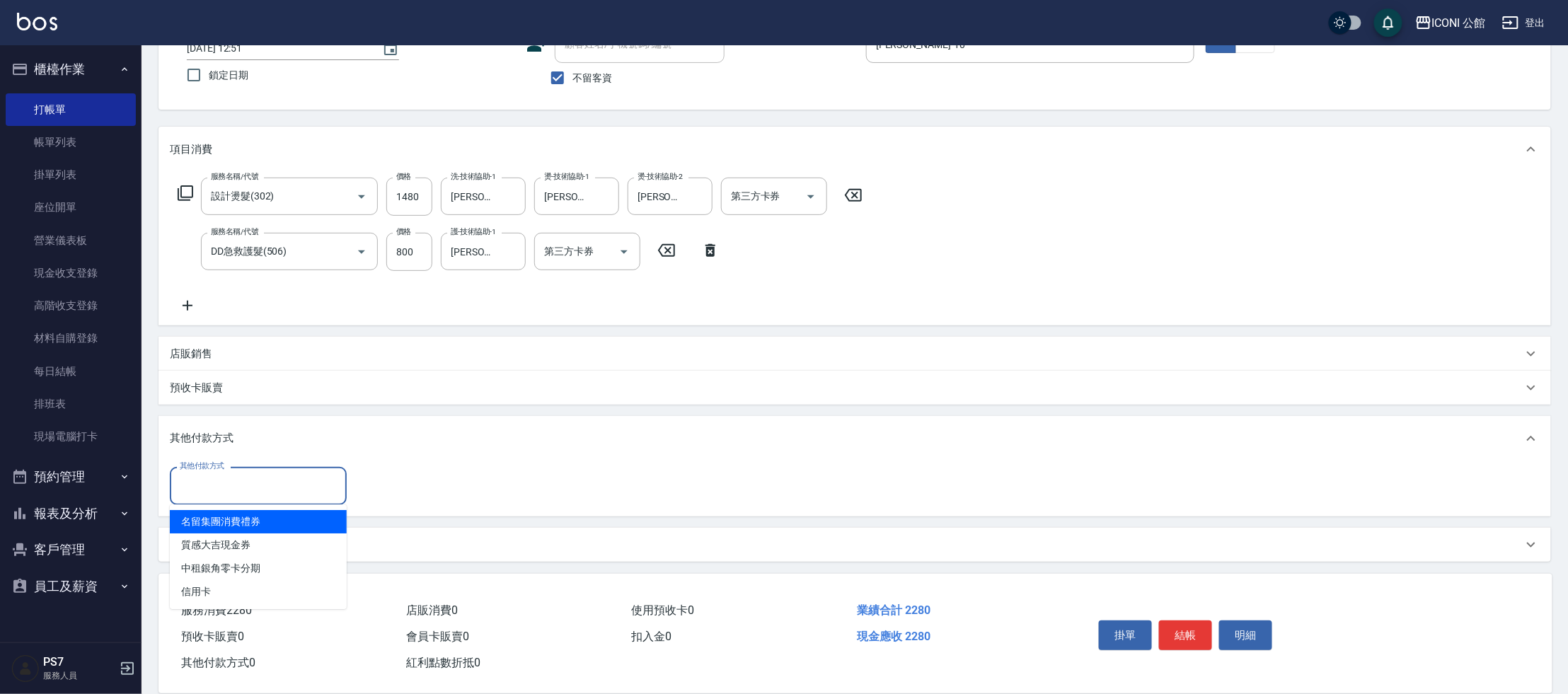
click at [311, 473] on input "其他付款方式" at bounding box center [258, 485] width 164 height 25
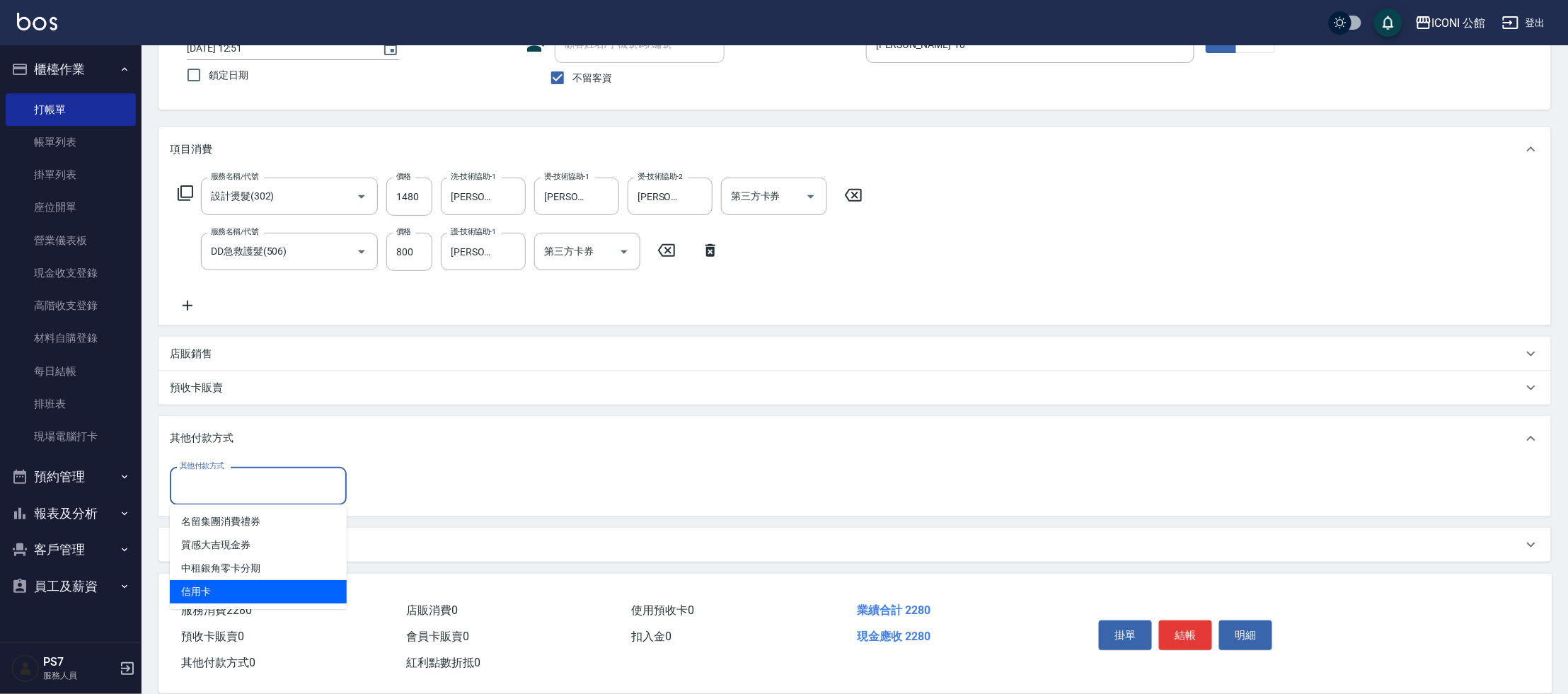
click at [262, 587] on span "信用卡" at bounding box center [258, 591] width 177 height 24
type input "信用卡"
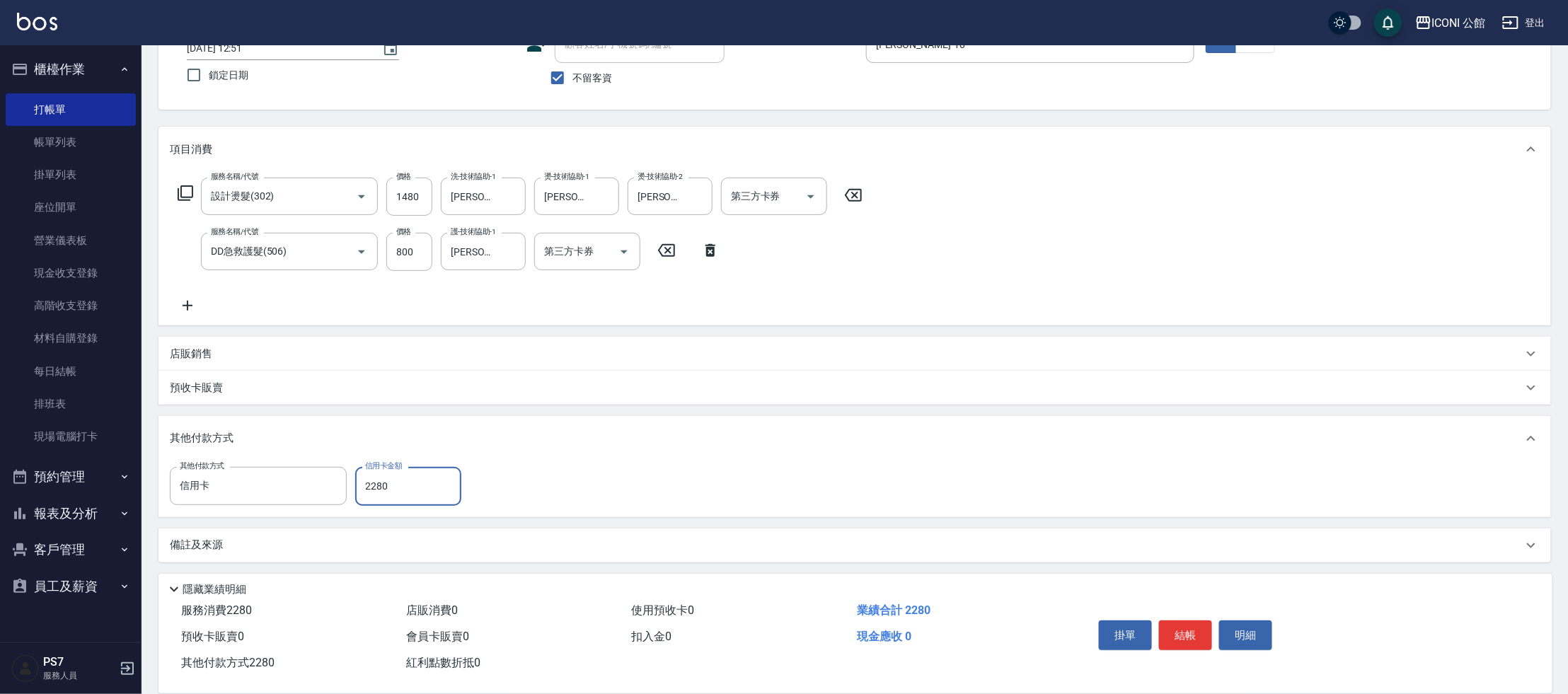
type input "2280"
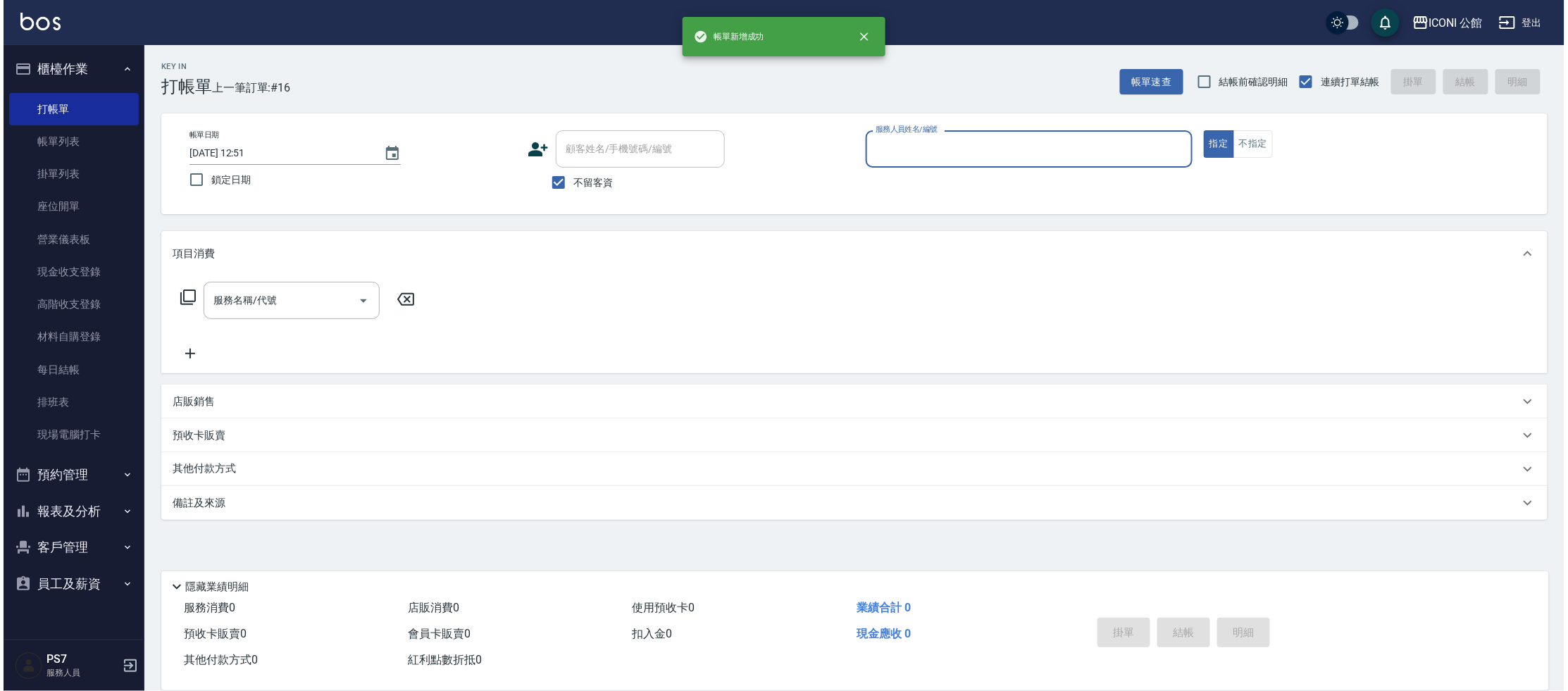
scroll to position [0, 0]
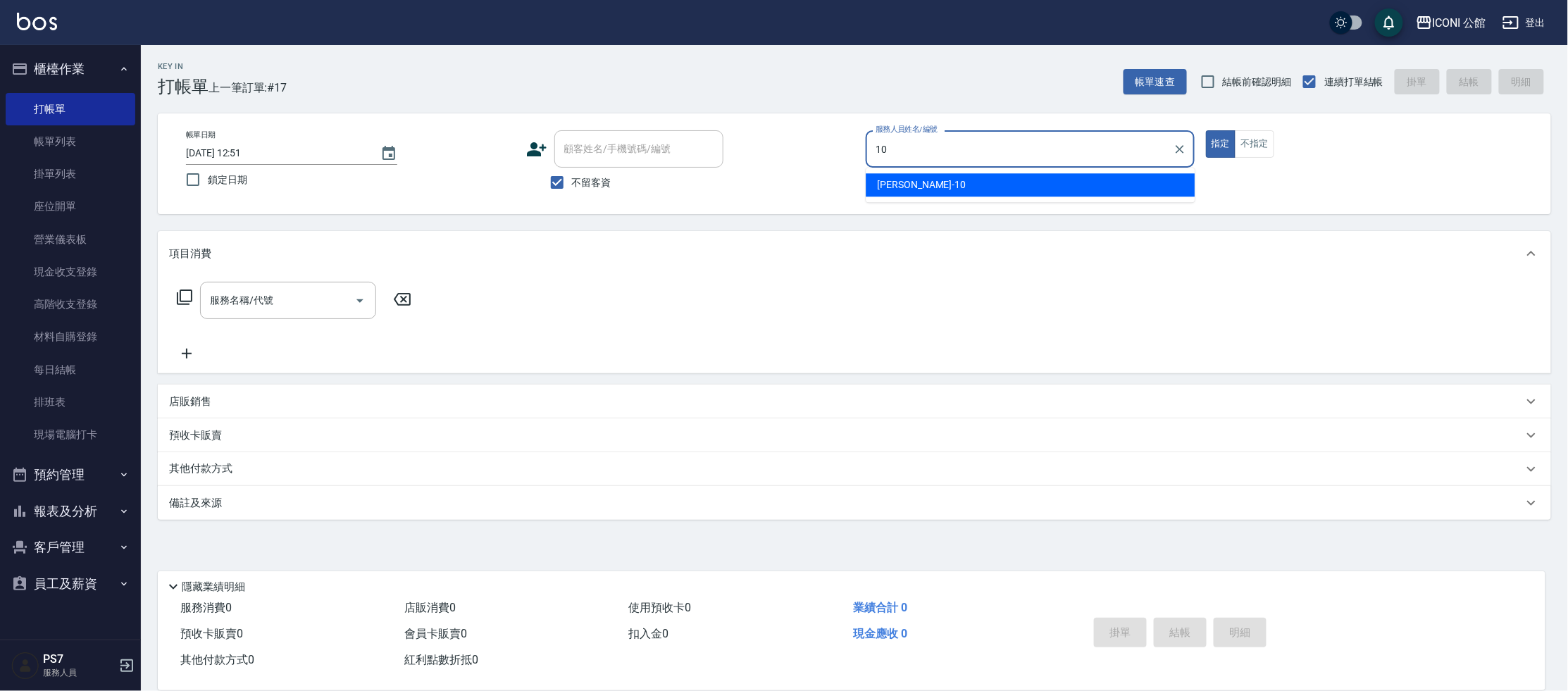
type input "[PERSON_NAME]-10"
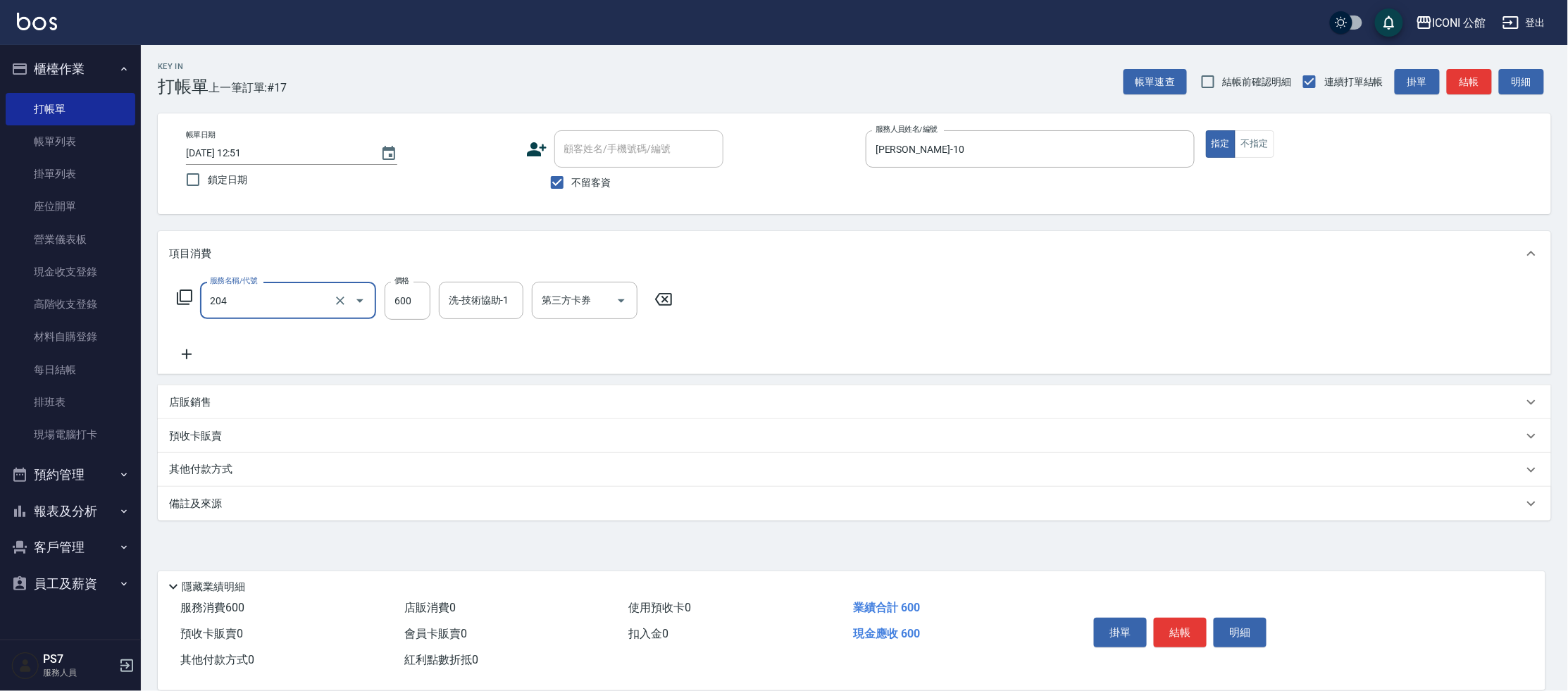
type input "指定洗+剪(204)"
type input "[PERSON_NAME]-10"
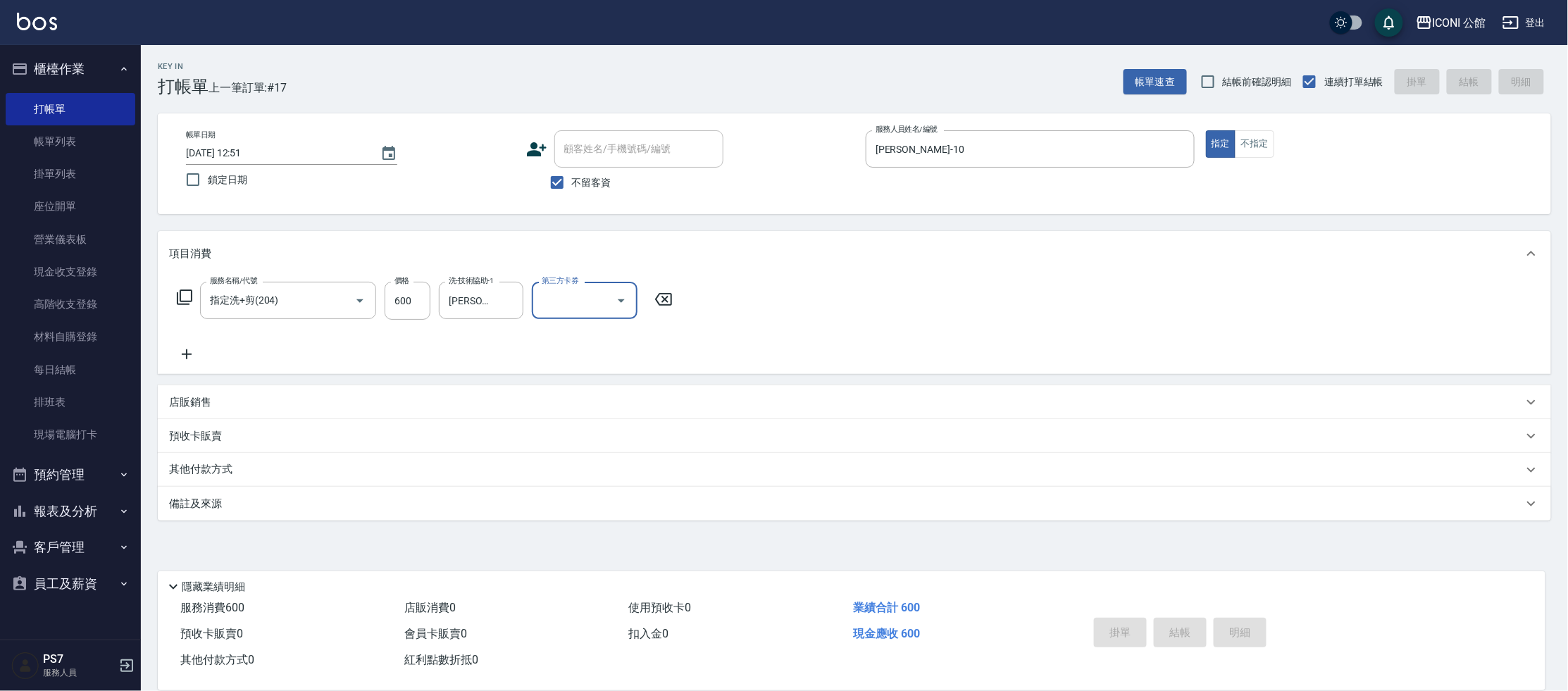
type input "[DATE] 12:52"
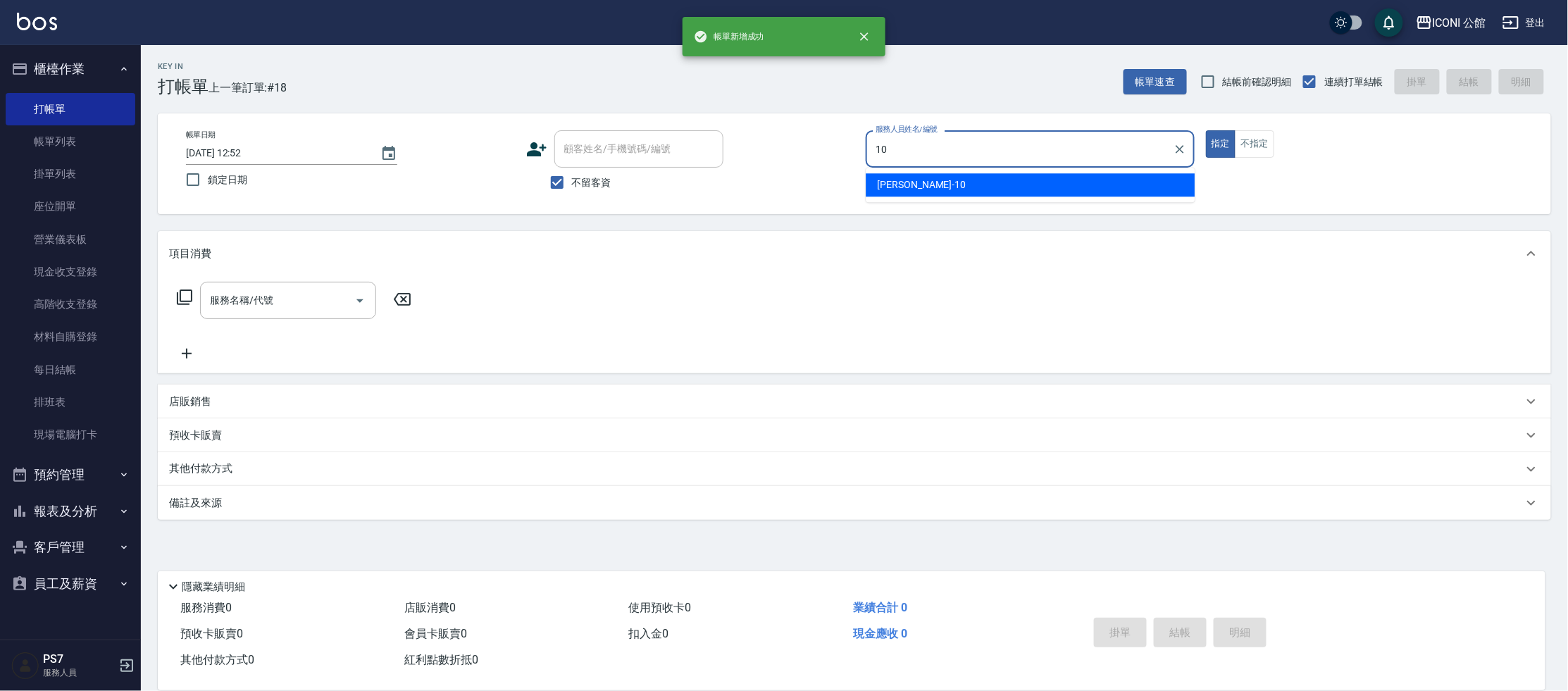
type input "[PERSON_NAME]-10"
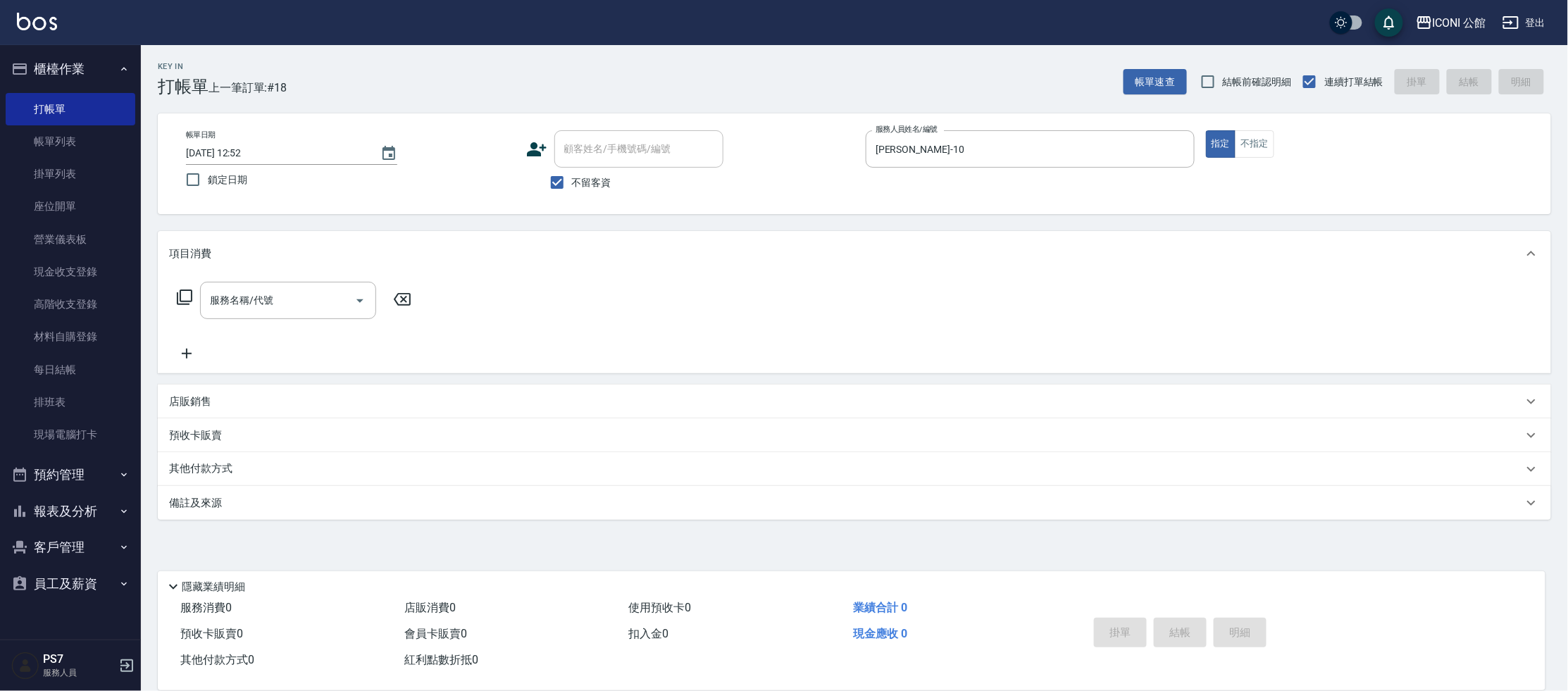
click at [202, 405] on p "店販銷售" at bounding box center [190, 402] width 42 height 15
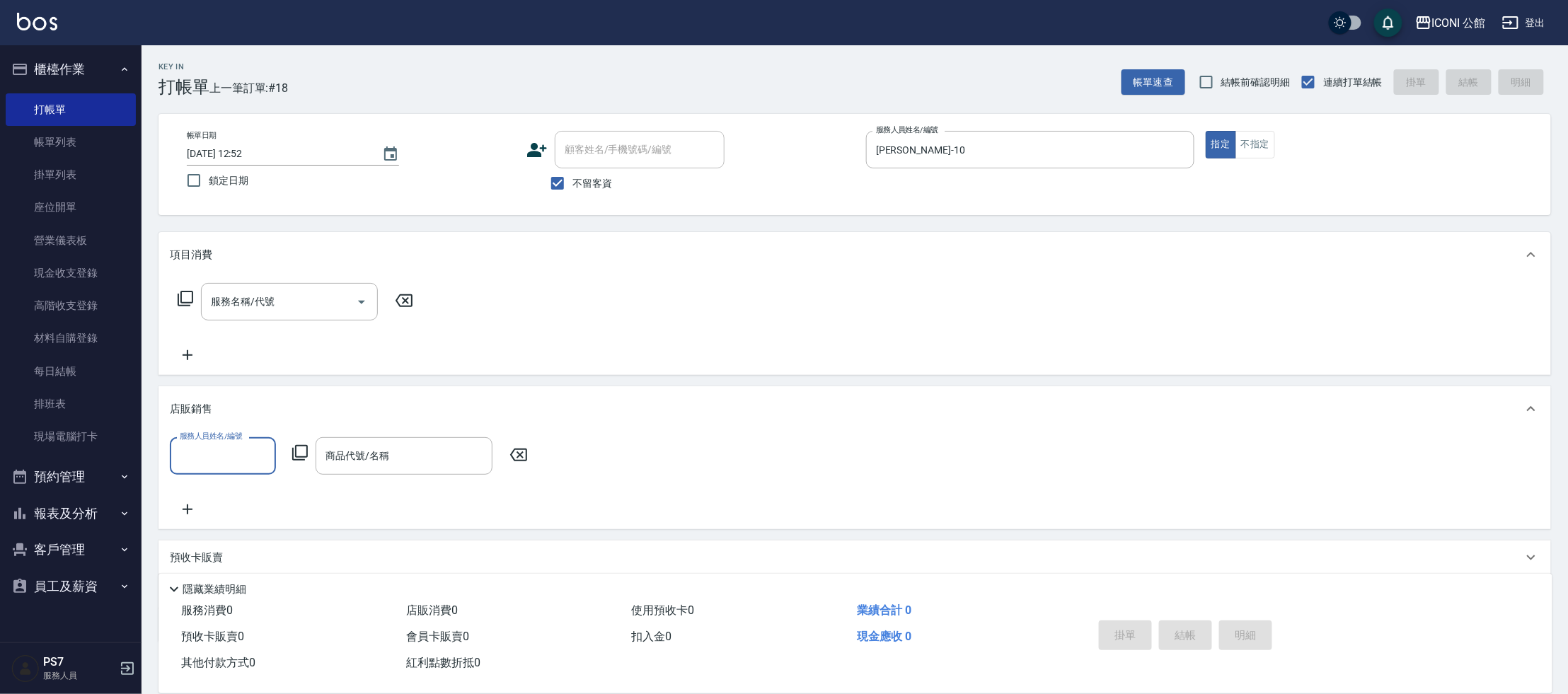
click at [223, 460] on input "服務人員姓名/編號" at bounding box center [222, 456] width 94 height 25
click at [235, 326] on div "[PERSON_NAME] -10" at bounding box center [222, 326] width 106 height 24
type input "[PERSON_NAME]-10"
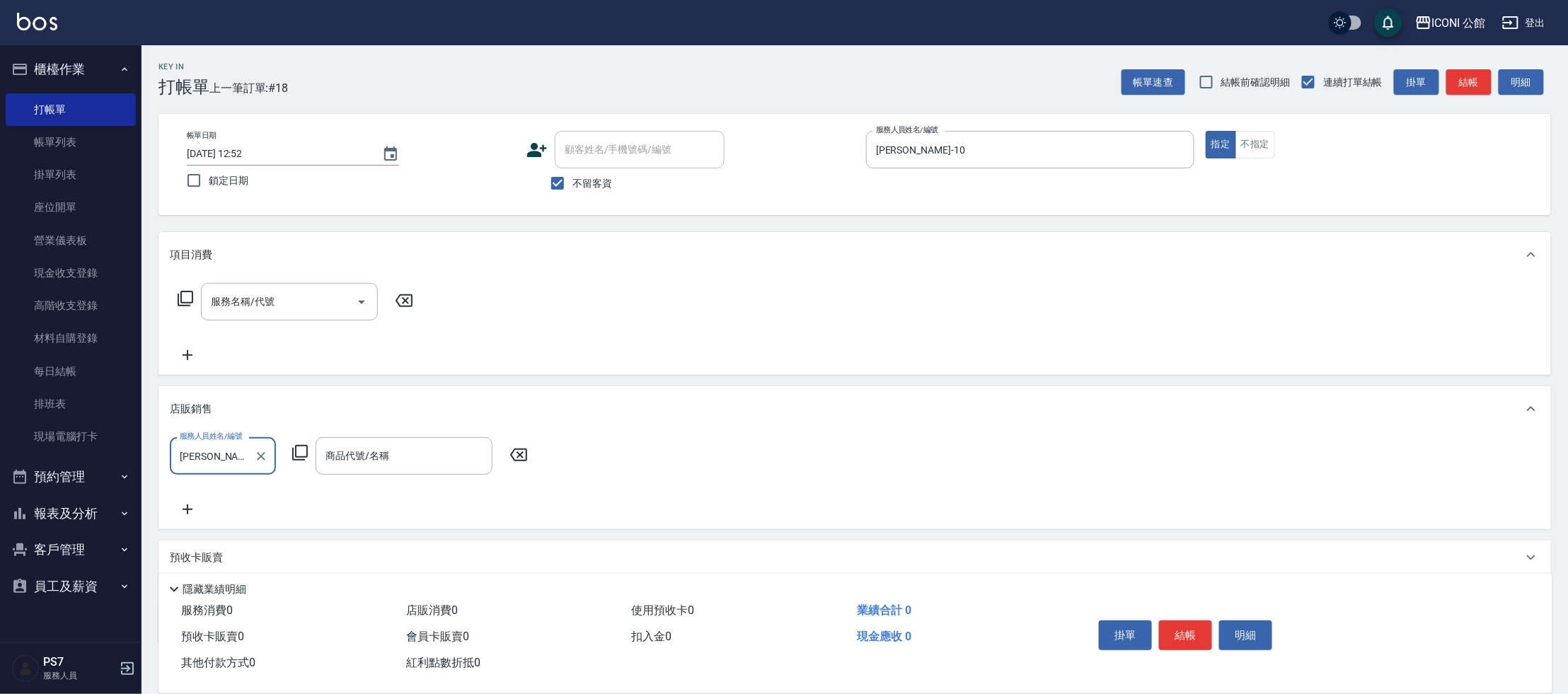
click at [305, 454] on icon at bounding box center [300, 453] width 17 height 17
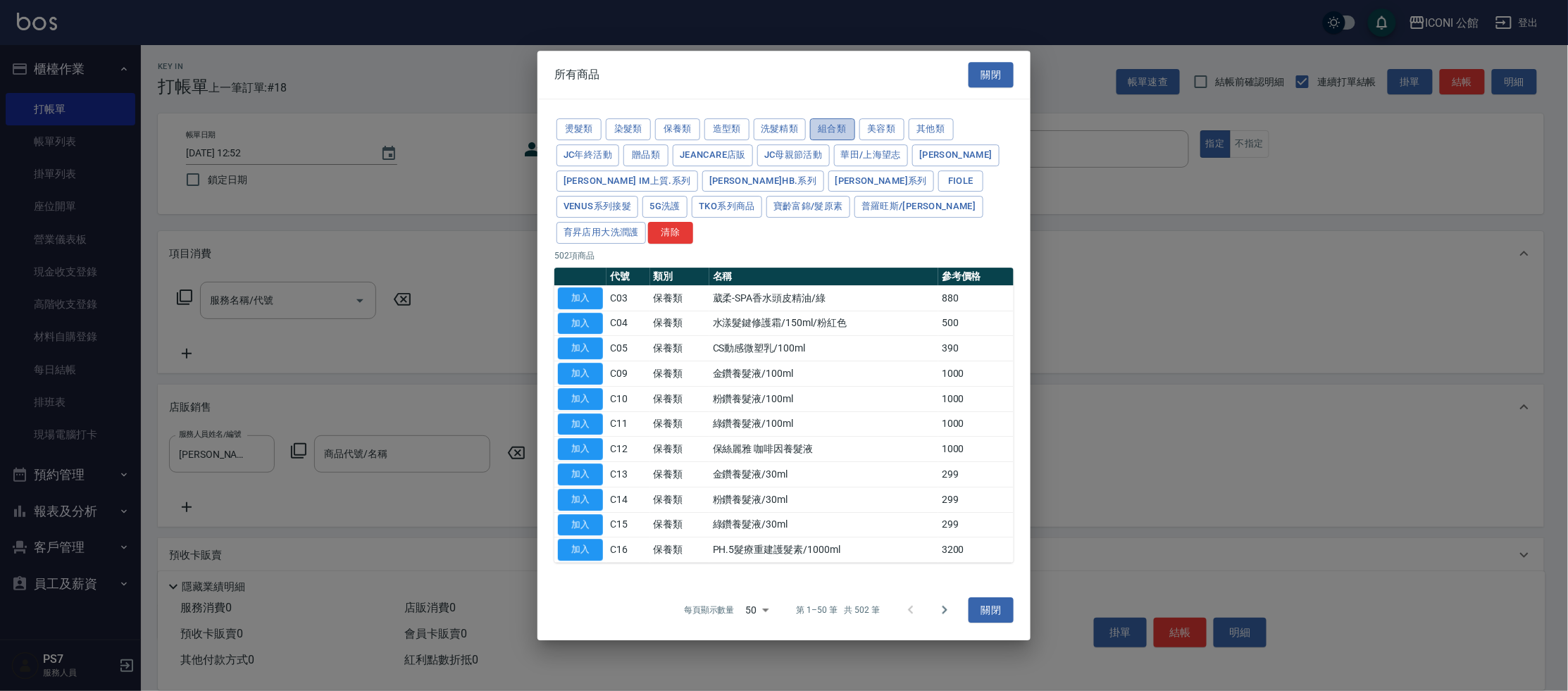
click at [828, 137] on button "組合類" at bounding box center [832, 129] width 45 height 22
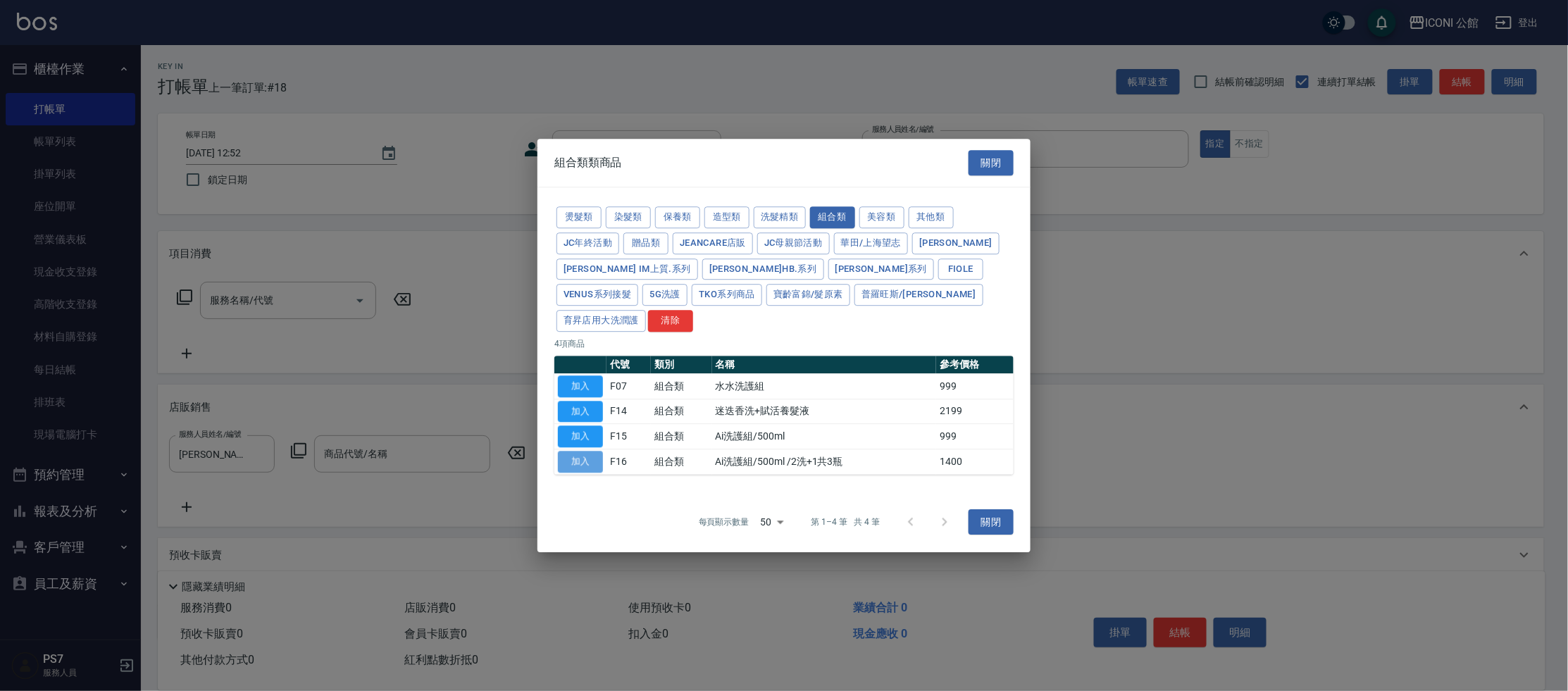
click at [592, 451] on button "加入" at bounding box center [580, 461] width 45 height 22
type input "Ai洗護組/500ml /2洗+1共3瓶"
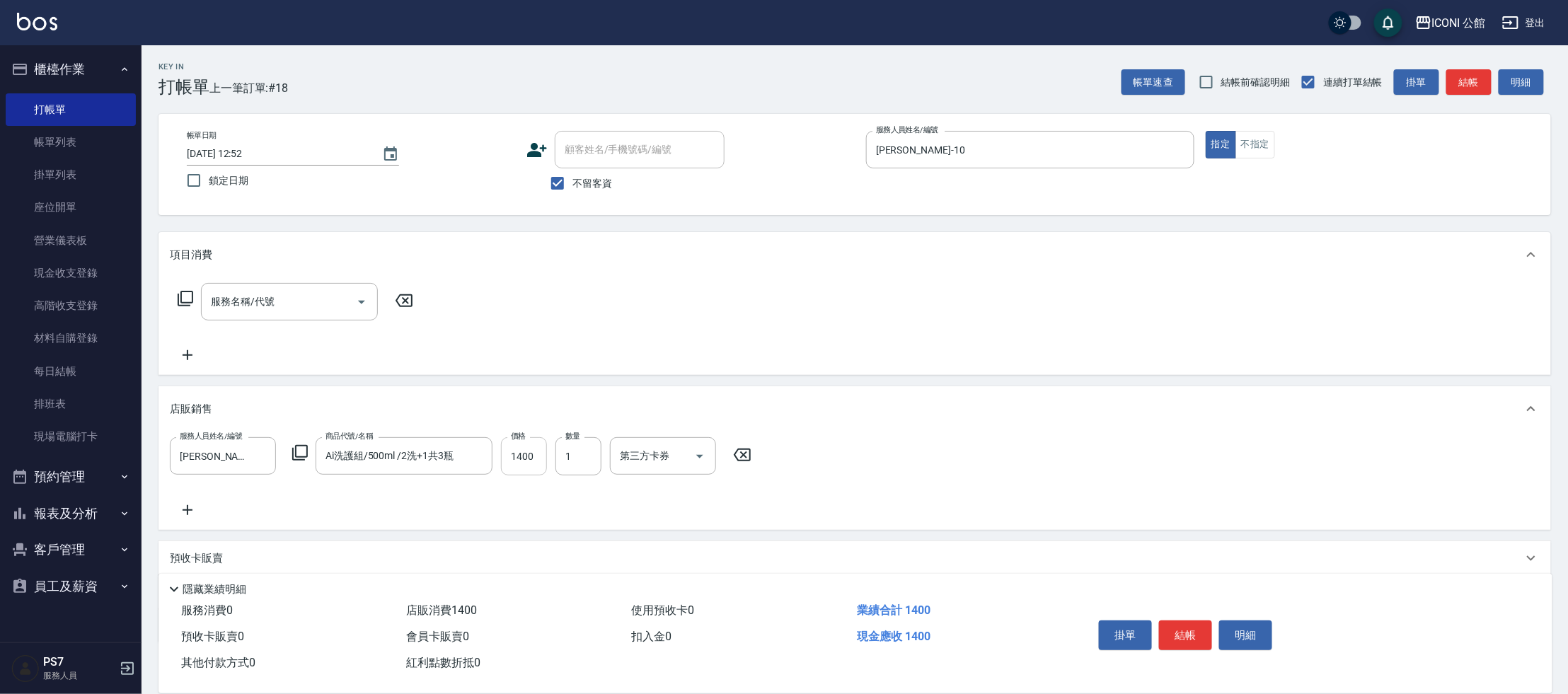
click at [538, 452] on input "1400" at bounding box center [524, 456] width 46 height 38
type input "1200"
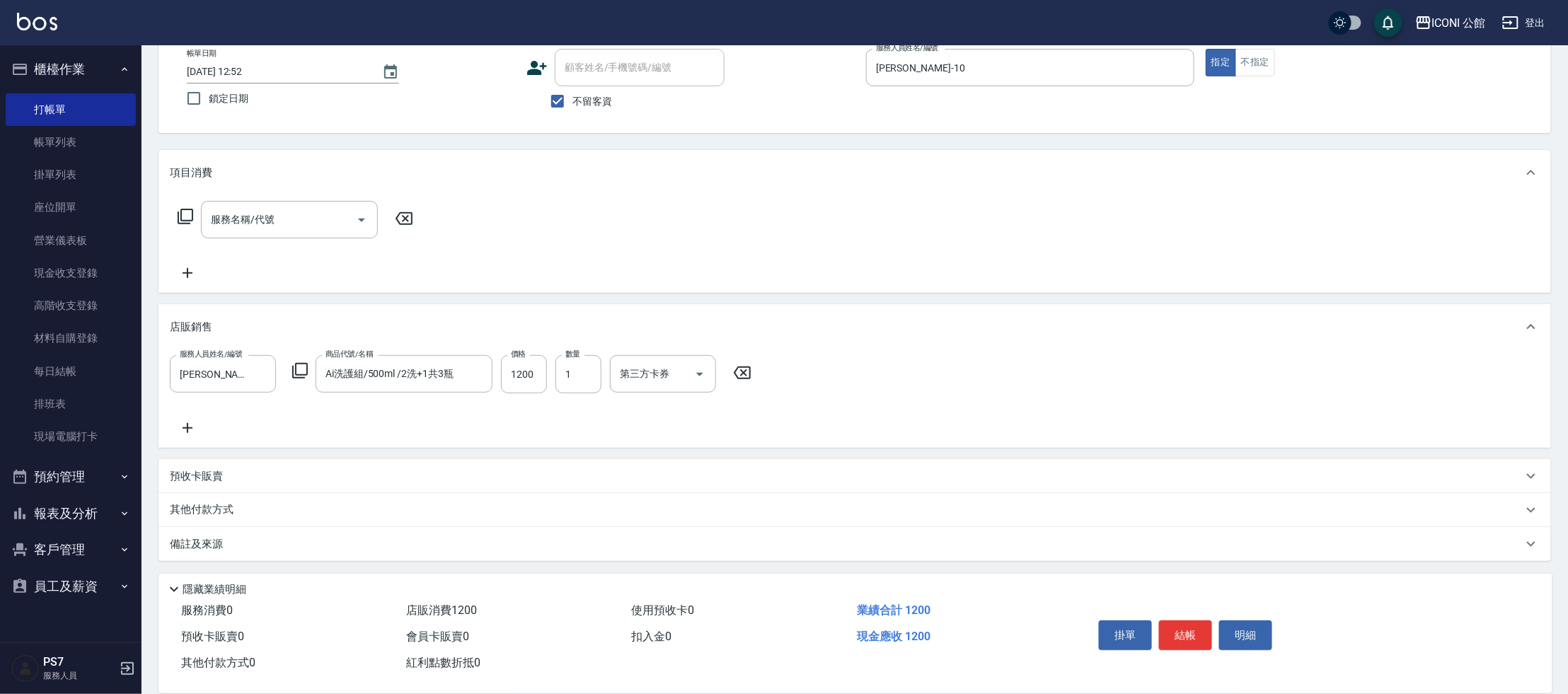
click at [203, 512] on p "其他付款方式" at bounding box center [205, 510] width 71 height 15
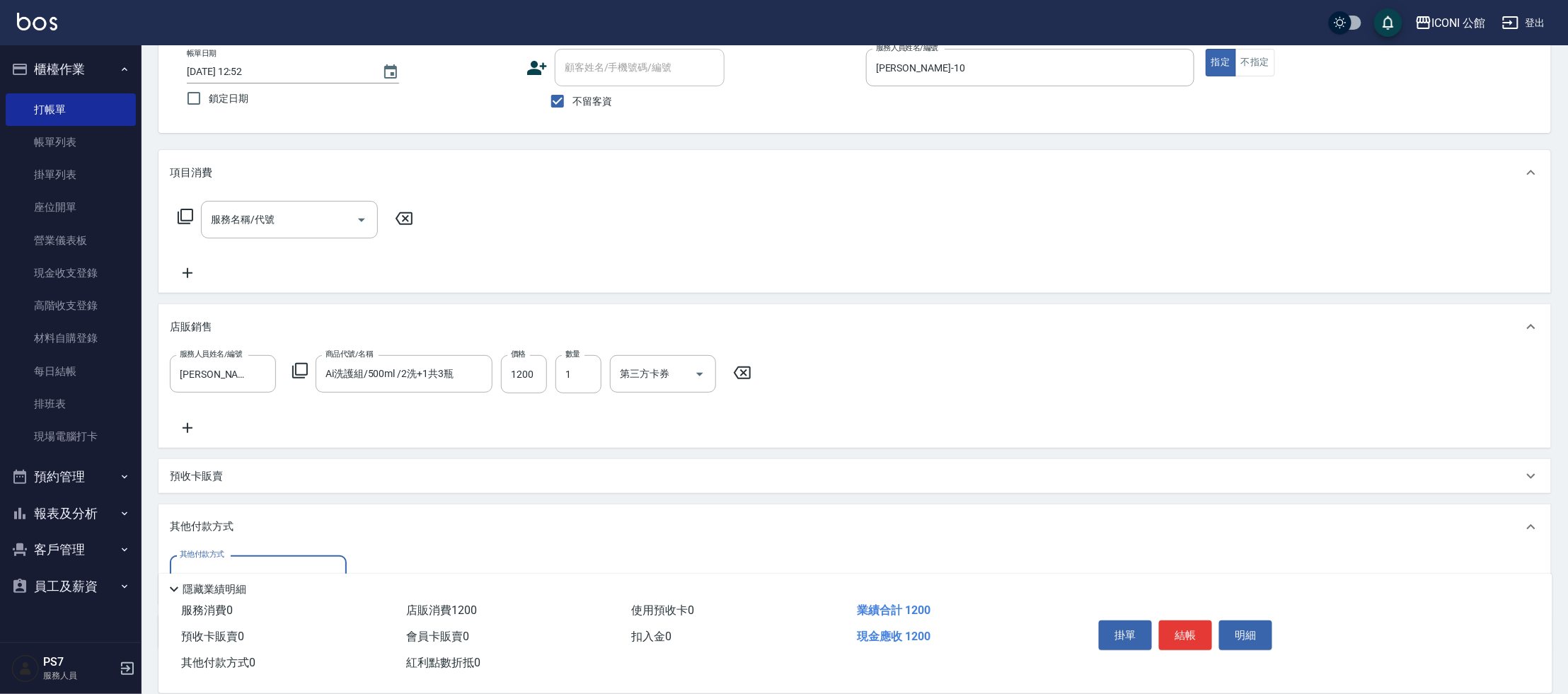
scroll to position [0, 0]
click at [225, 564] on input "其他付款方式" at bounding box center [258, 574] width 164 height 25
click at [230, 540] on span "信用卡" at bounding box center [258, 538] width 177 height 24
type input "信用卡"
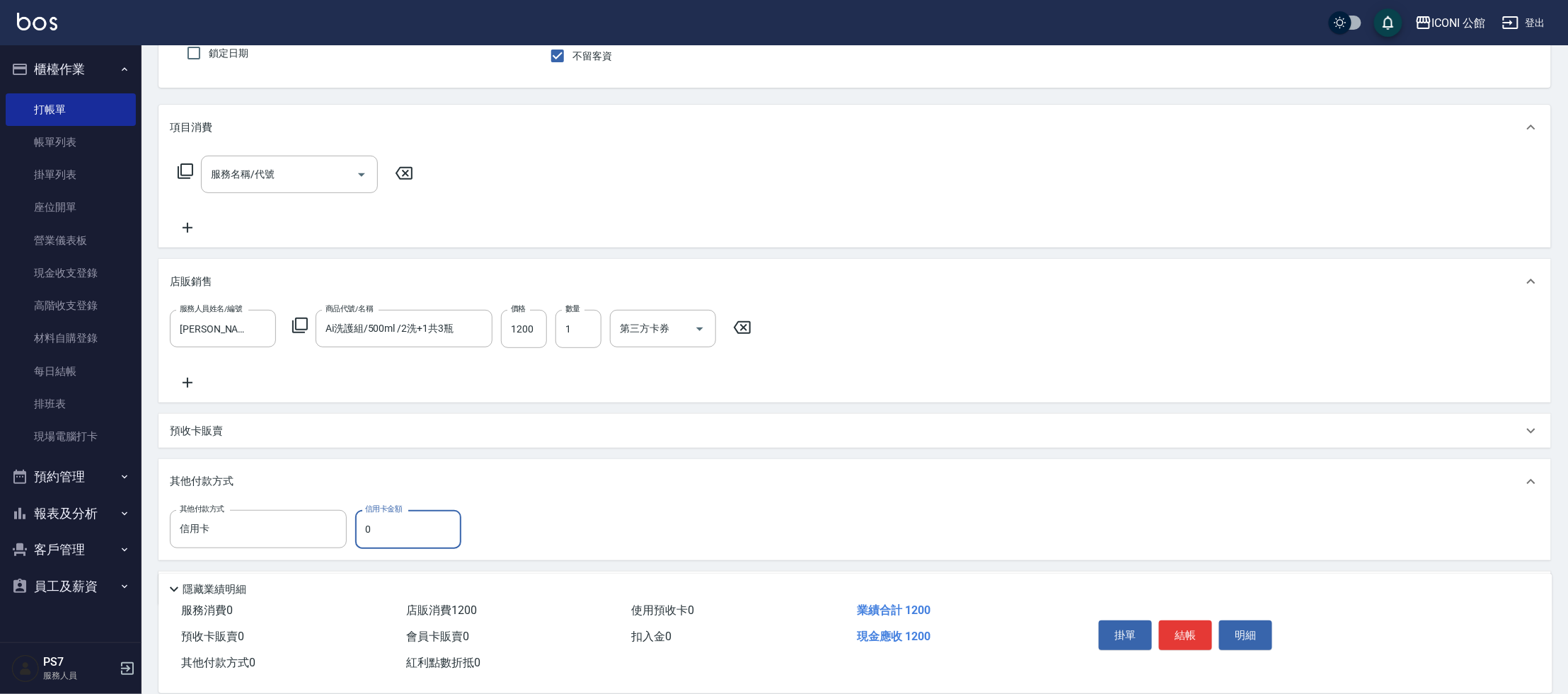
scroll to position [171, 0]
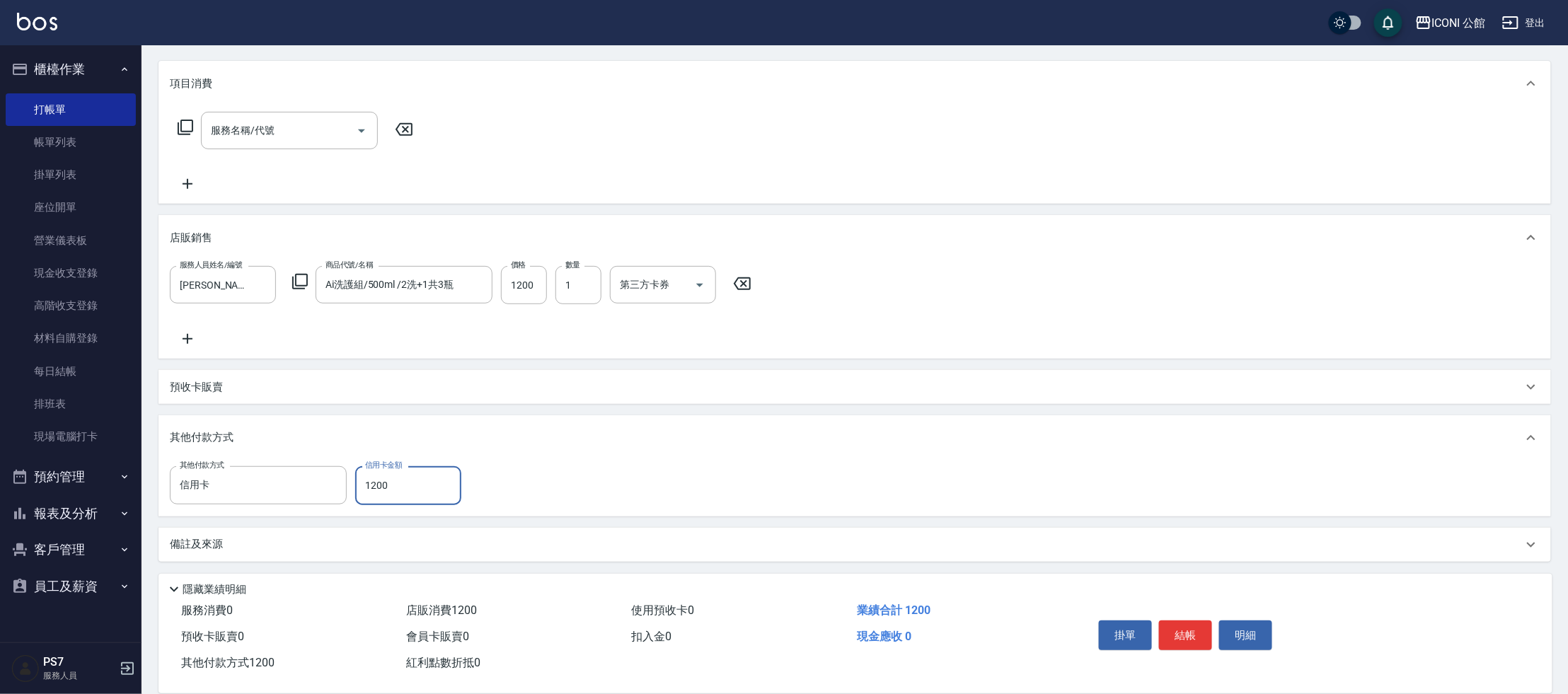
type input "1200"
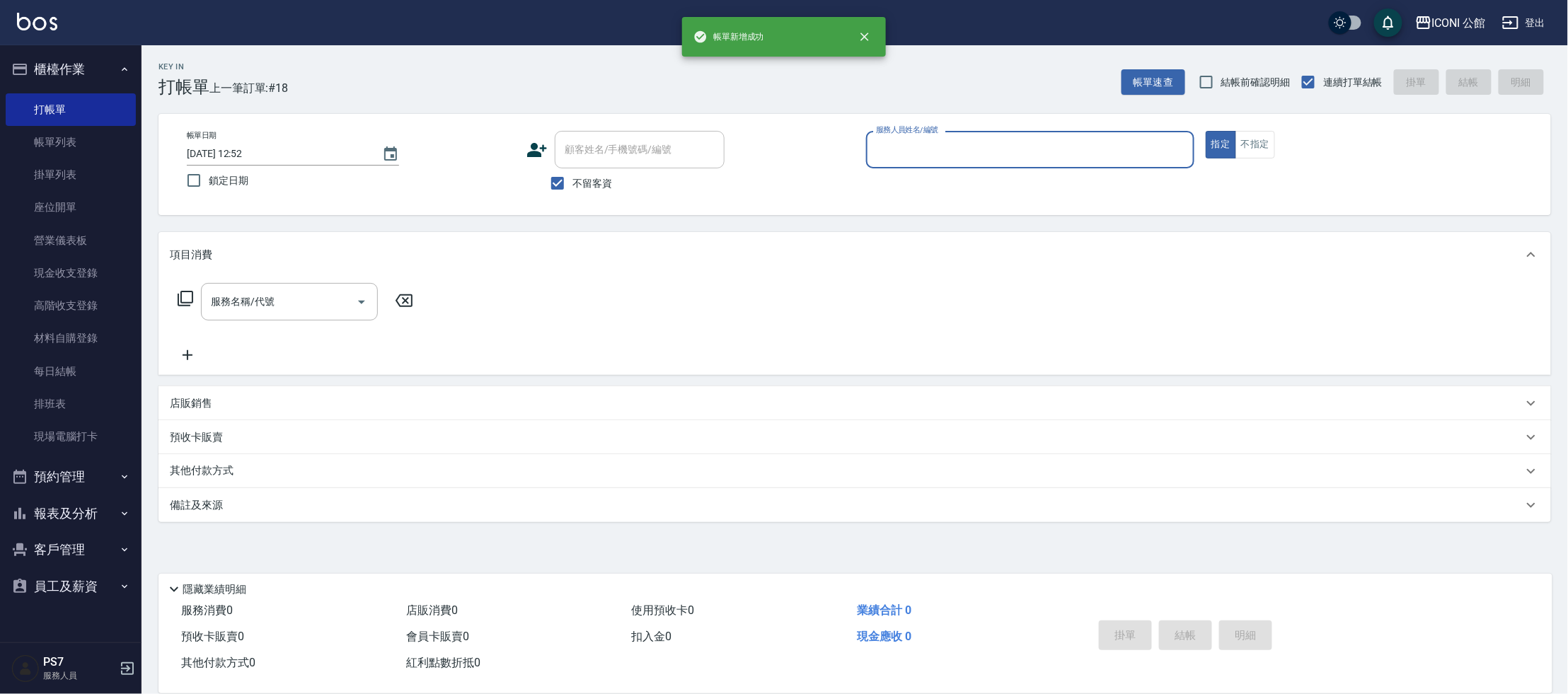
scroll to position [0, 0]
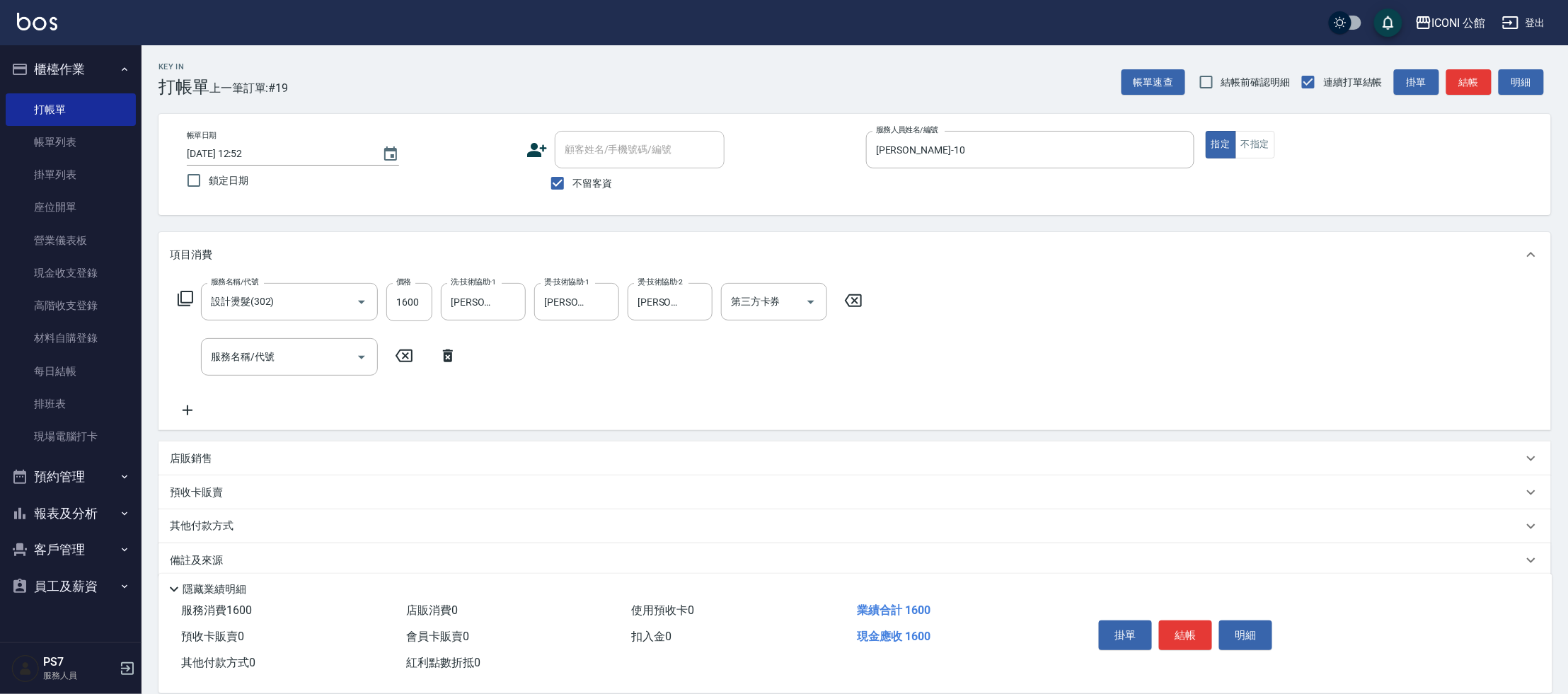
click at [177, 292] on icon at bounding box center [185, 298] width 17 height 17
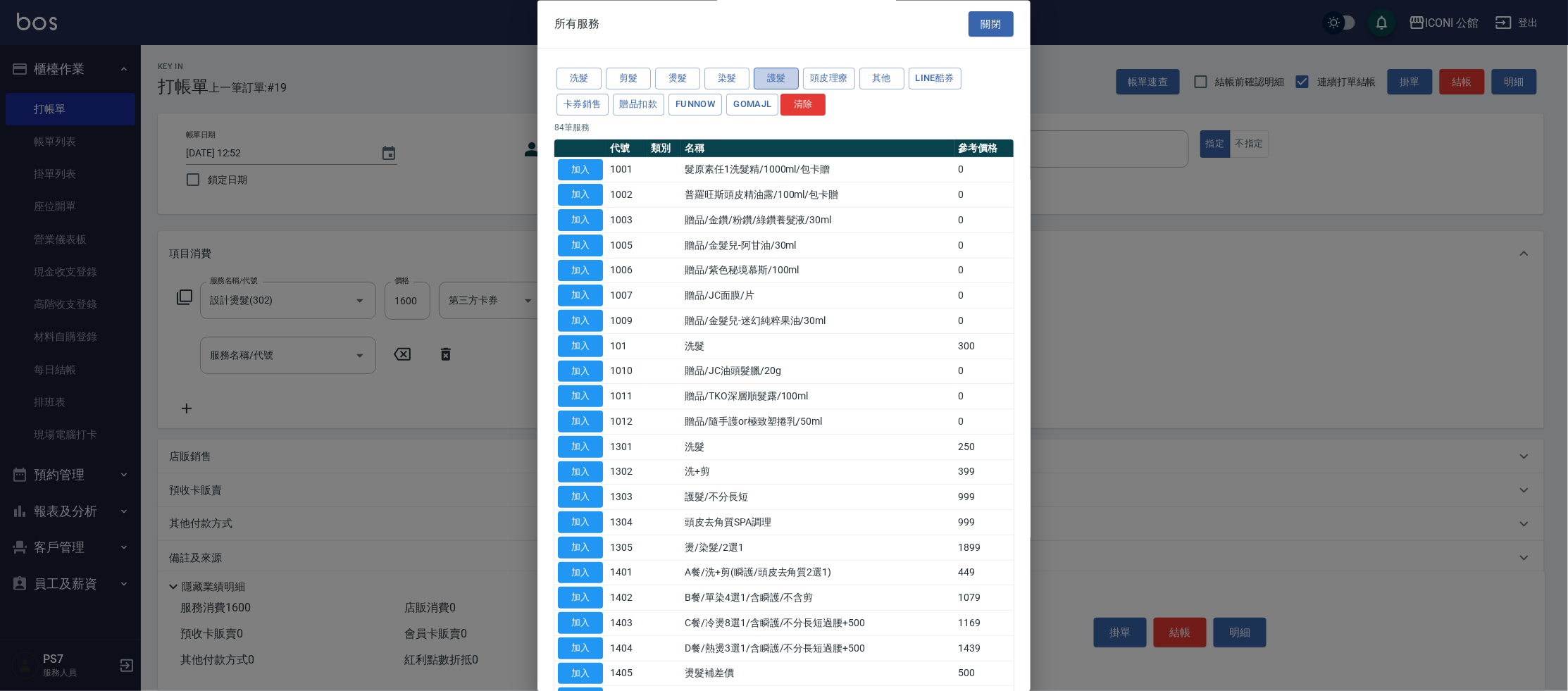
click at [784, 77] on button "護髮" at bounding box center [776, 79] width 45 height 22
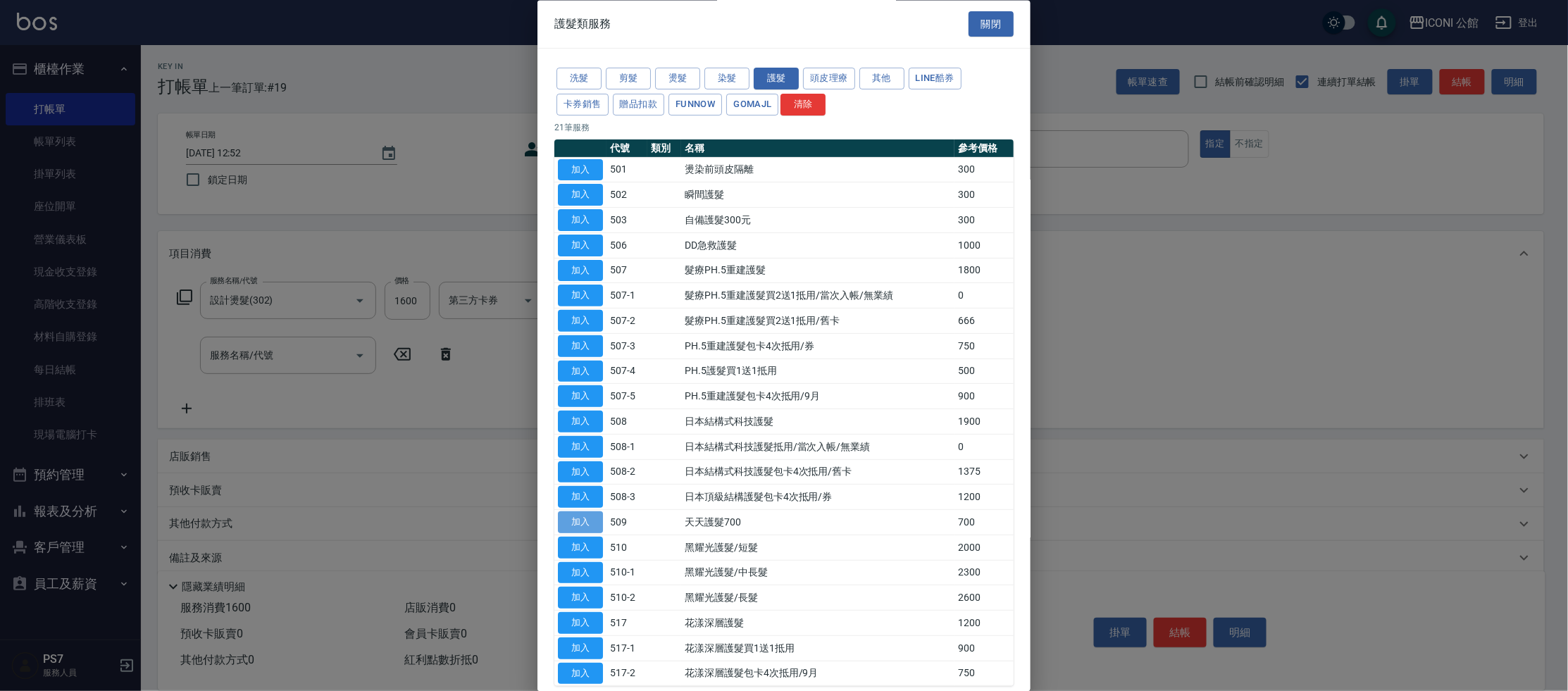
click at [586, 524] on button "加入" at bounding box center [580, 523] width 45 height 22
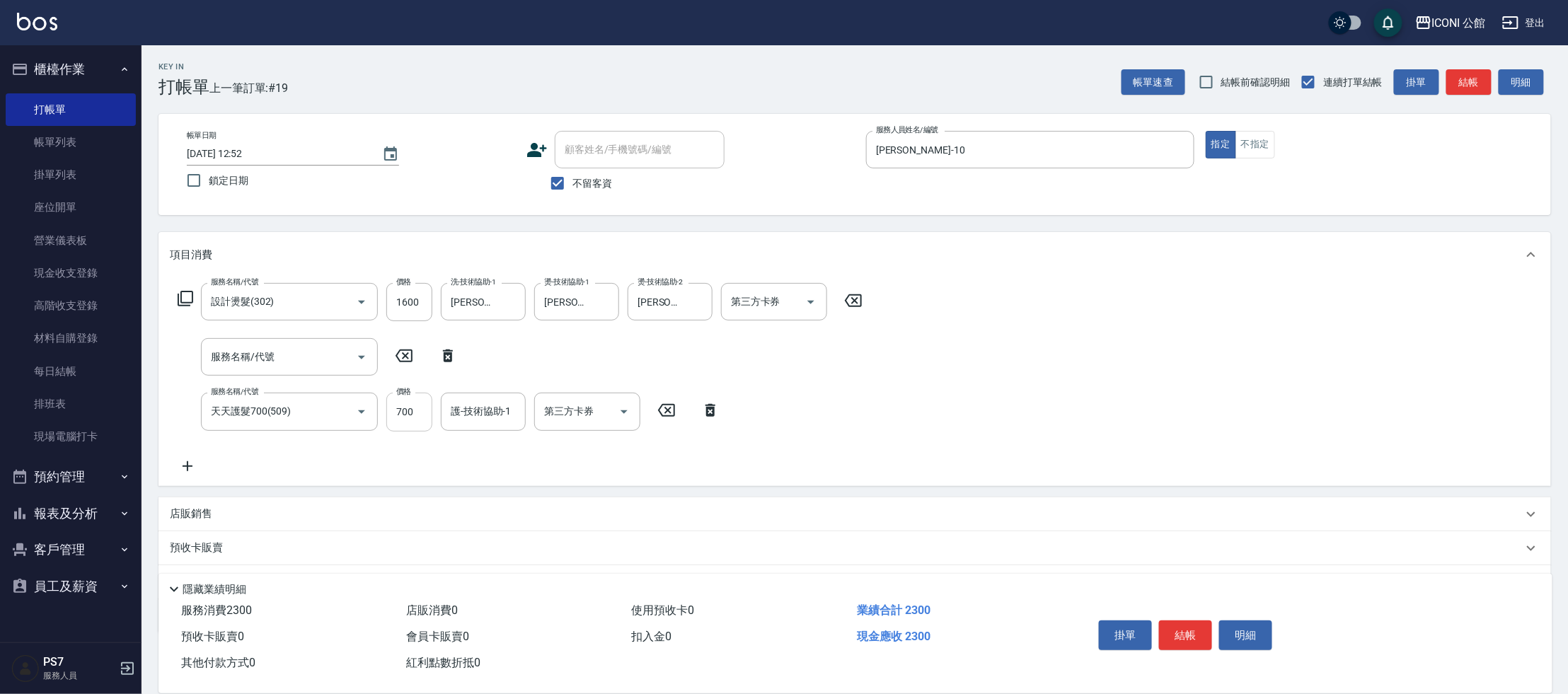
click at [416, 410] on input "700" at bounding box center [409, 412] width 46 height 38
click at [1187, 630] on button "結帳" at bounding box center [1185, 635] width 53 height 30
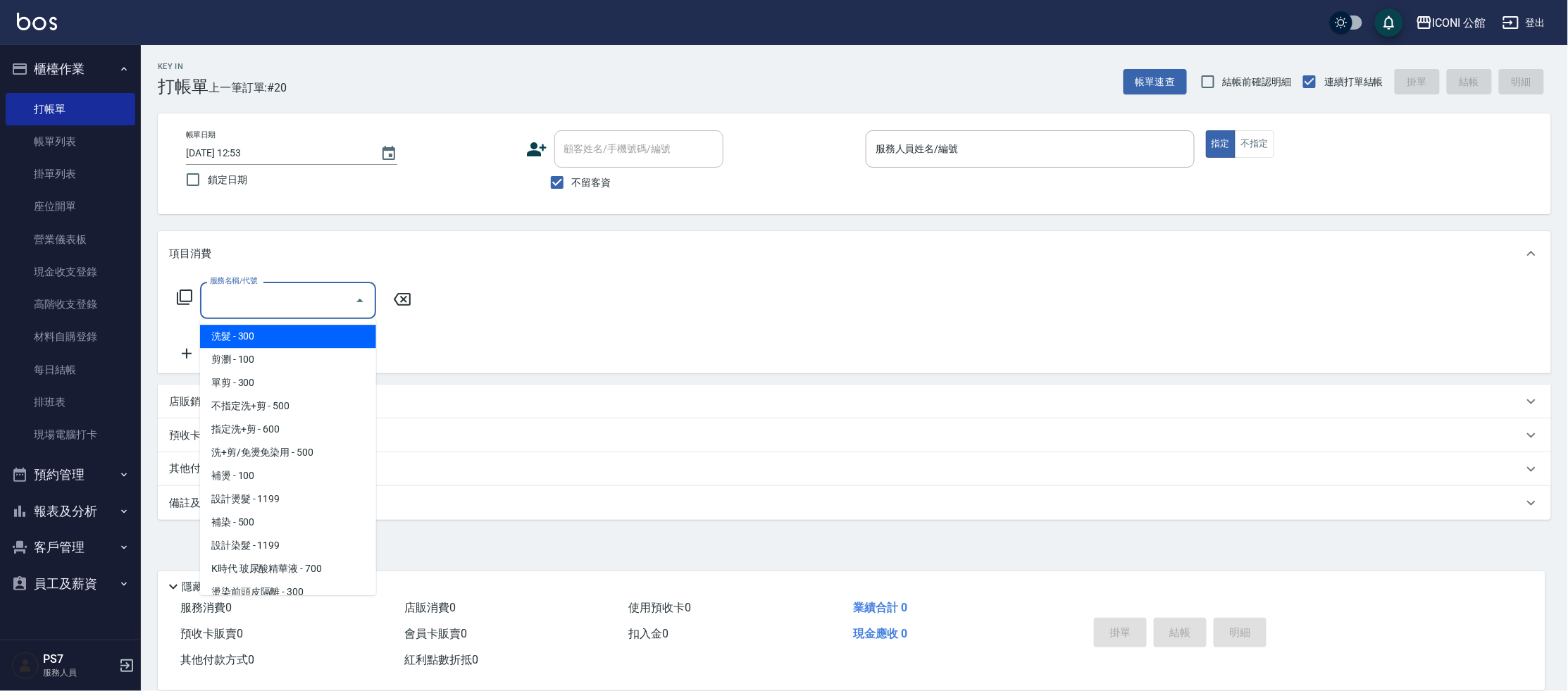
click at [275, 305] on input "服務名稱/代號" at bounding box center [277, 300] width 142 height 25
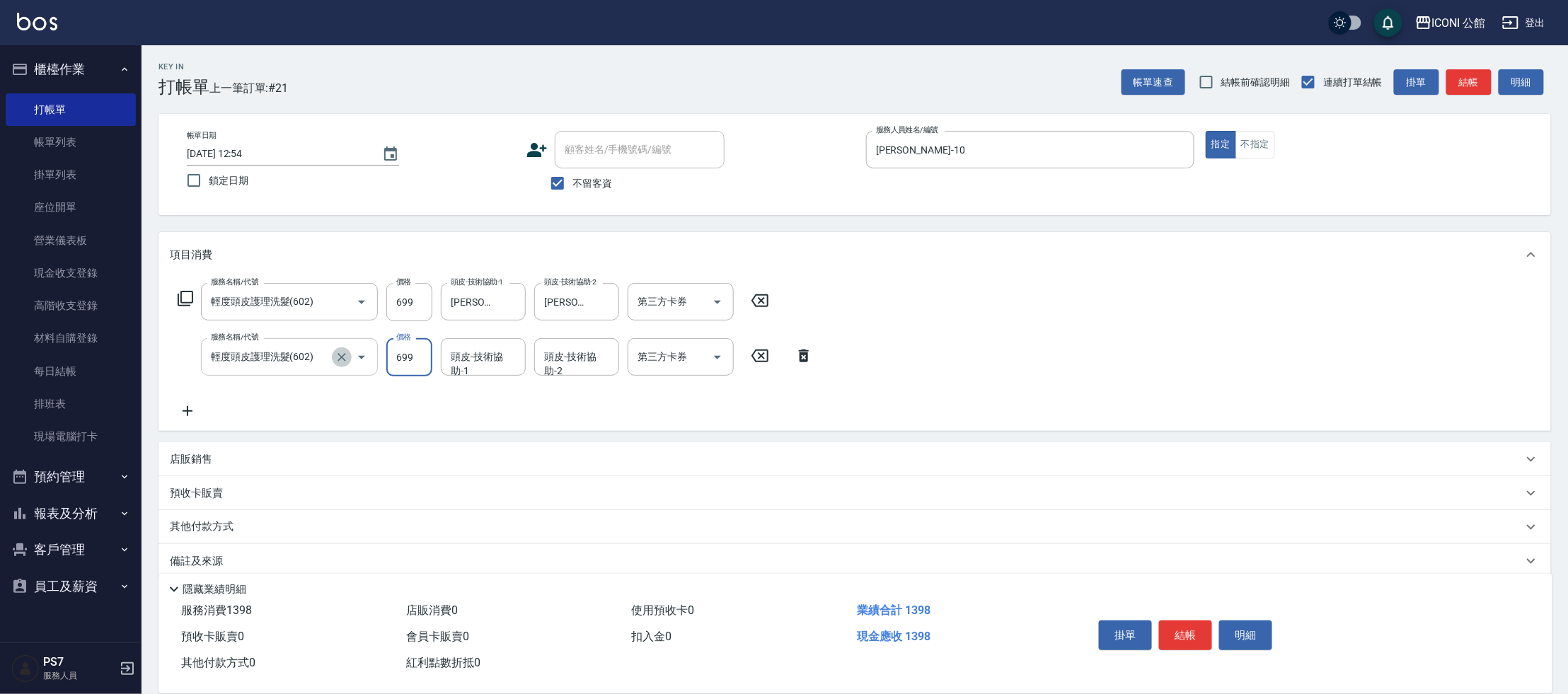
click at [346, 356] on icon "Clear" at bounding box center [342, 357] width 14 height 14
click at [342, 360] on icon "Clear" at bounding box center [342, 357] width 14 height 14
click at [1199, 640] on button "結帳" at bounding box center [1185, 635] width 53 height 30
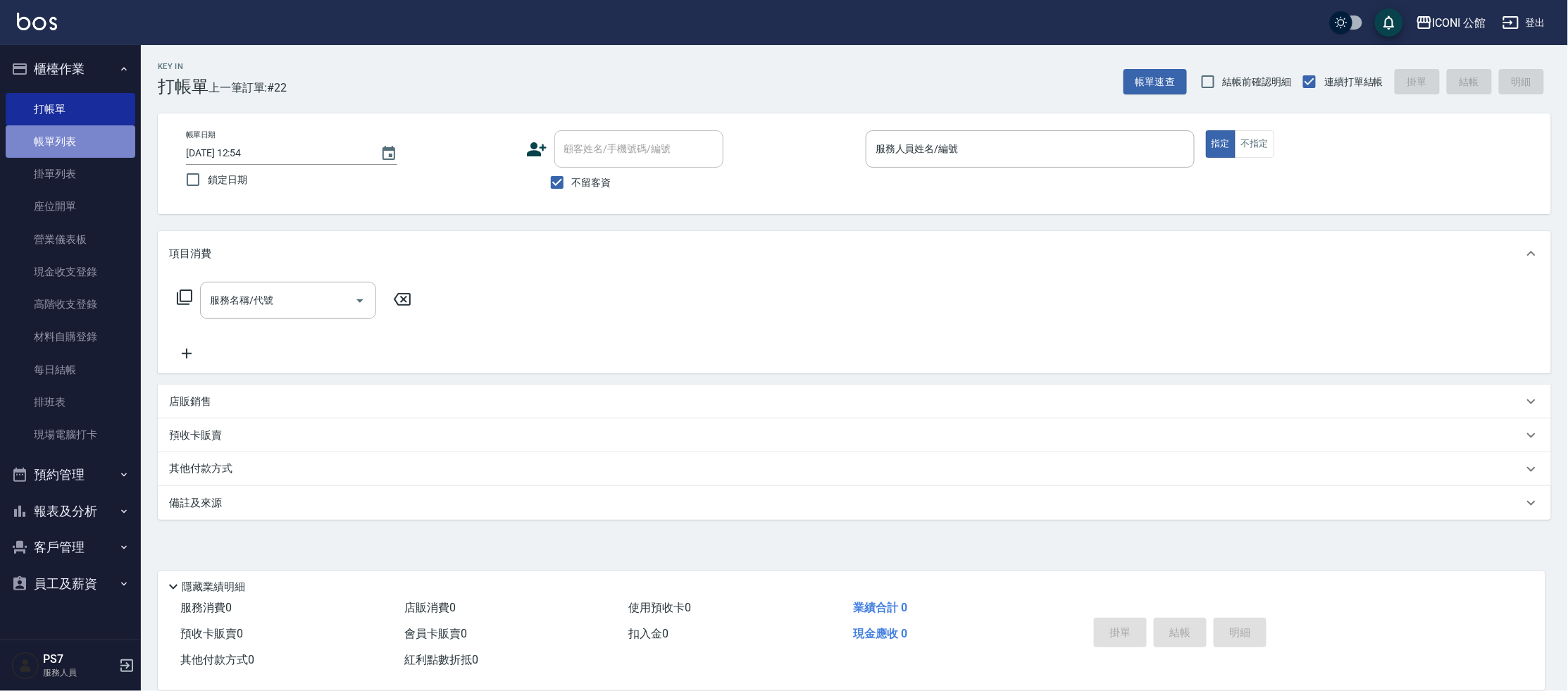
click at [61, 142] on link "帳單列表" at bounding box center [70, 141] width 130 height 33
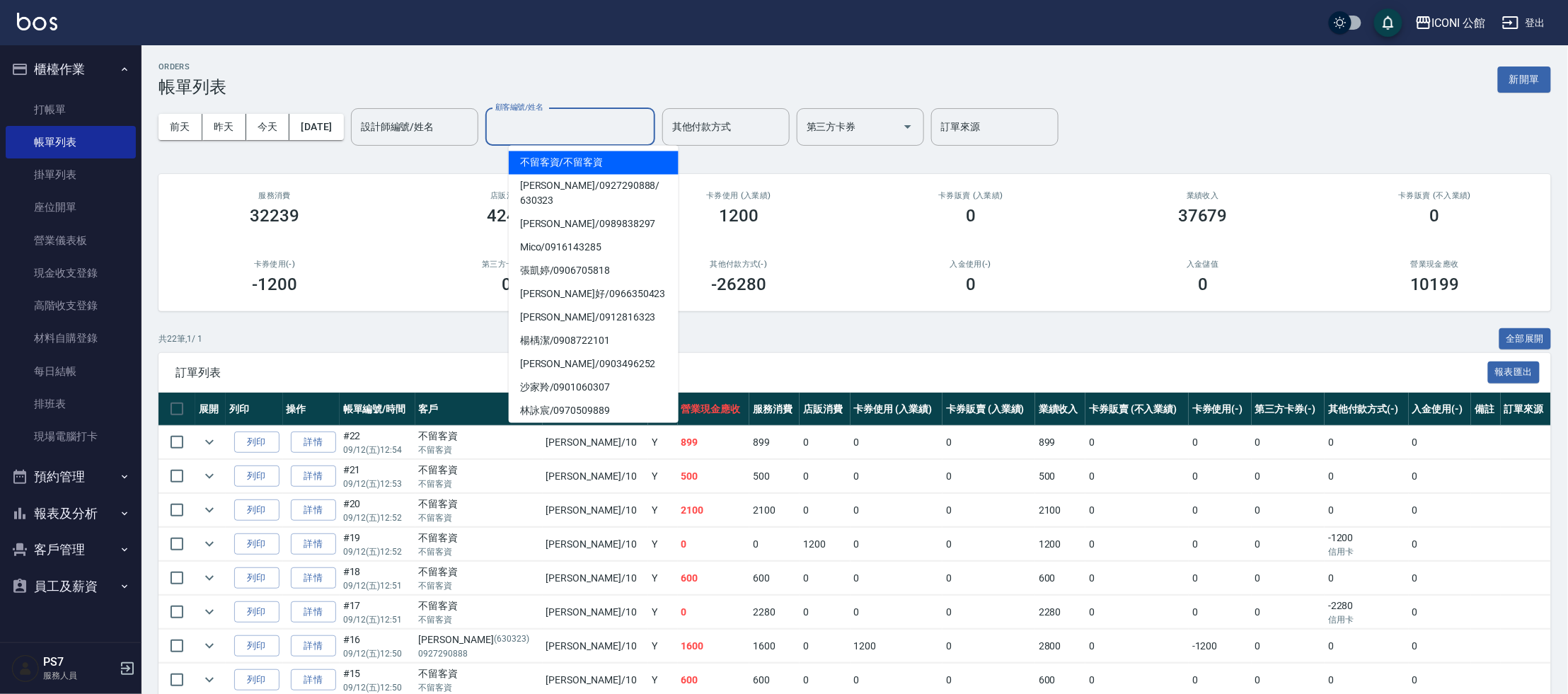
click at [544, 124] on input "顧客編號/姓名" at bounding box center [570, 127] width 157 height 25
click at [385, 126] on input "設計師編號/姓名" at bounding box center [414, 127] width 115 height 25
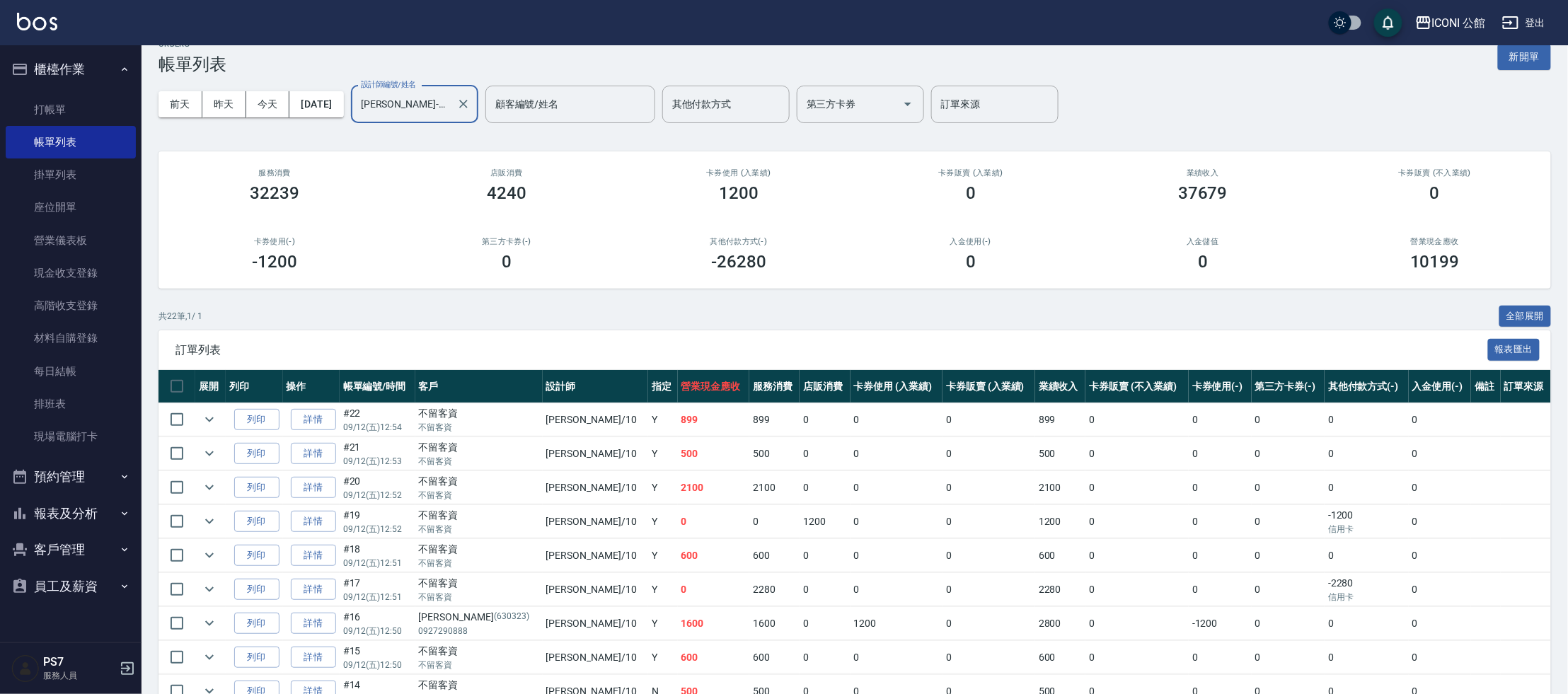
scroll to position [11, 0]
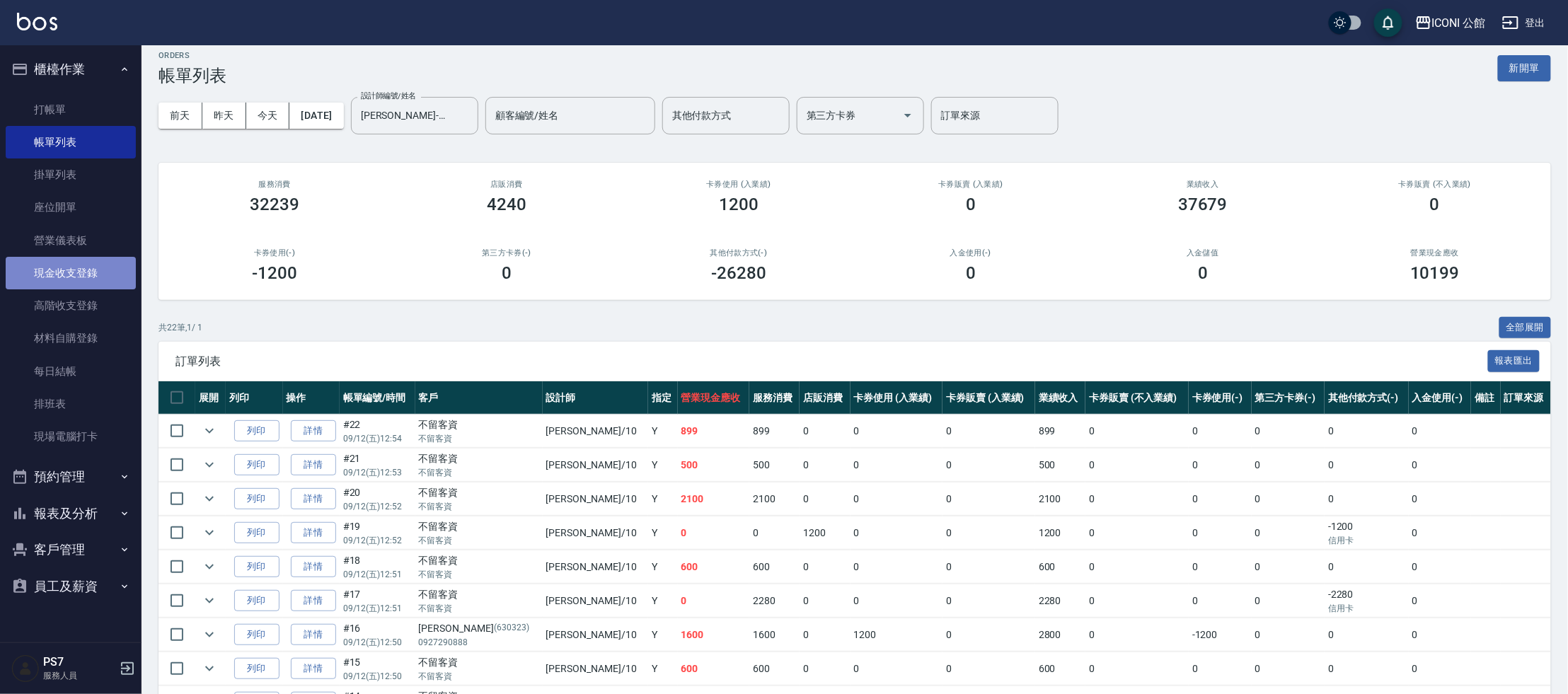
click at [66, 282] on link "現金收支登錄" at bounding box center [70, 272] width 130 height 33
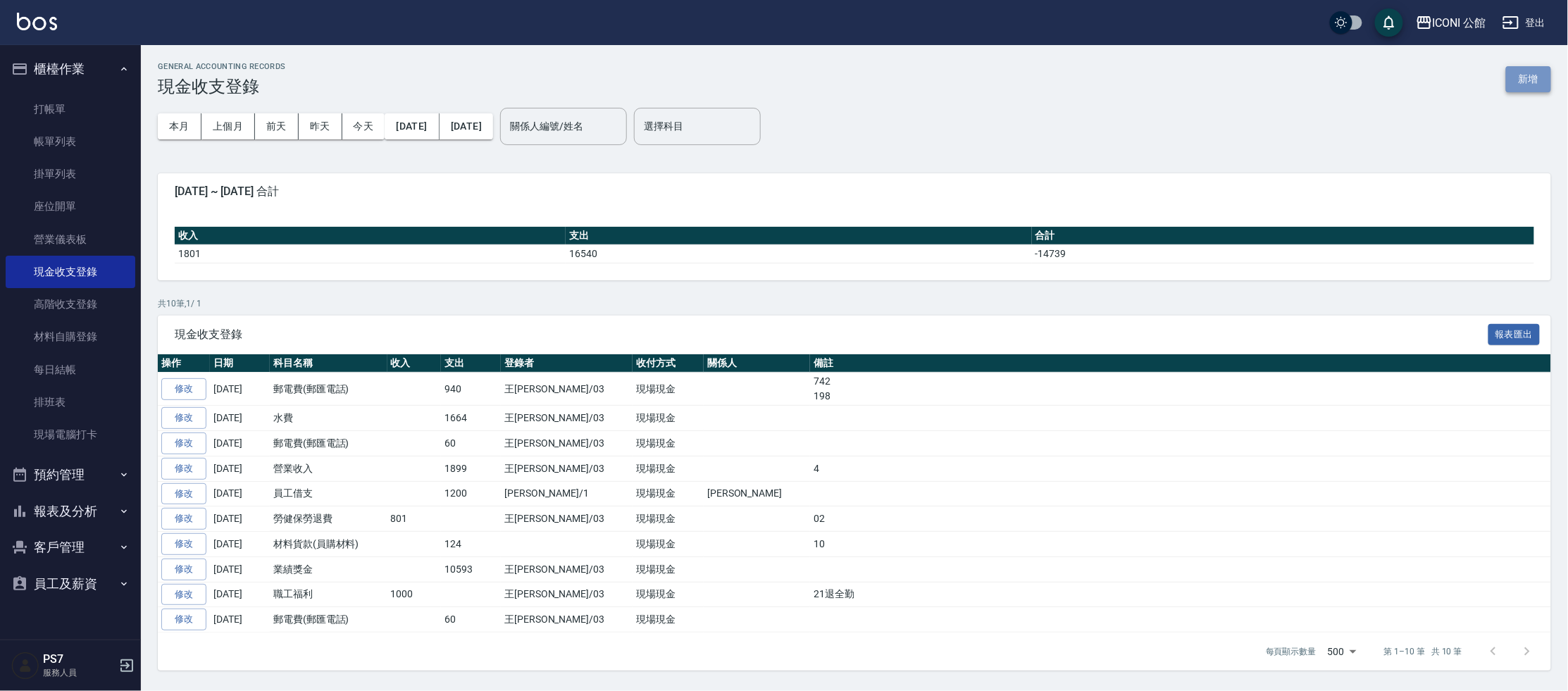
click at [1526, 85] on button "新增" at bounding box center [1528, 79] width 45 height 26
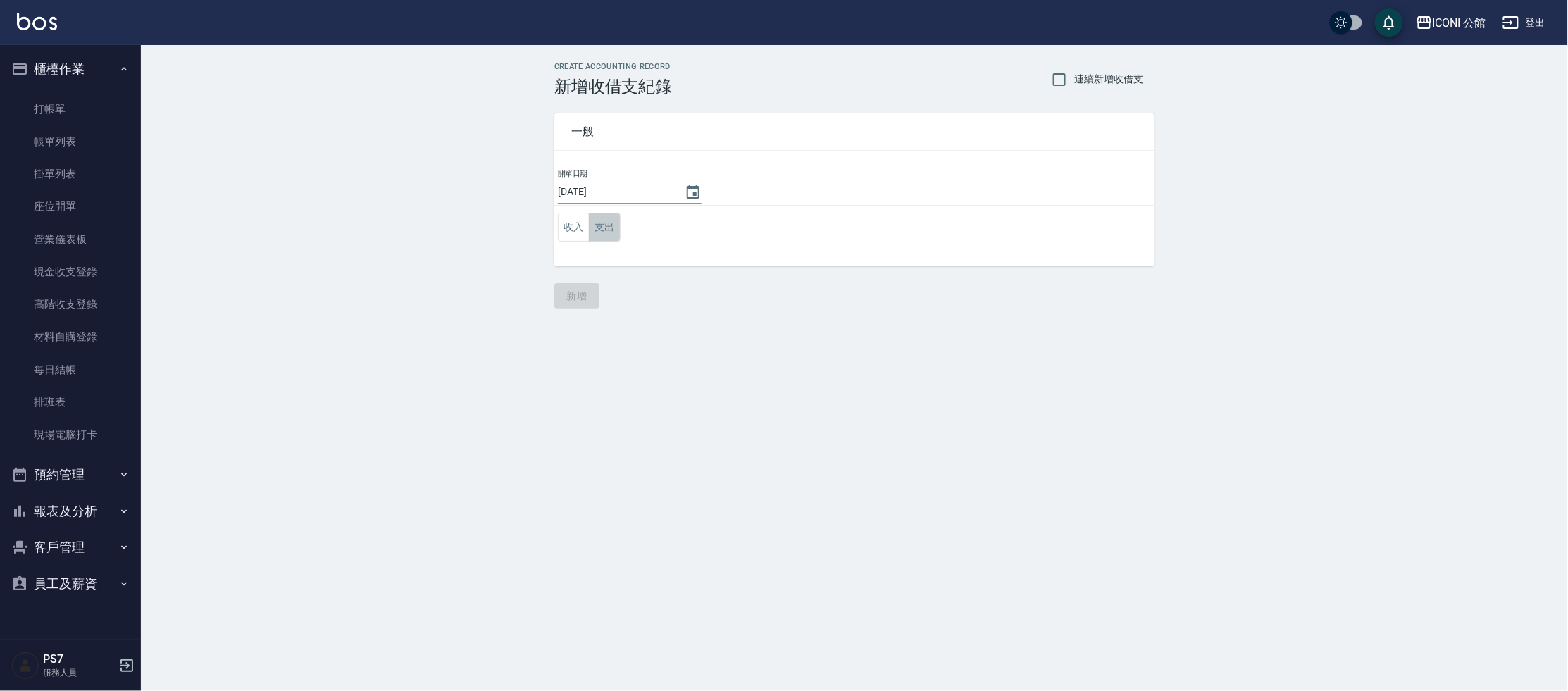
click at [602, 230] on button "支出" at bounding box center [605, 227] width 32 height 29
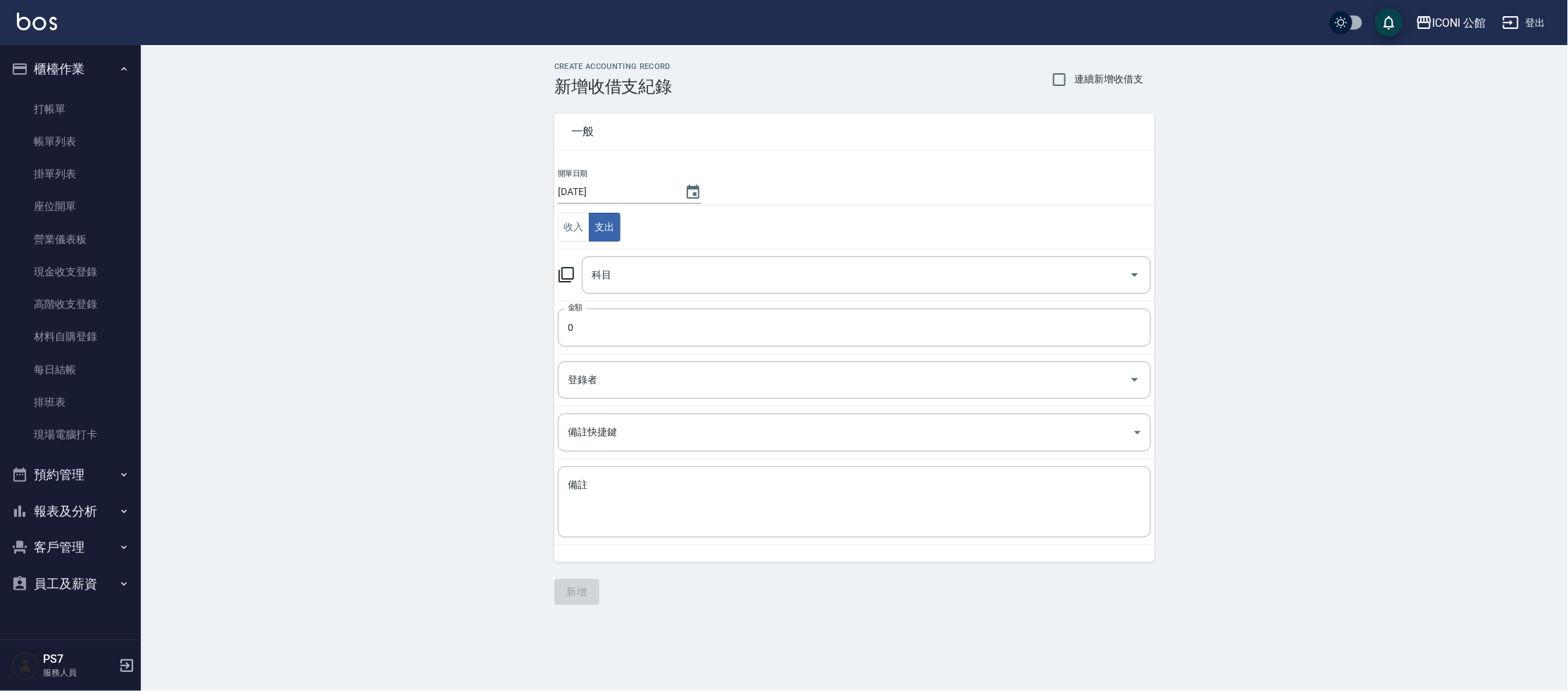
click at [563, 274] on icon at bounding box center [566, 274] width 15 height 15
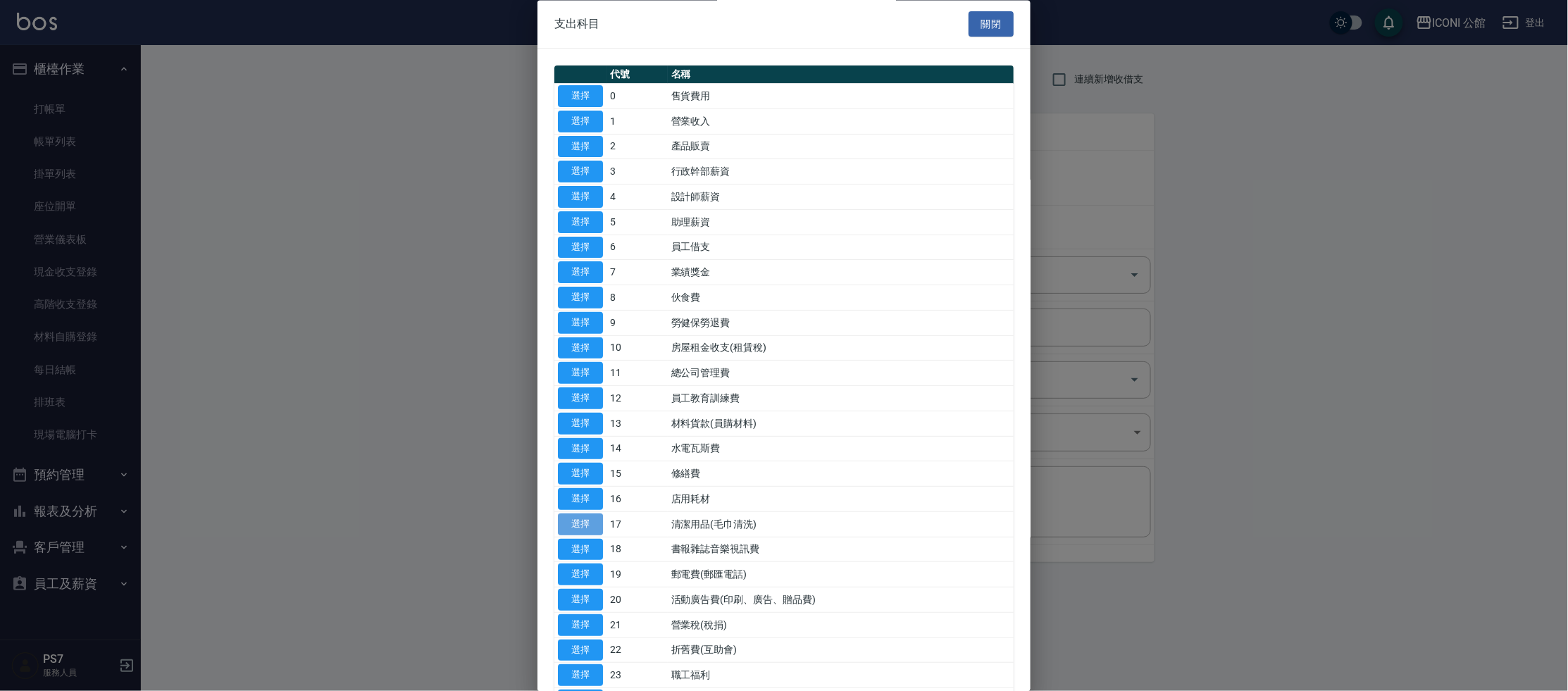
click at [587, 520] on button "選擇" at bounding box center [580, 524] width 45 height 22
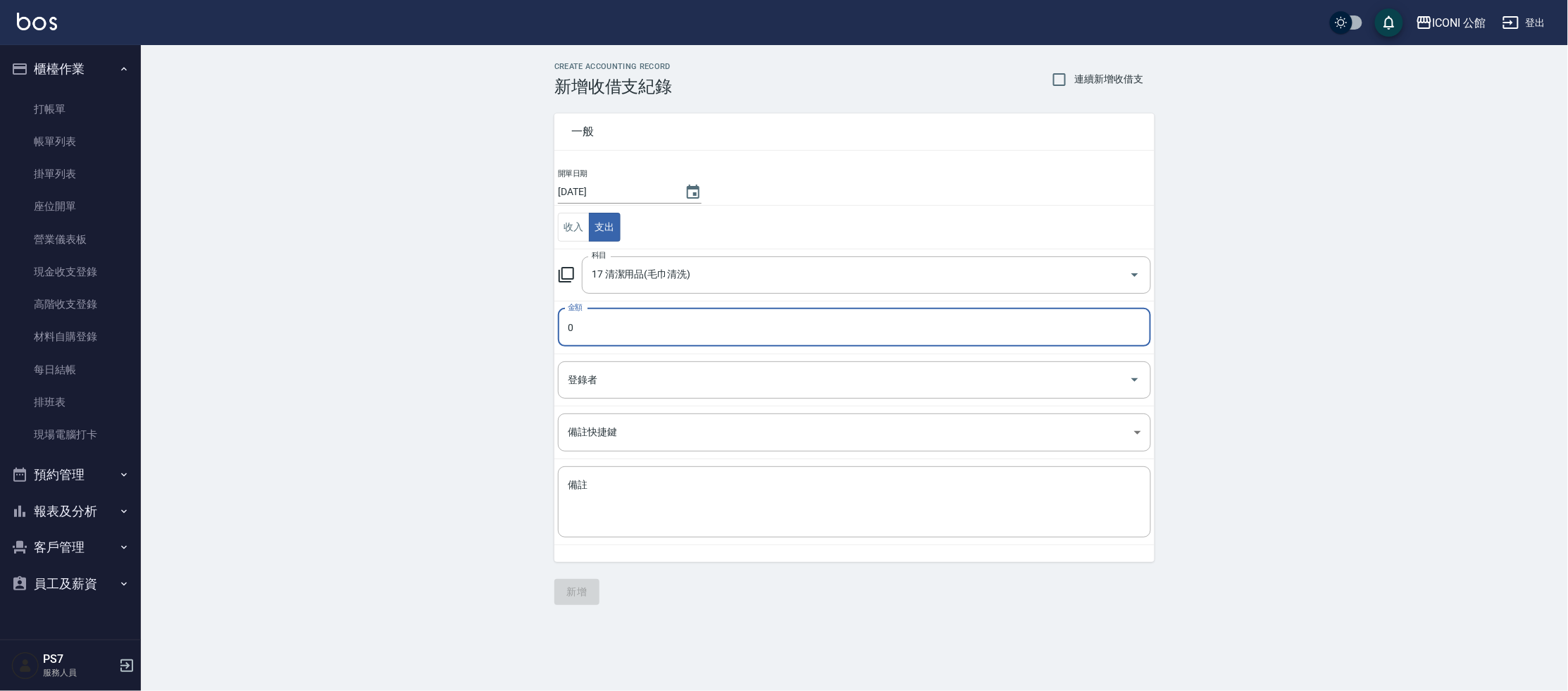
click at [610, 333] on input "0" at bounding box center [854, 327] width 593 height 38
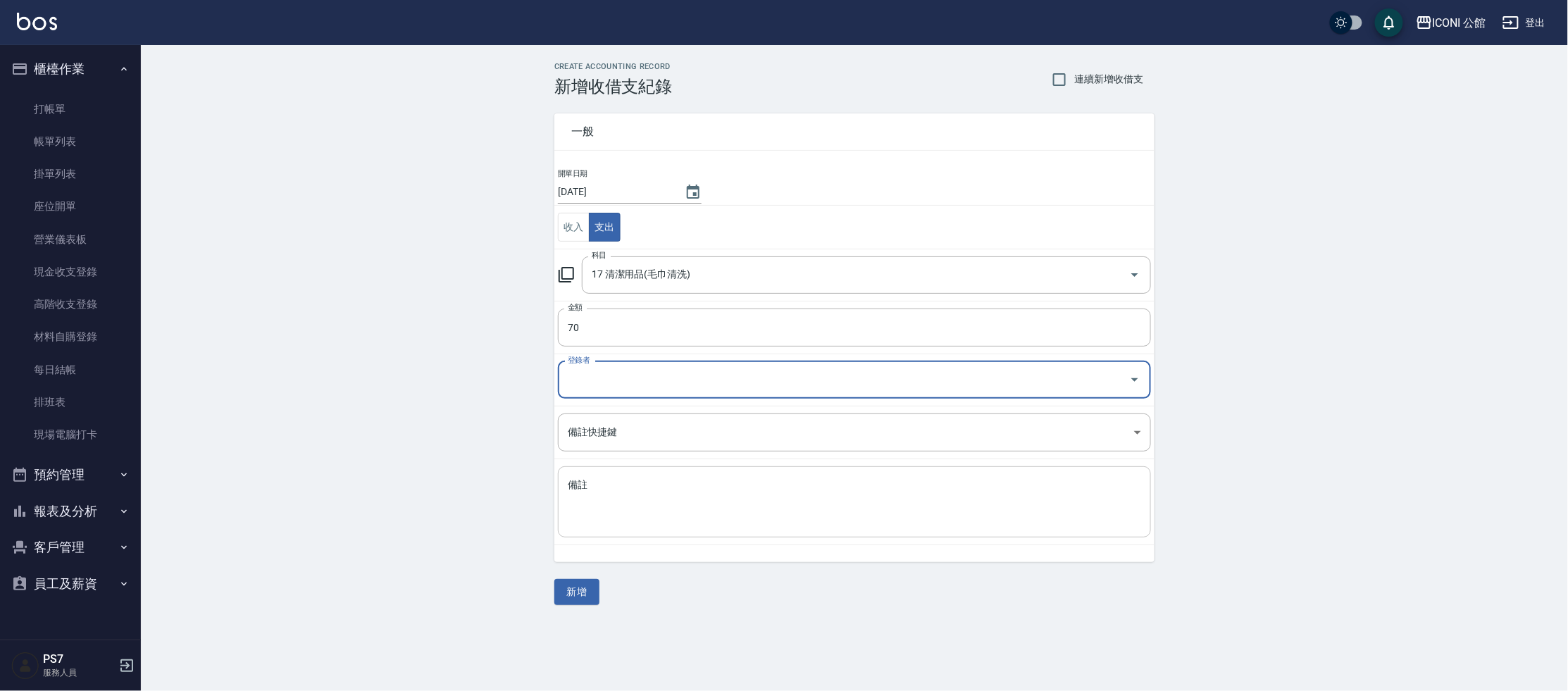
click at [622, 497] on textarea "備註" at bounding box center [854, 502] width 574 height 48
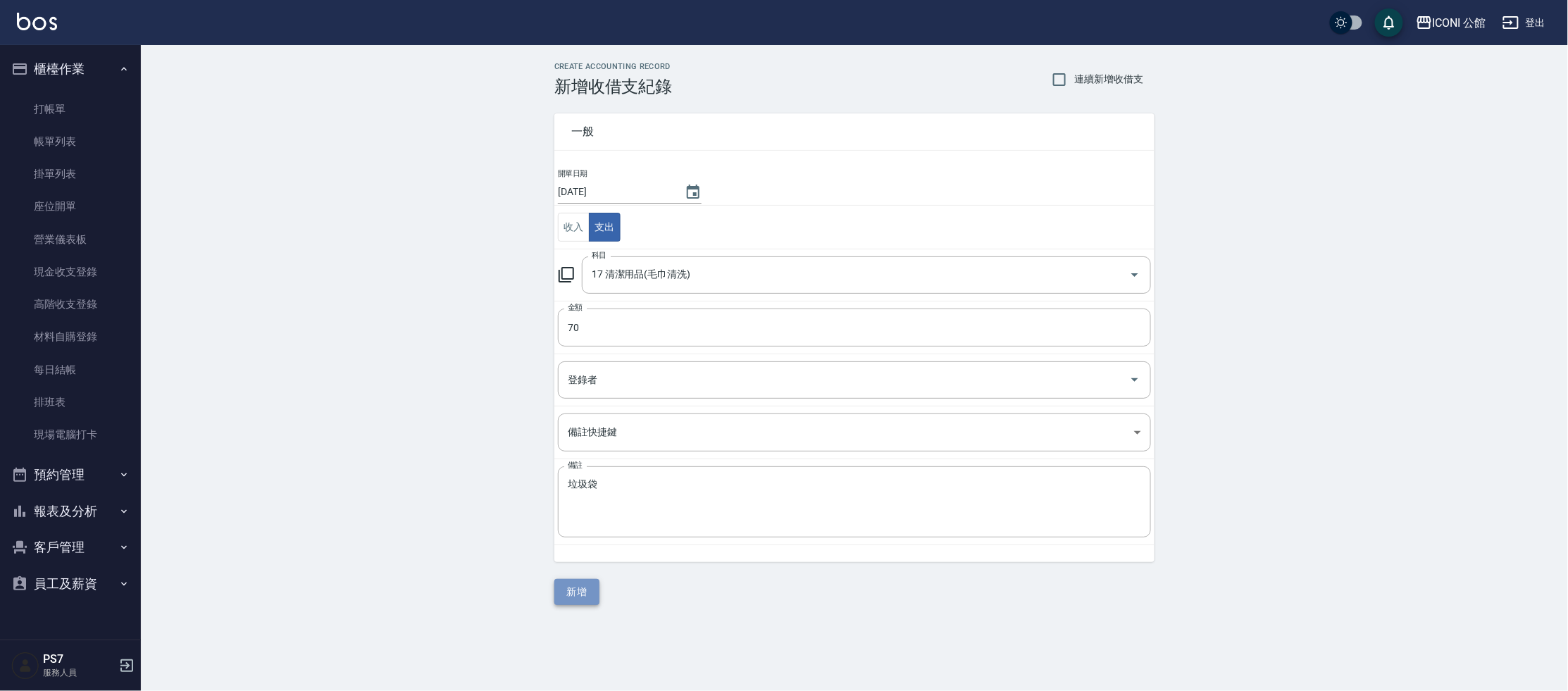
click at [579, 579] on button "新增" at bounding box center [576, 592] width 45 height 26
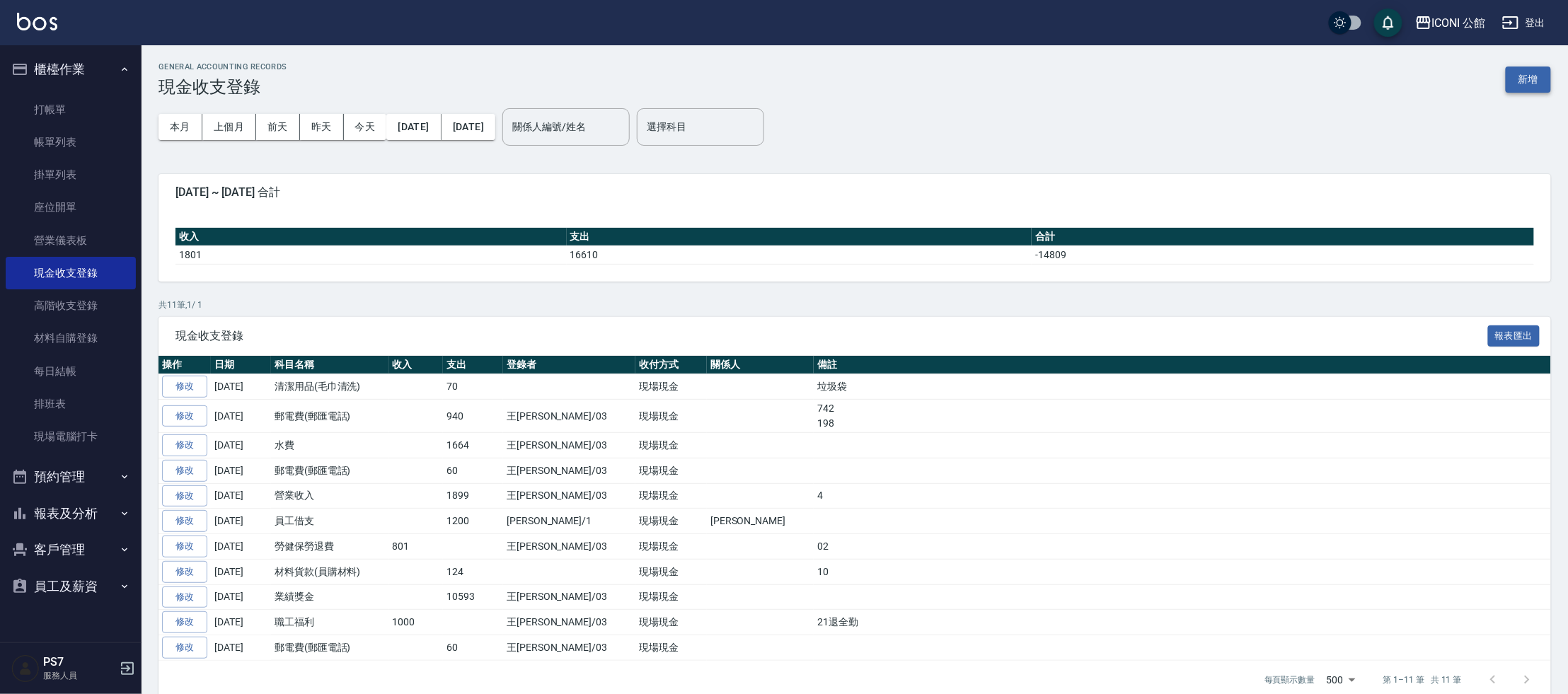
click at [1527, 90] on button "新增" at bounding box center [1528, 79] width 45 height 26
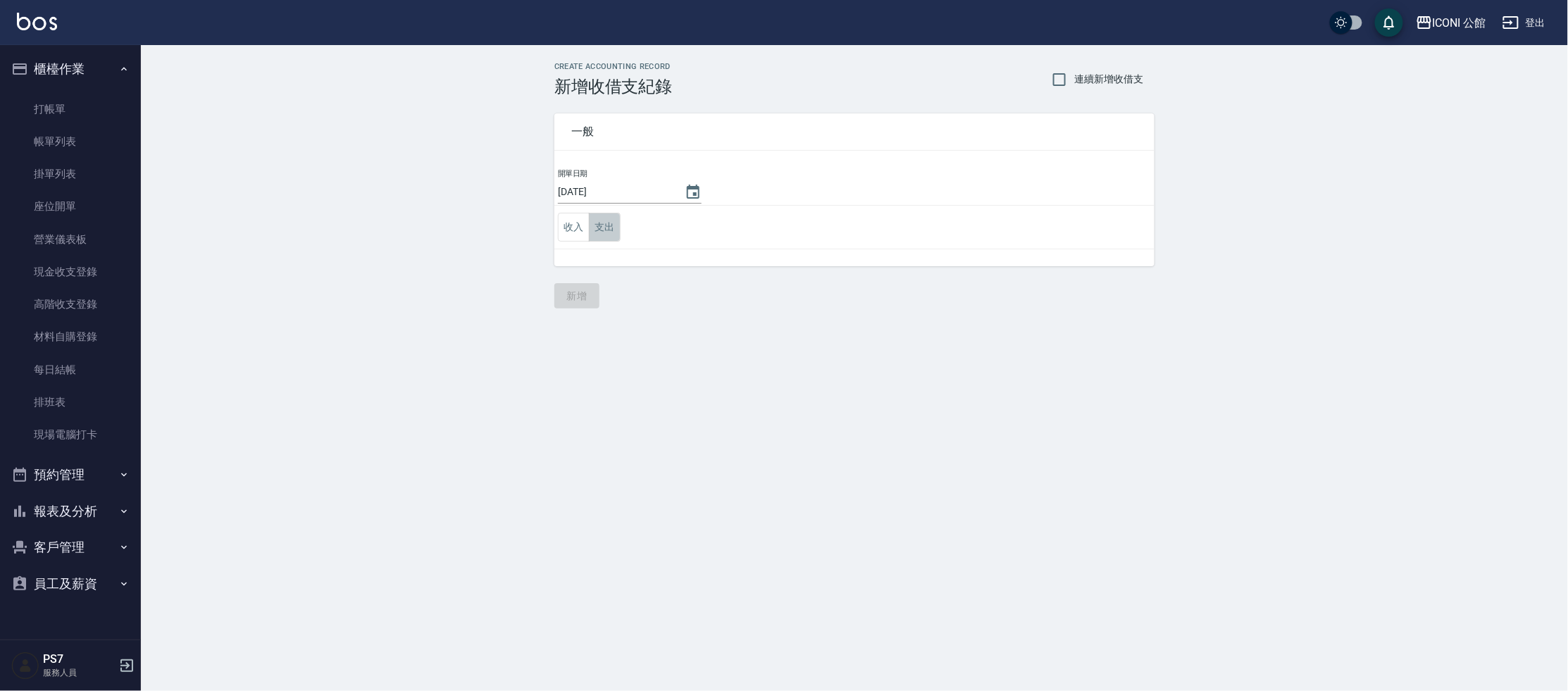
click at [606, 233] on button "支出" at bounding box center [605, 227] width 32 height 29
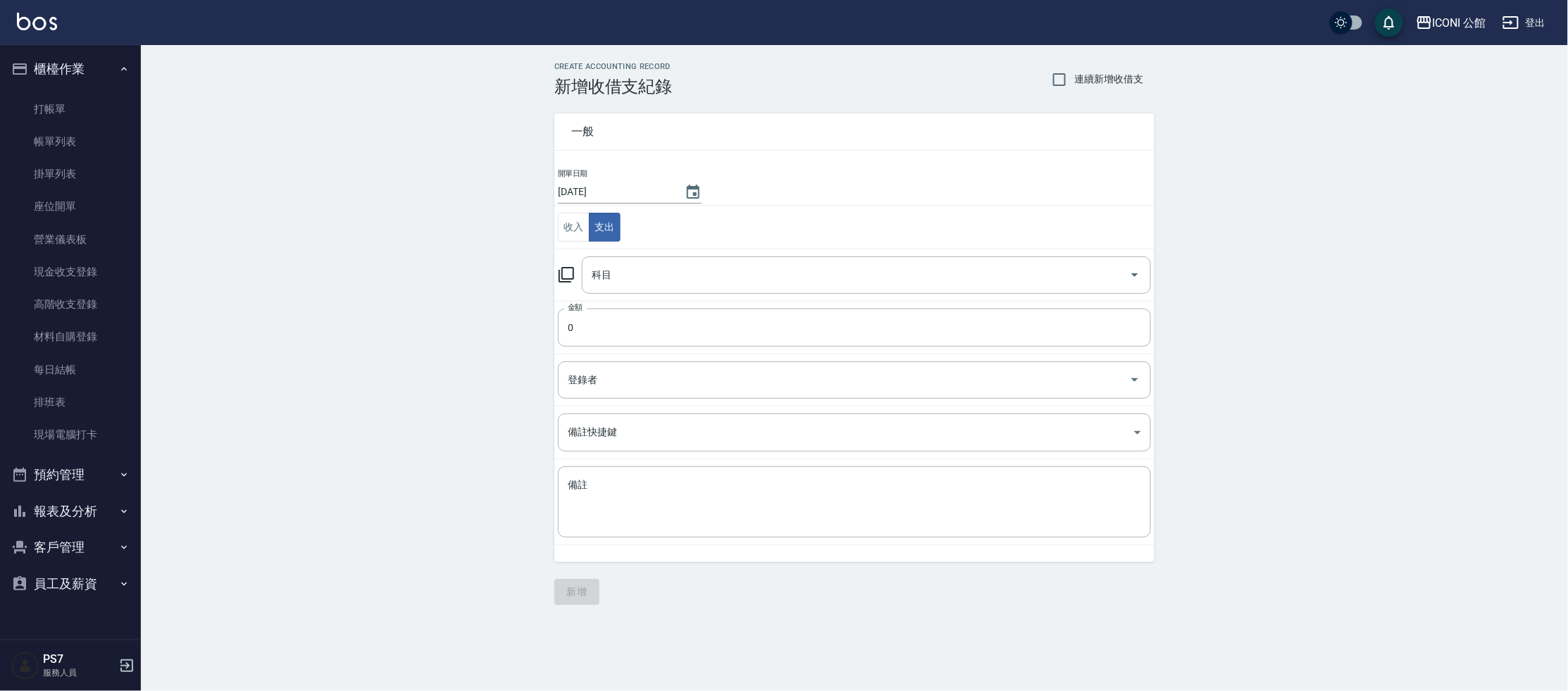
click at [573, 274] on icon at bounding box center [566, 274] width 15 height 15
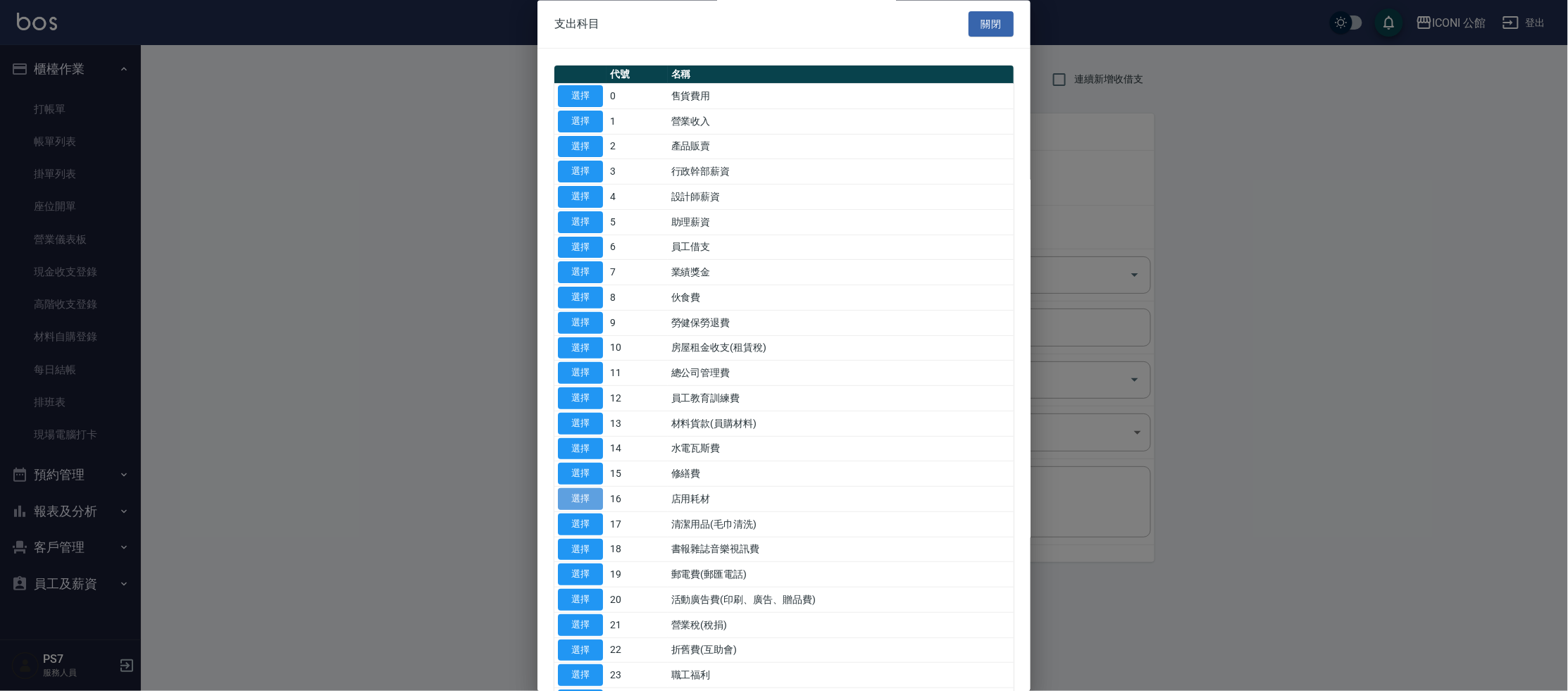
click at [574, 495] on button "選擇" at bounding box center [580, 499] width 45 height 22
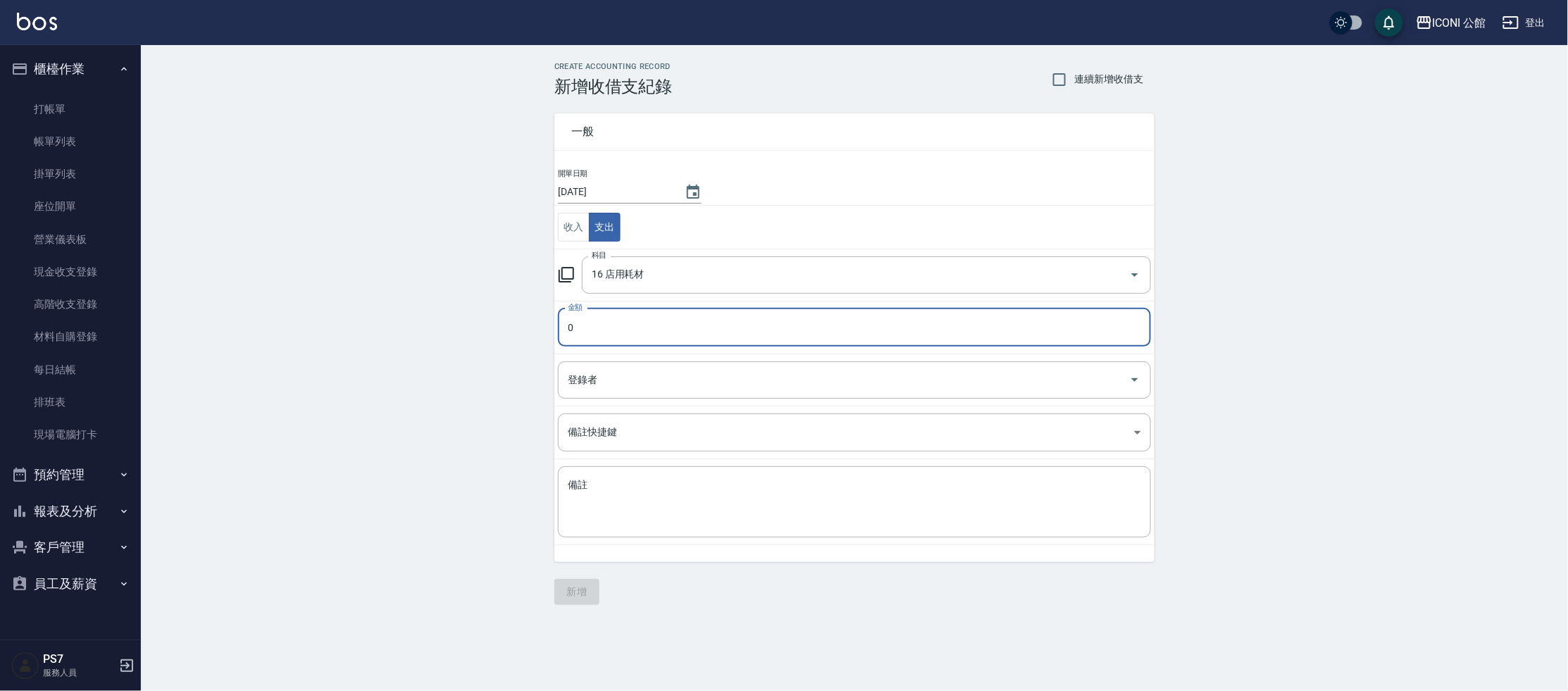
click at [588, 320] on input "0" at bounding box center [854, 327] width 593 height 38
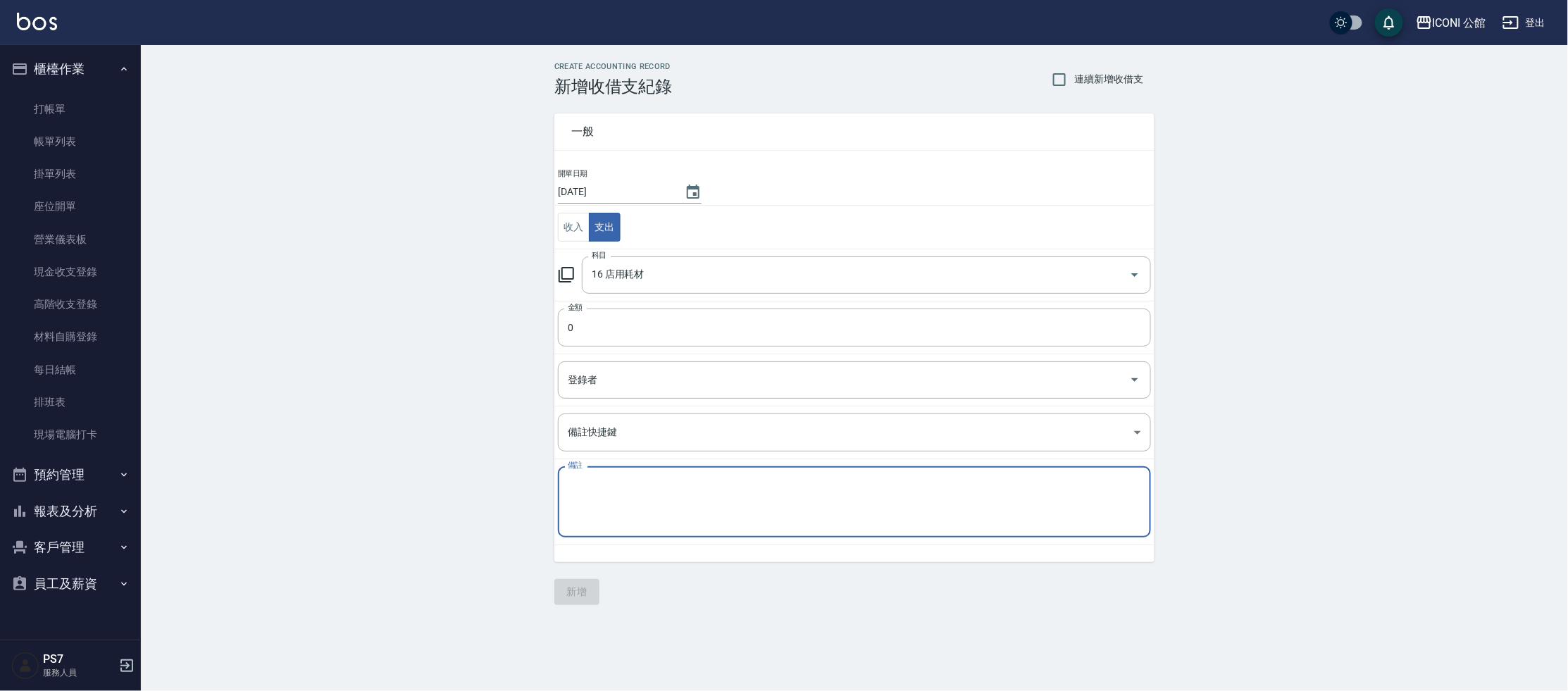
click at [631, 492] on textarea "備註" at bounding box center [854, 502] width 574 height 48
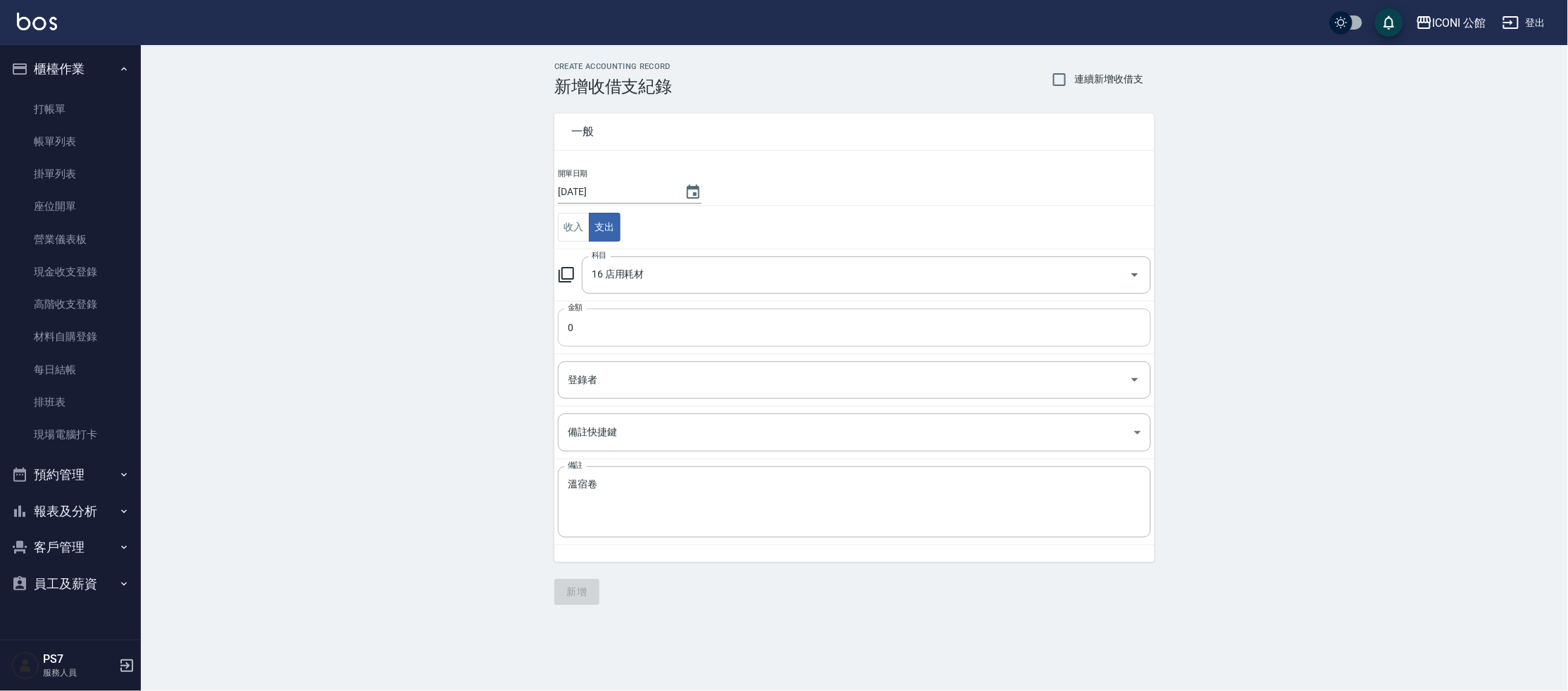
click at [649, 345] on td "金額 0 金額" at bounding box center [854, 327] width 600 height 53
click at [649, 332] on input "0" at bounding box center [854, 327] width 593 height 38
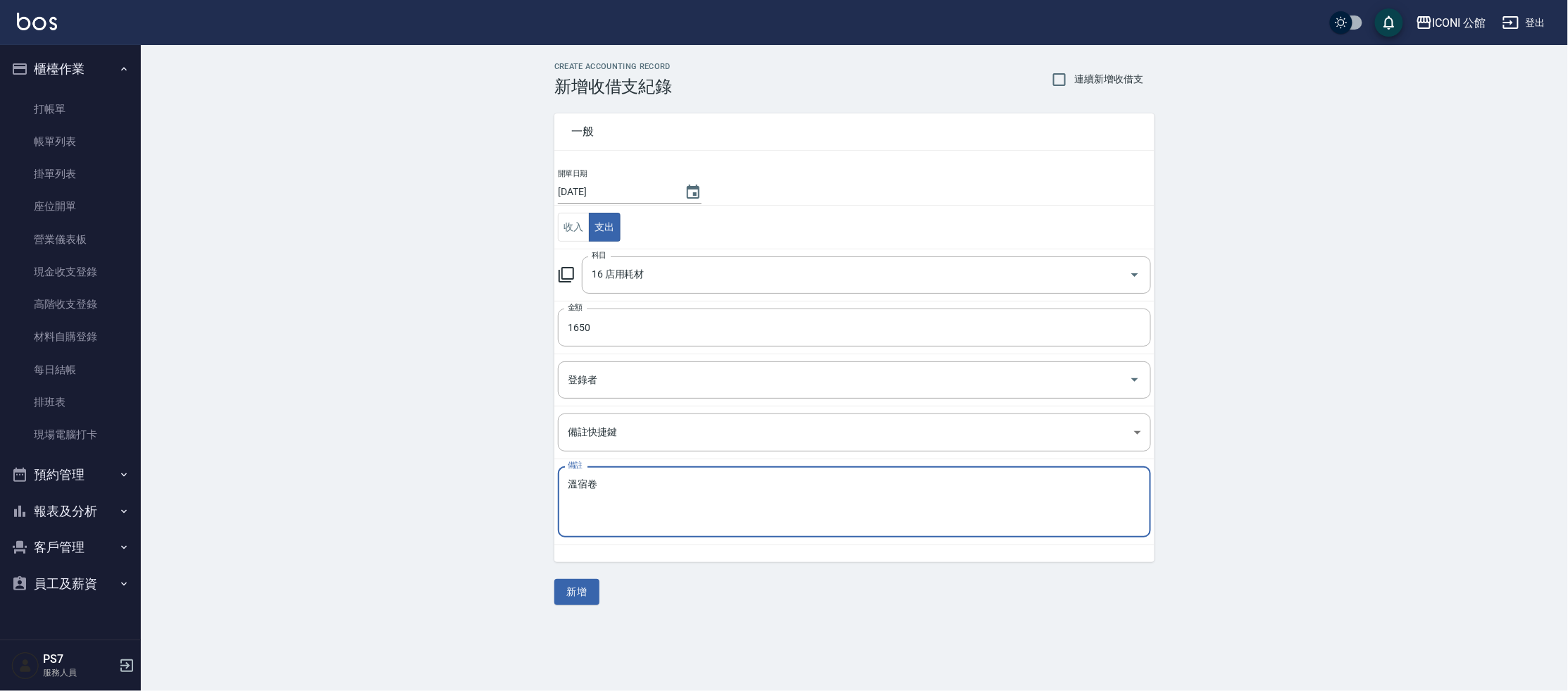
click at [643, 508] on textarea "溫宿卷" at bounding box center [854, 502] width 574 height 48
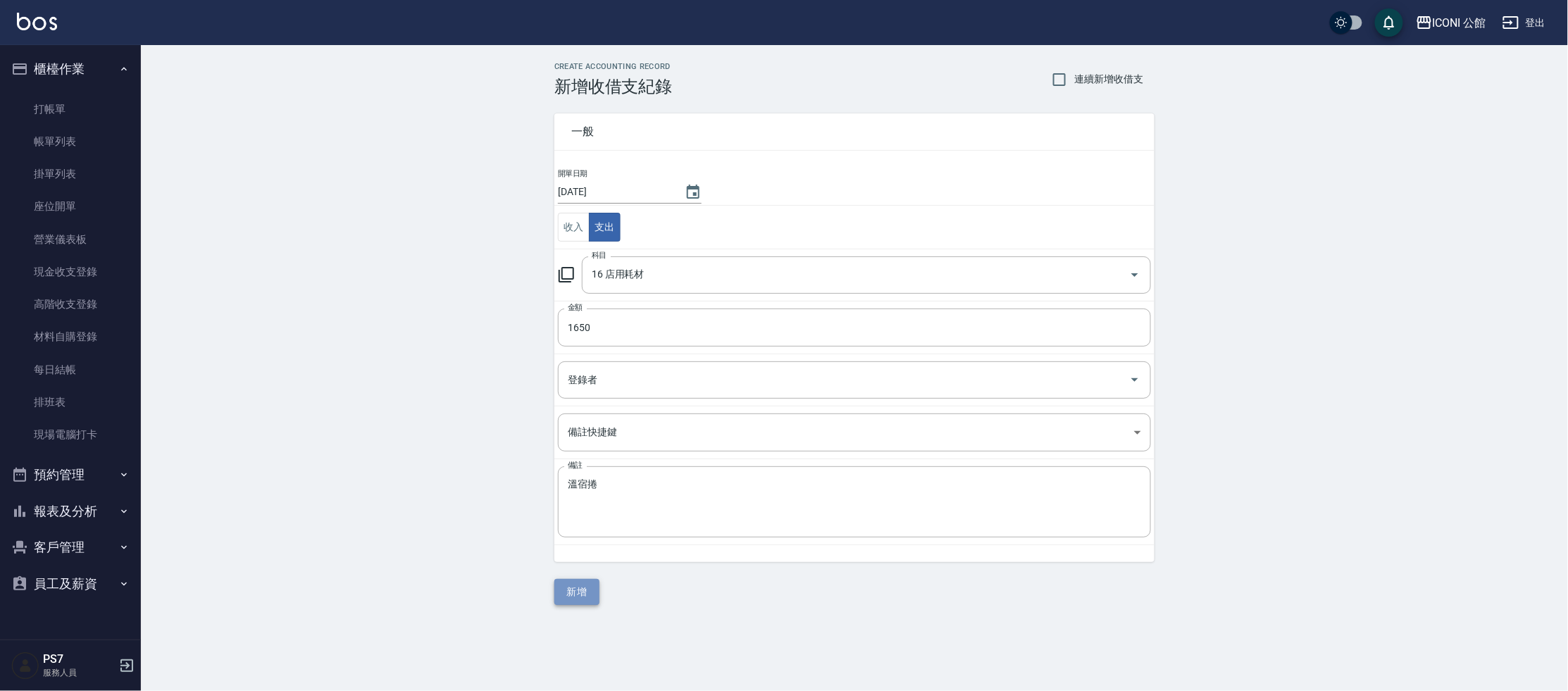
click at [586, 586] on button "新增" at bounding box center [576, 592] width 45 height 26
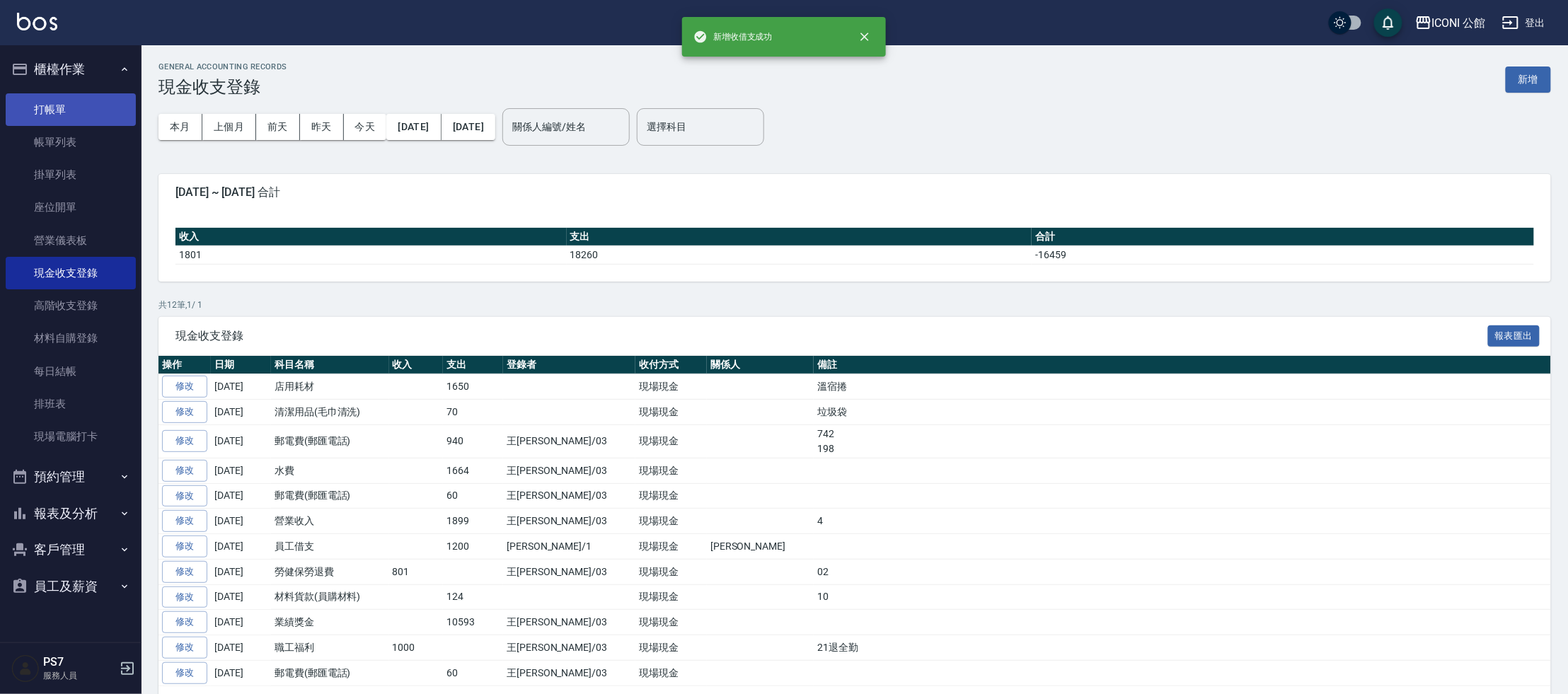
click at [41, 118] on link "打帳單" at bounding box center [70, 110] width 130 height 33
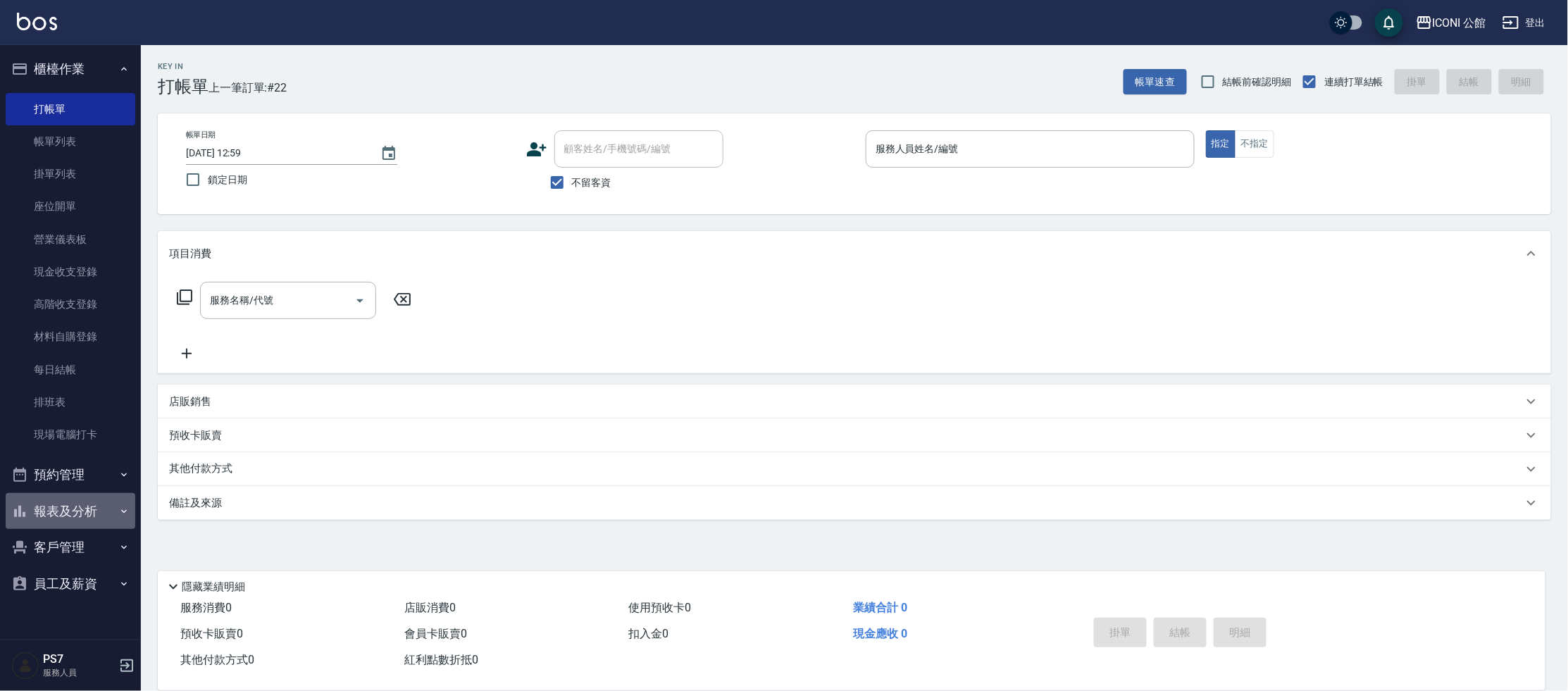
drag, startPoint x: 99, startPoint y: 520, endPoint x: 40, endPoint y: 557, distance: 69.6
click at [98, 520] on button "報表及分析" at bounding box center [70, 511] width 130 height 36
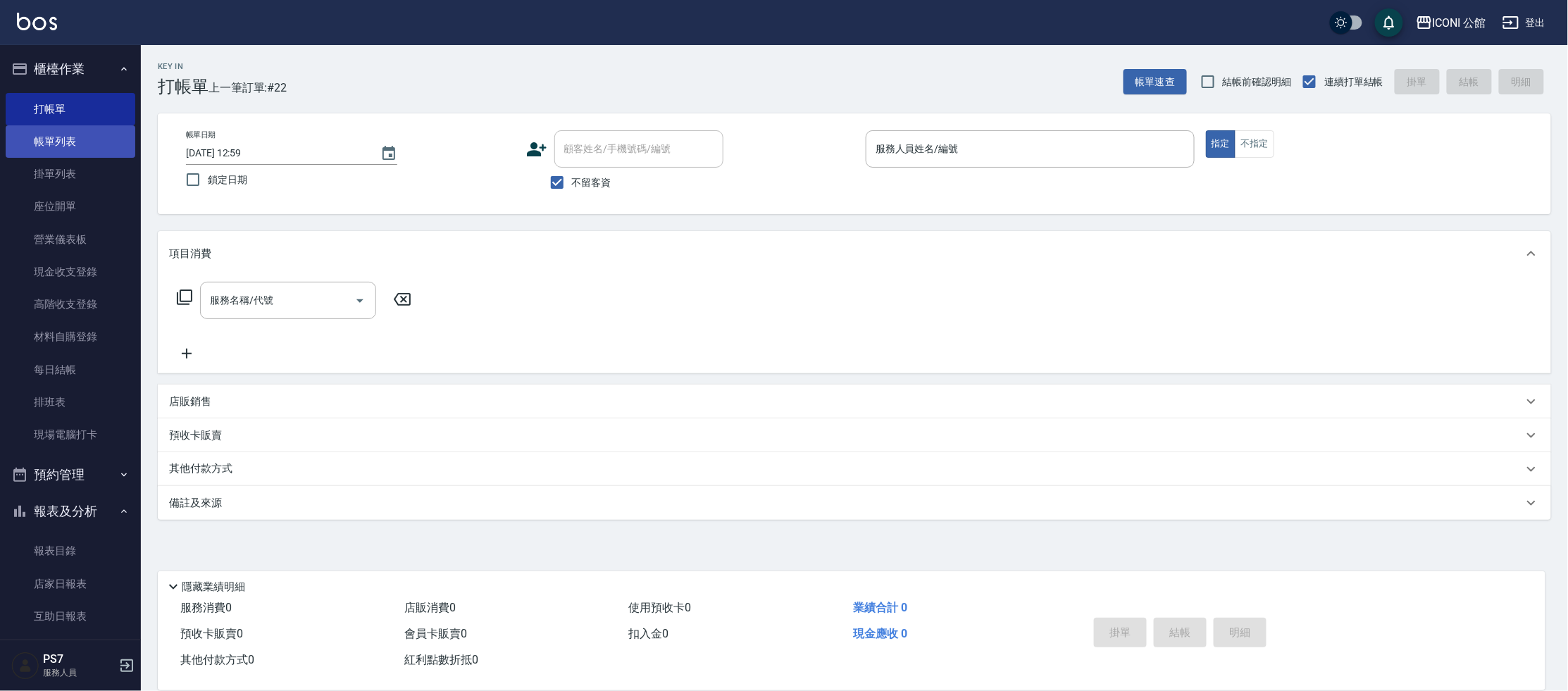
click at [70, 142] on link "帳單列表" at bounding box center [70, 141] width 130 height 33
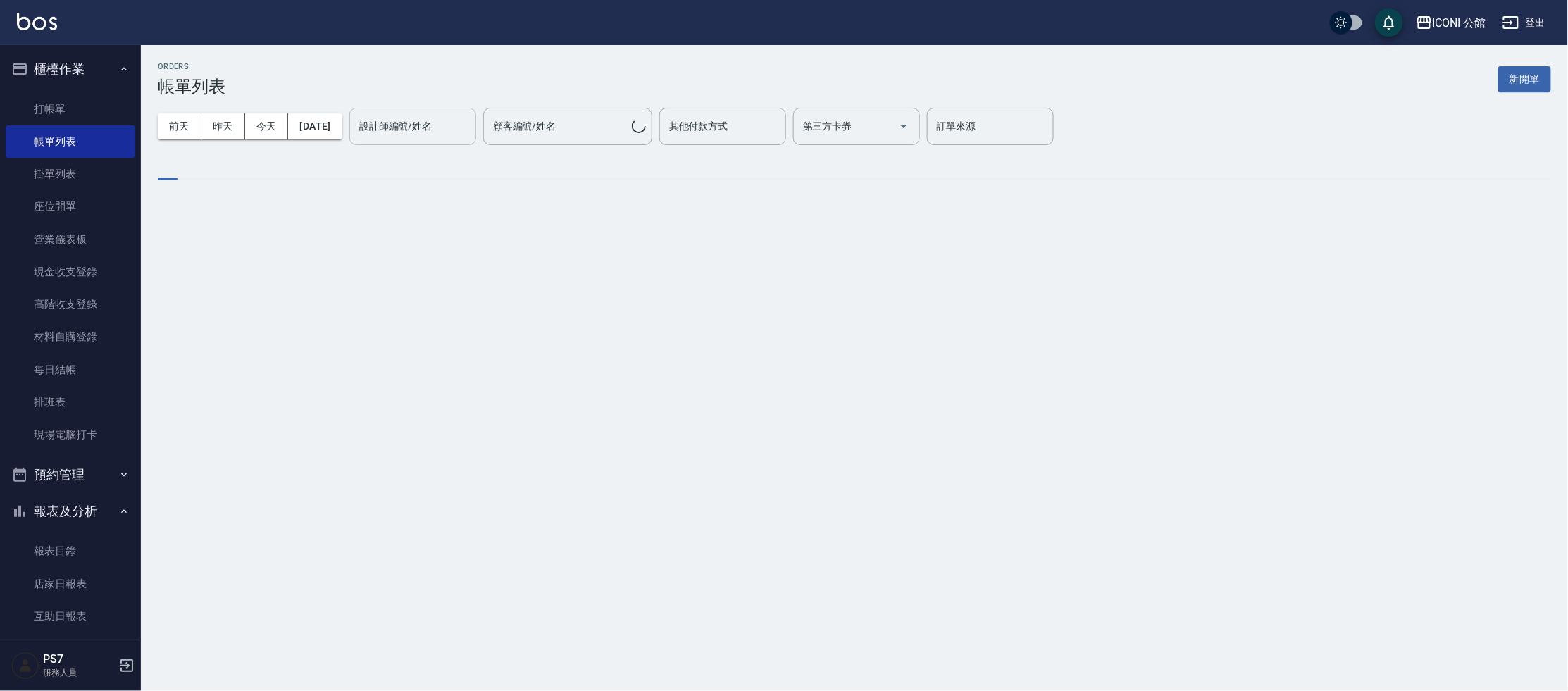
click at [414, 118] on input "設計師編號/姓名" at bounding box center [412, 127] width 114 height 25
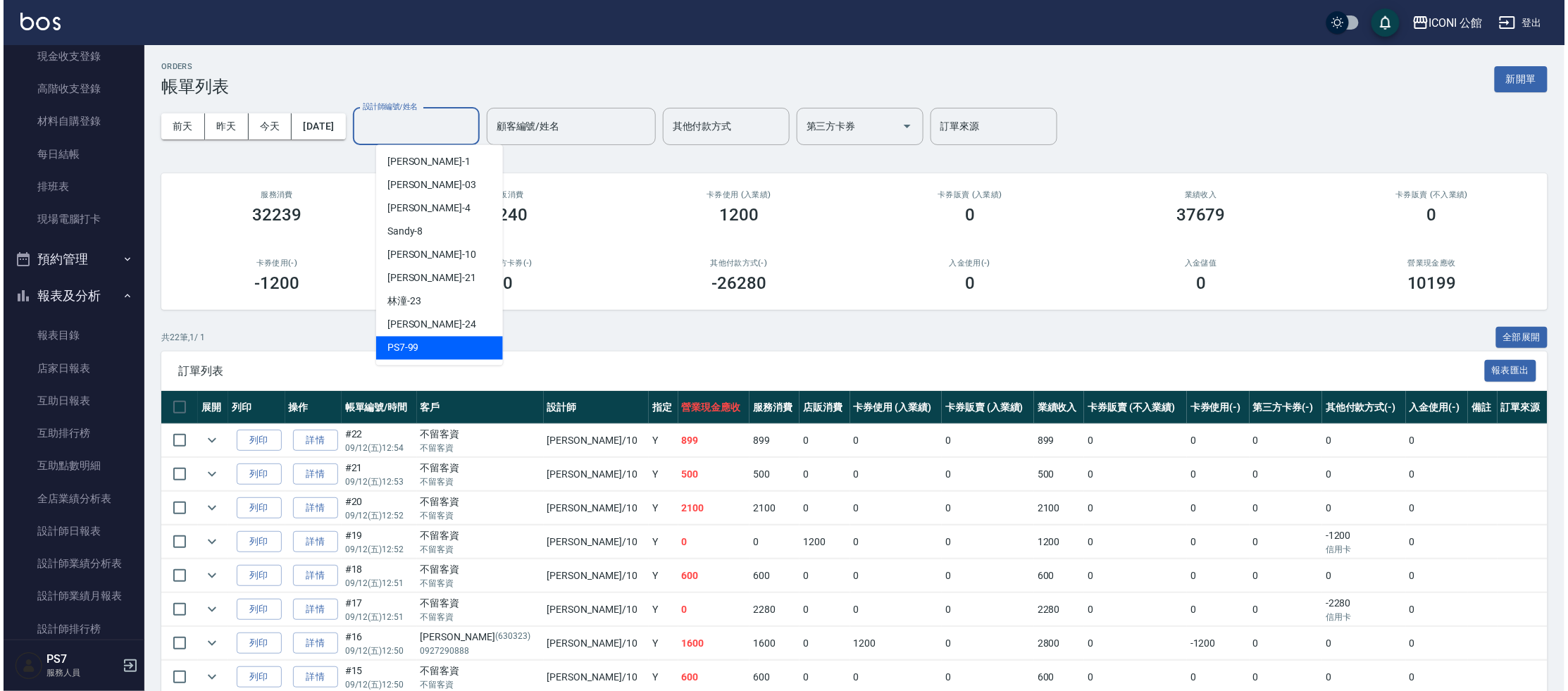
scroll to position [412, 0]
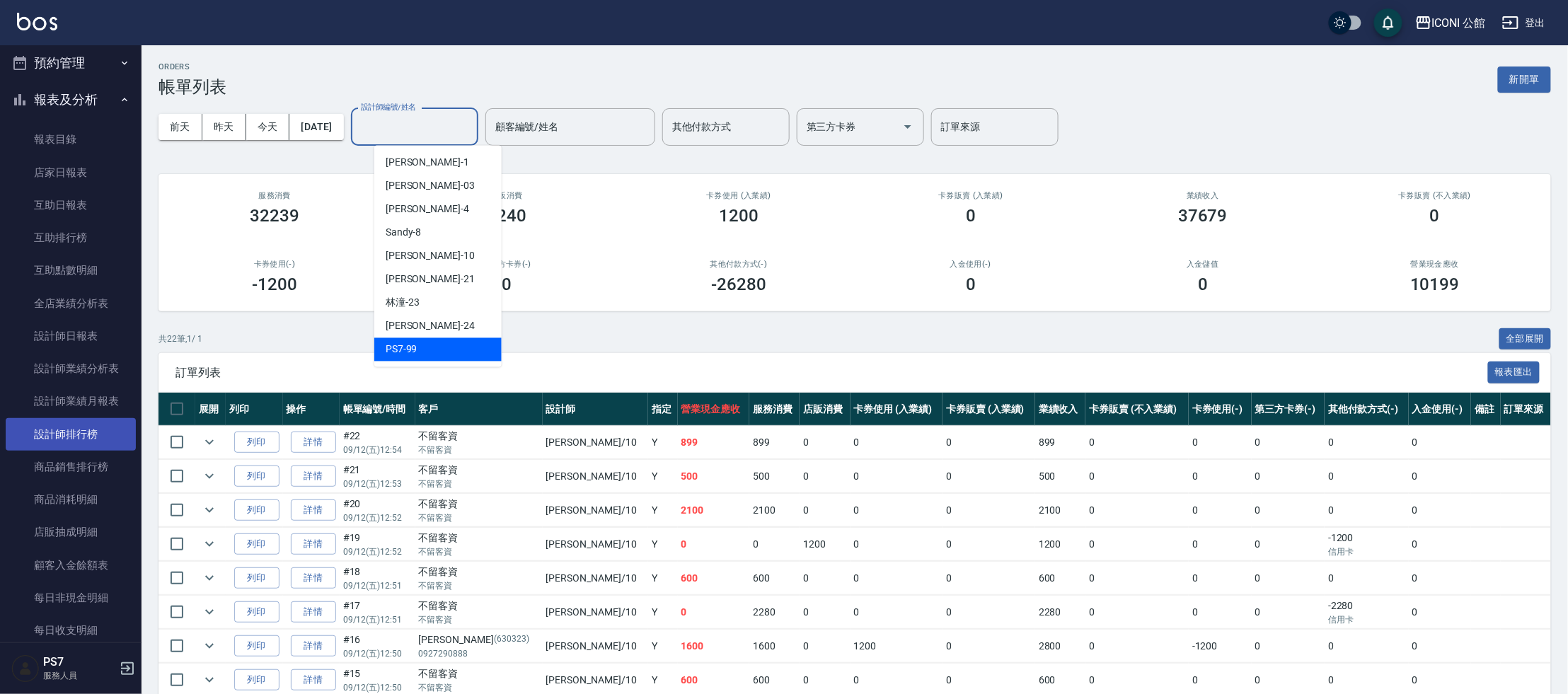
click at [81, 442] on link "設計師排行榜" at bounding box center [70, 434] width 130 height 33
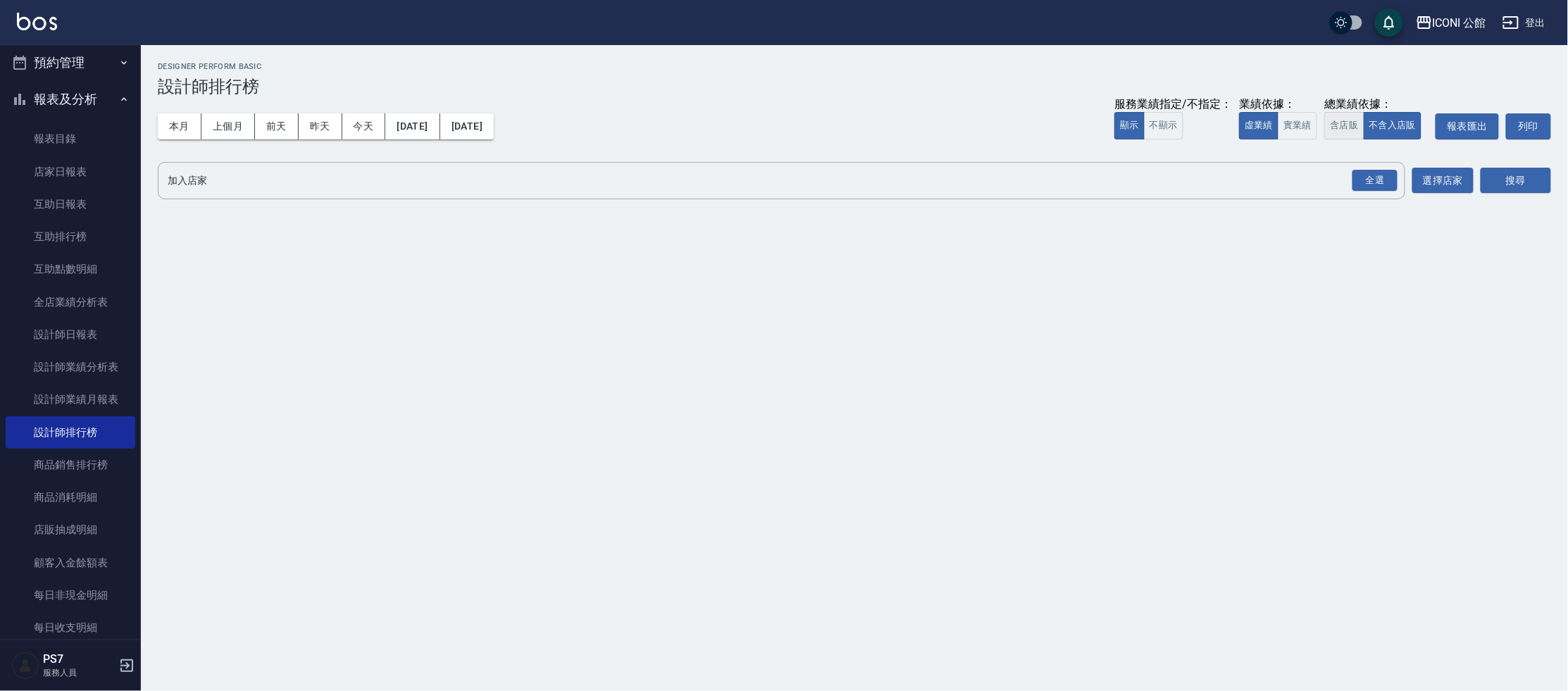
click at [1361, 127] on button "含店販" at bounding box center [1344, 126] width 39 height 27
click at [1399, 187] on div "全選" at bounding box center [1374, 180] width 49 height 37
click at [1396, 183] on div "全選" at bounding box center [1375, 180] width 45 height 22
click at [1480, 180] on div "加入店家 ICONI 公館 全選 加入店家 選擇店家 搜尋" at bounding box center [854, 182] width 1393 height 39
click at [1485, 182] on button "搜尋" at bounding box center [1516, 181] width 70 height 26
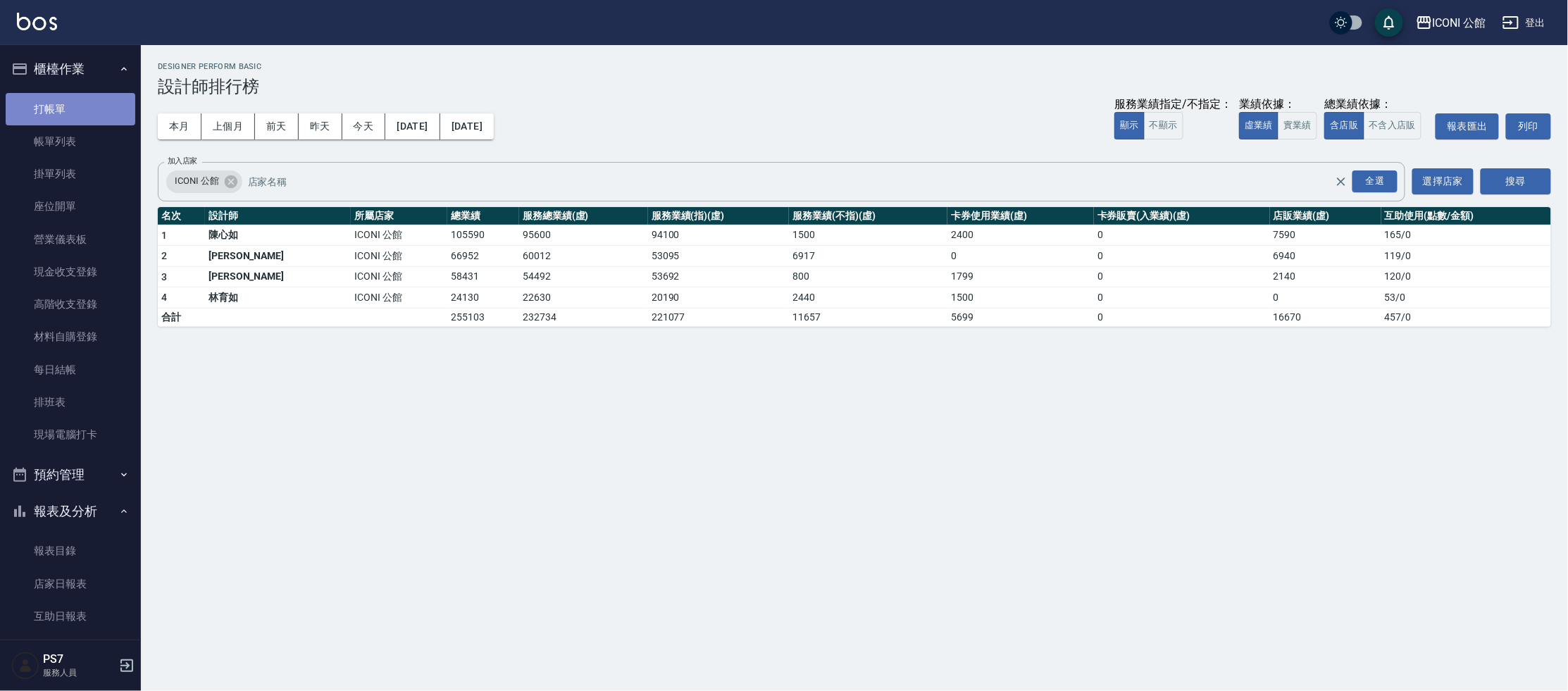
click at [80, 120] on link "打帳單" at bounding box center [70, 109] width 130 height 33
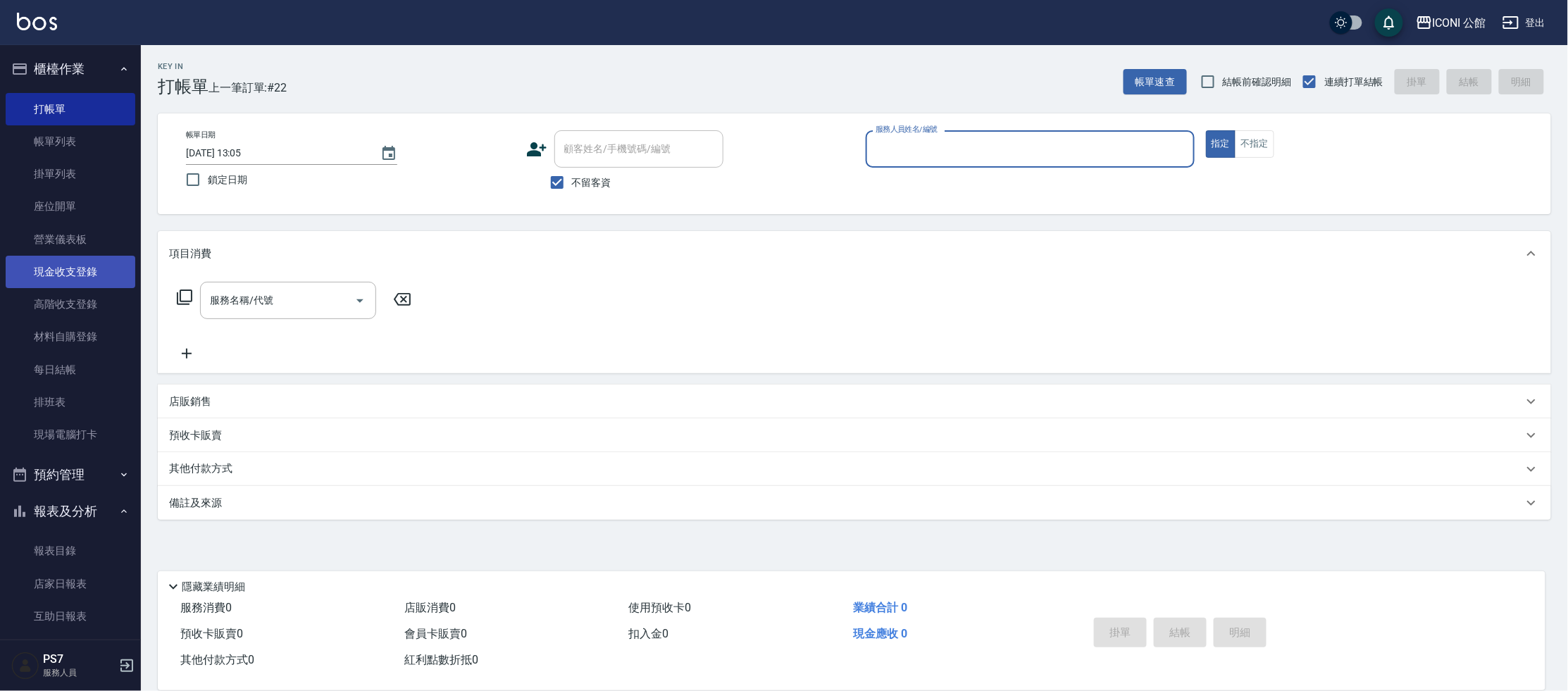
click at [72, 275] on link "現金收支登錄" at bounding box center [70, 271] width 130 height 33
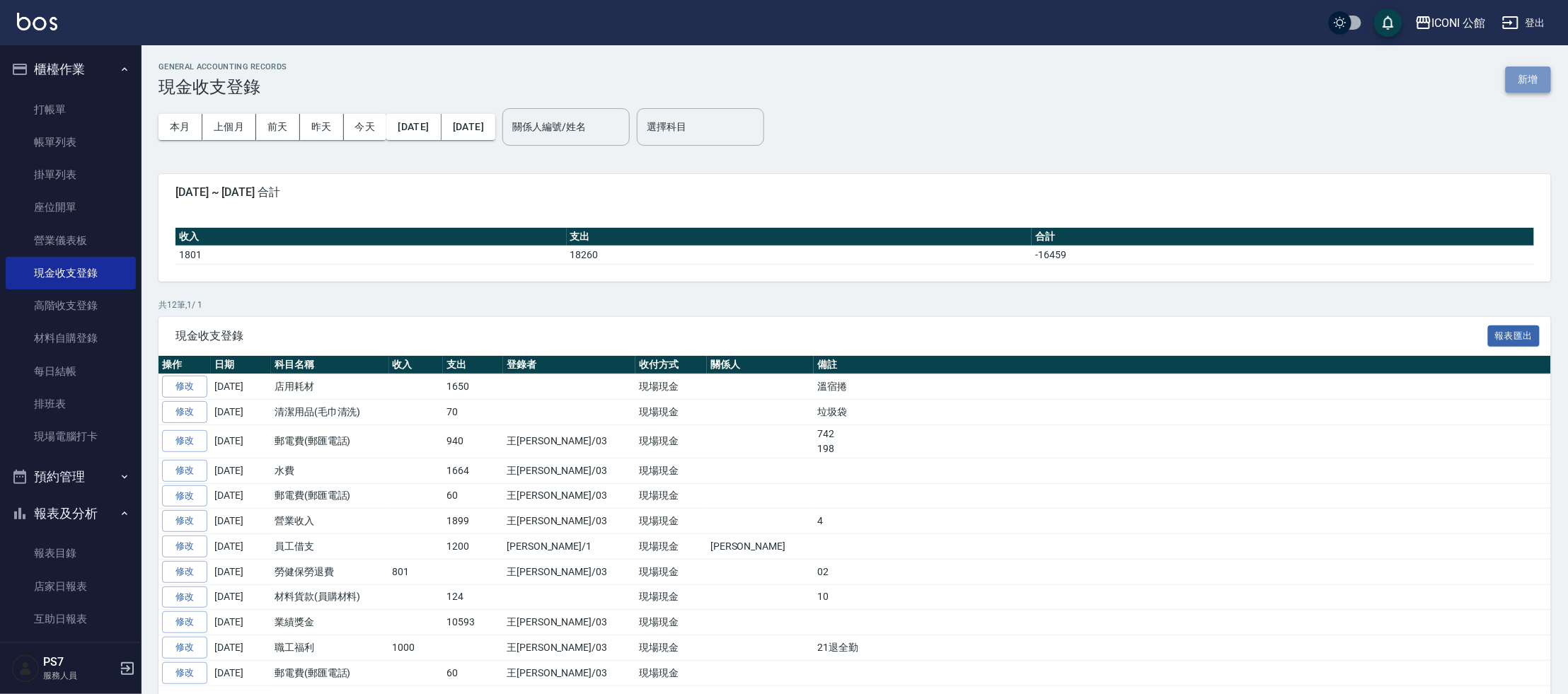
click at [1532, 81] on button "新增" at bounding box center [1528, 79] width 45 height 26
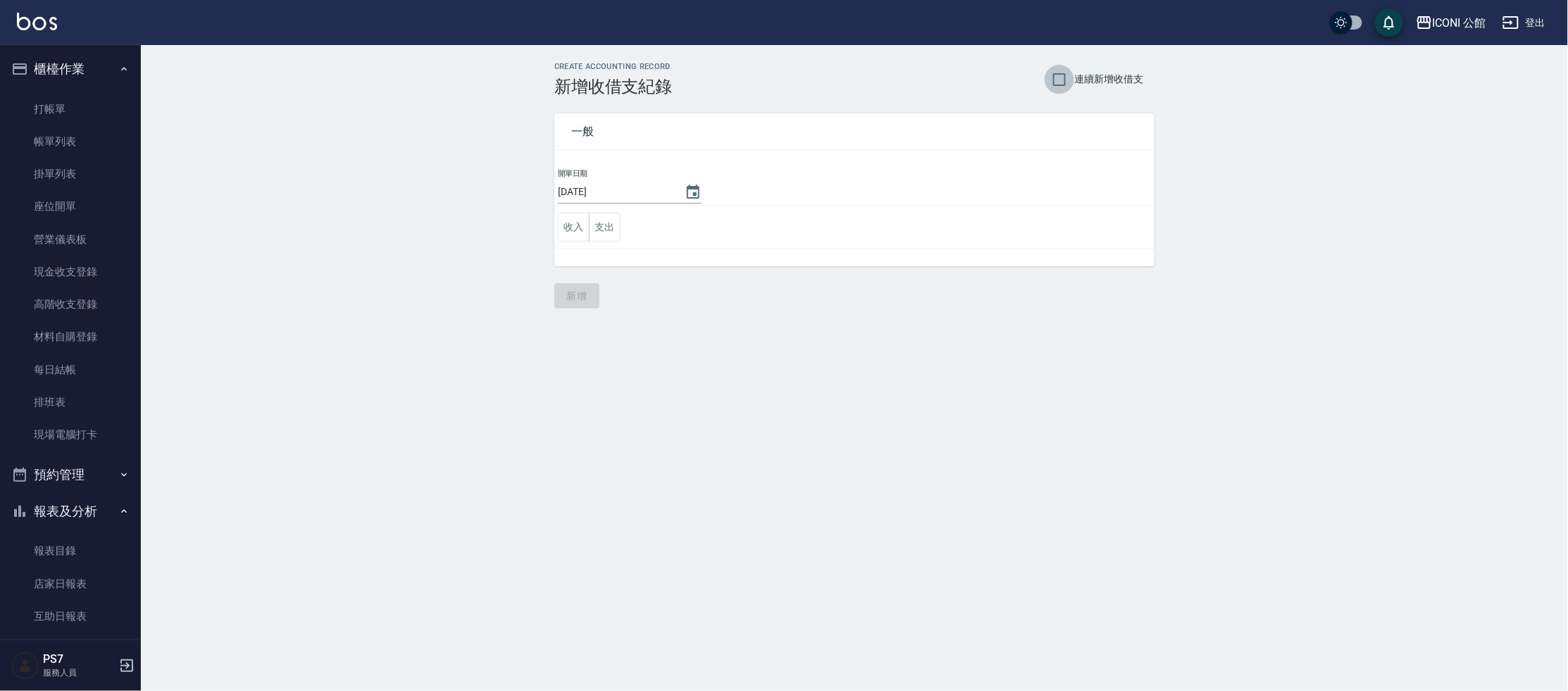
click at [1054, 84] on input "連續新增收借支" at bounding box center [1059, 80] width 30 height 30
click at [612, 227] on button "支出" at bounding box center [605, 227] width 32 height 29
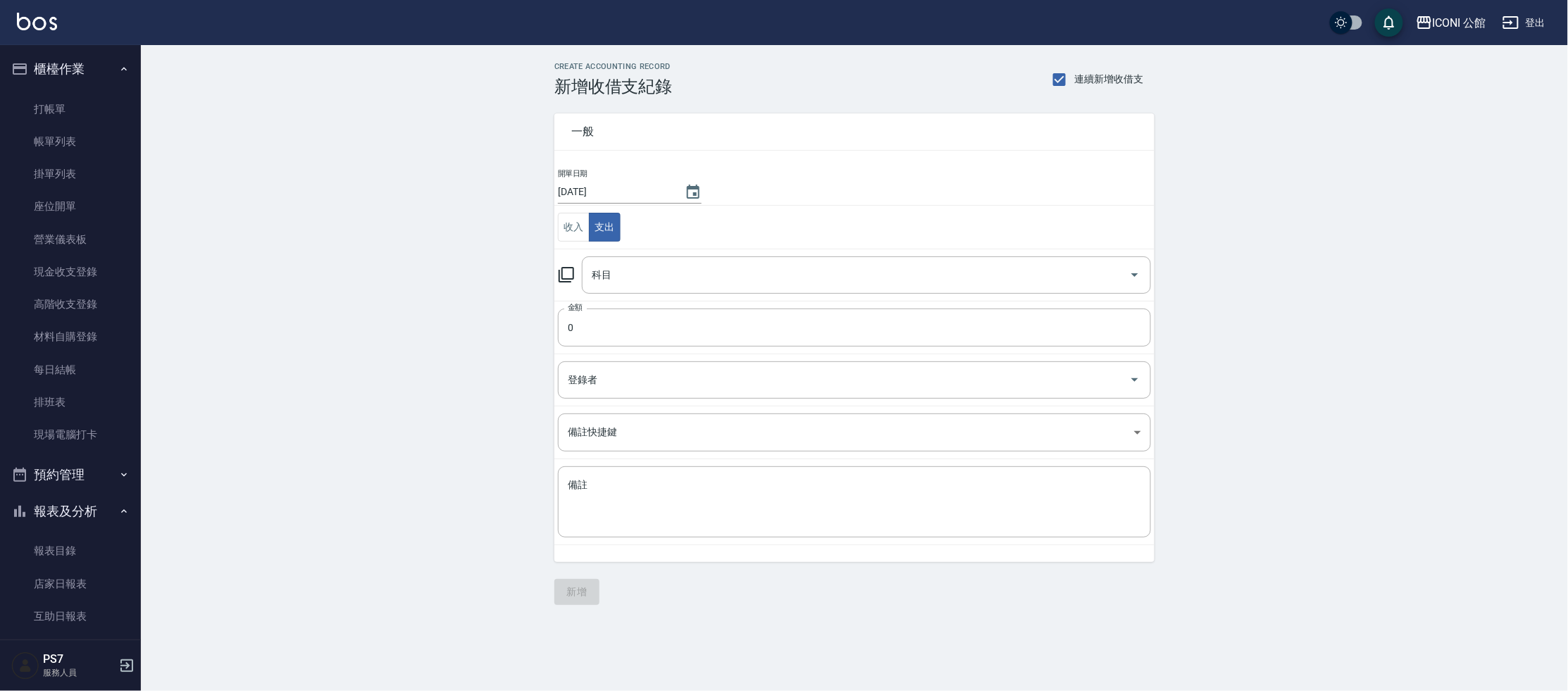
click at [571, 268] on icon at bounding box center [566, 274] width 17 height 17
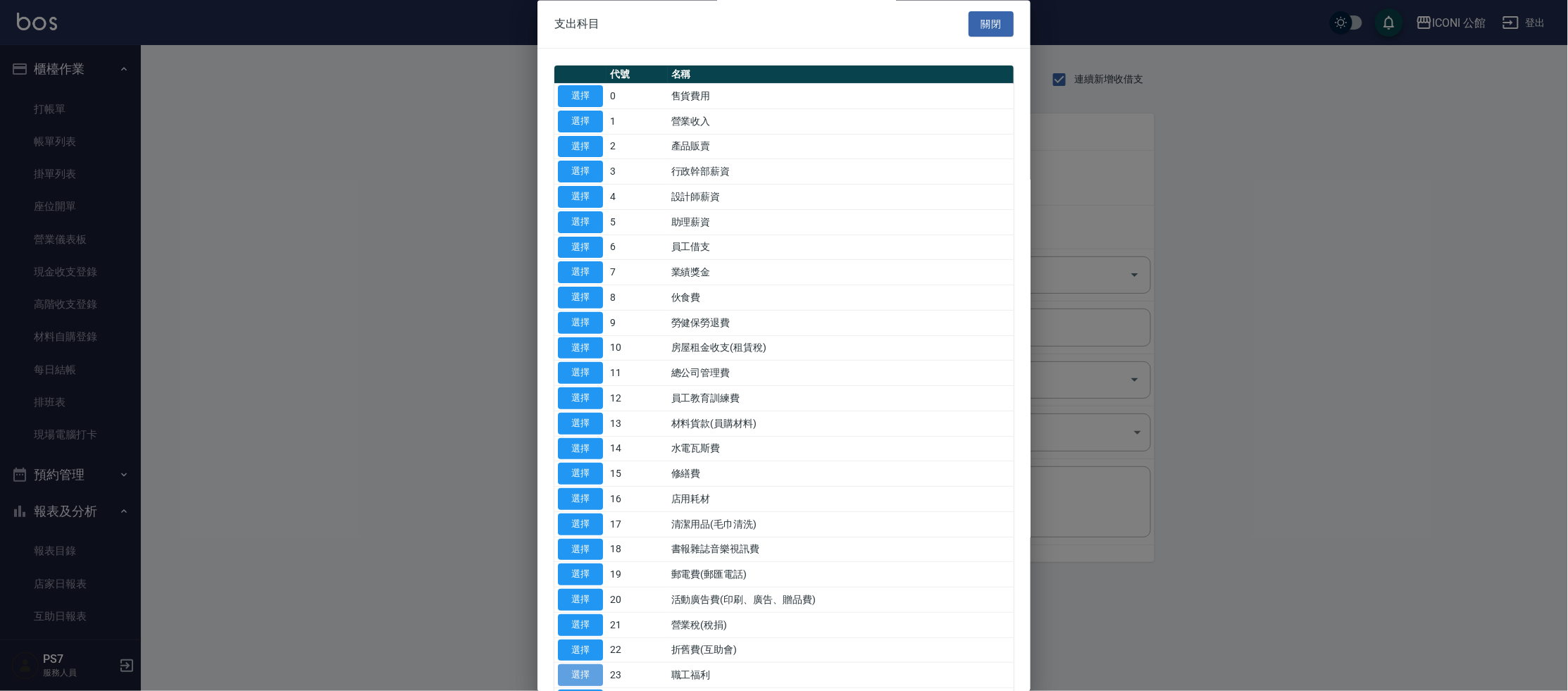
click at [600, 668] on button "選擇" at bounding box center [580, 675] width 45 height 22
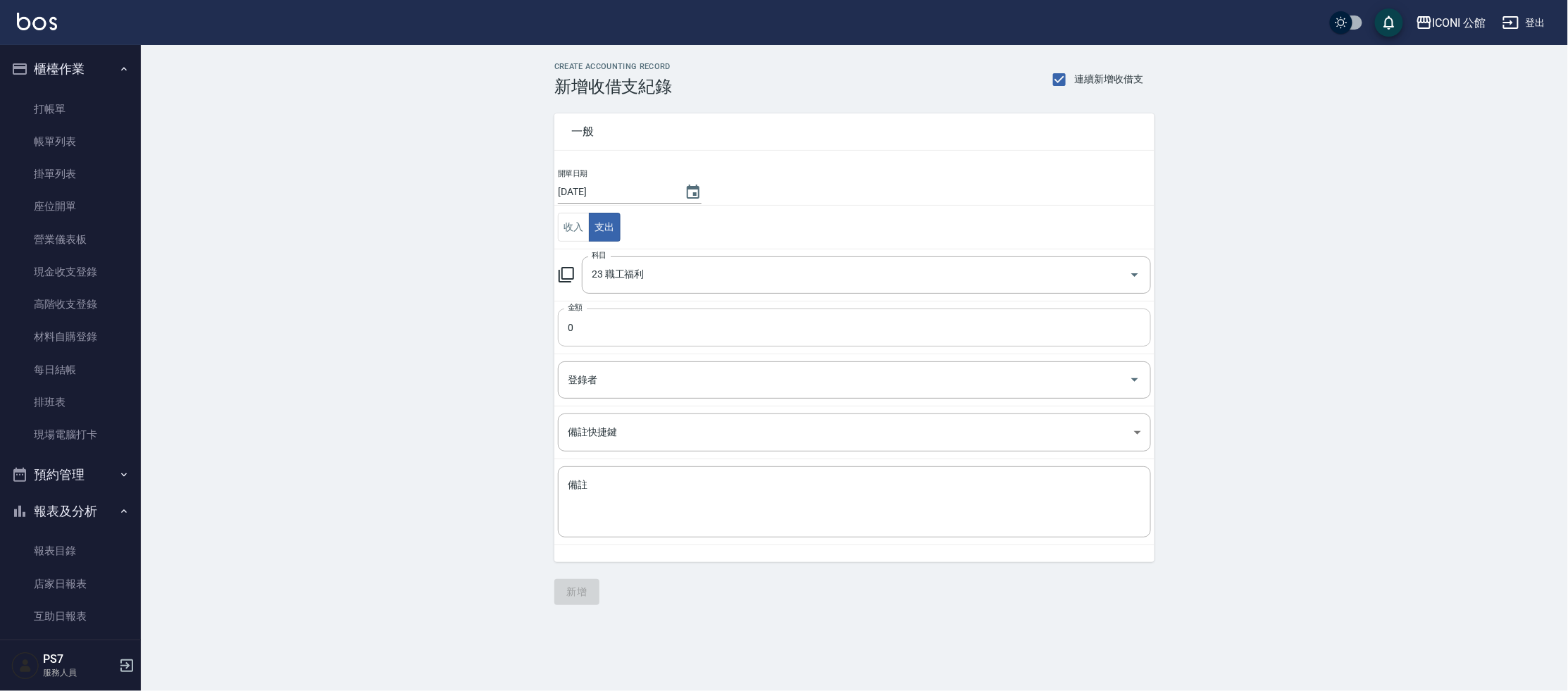
drag, startPoint x: 587, startPoint y: 346, endPoint x: 593, endPoint y: 338, distance: 10.0
click at [587, 345] on td "金額 0 金額" at bounding box center [854, 327] width 600 height 53
click at [593, 338] on input "0" at bounding box center [854, 327] width 593 height 38
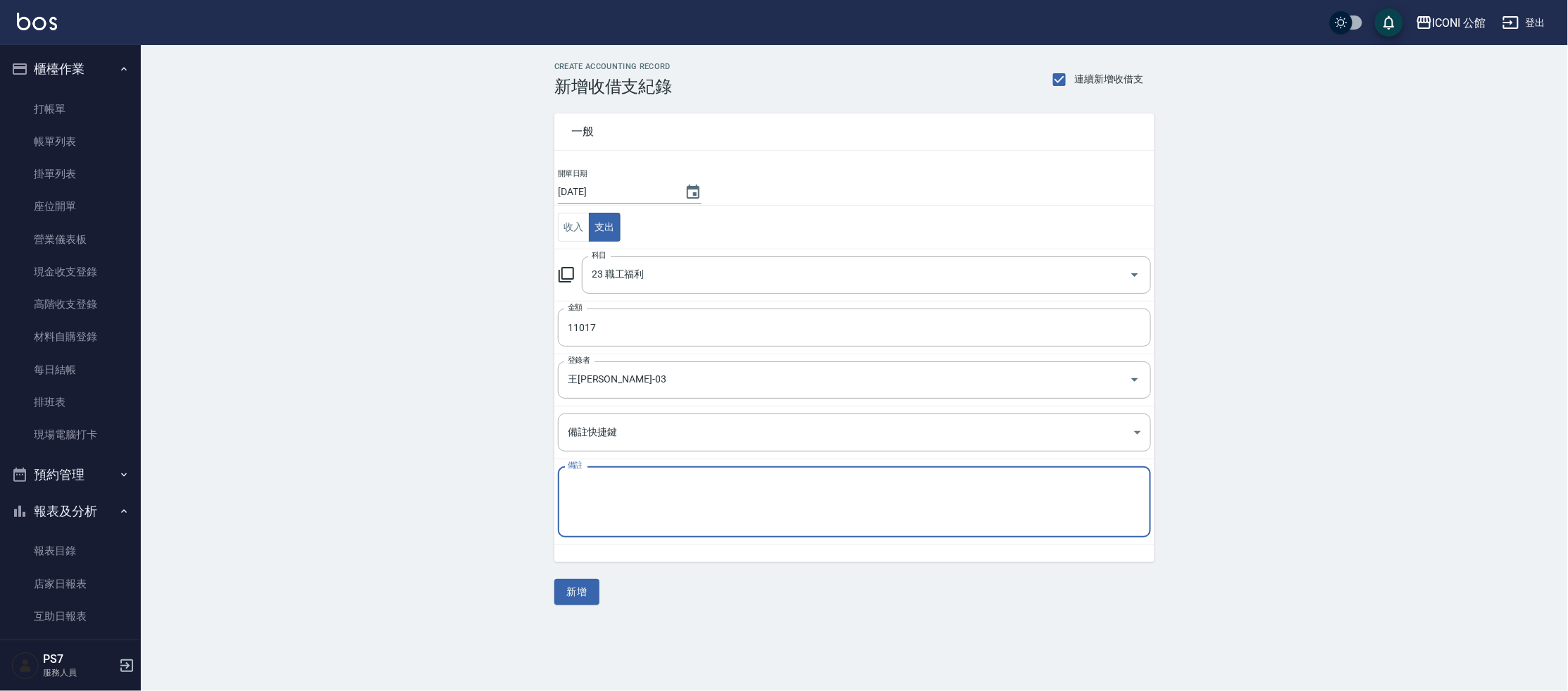
click at [671, 507] on textarea "備註" at bounding box center [854, 502] width 574 height 48
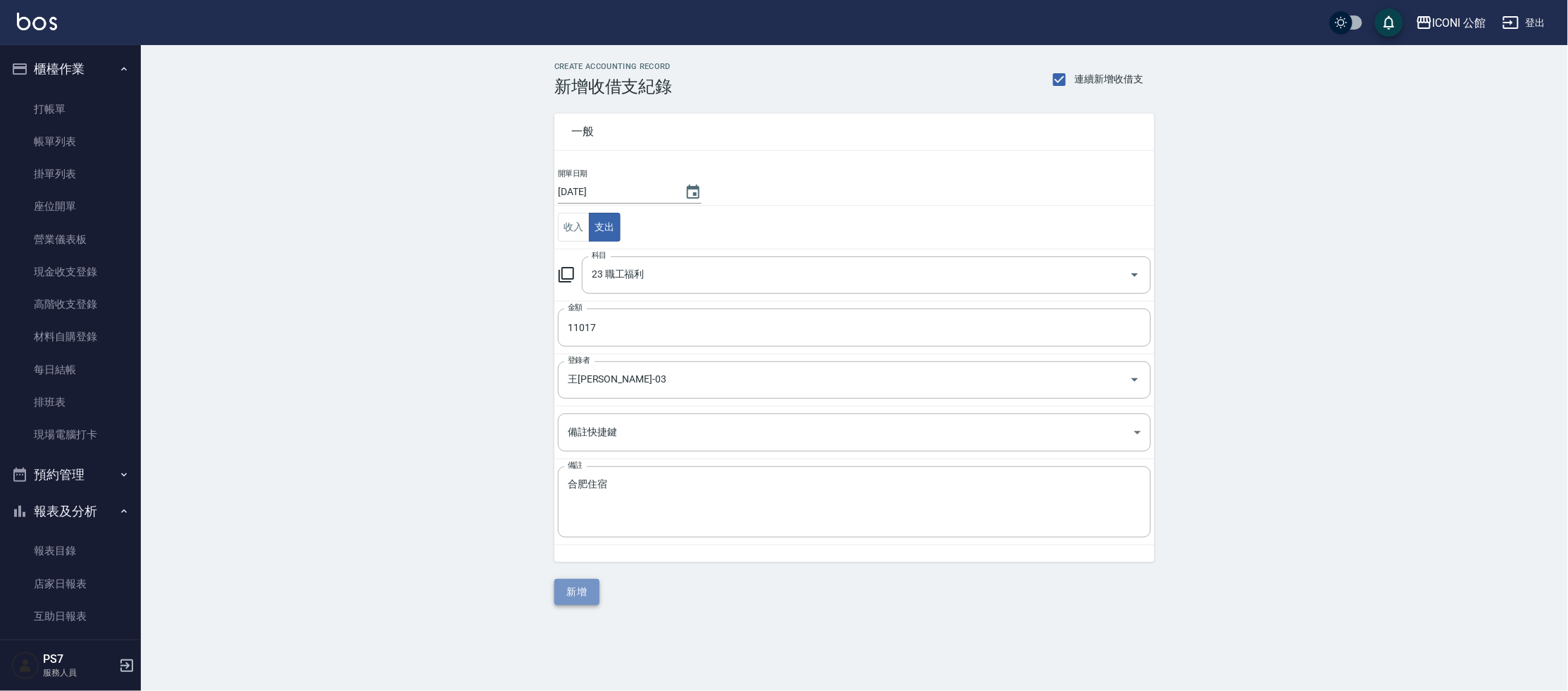
click at [596, 590] on button "新增" at bounding box center [576, 592] width 45 height 26
